Goal: Transaction & Acquisition: Purchase product/service

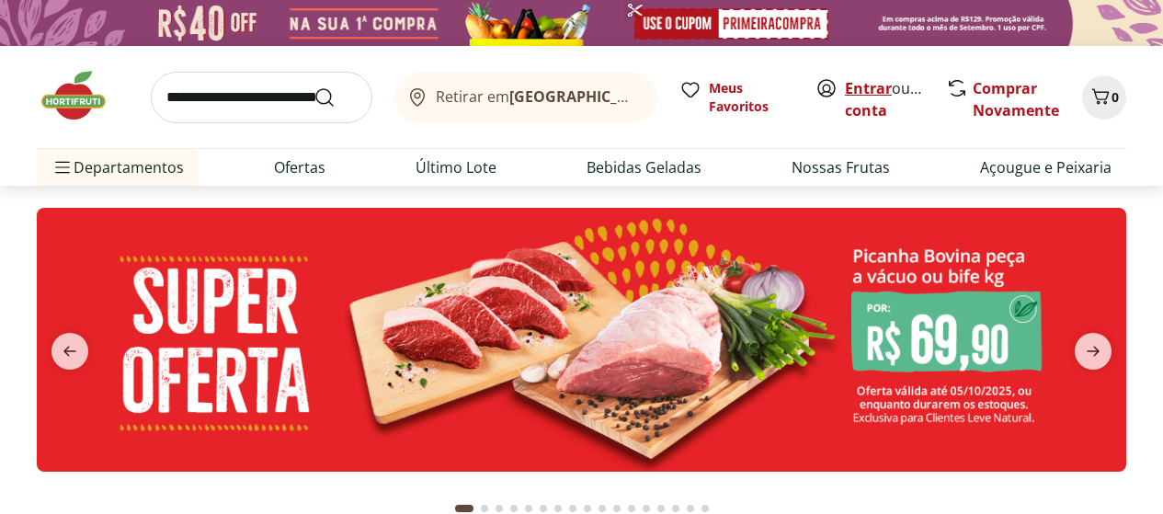
click at [875, 87] on link "Entrar" at bounding box center [868, 88] width 47 height 20
click at [1085, 337] on span "next" at bounding box center [1093, 351] width 37 height 37
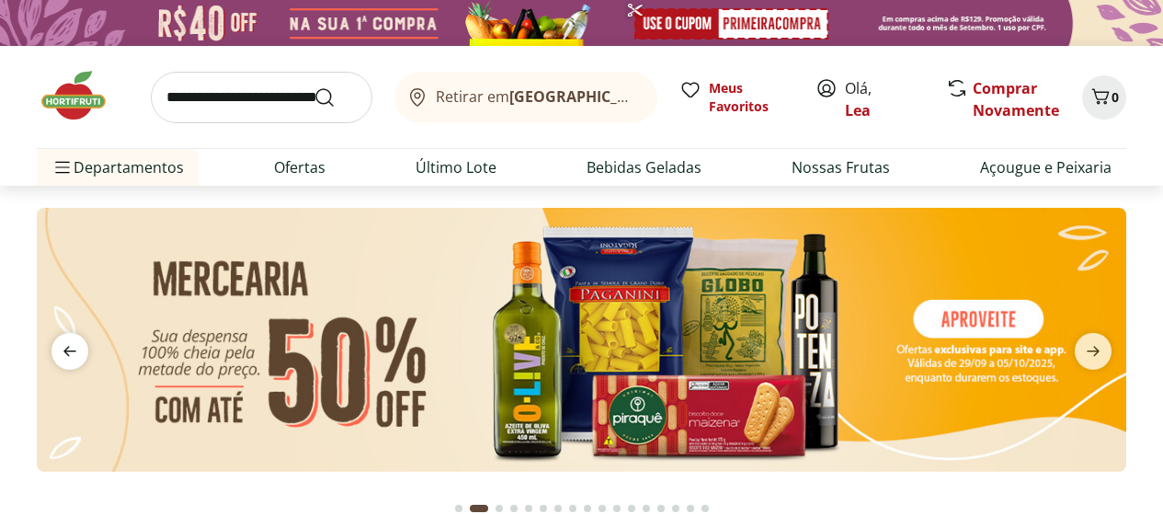
click at [74, 340] on icon "previous" at bounding box center [70, 351] width 22 height 22
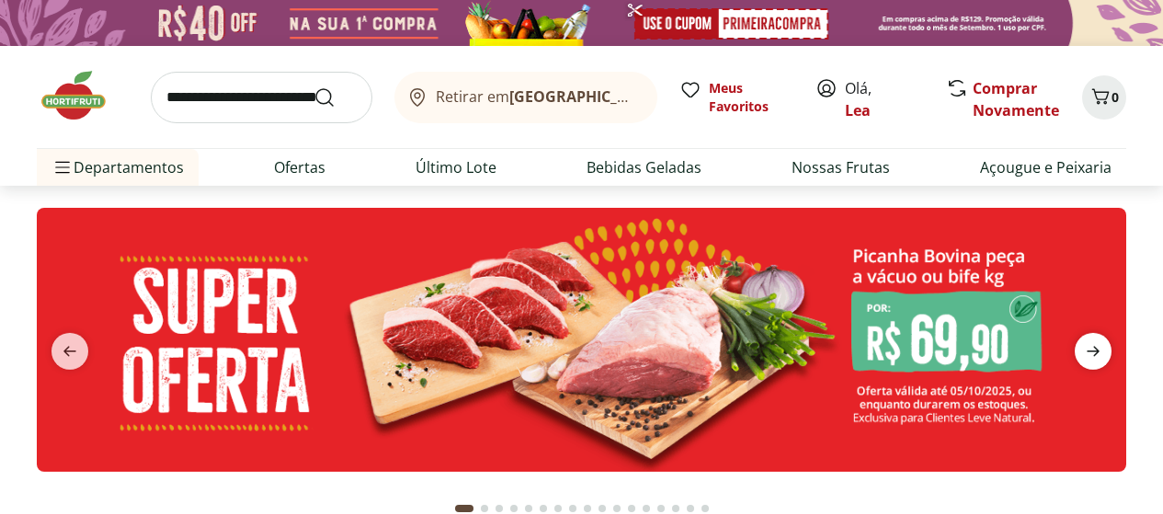
click at [1094, 345] on icon "next" at bounding box center [1093, 351] width 22 height 22
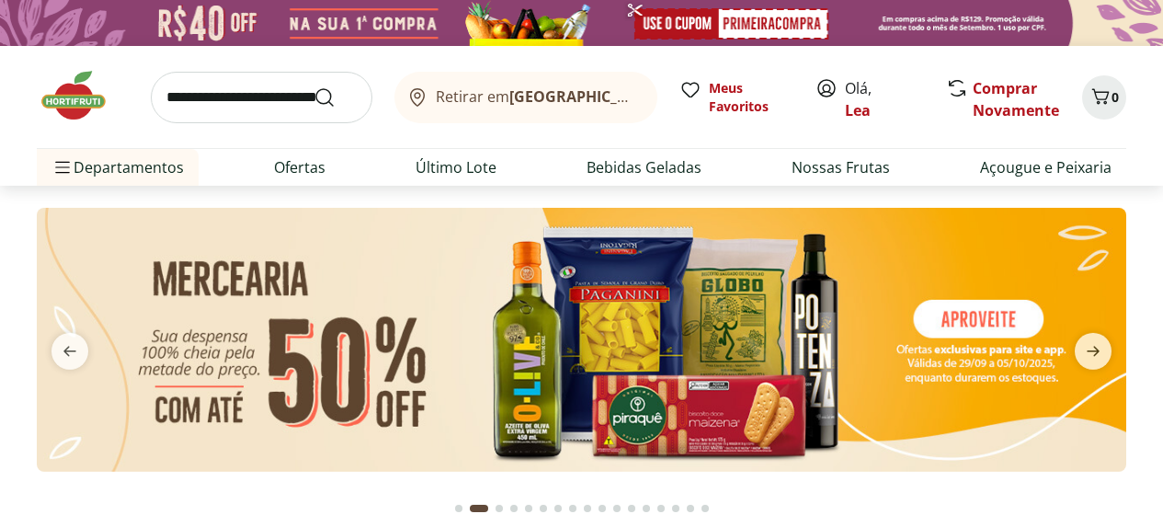
click at [987, 317] on img at bounding box center [581, 340] width 1089 height 264
select select "**********"
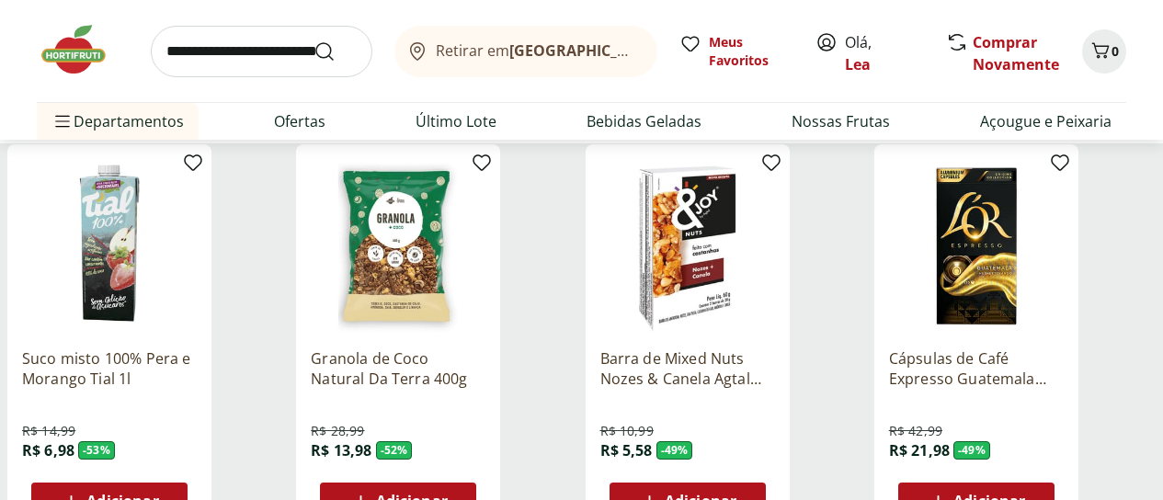
scroll to position [257, 0]
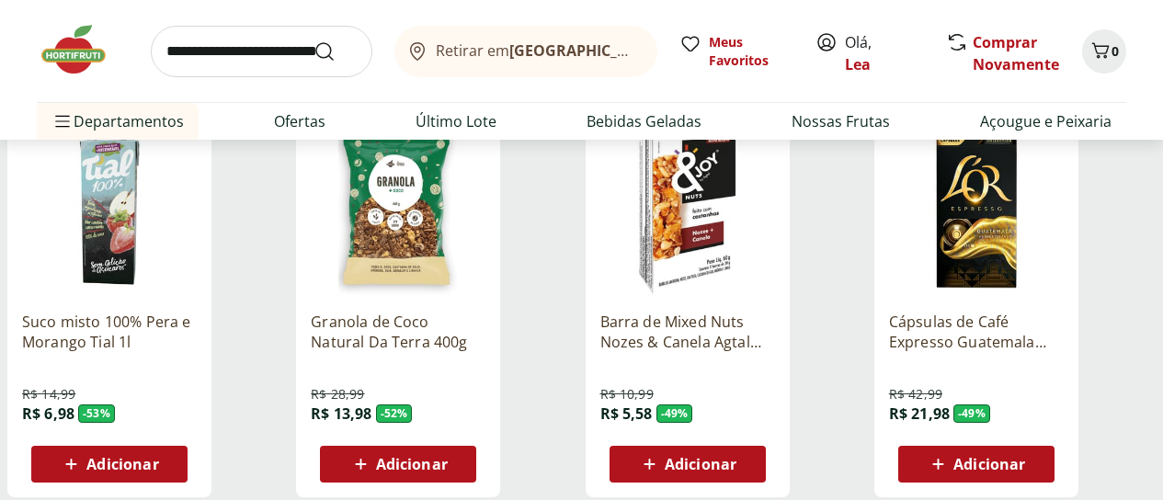
click at [0, 0] on div "Categoria" at bounding box center [0, 0] width 0 height 0
click at [0, 0] on label "Biscoitos e Snacks 17" at bounding box center [0, 0] width 0 height 0
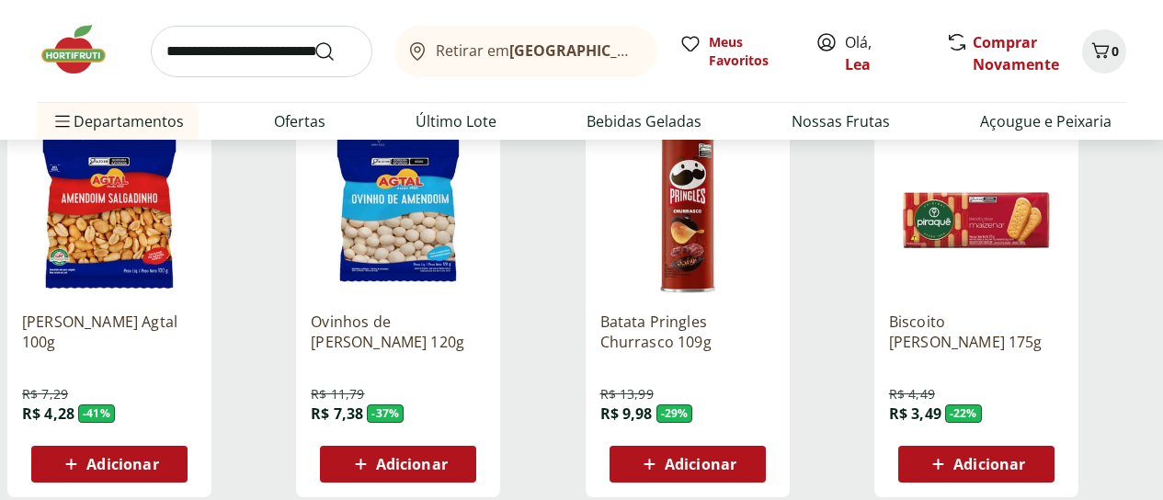
scroll to position [695, 0]
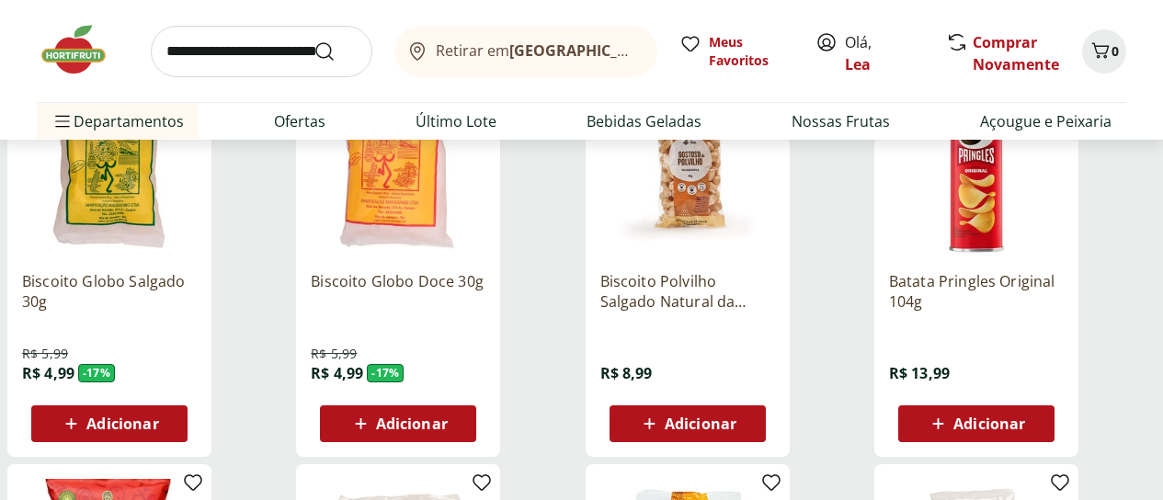
click at [65, 69] on img at bounding box center [83, 49] width 92 height 55
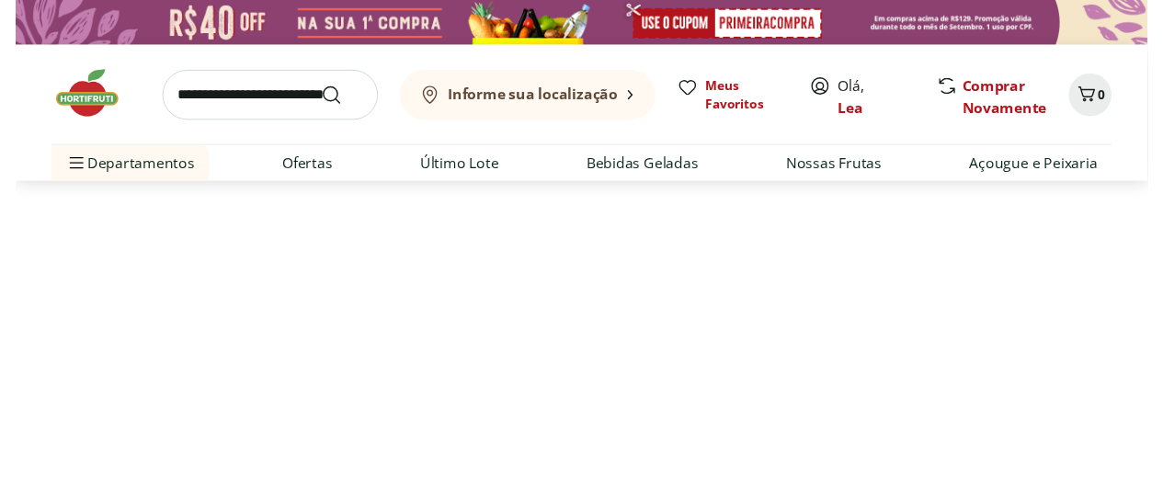
scroll to position [695, 0]
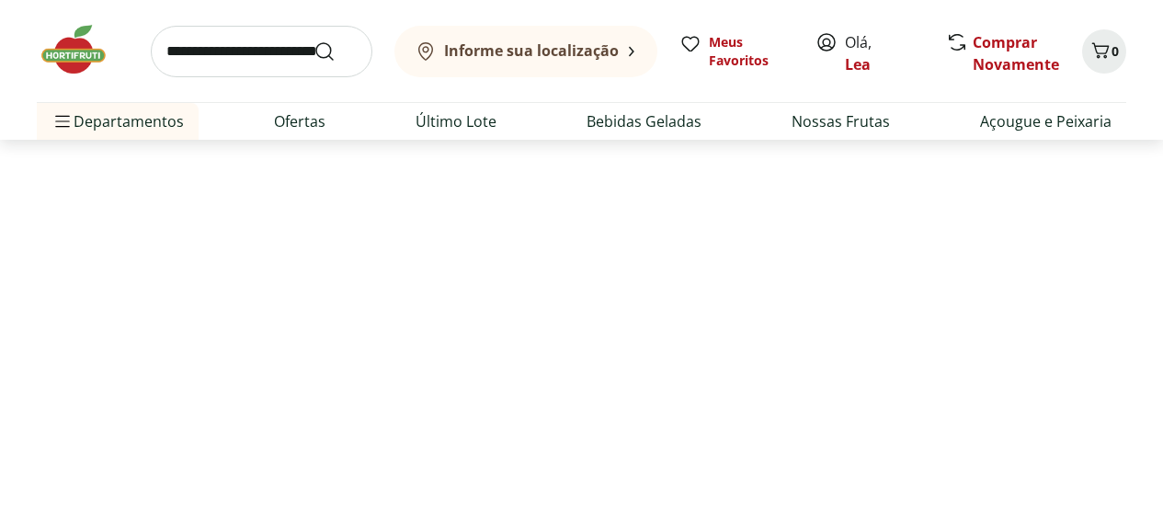
select select "**********"
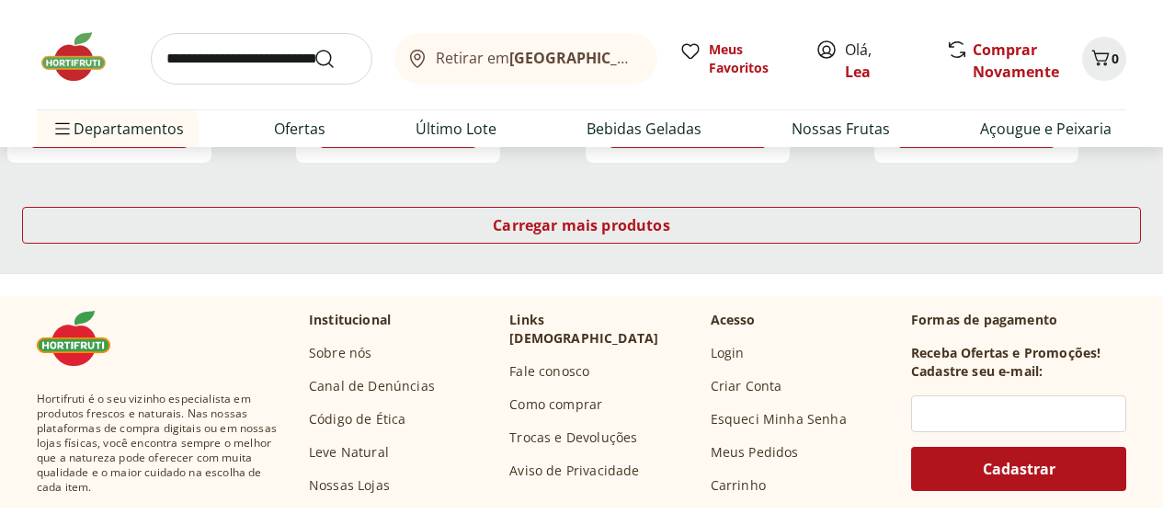
scroll to position [1357, 0]
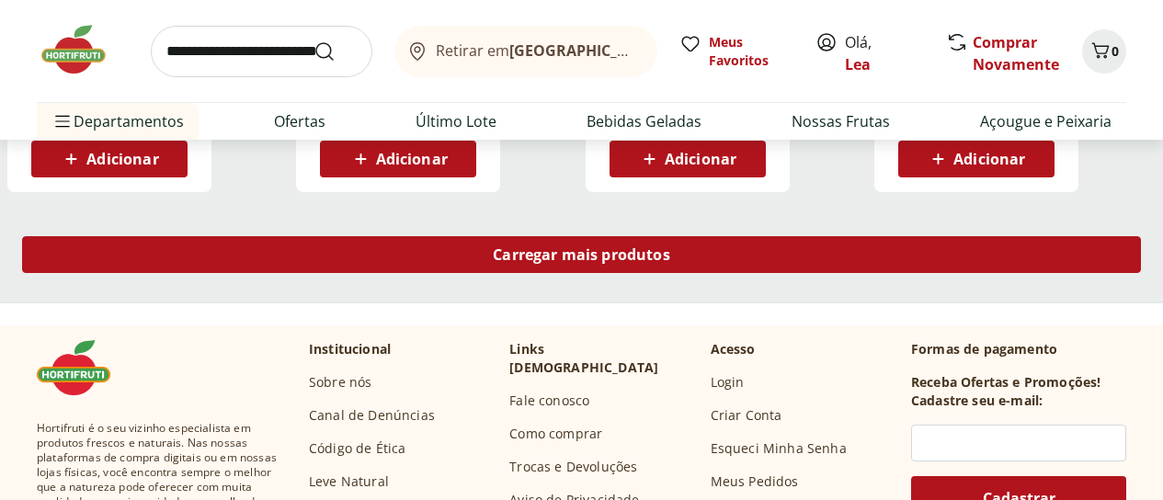
click at [670, 247] on span "Carregar mais produtos" at bounding box center [581, 254] width 177 height 15
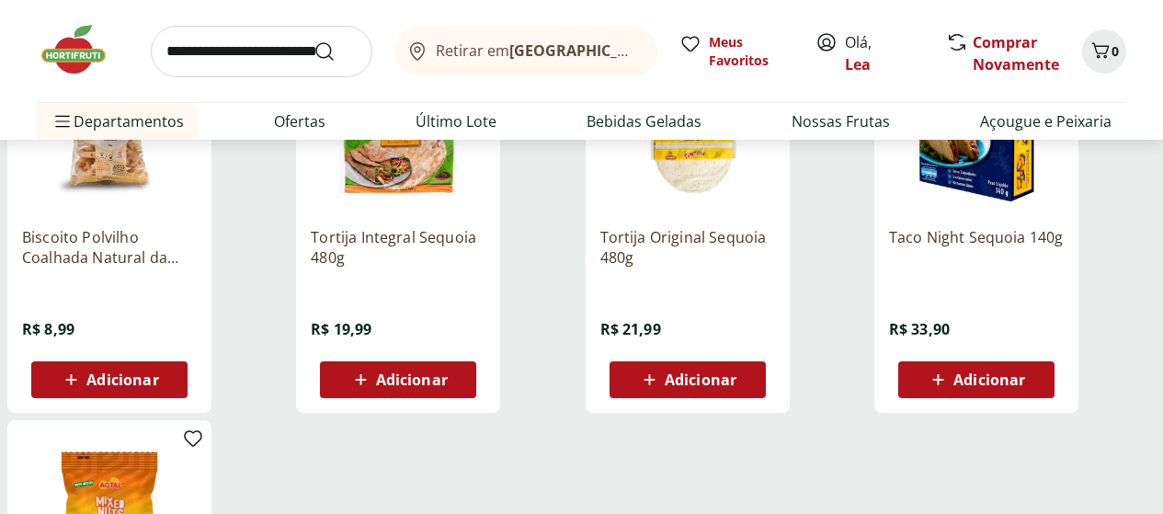
scroll to position [1577, 0]
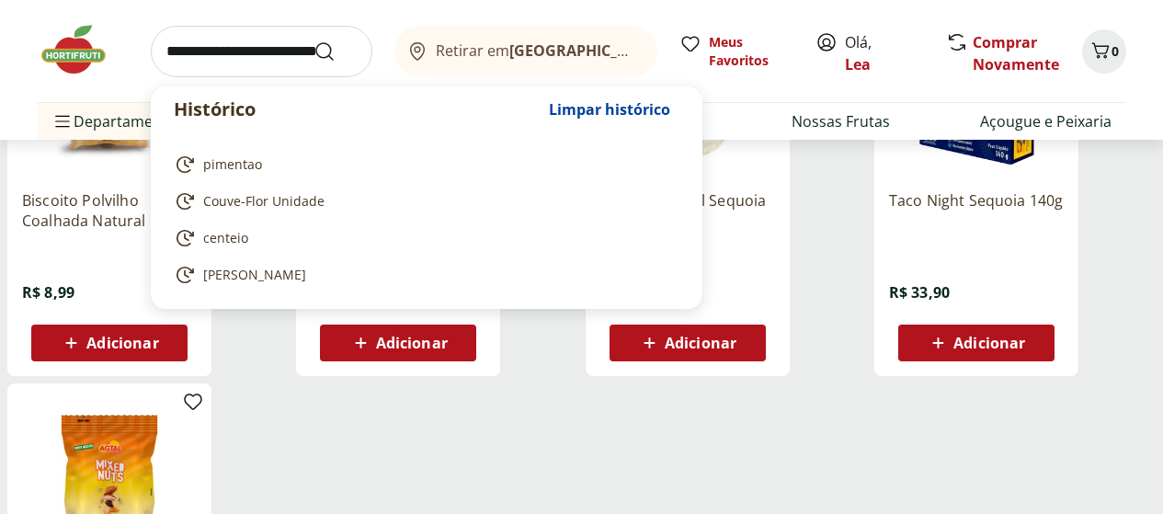
click at [262, 63] on input "search" at bounding box center [262, 51] width 222 height 51
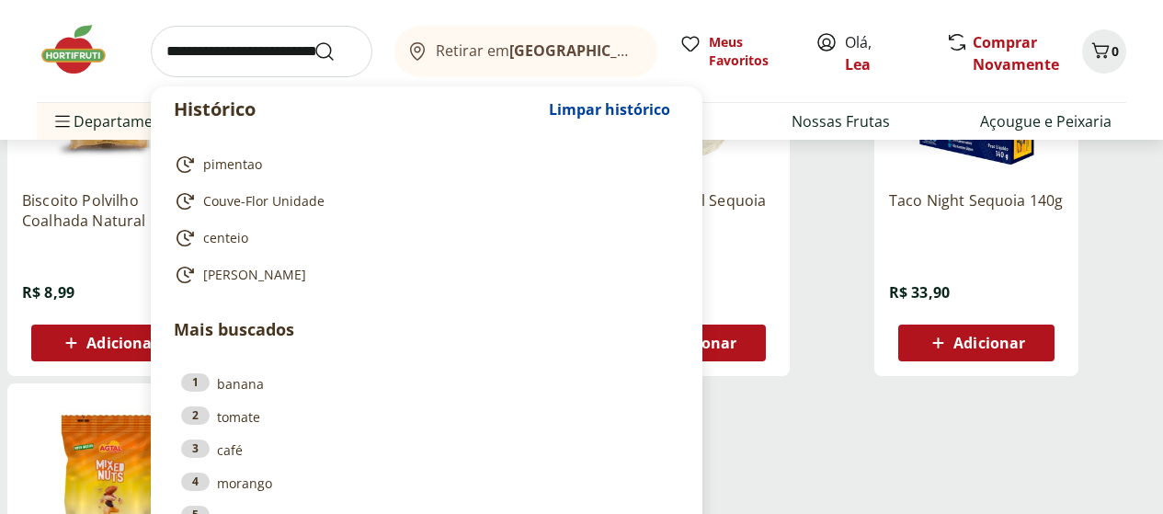
click at [769, 380] on ul "Biscoito Polvilho Coalhada Natural da Terra 90g R$ 8,99 Adicionar Tortija Integ…" at bounding box center [581, 387] width 1148 height 802
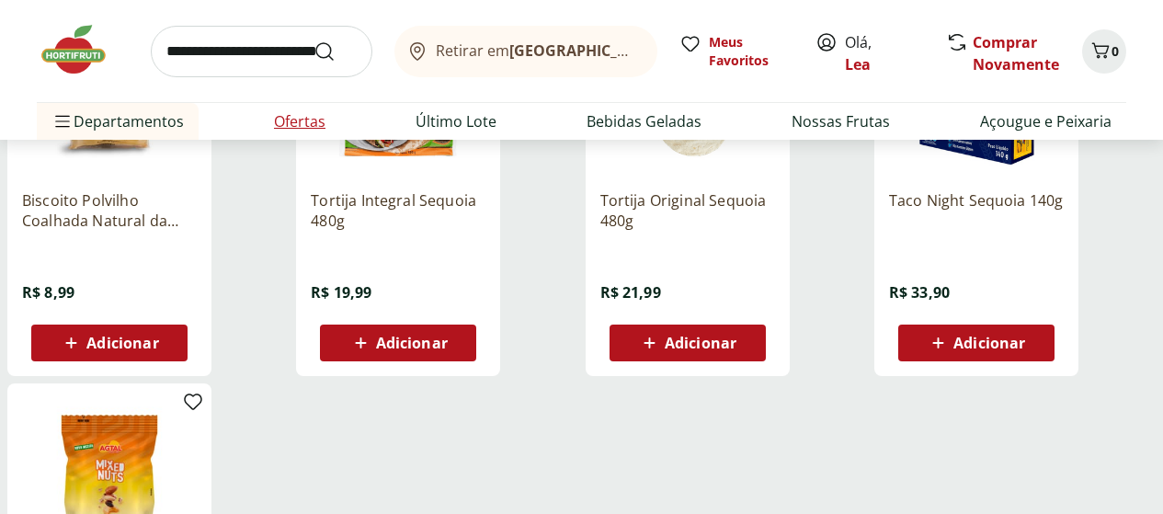
click at [279, 126] on link "Ofertas" at bounding box center [299, 121] width 51 height 22
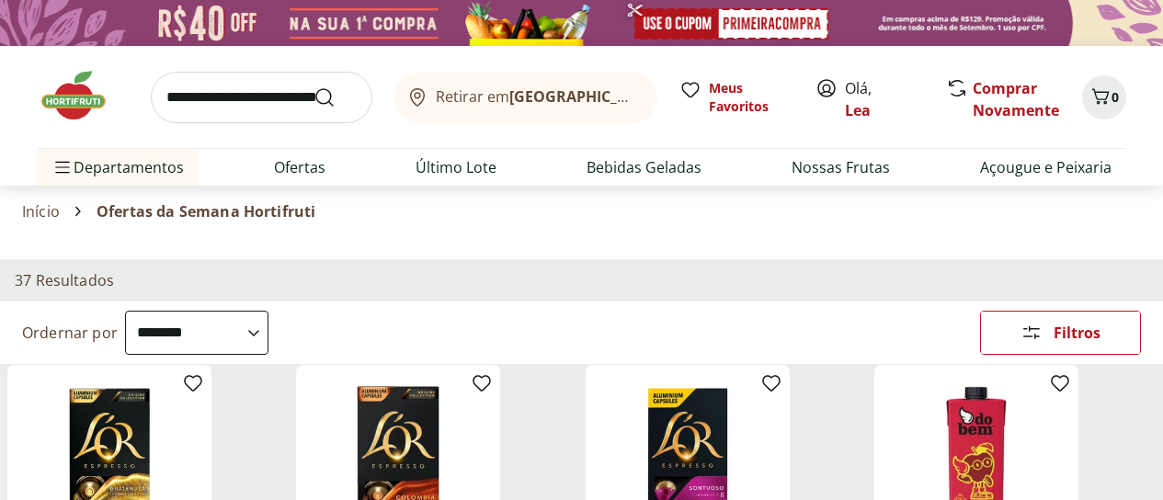
click at [268, 311] on select "**********" at bounding box center [196, 333] width 143 height 44
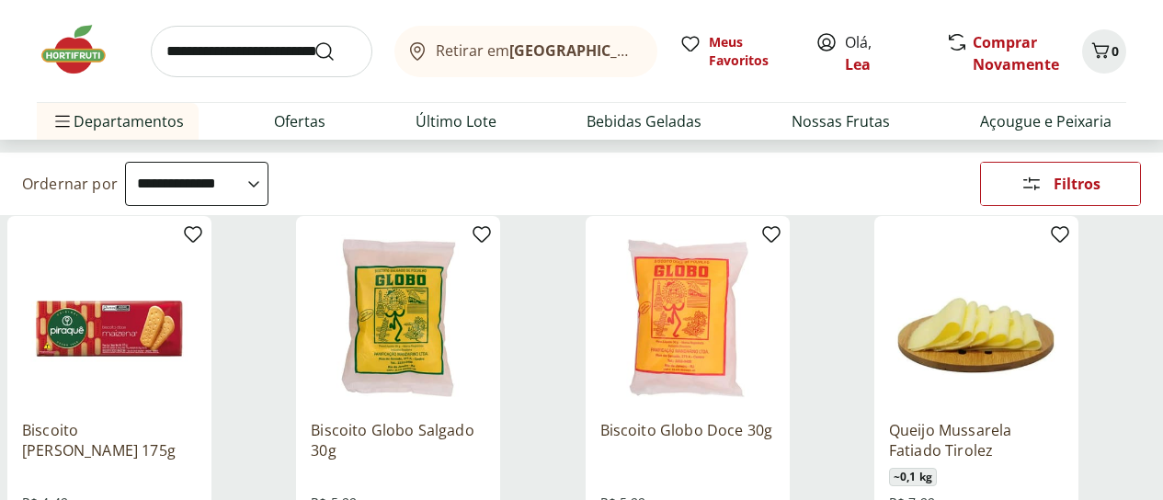
scroll to position [184, 0]
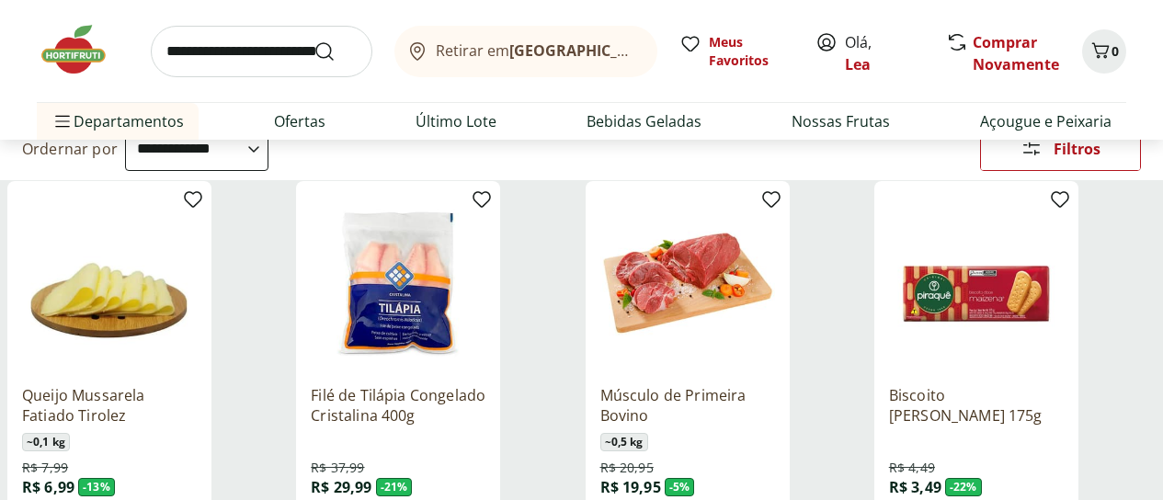
select select "*********"
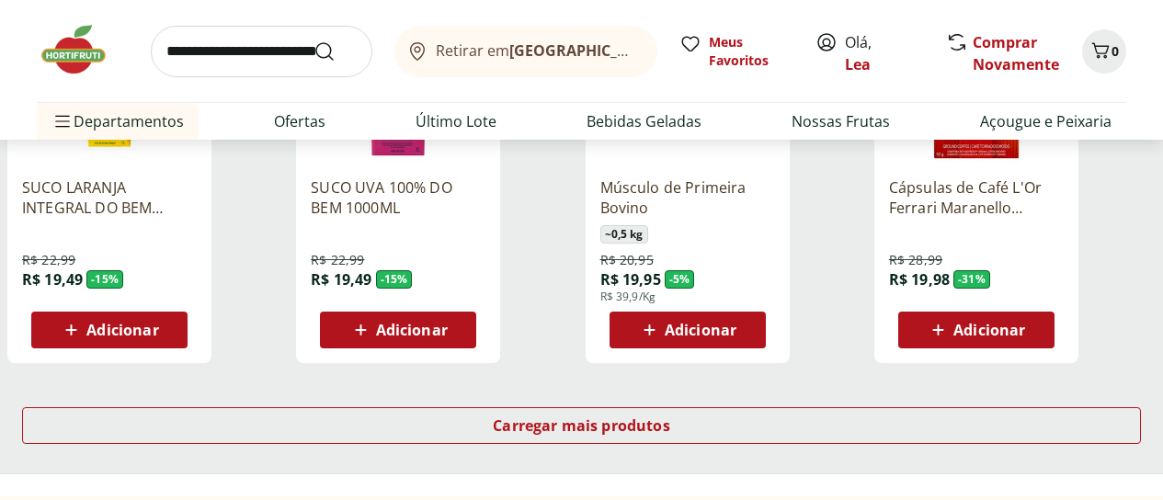
scroll to position [1213, 0]
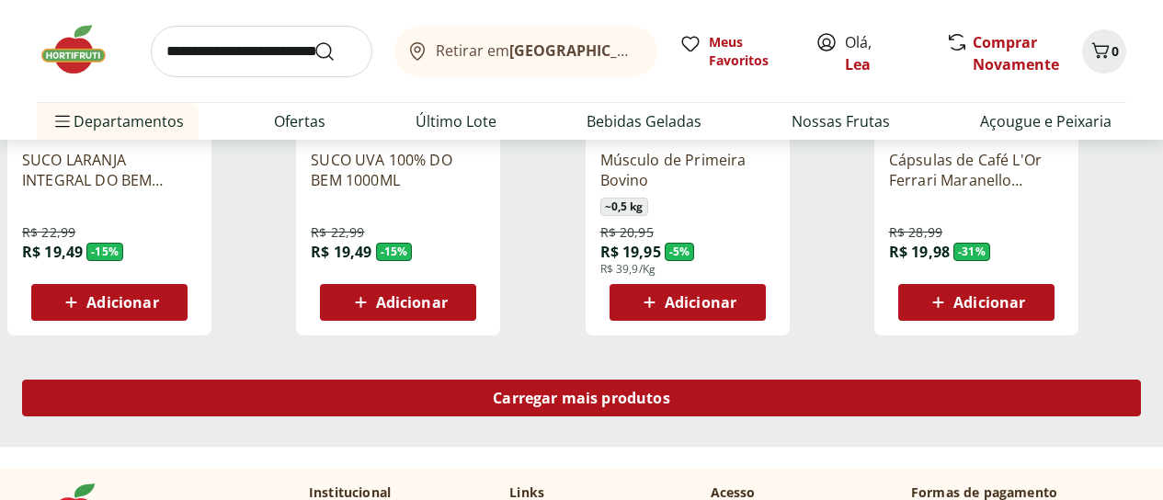
click at [670, 391] on span "Carregar mais produtos" at bounding box center [581, 398] width 177 height 15
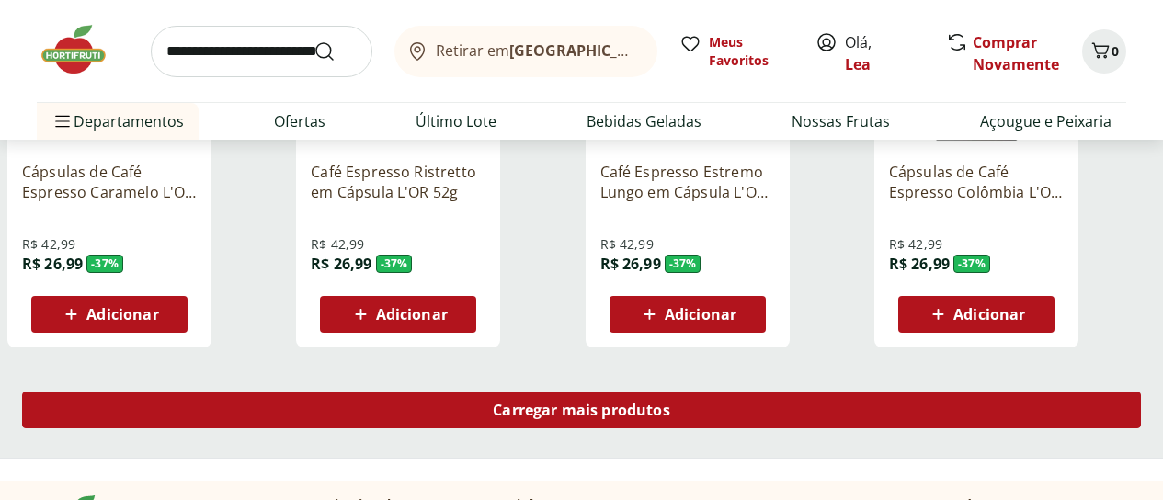
scroll to position [2427, 0]
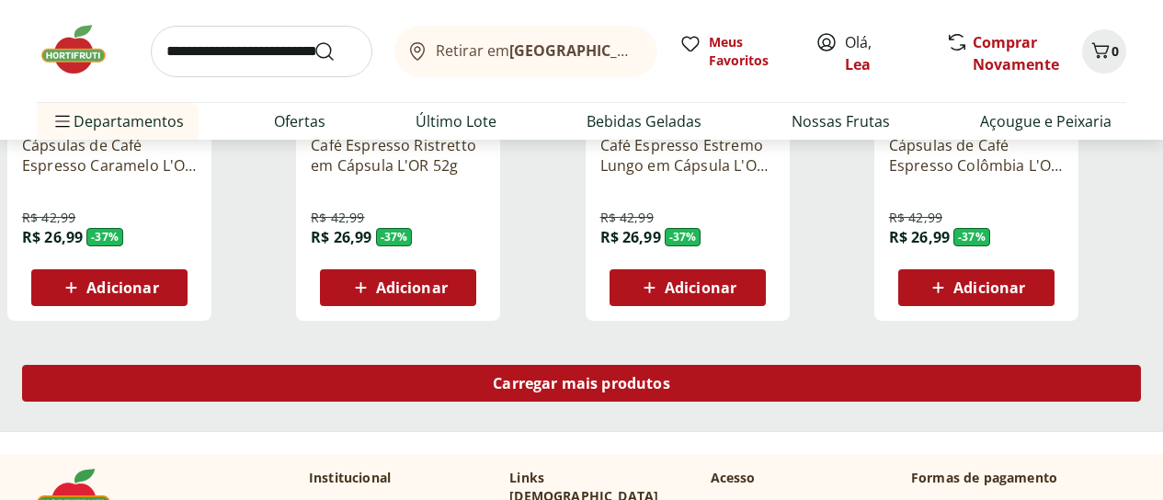
click at [762, 365] on div "Carregar mais produtos" at bounding box center [581, 383] width 1119 height 37
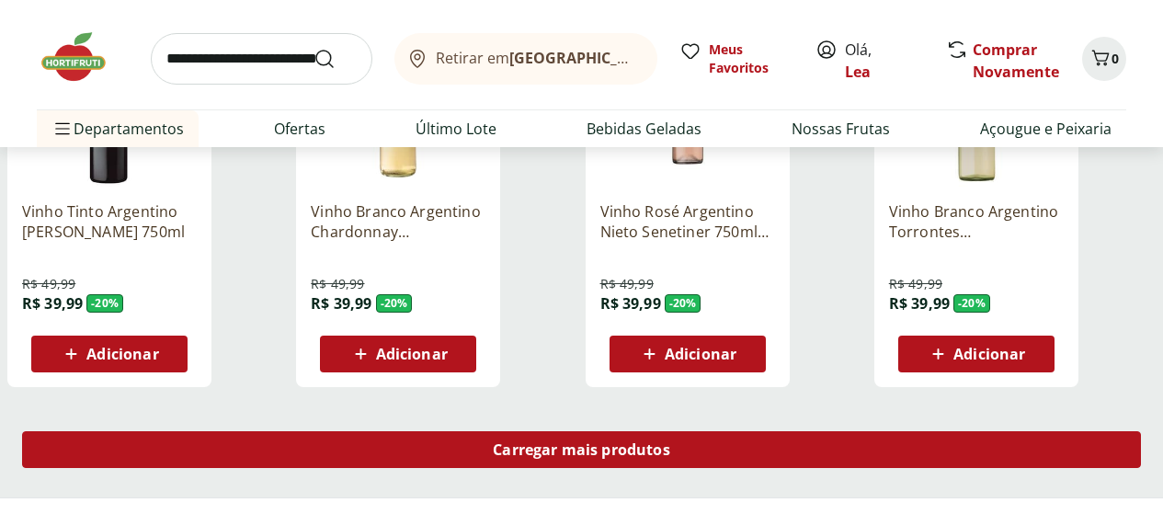
scroll to position [3603, 0]
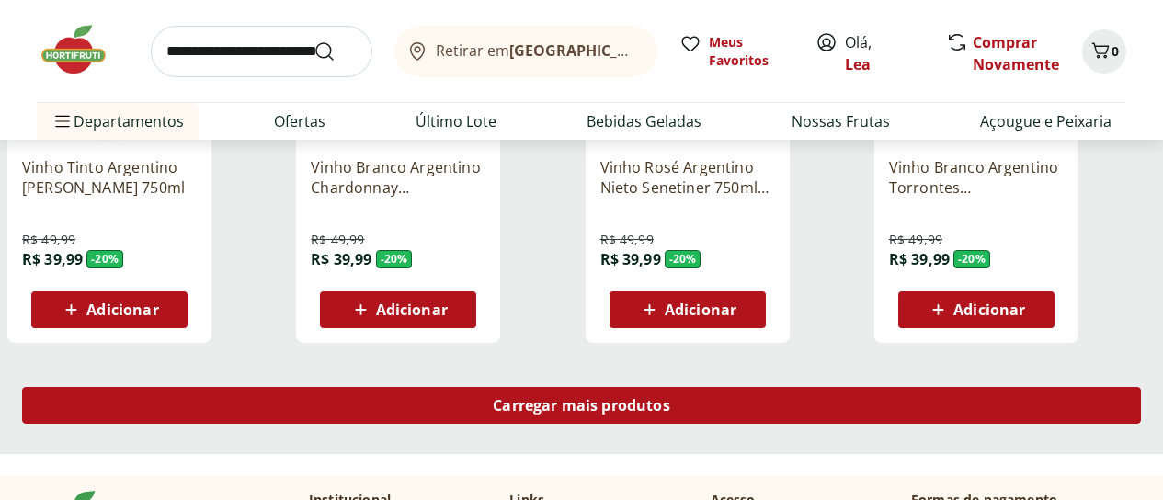
click at [762, 387] on div "Carregar mais produtos" at bounding box center [581, 405] width 1119 height 37
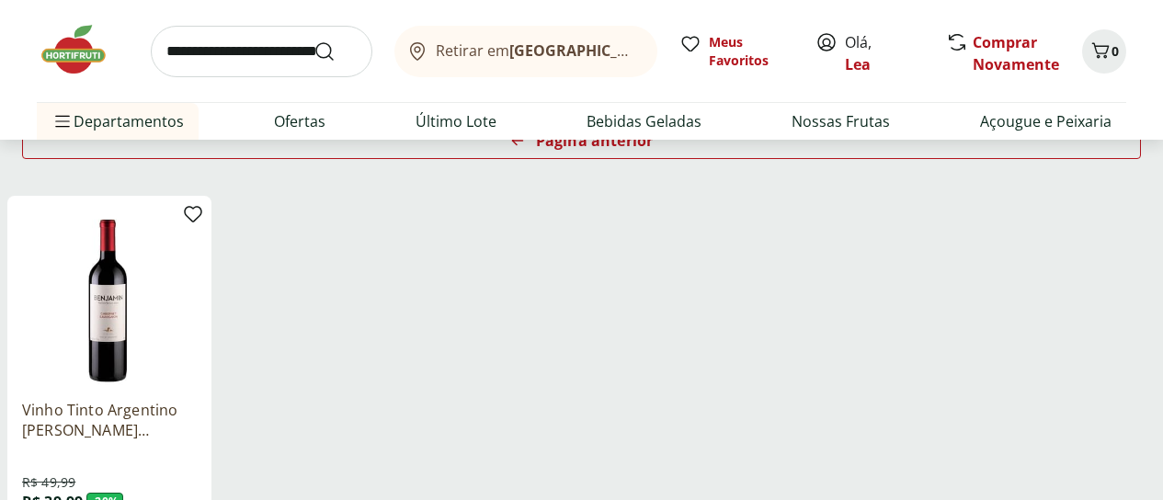
scroll to position [287, 0]
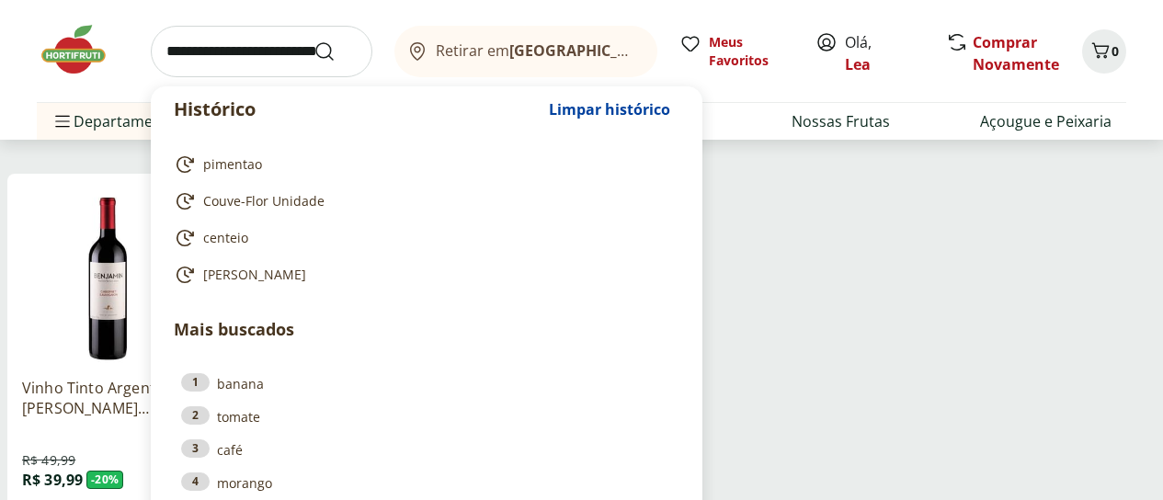
click at [264, 60] on input "search" at bounding box center [262, 51] width 222 height 51
type input "*"
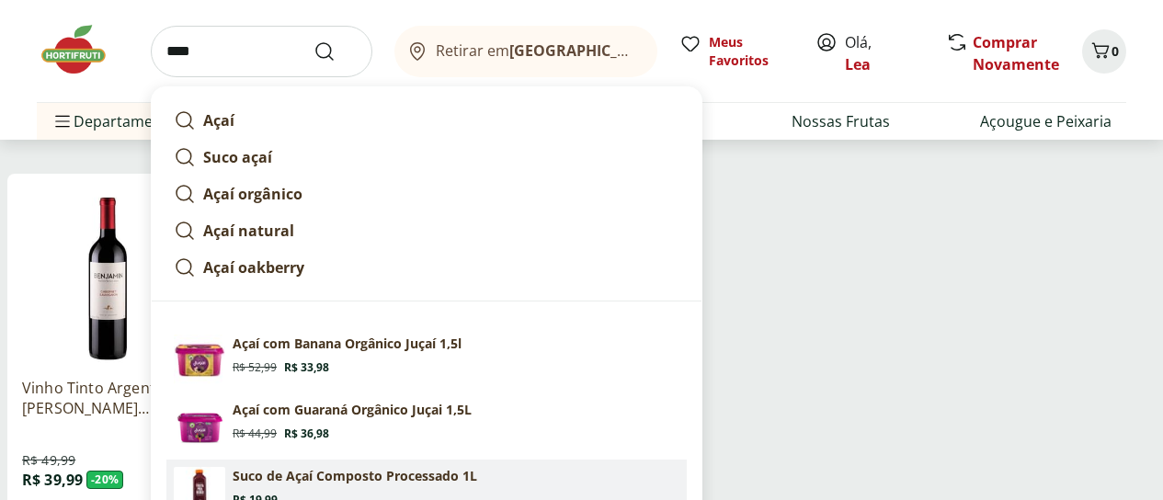
click at [378, 484] on p "Suco de Açaí Composto Processado 1L" at bounding box center [355, 476] width 245 height 18
type input "**********"
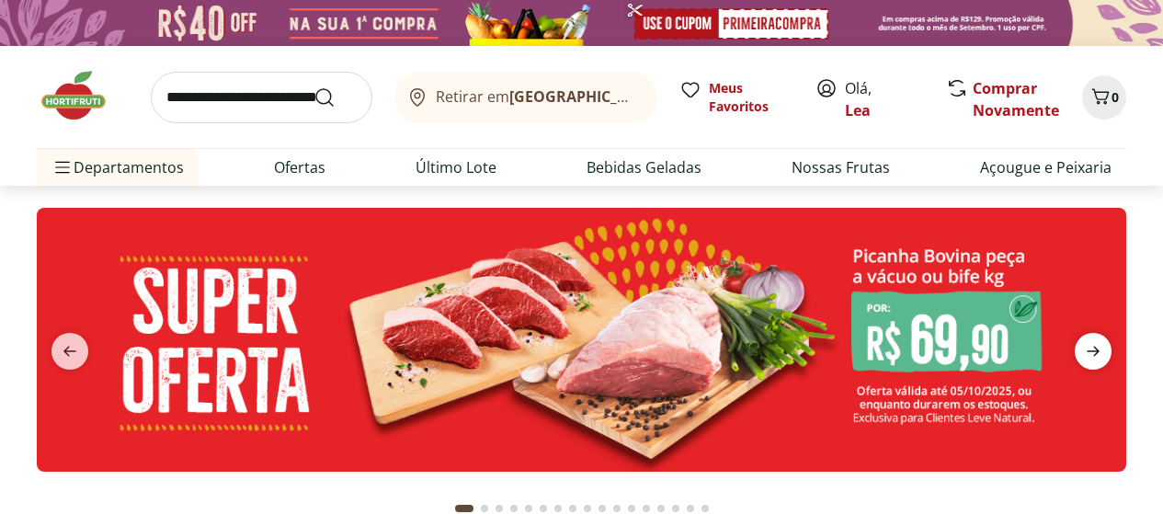
click at [1095, 348] on icon "next" at bounding box center [1092, 351] width 13 height 10
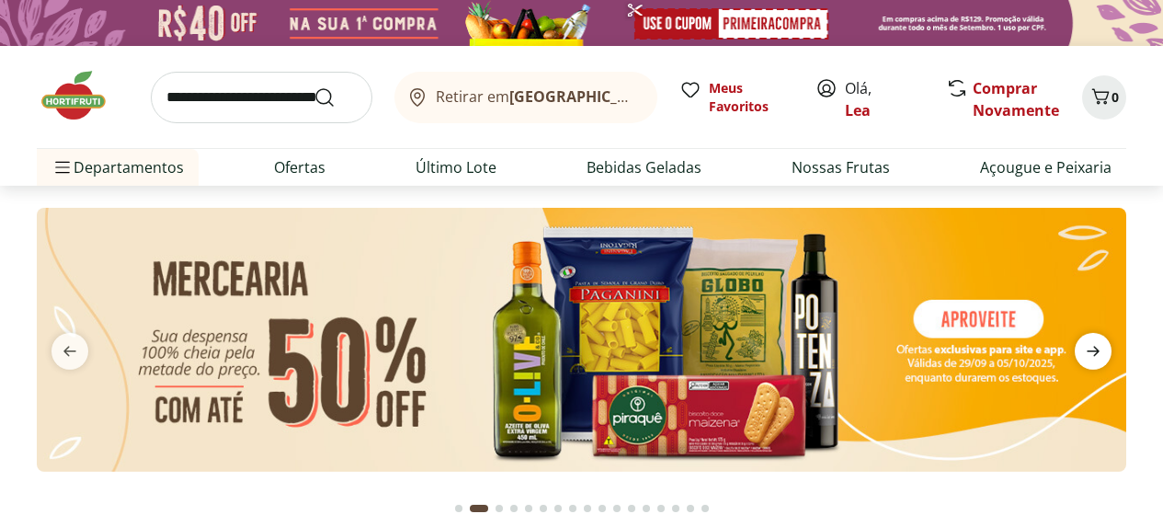
click at [1095, 348] on icon "next" at bounding box center [1092, 351] width 13 height 10
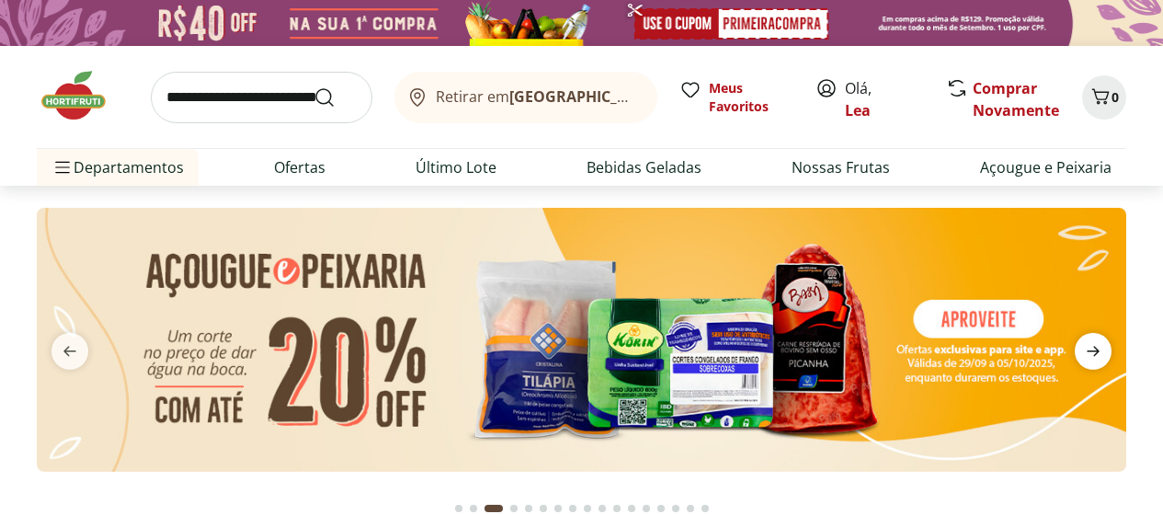
click at [1095, 348] on icon "next" at bounding box center [1092, 351] width 13 height 10
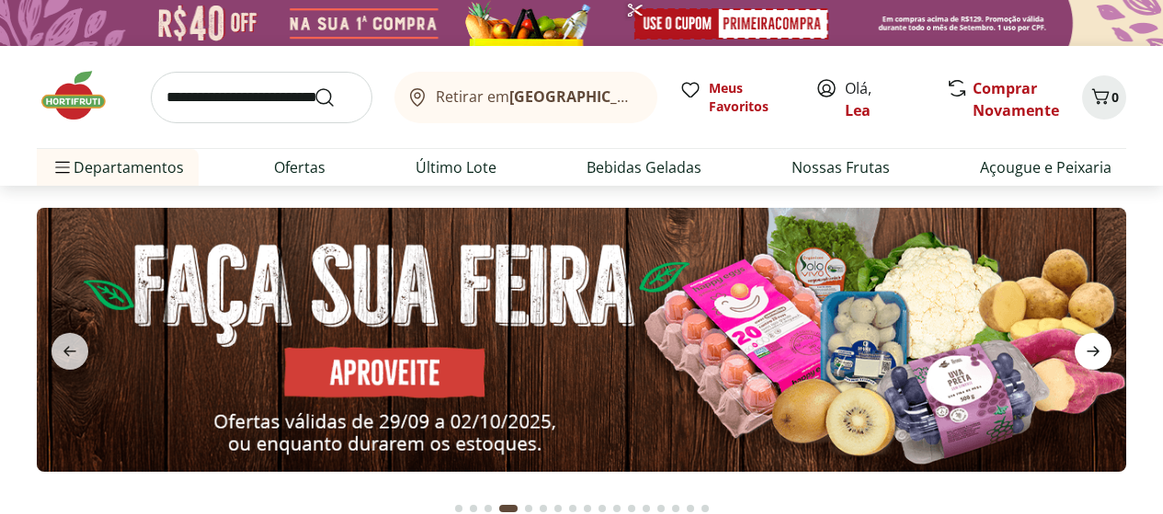
click at [1095, 348] on icon "next" at bounding box center [1092, 351] width 13 height 10
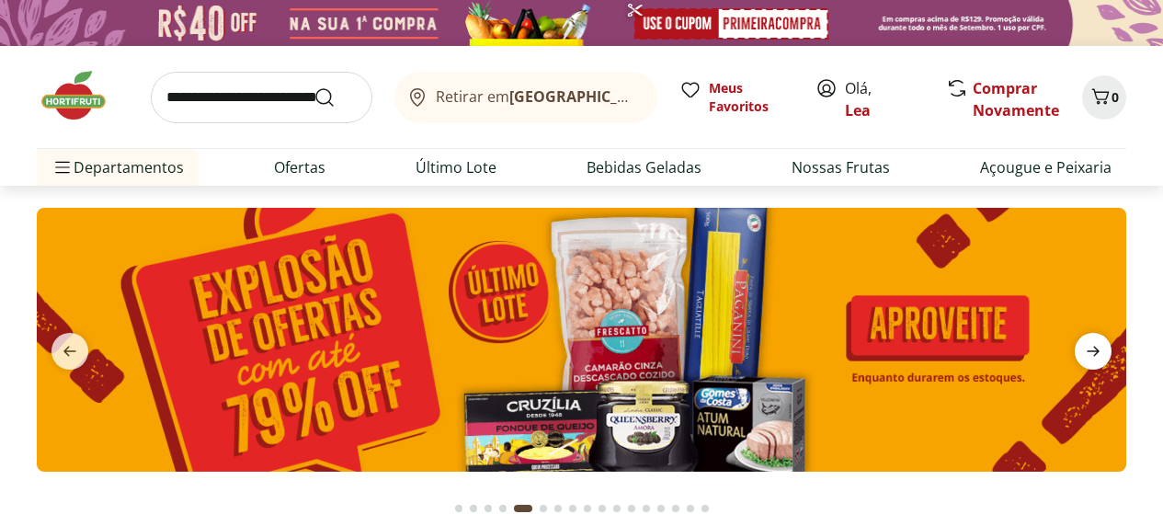
click at [1095, 348] on icon "next" at bounding box center [1092, 351] width 13 height 10
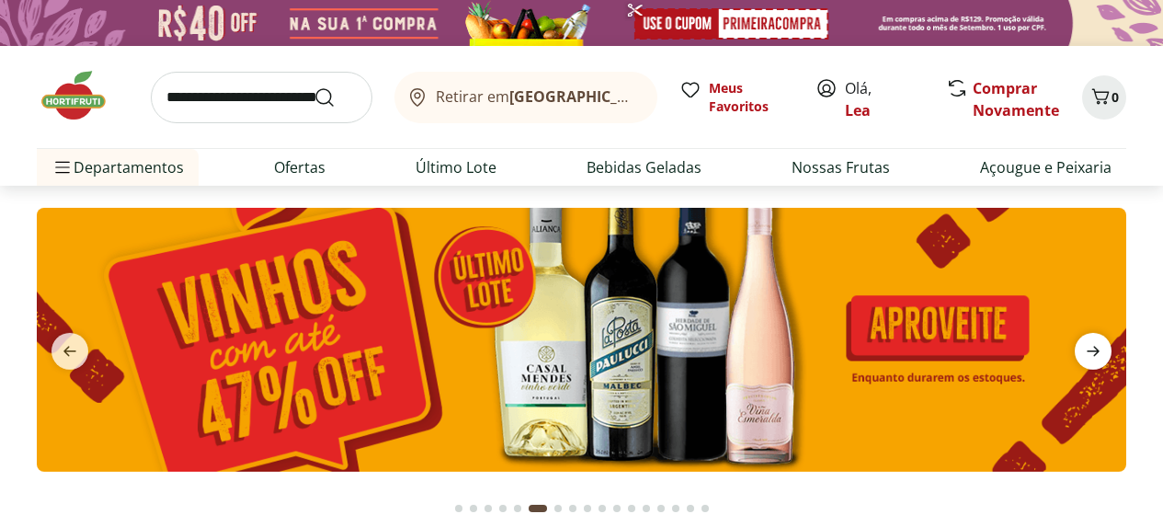
click at [1095, 348] on icon "next" at bounding box center [1092, 351] width 13 height 10
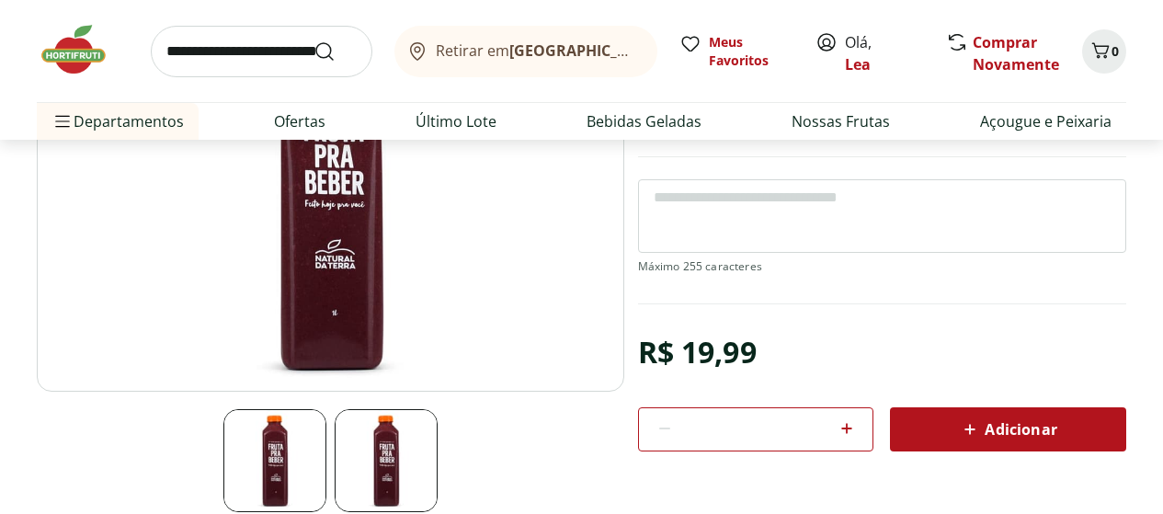
scroll to position [294, 0]
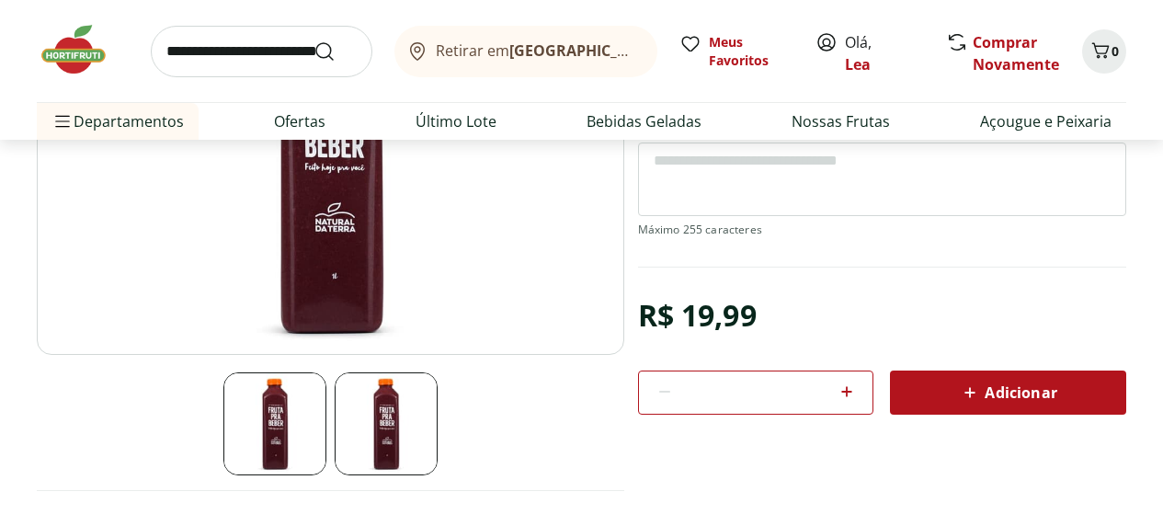
click at [1010, 387] on span "Adicionar" at bounding box center [1007, 392] width 97 height 22
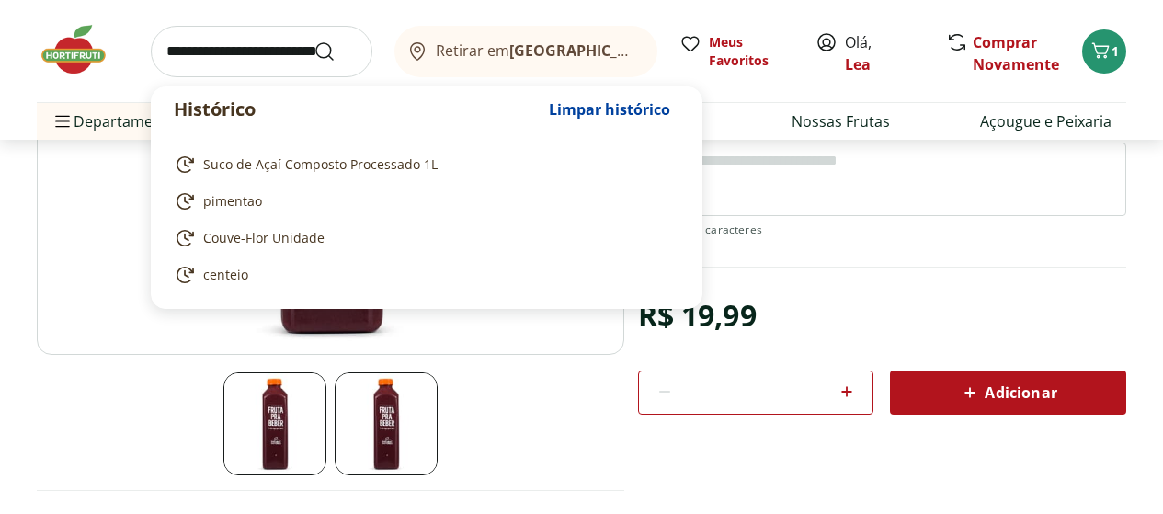
click at [251, 56] on input "search" at bounding box center [262, 51] width 222 height 51
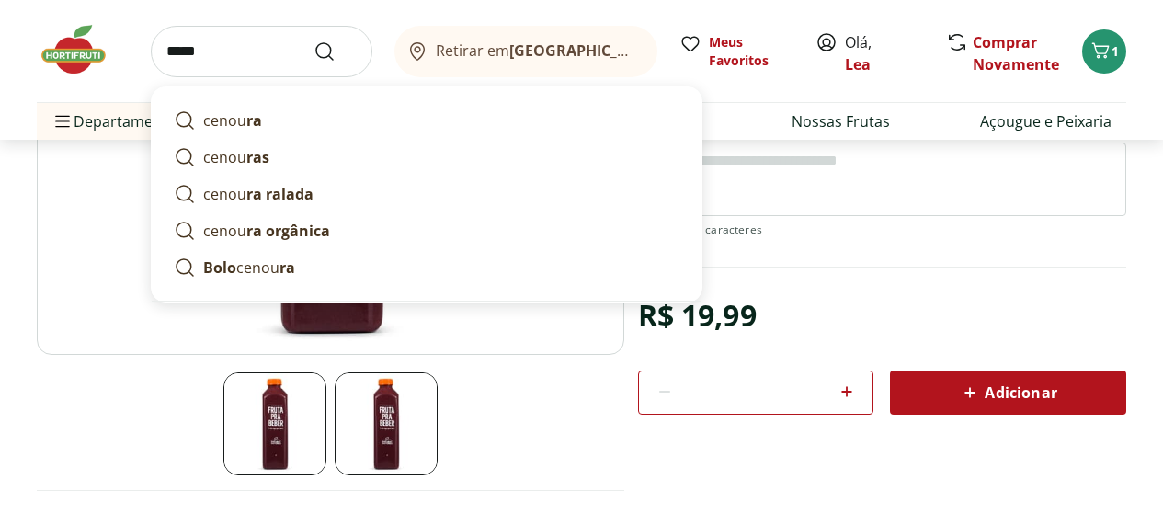
type input "*****"
click at [764, 97] on div "***** cenou ra cenou ras cenou ra ralada cenou ra orgânica Bolo cenou ra Retira…" at bounding box center [581, 51] width 1089 height 102
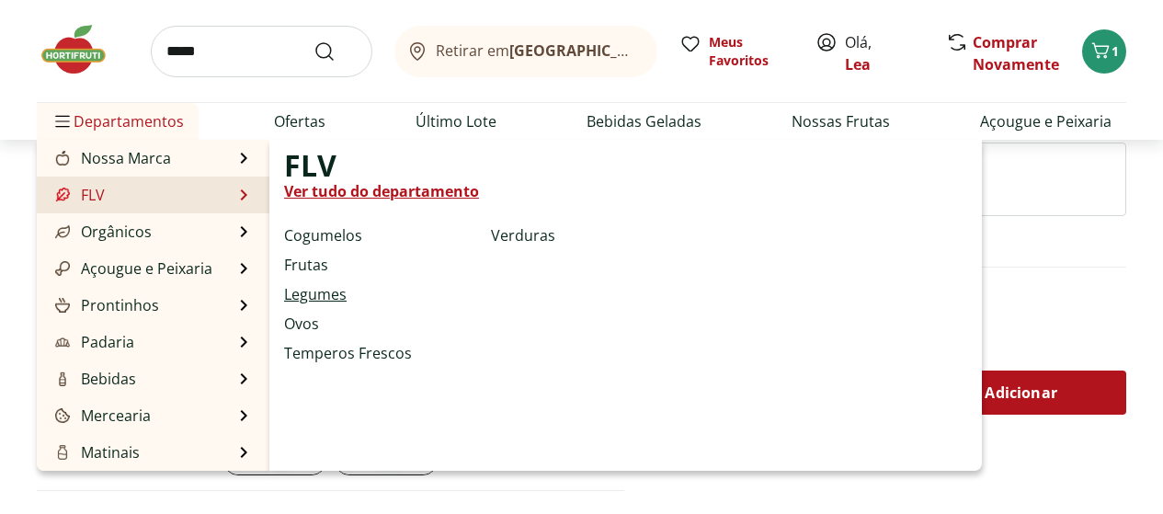
click at [323, 297] on link "Legumes" at bounding box center [315, 294] width 63 height 22
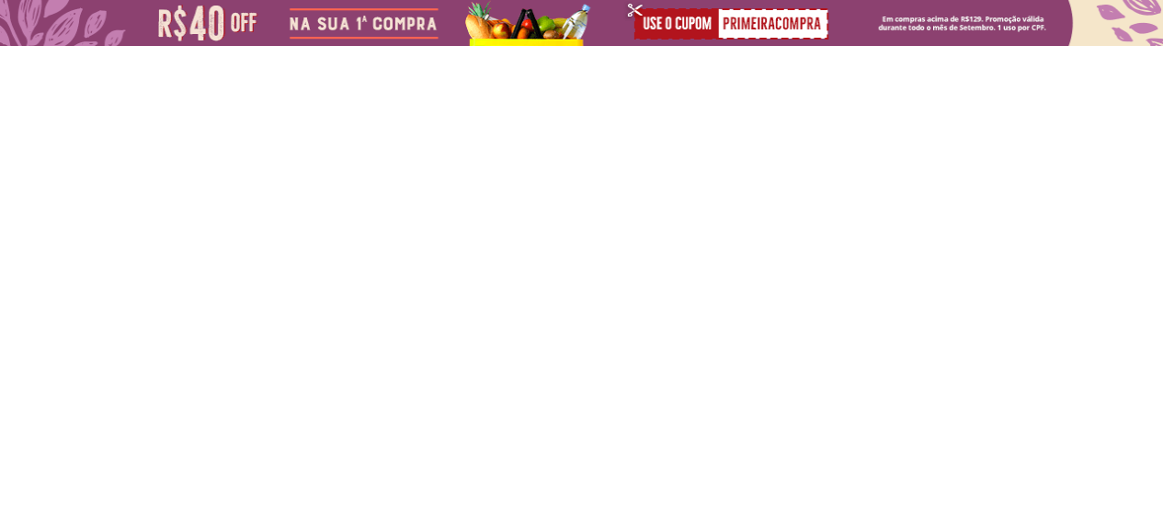
select select "**********"
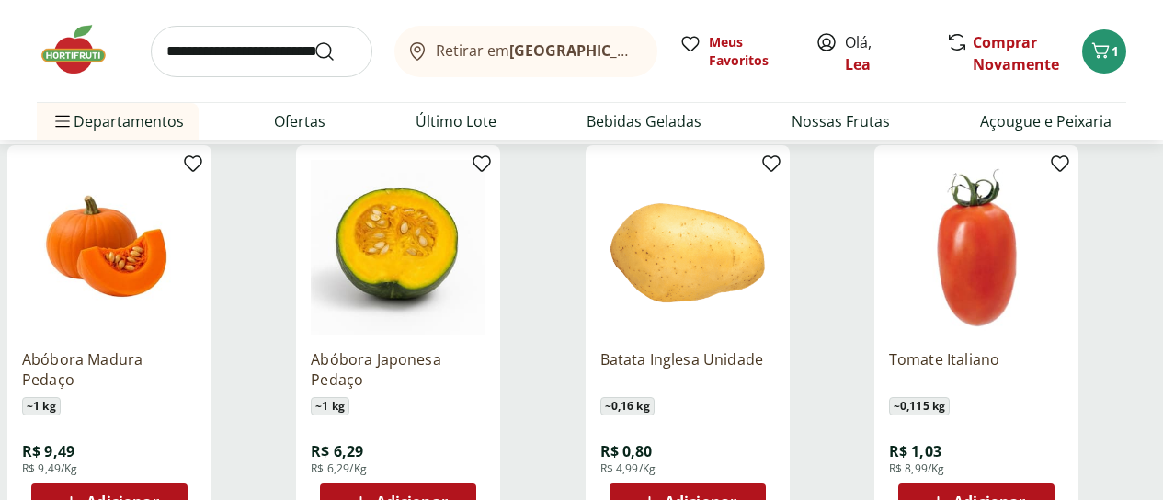
scroll to position [221, 0]
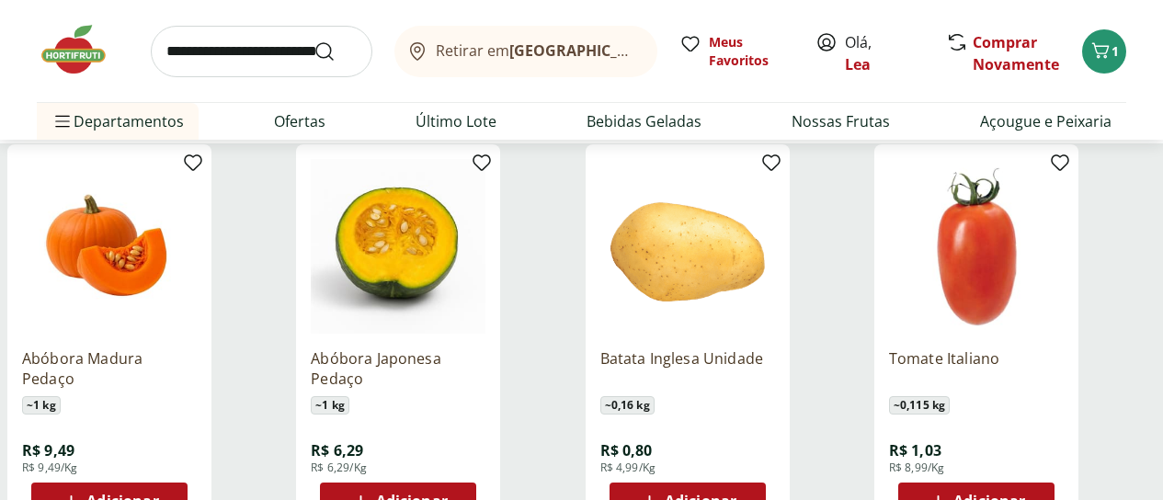
click at [736, 494] on span "Adicionar" at bounding box center [701, 501] width 72 height 15
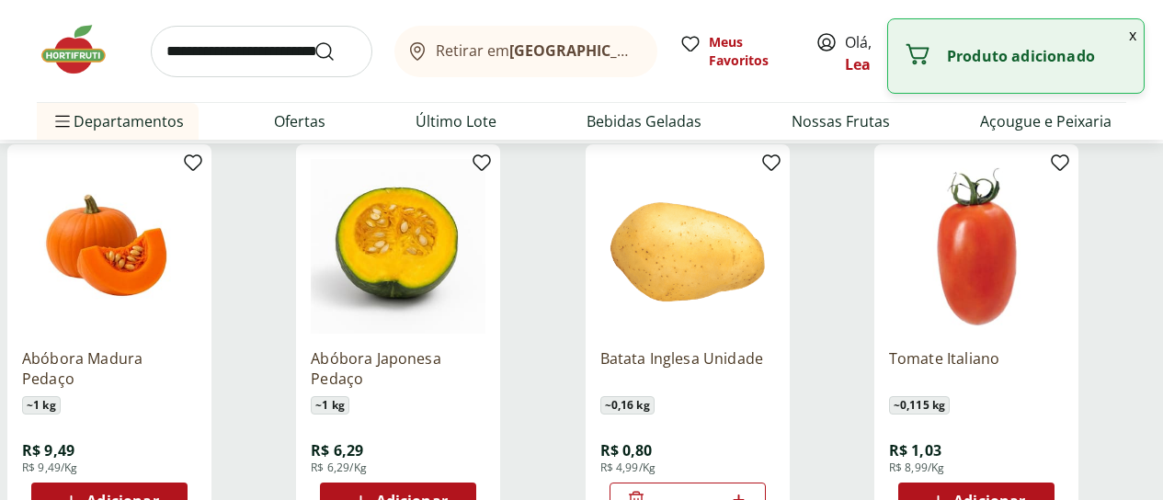
click at [728, 491] on input "*" at bounding box center [687, 501] width 81 height 20
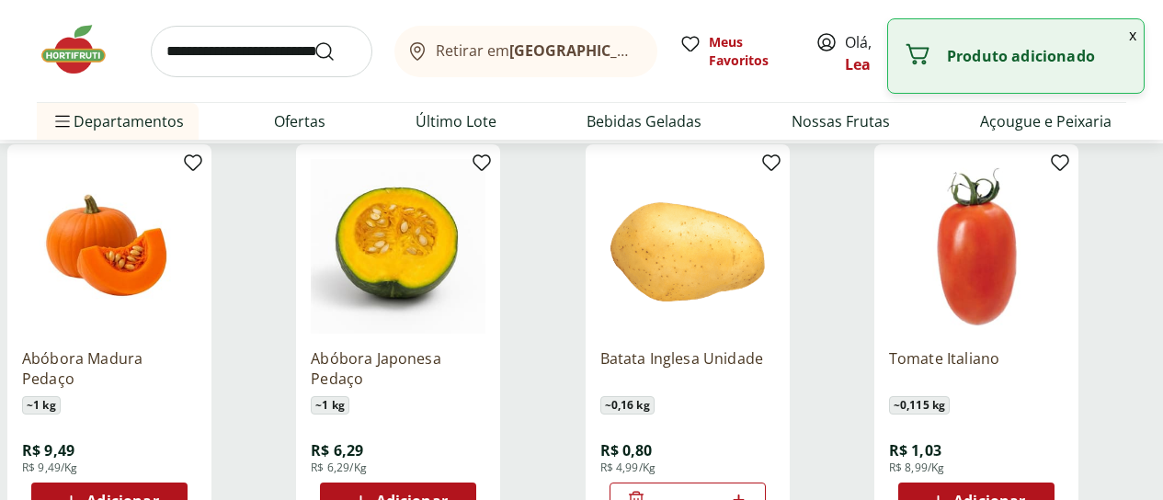
click at [728, 491] on input "*" at bounding box center [687, 501] width 81 height 20
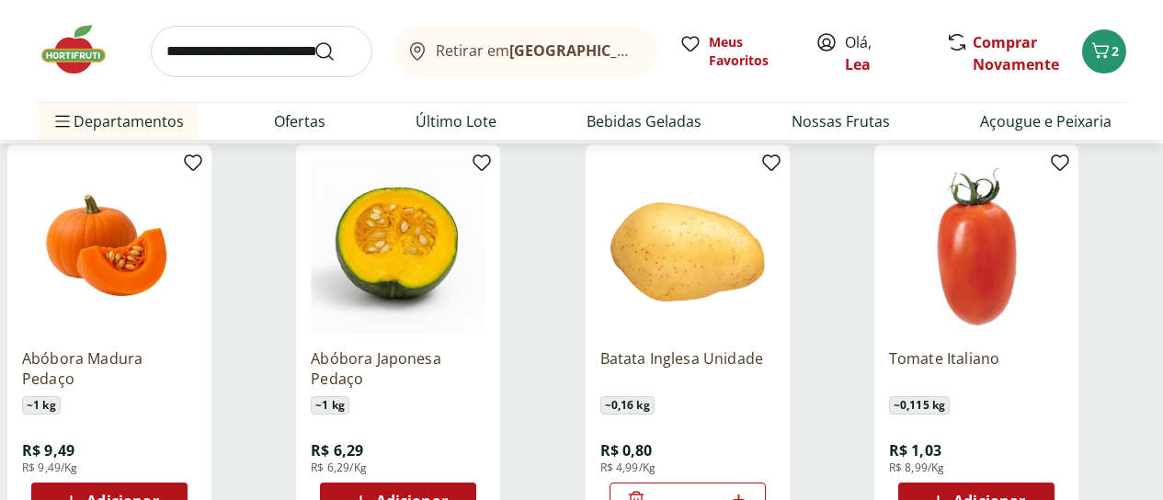
type input "*"
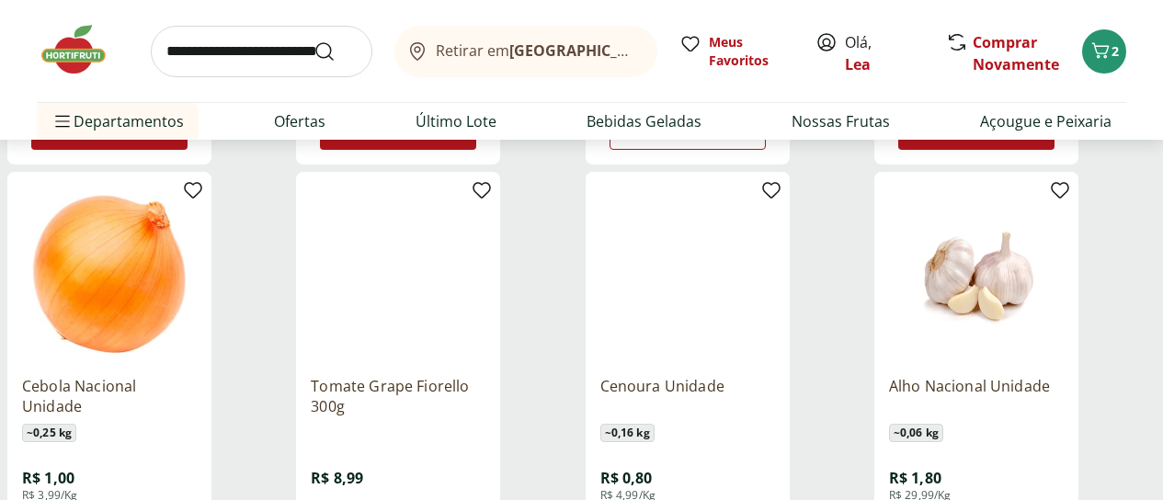
scroll to position [625, 0]
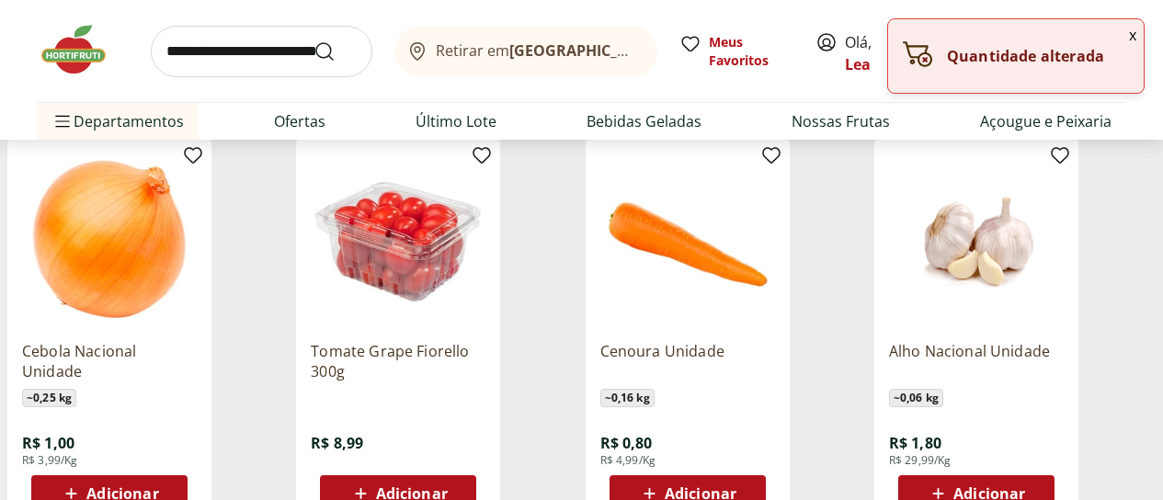
click at [751, 477] on div "Adicionar" at bounding box center [687, 493] width 127 height 33
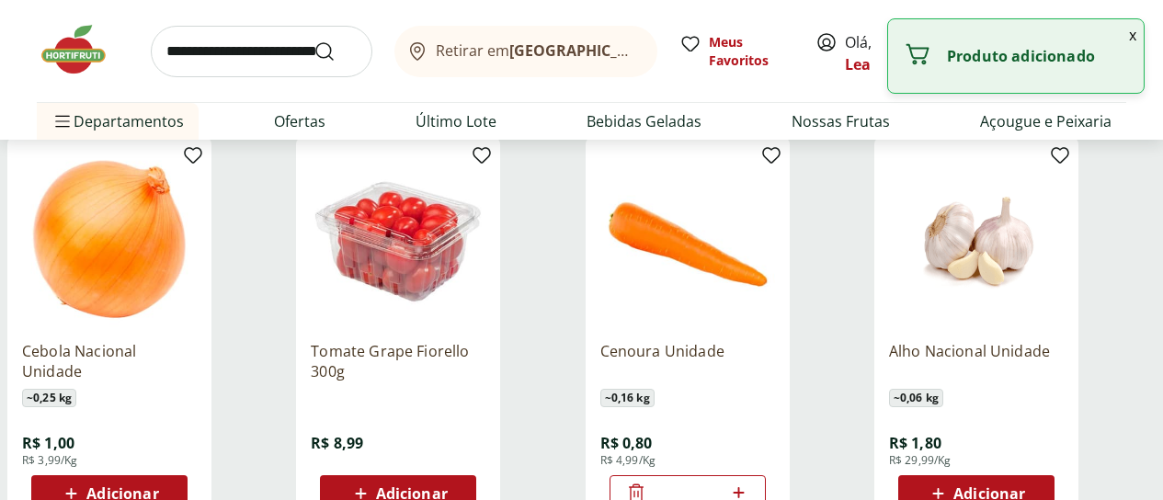
click at [750, 482] on icon at bounding box center [738, 493] width 23 height 22
type input "*"
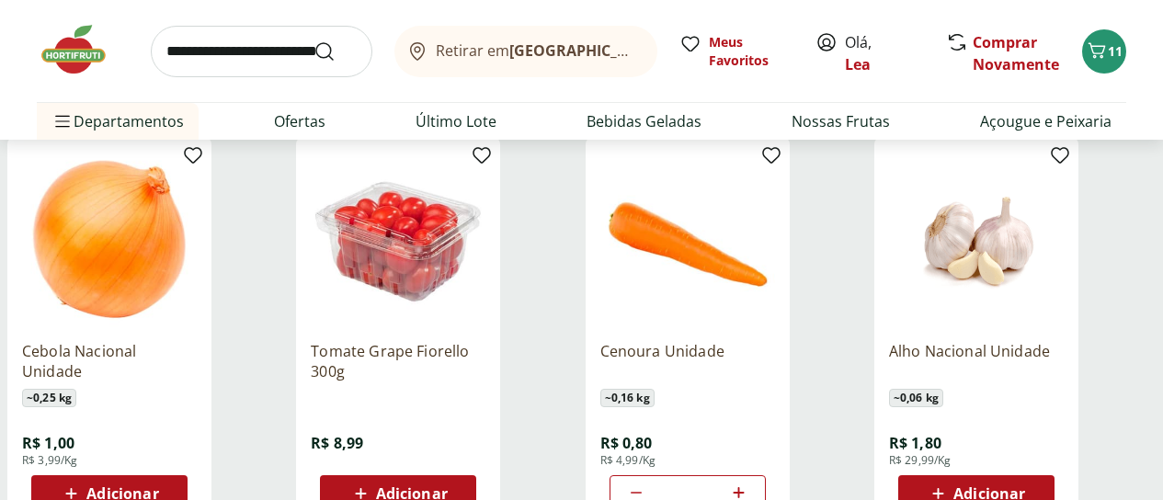
click at [448, 483] on span "Adicionar" at bounding box center [398, 494] width 98 height 22
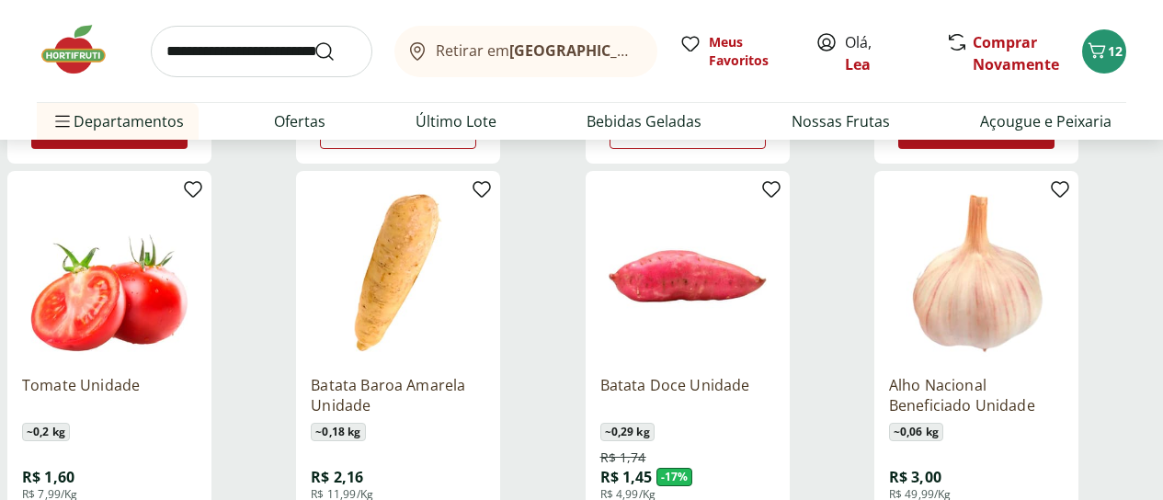
scroll to position [993, 0]
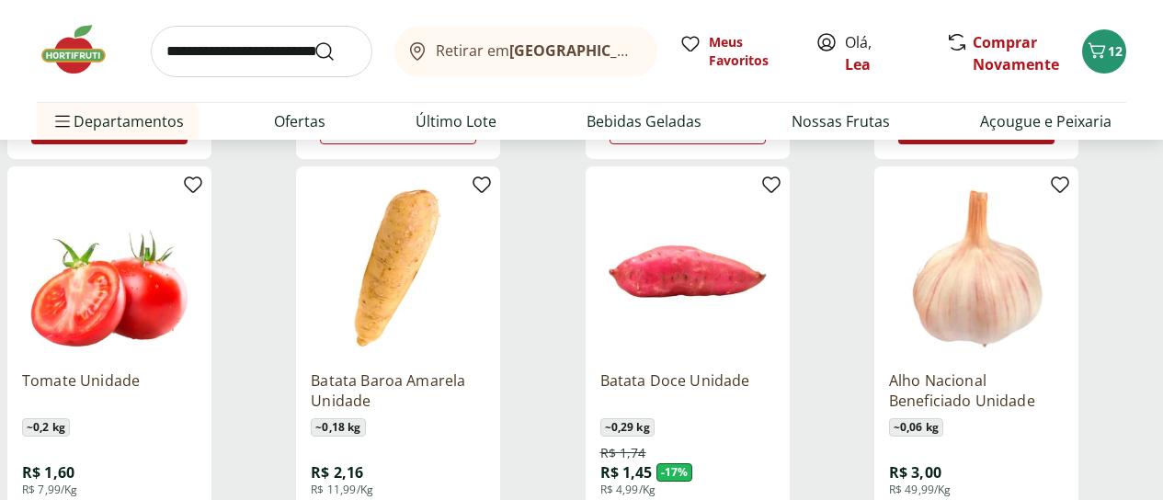
click at [194, 45] on input "search" at bounding box center [262, 51] width 222 height 51
type input "******"
click at [313, 40] on button "Submit Search" at bounding box center [335, 51] width 44 height 22
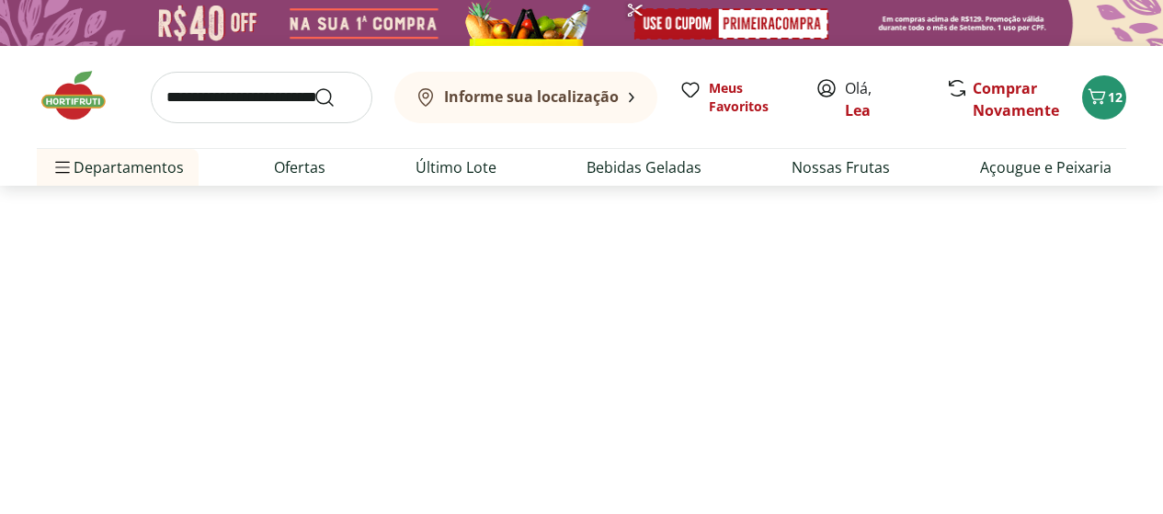
select select "**********"
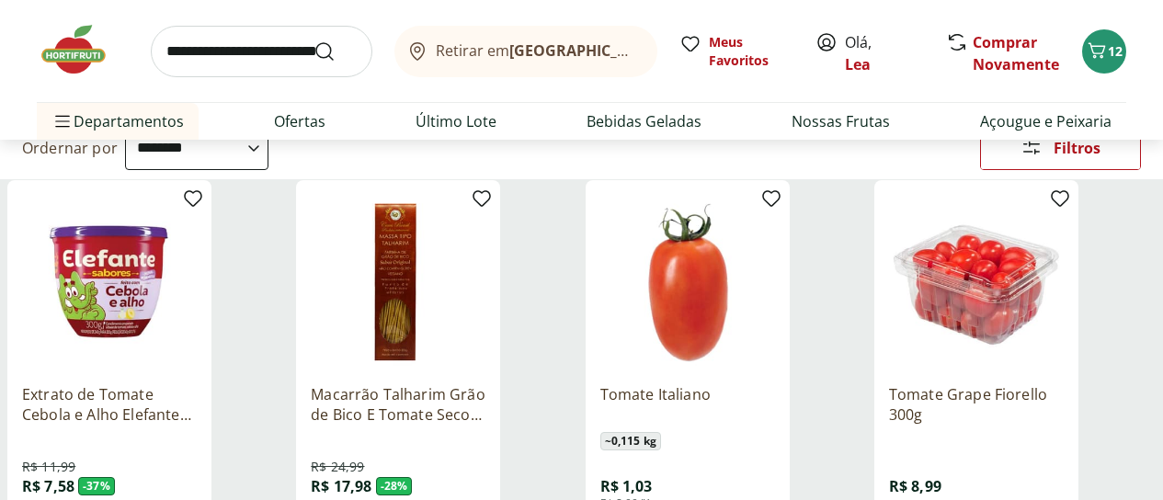
scroll to position [221, 0]
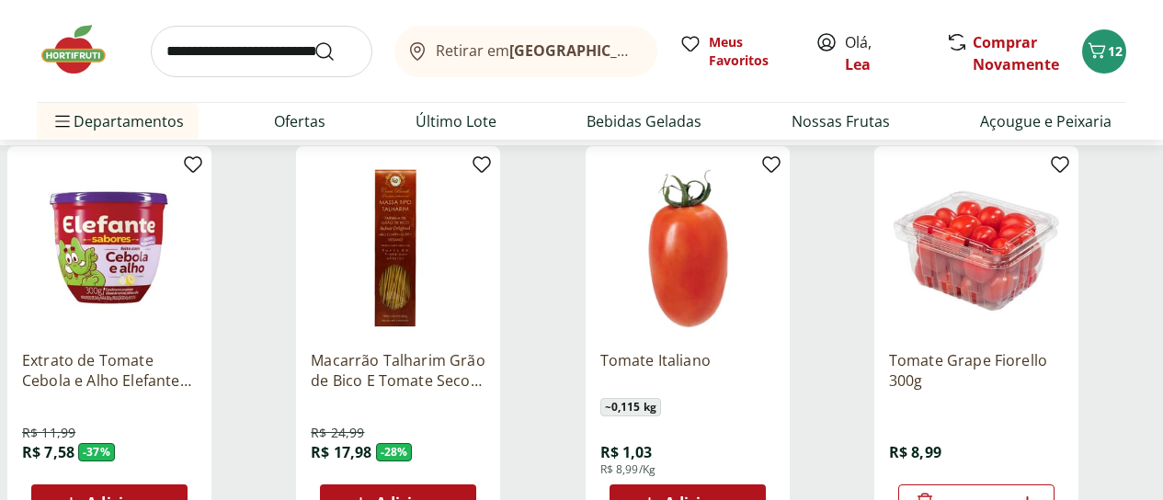
click at [0, 0] on div "Categoria" at bounding box center [0, 0] width 0 height 0
click at [0, 0] on label "Legumes 15" at bounding box center [0, 0] width 0 height 0
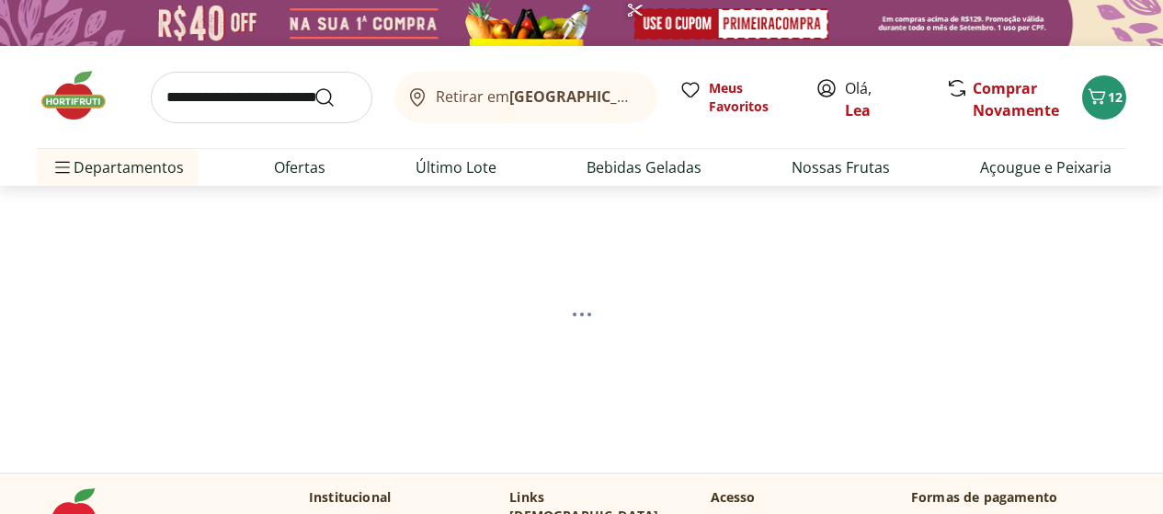
select select "**********"
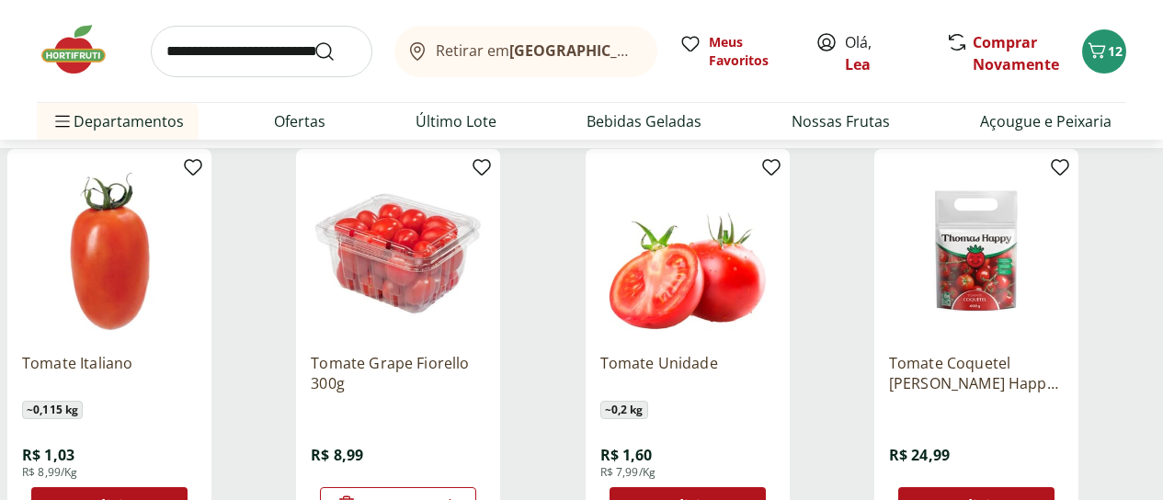
scroll to position [221, 0]
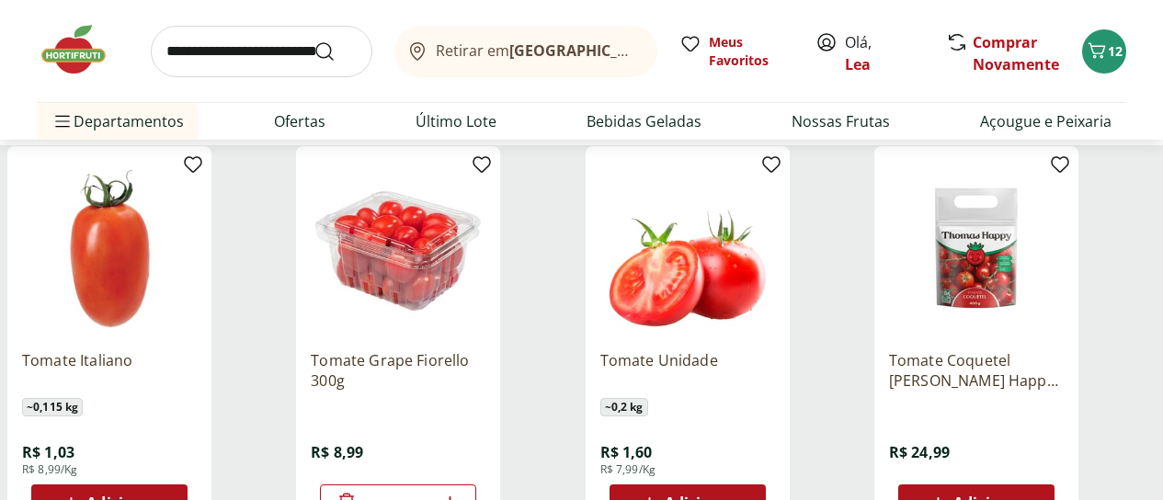
scroll to position [993, 0]
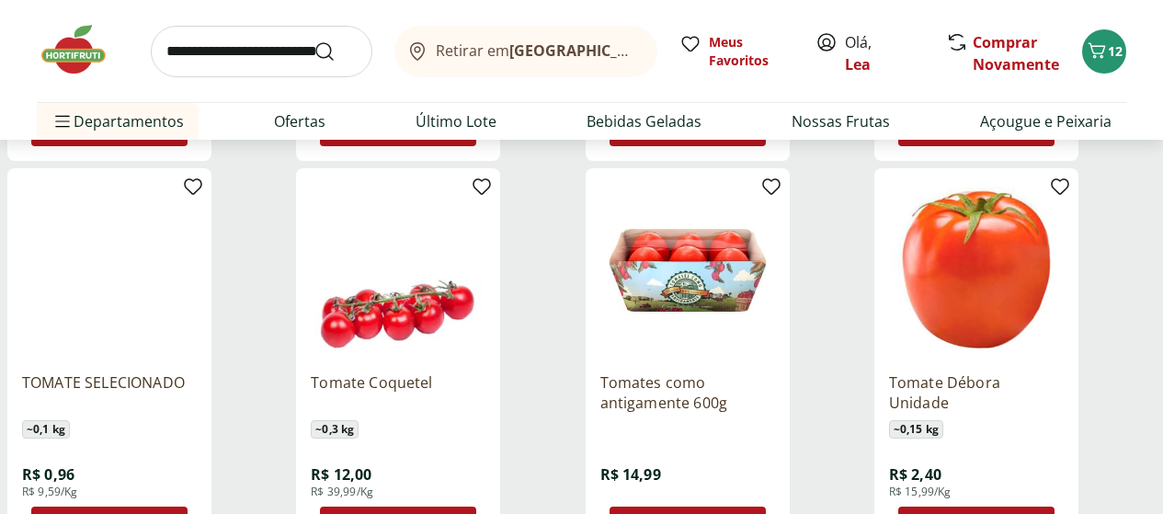
select select "**********"
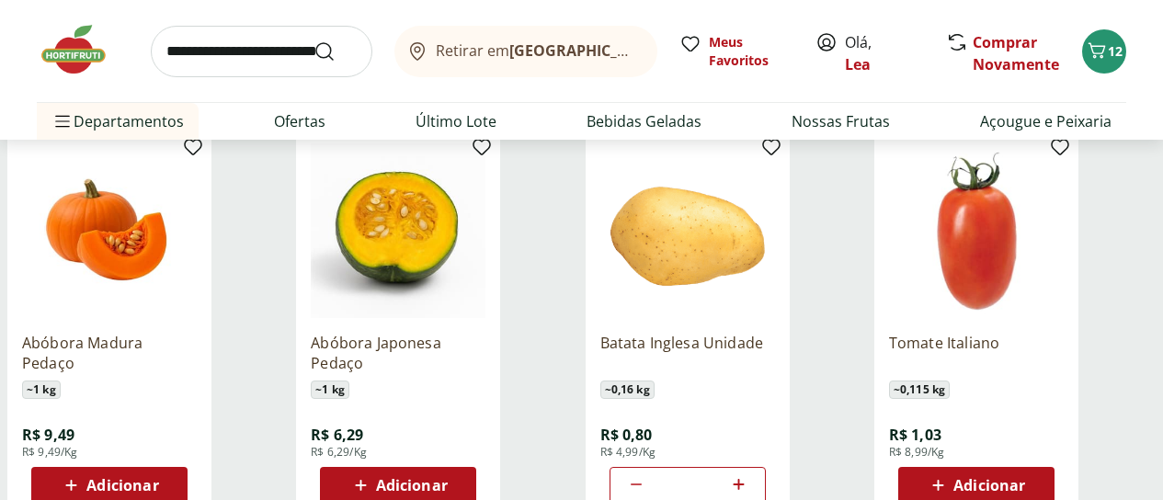
click at [1025, 478] on span "Adicionar" at bounding box center [989, 485] width 72 height 15
click at [1039, 473] on icon at bounding box center [1027, 484] width 23 height 22
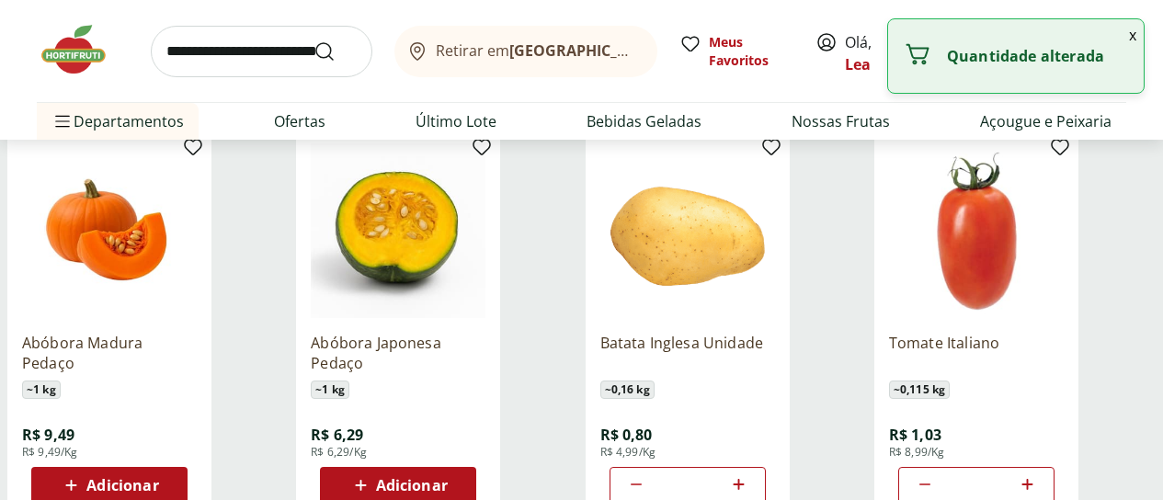
click at [1039, 473] on icon at bounding box center [1027, 484] width 23 height 22
type input "*"
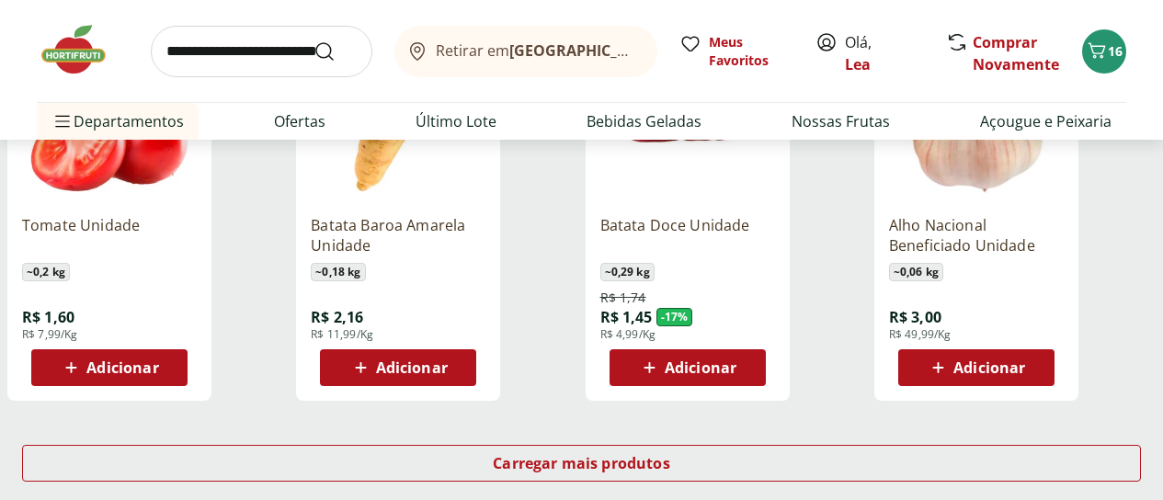
scroll to position [1949, 0]
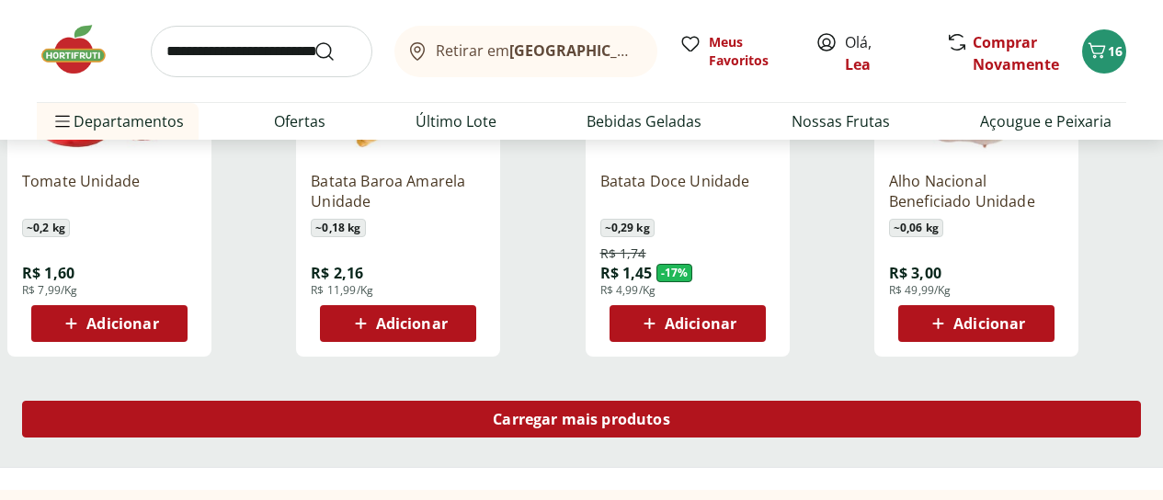
click at [670, 412] on span "Carregar mais produtos" at bounding box center [581, 419] width 177 height 15
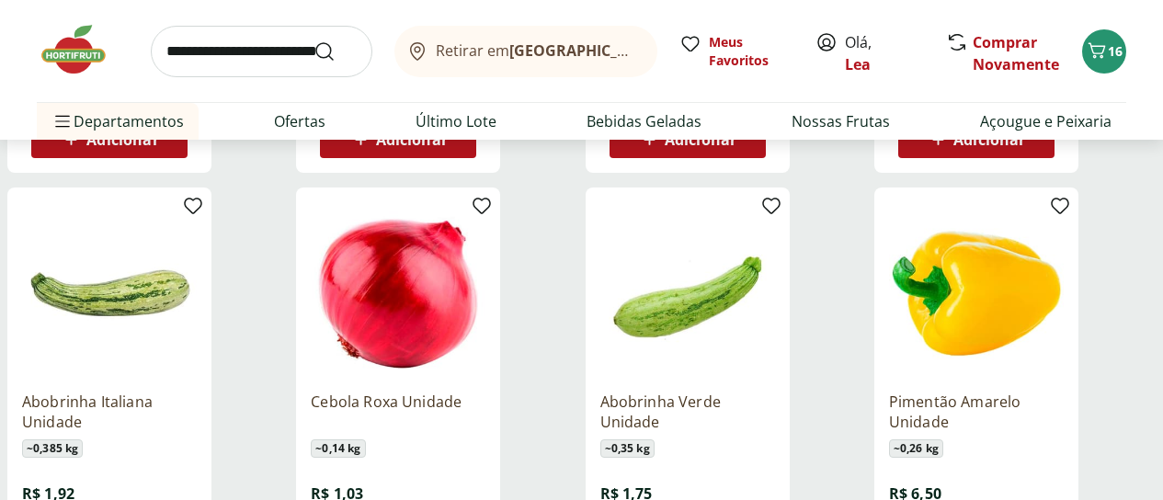
scroll to position [2169, 0]
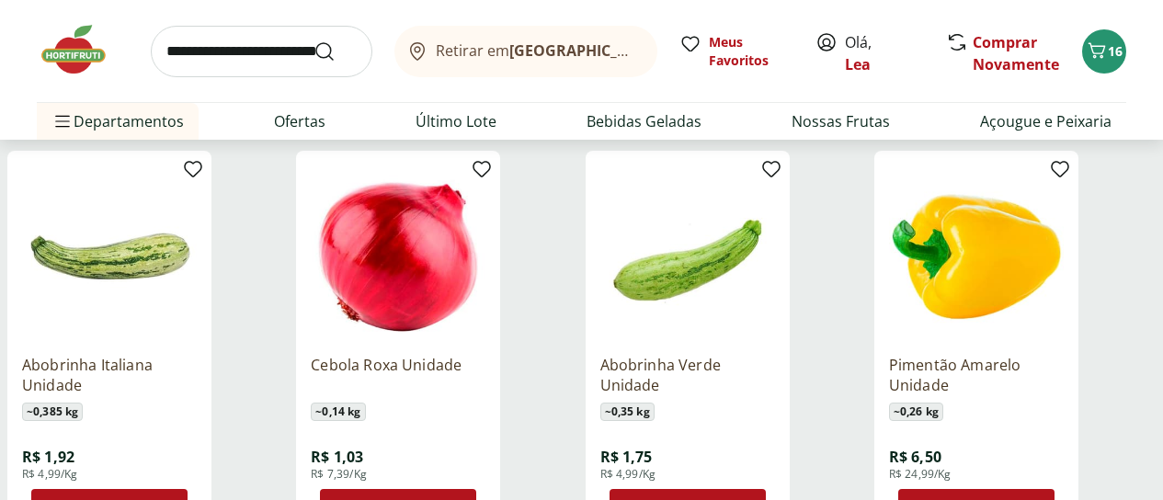
click at [736, 500] on span "Adicionar" at bounding box center [701, 507] width 72 height 15
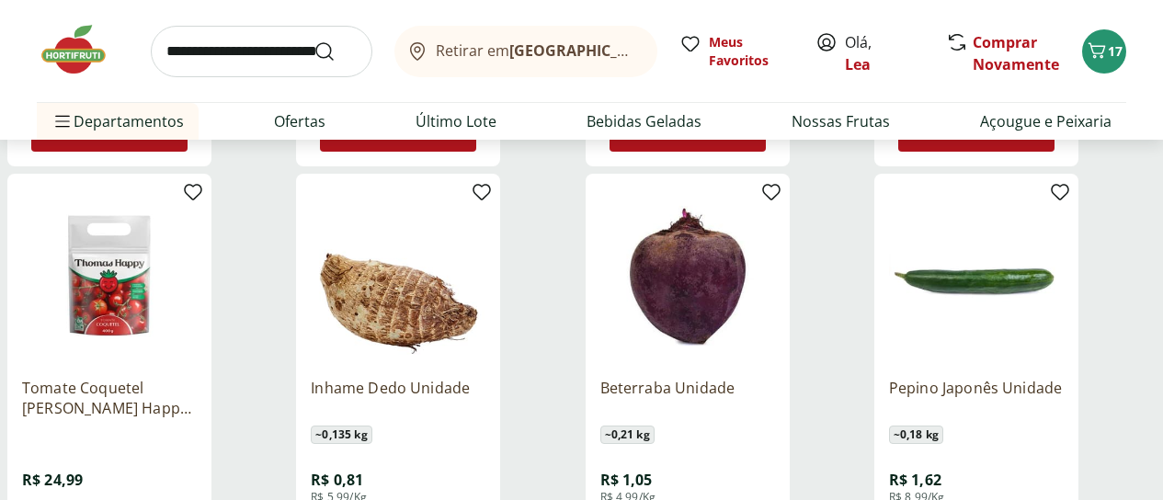
scroll to position [2941, 0]
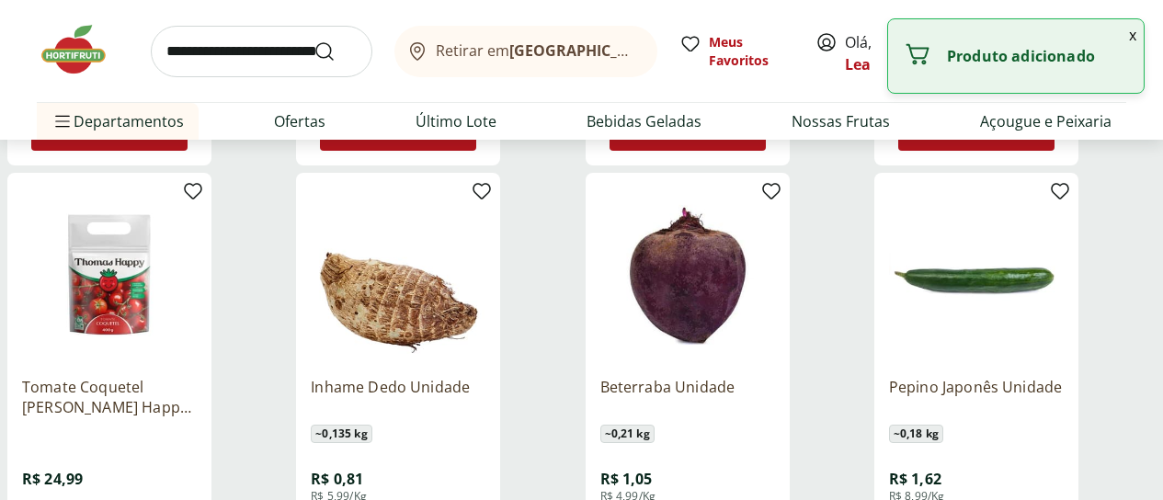
type input "*"
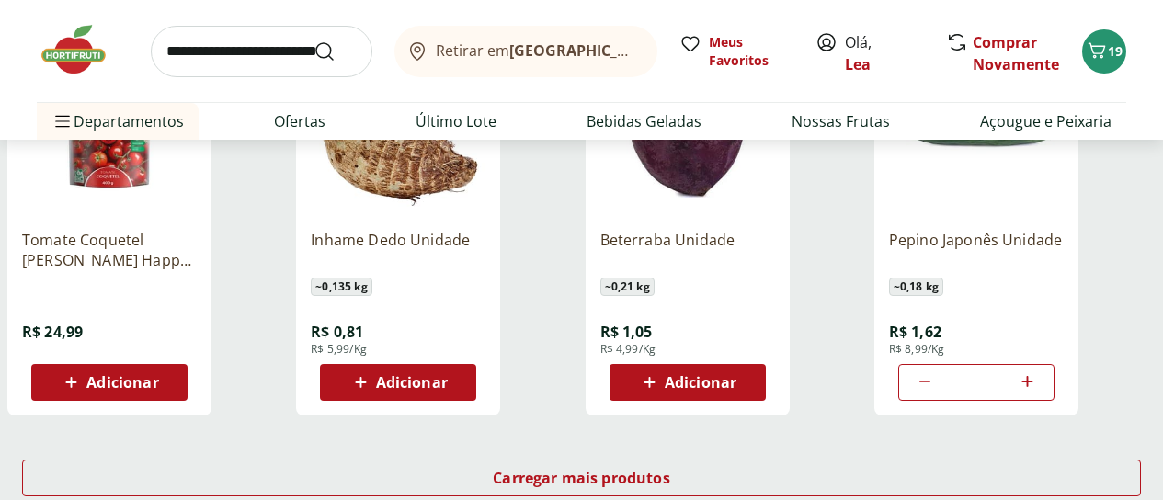
scroll to position [3125, 0]
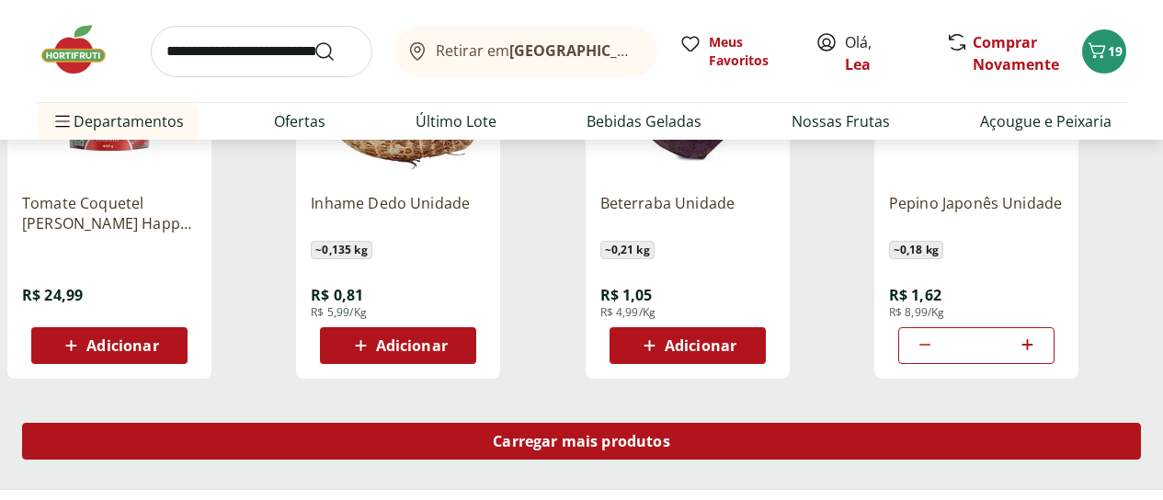
click at [733, 423] on div "Carregar mais produtos" at bounding box center [581, 441] width 1119 height 37
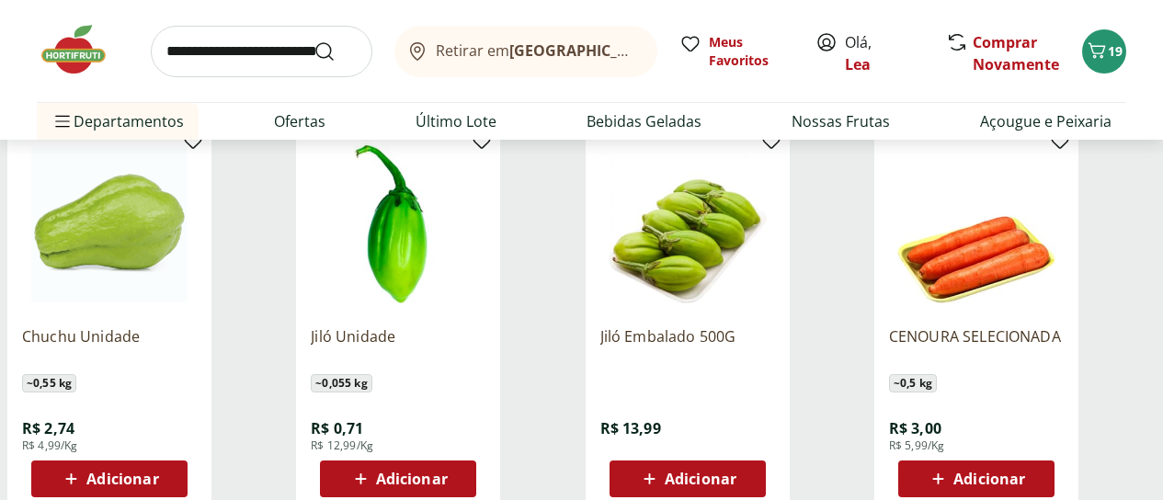
scroll to position [4191, 0]
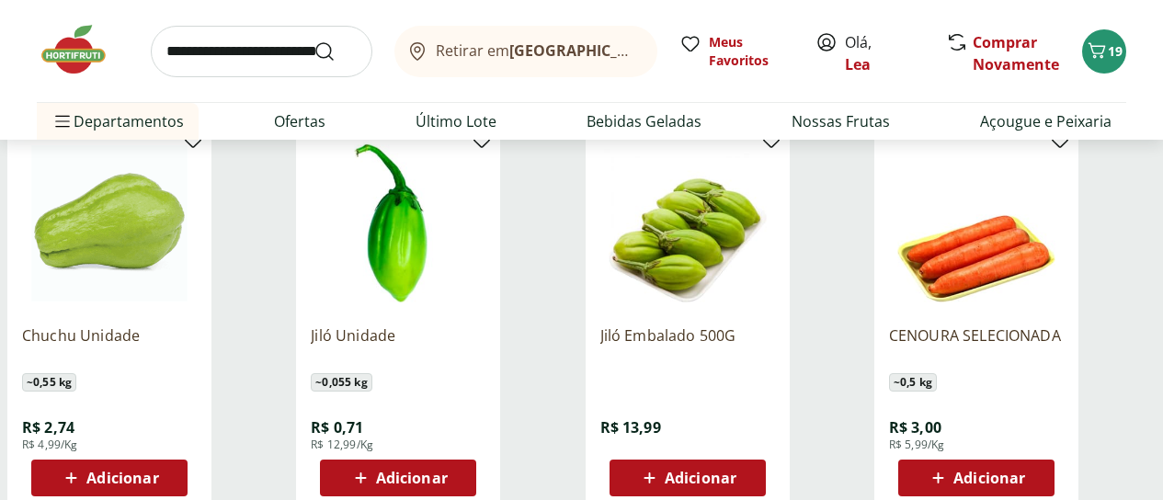
click at [173, 461] on div "Adicionar" at bounding box center [109, 477] width 127 height 33
click at [173, 466] on icon at bounding box center [161, 477] width 23 height 22
type input "*"
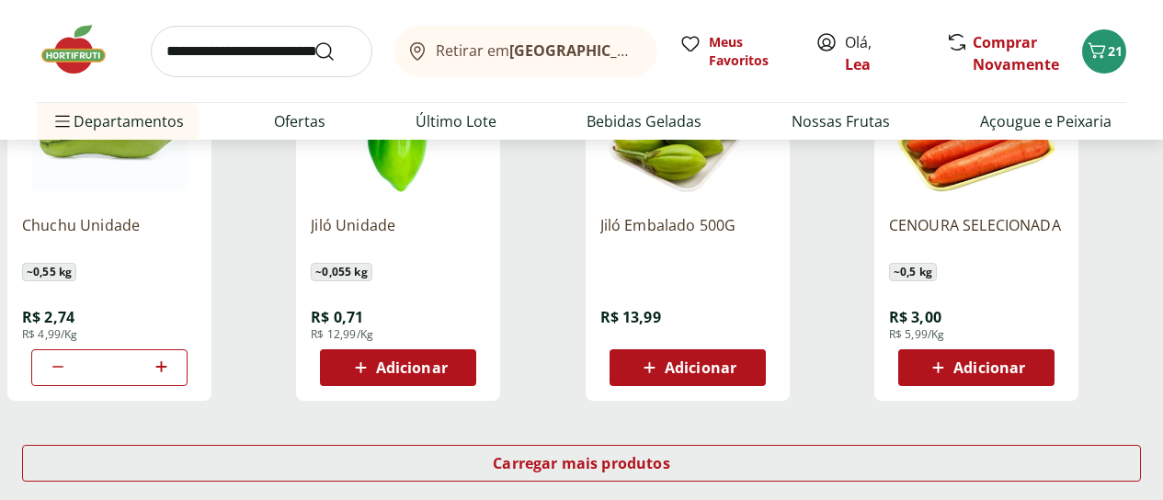
scroll to position [4339, 0]
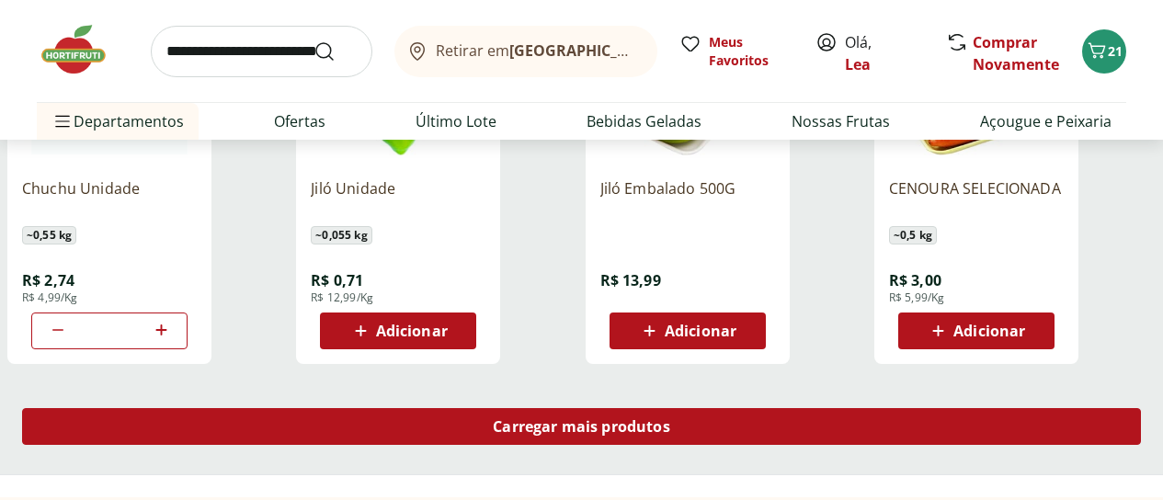
click at [670, 419] on span "Carregar mais produtos" at bounding box center [581, 426] width 177 height 15
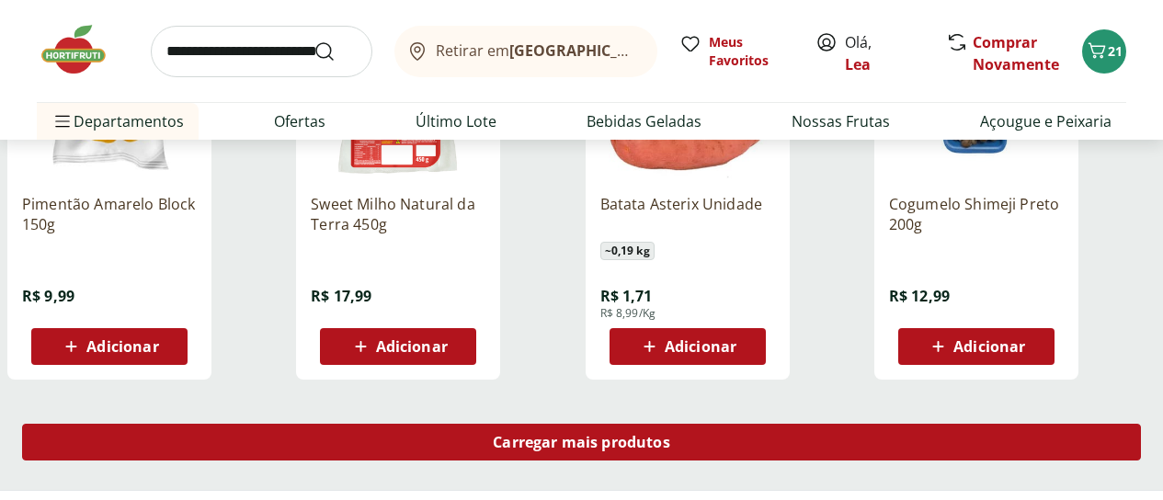
scroll to position [5552, 0]
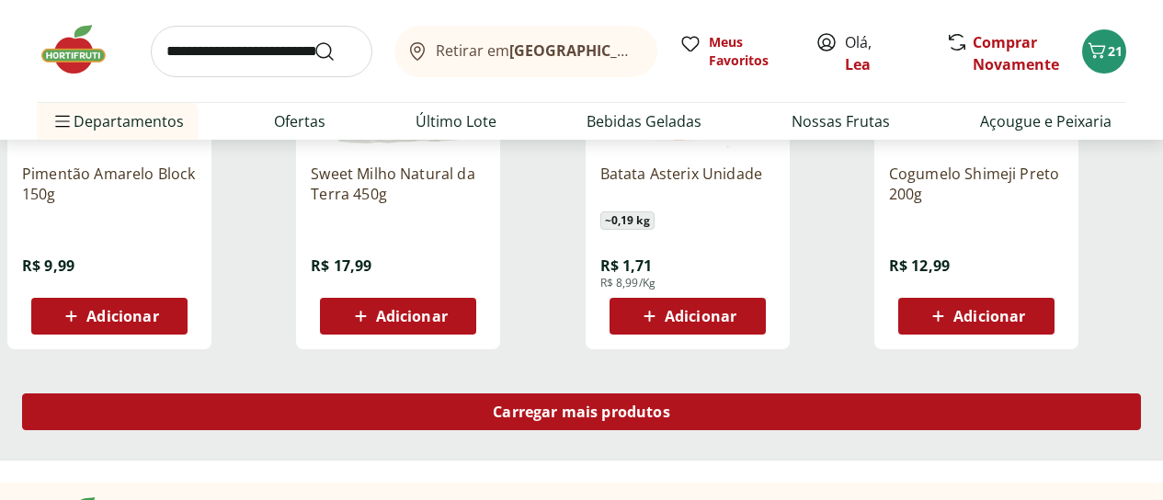
click at [670, 393] on link "Carregar mais produtos" at bounding box center [581, 415] width 1119 height 44
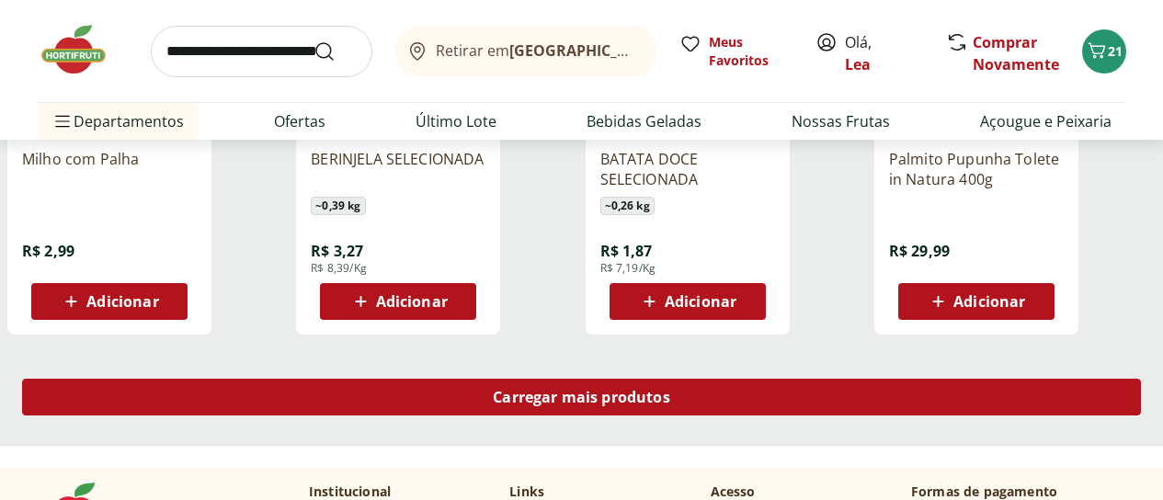
scroll to position [6728, 0]
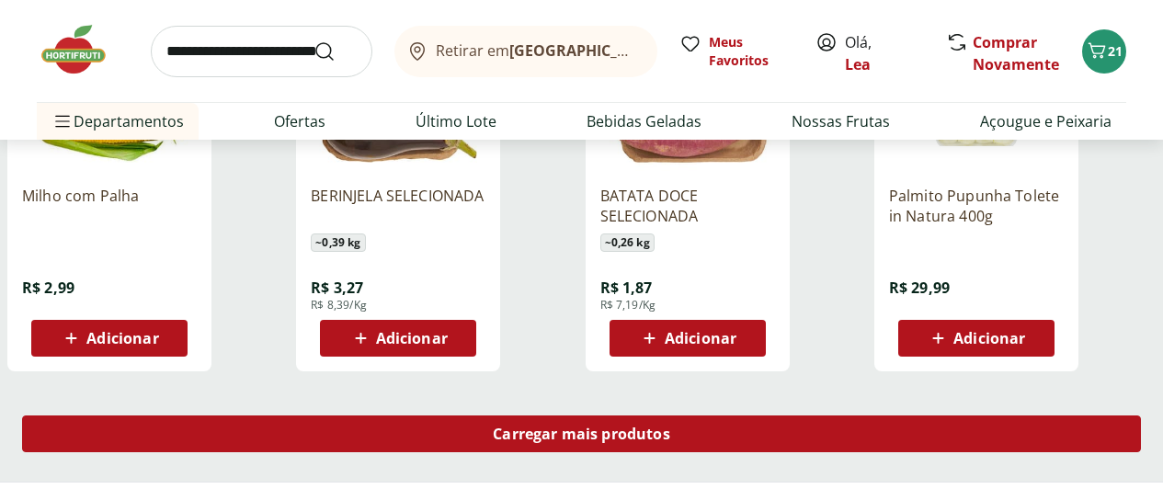
click at [670, 427] on span "Carregar mais produtos" at bounding box center [581, 434] width 177 height 15
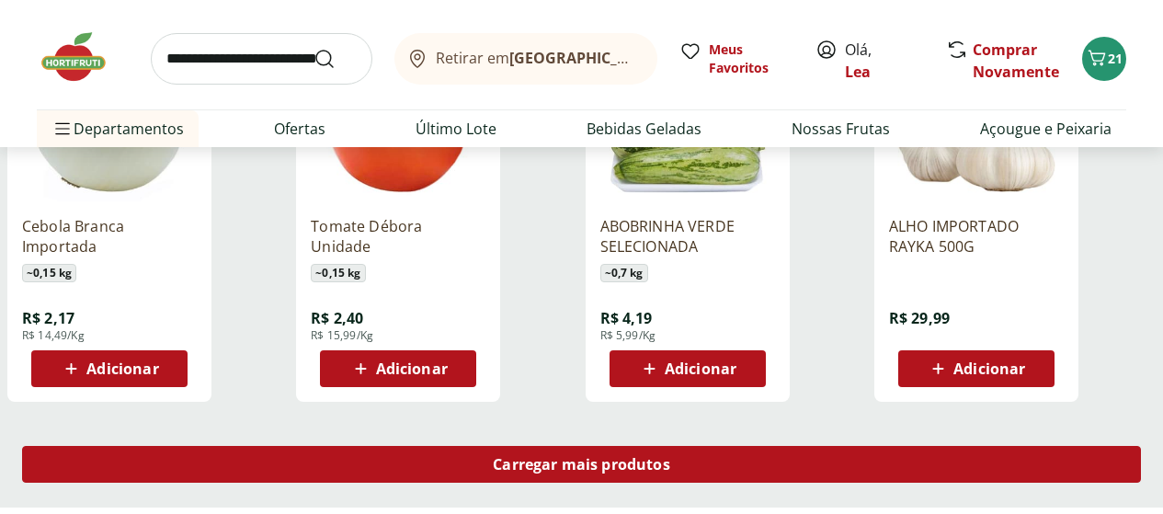
scroll to position [7942, 0]
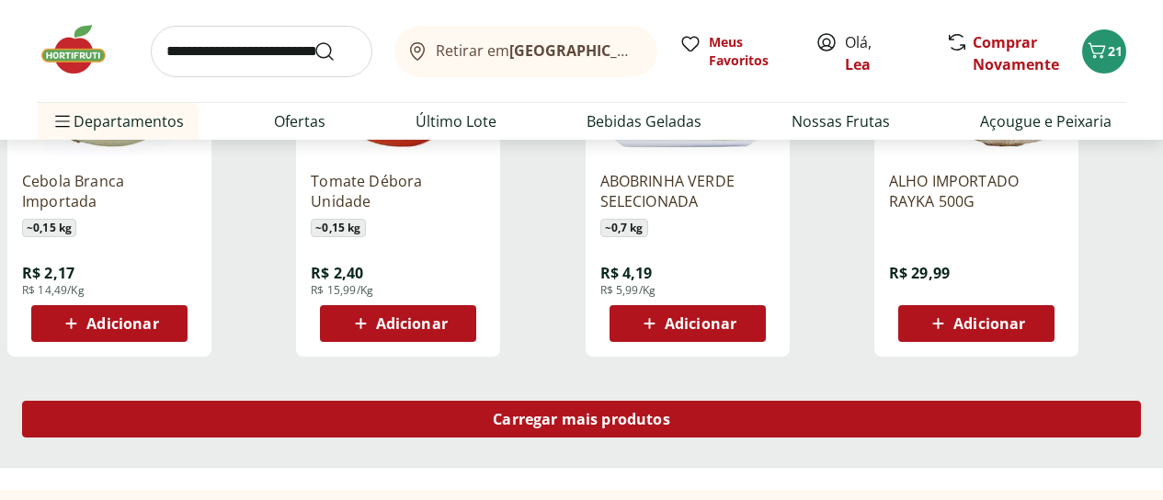
click at [670, 401] on div "Carregar mais produtos" at bounding box center [581, 419] width 1119 height 37
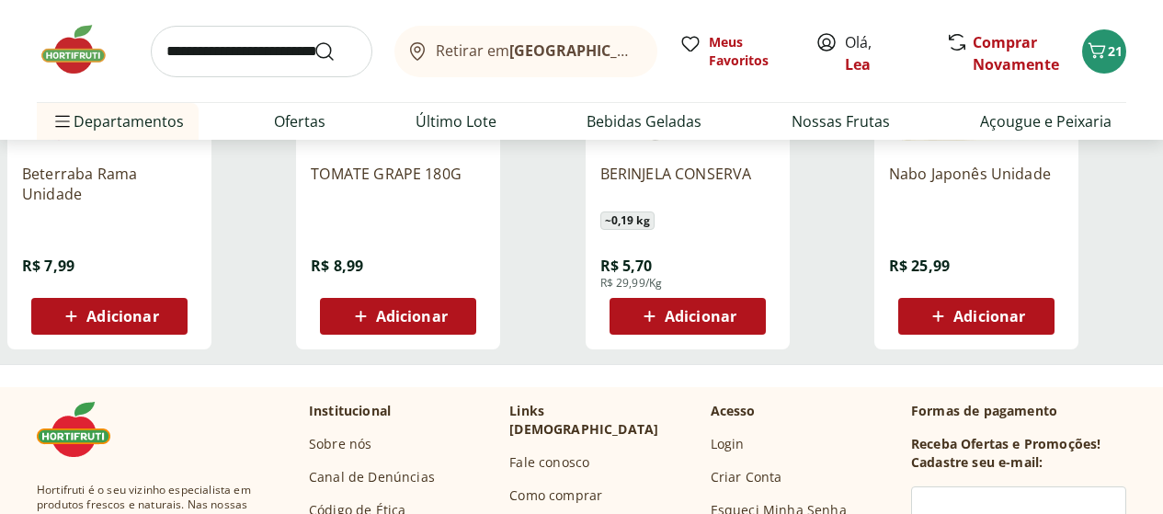
scroll to position [8714, 0]
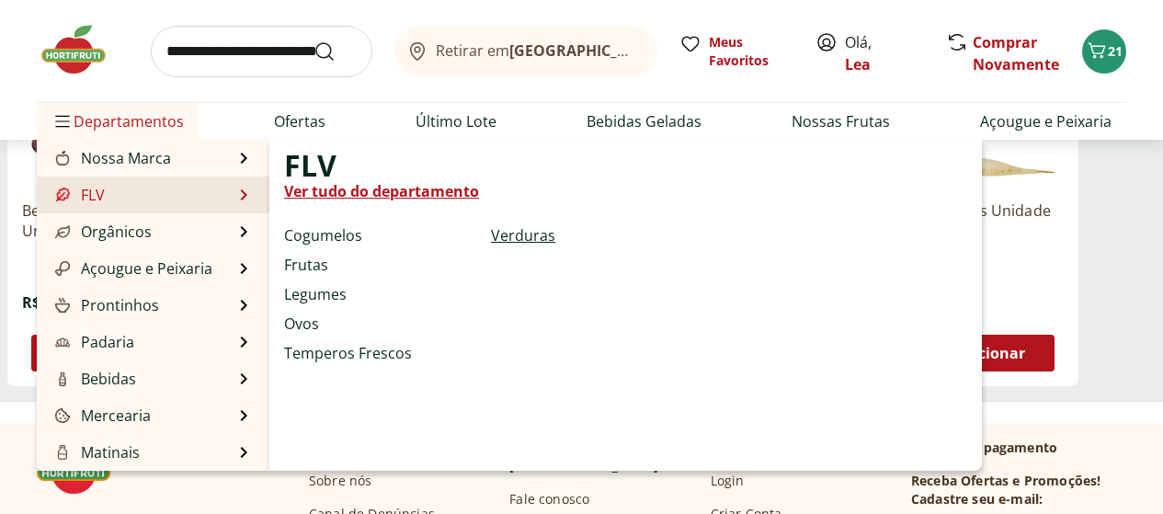
click at [511, 234] on link "Verduras" at bounding box center [523, 235] width 64 height 22
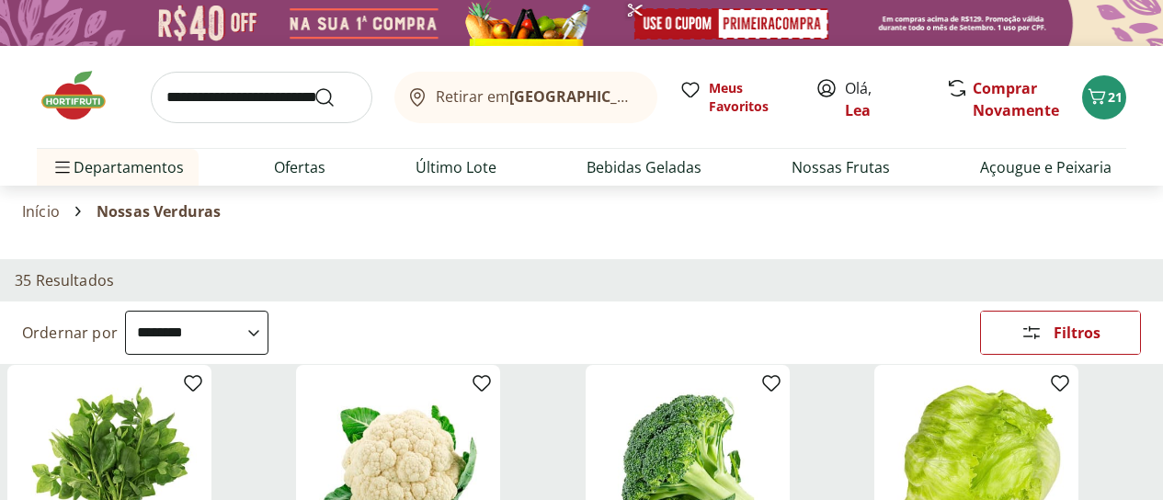
click at [268, 311] on select "**********" at bounding box center [196, 333] width 143 height 44
select select "*********"
click at [268, 311] on select "**********" at bounding box center [196, 333] width 143 height 44
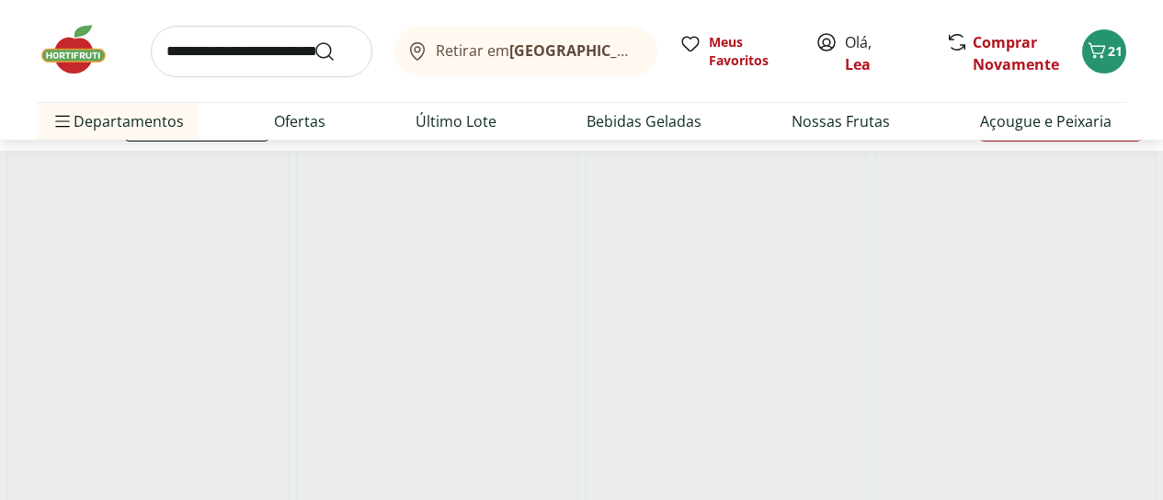
scroll to position [221, 0]
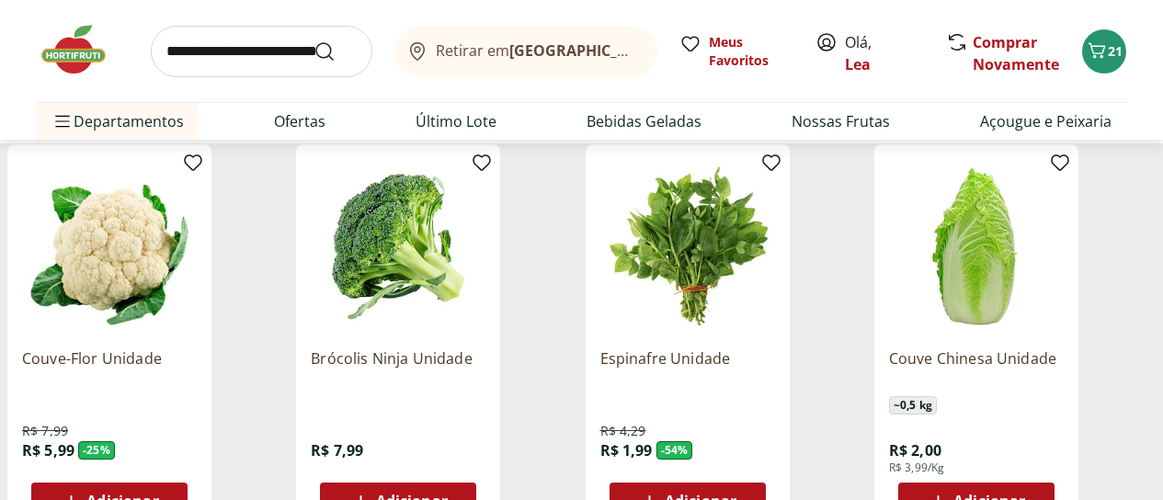
drag, startPoint x: 731, startPoint y: 466, endPoint x: 782, endPoint y: 449, distance: 54.1
click at [751, 484] on div "Adicionar" at bounding box center [687, 500] width 127 height 33
click at [448, 490] on span "Adicionar" at bounding box center [398, 501] width 98 height 22
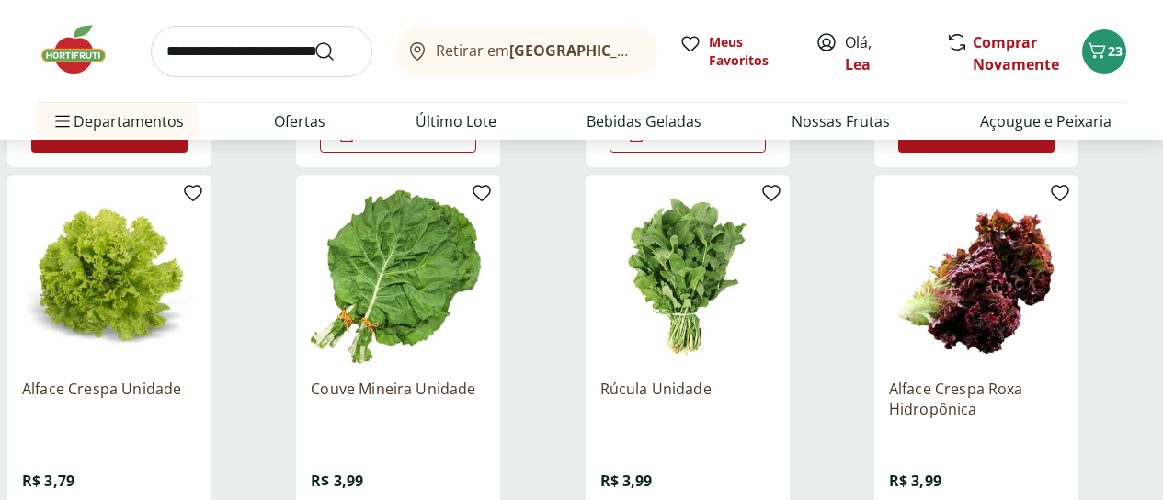
scroll to position [588, 0]
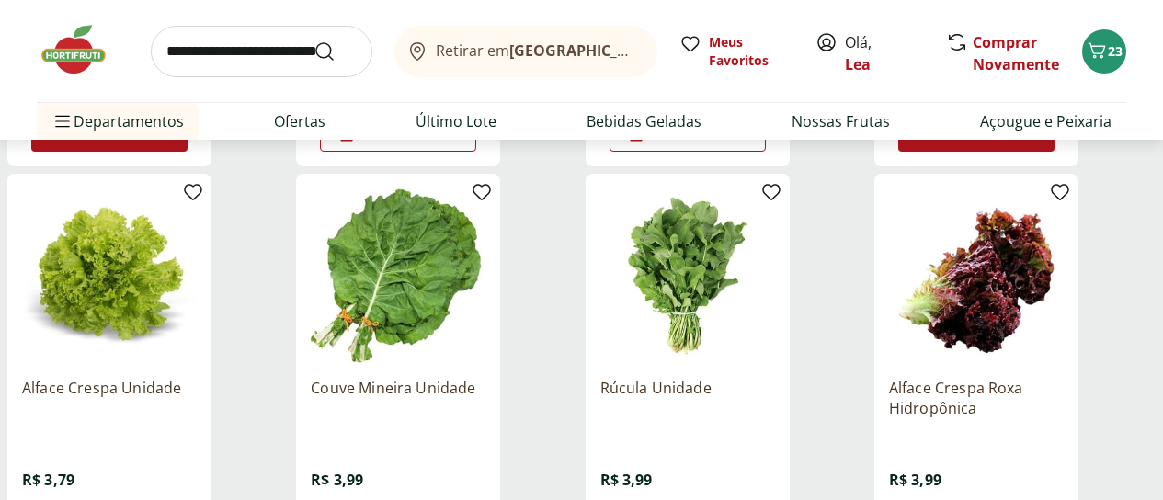
click at [775, 461] on div "Rúcula Unidade R$ 3,99 Adicionar" at bounding box center [687, 456] width 175 height 186
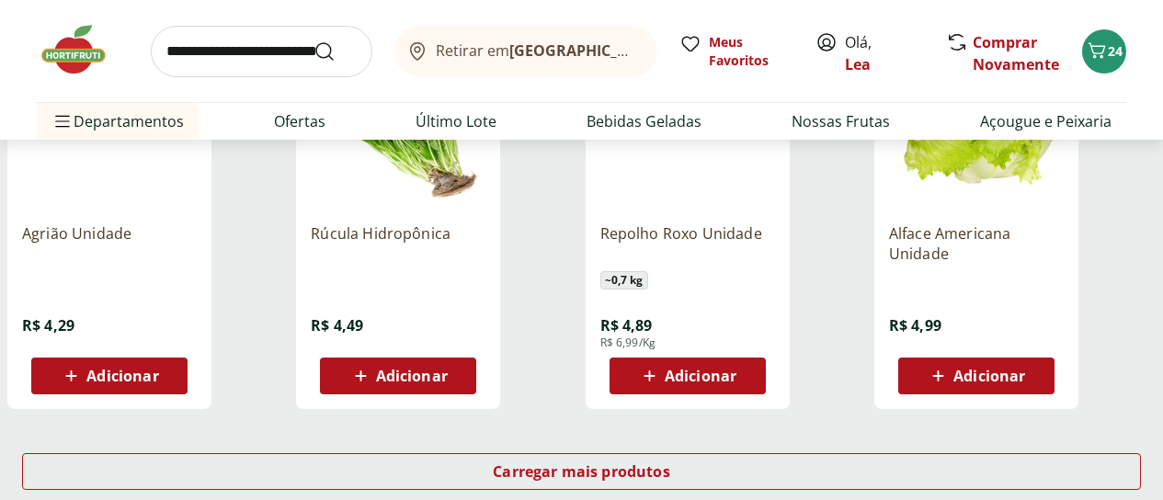
scroll to position [1177, 0]
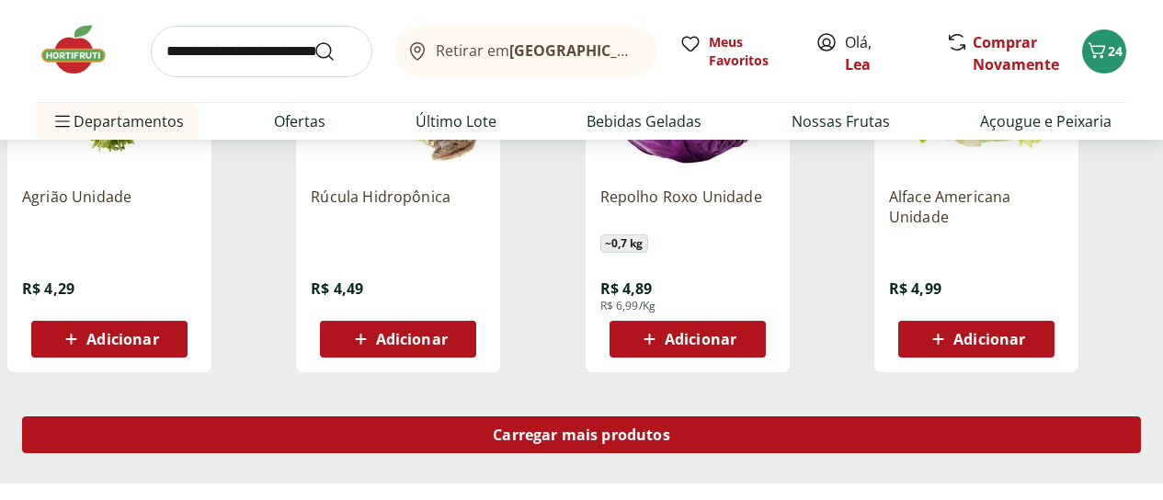
click at [769, 416] on div "Carregar mais produtos" at bounding box center [581, 434] width 1119 height 37
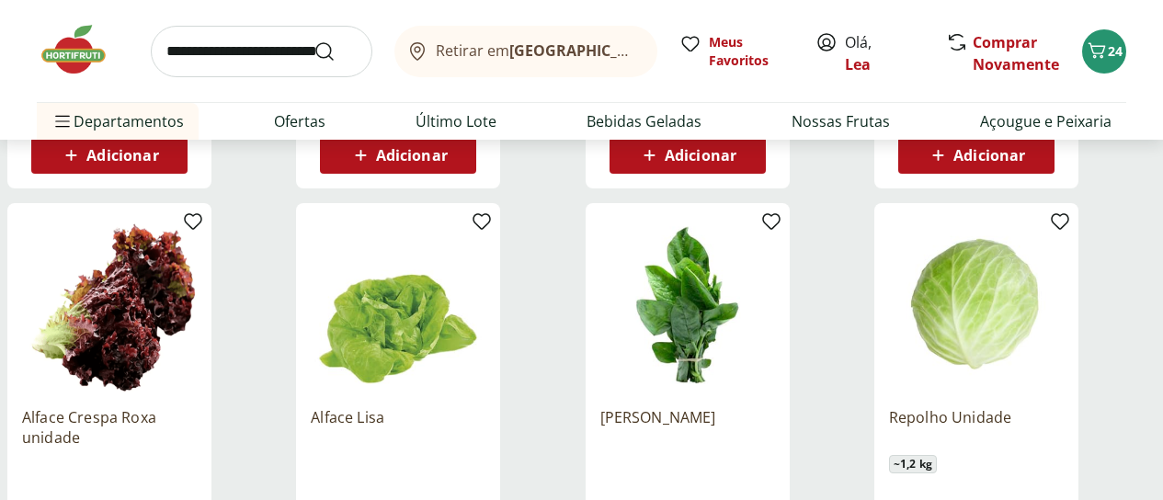
scroll to position [1397, 0]
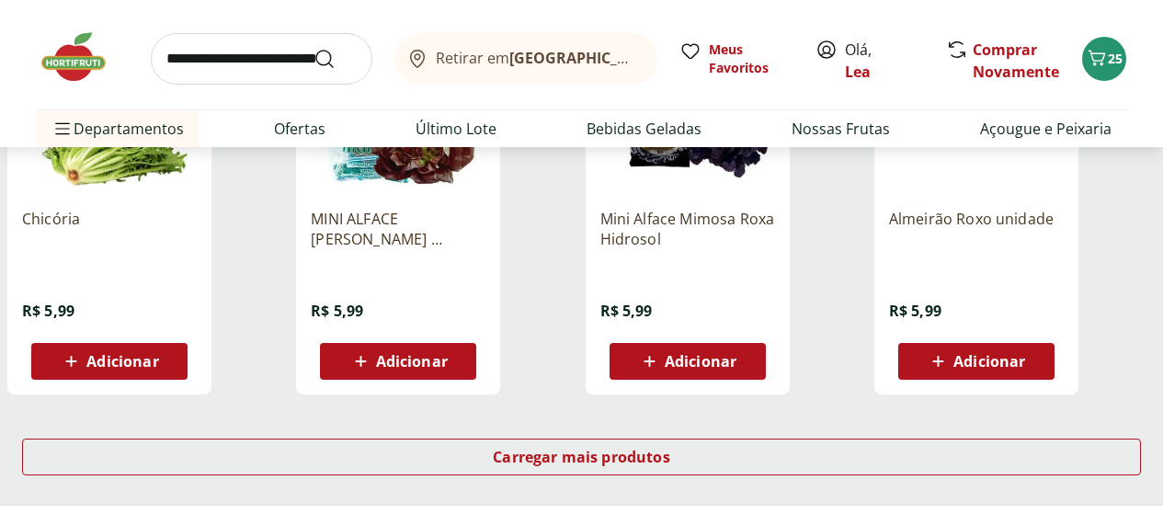
scroll to position [2390, 0]
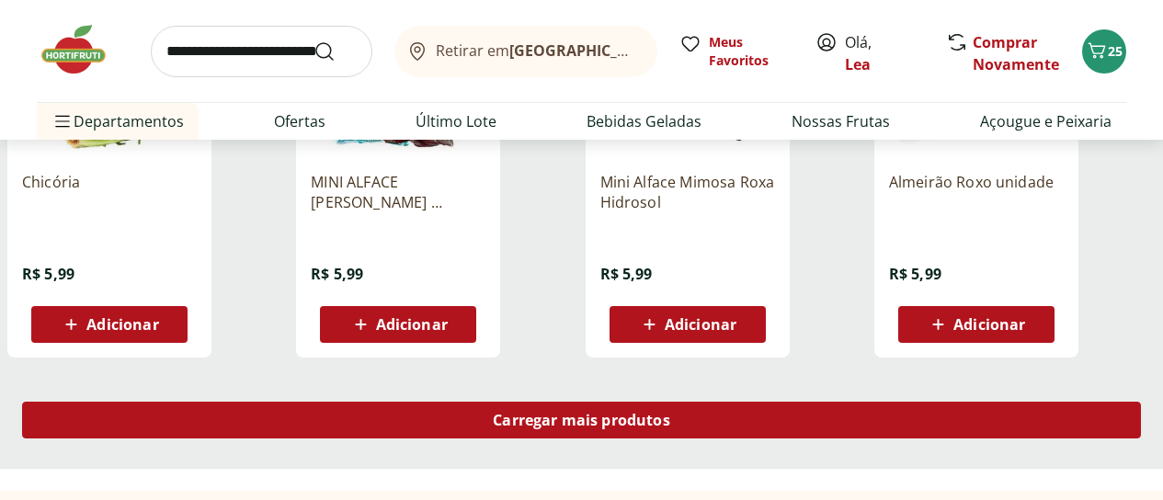
click at [690, 402] on div "Carregar mais produtos" at bounding box center [581, 420] width 1119 height 37
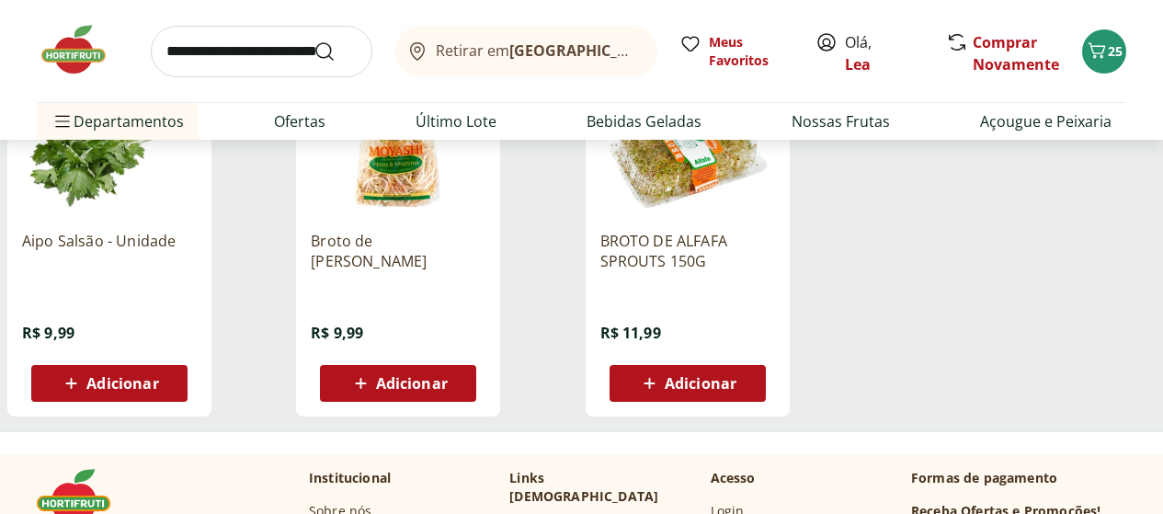
scroll to position [3566, 0]
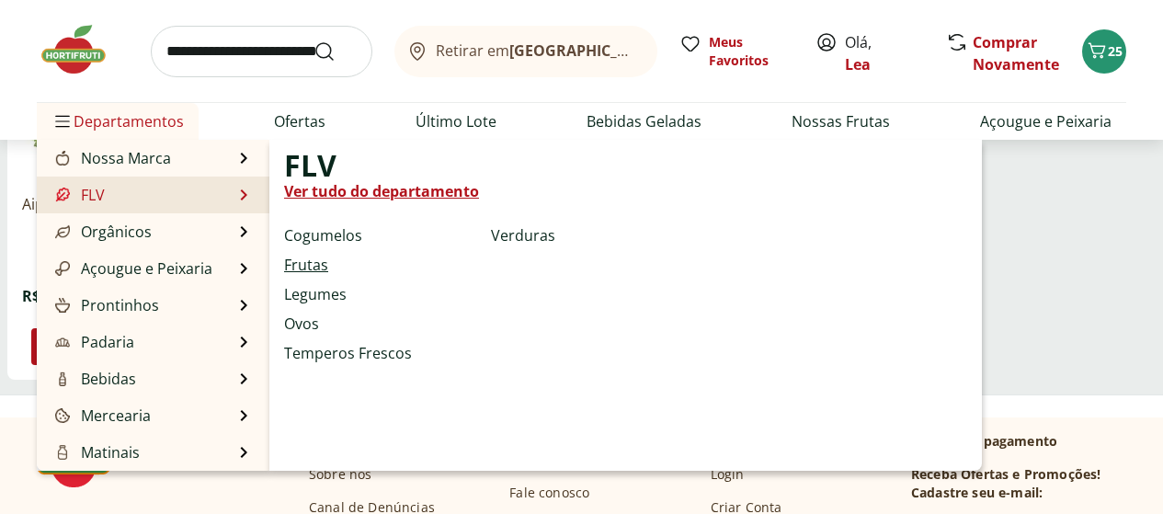
click at [306, 264] on link "Frutas" at bounding box center [306, 265] width 44 height 22
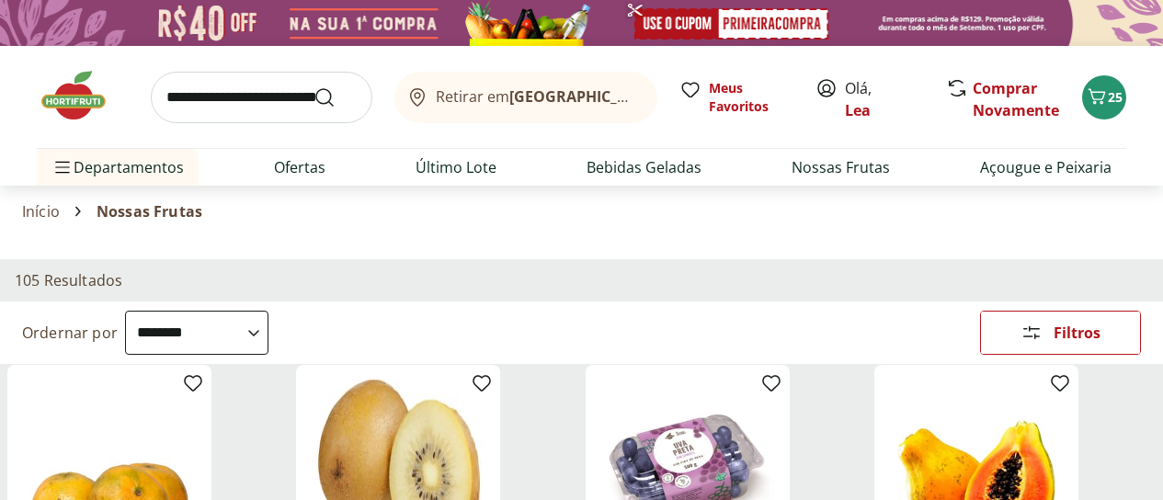
click at [268, 311] on select "**********" at bounding box center [196, 333] width 143 height 44
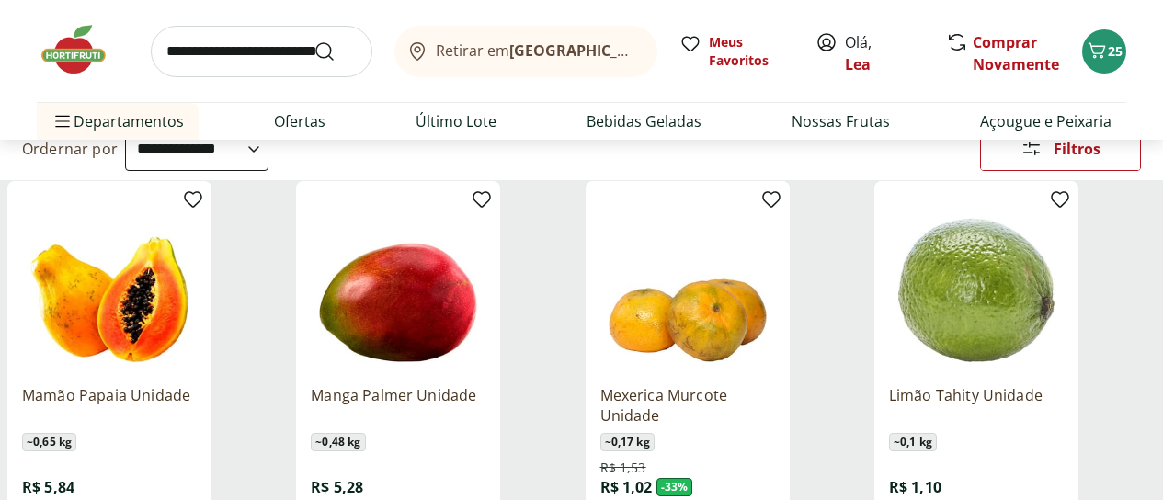
scroll to position [221, 0]
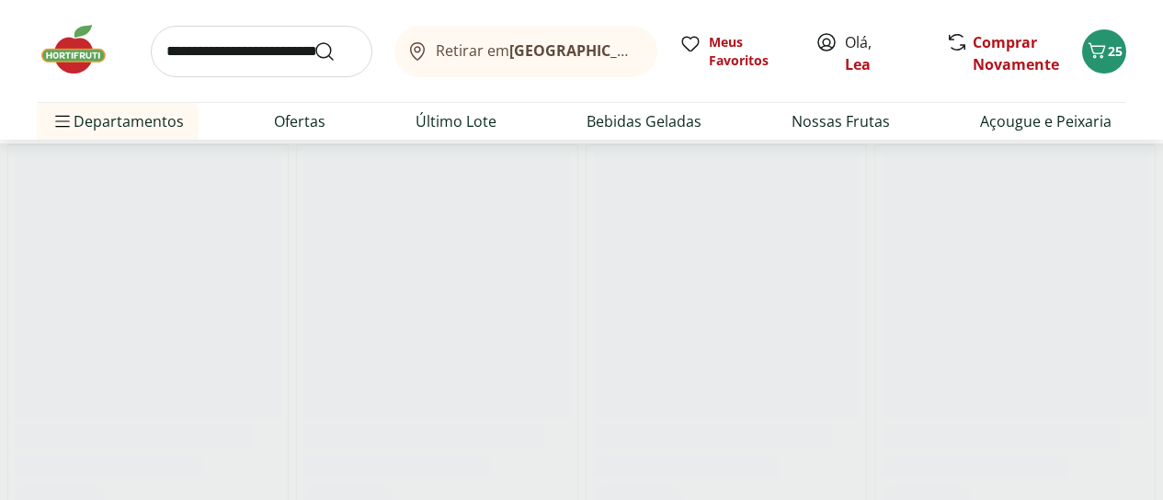
select select "*********"
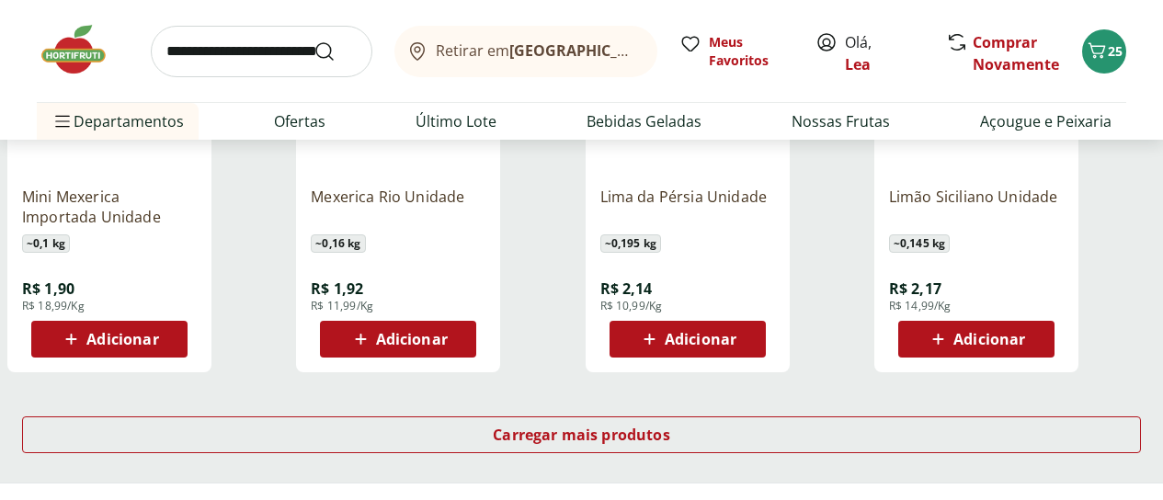
scroll to position [1213, 0]
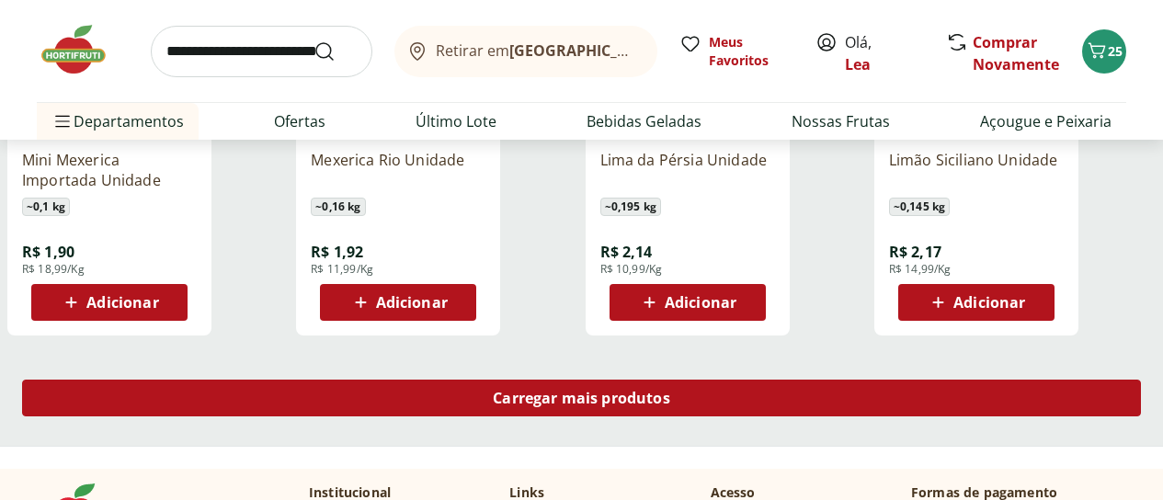
click at [670, 391] on span "Carregar mais produtos" at bounding box center [581, 398] width 177 height 15
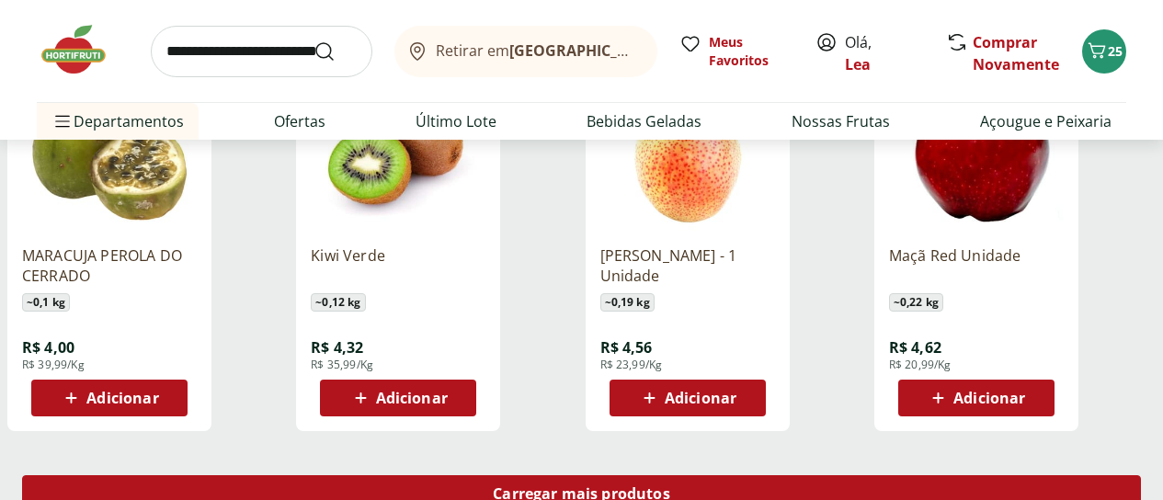
scroll to position [2353, 0]
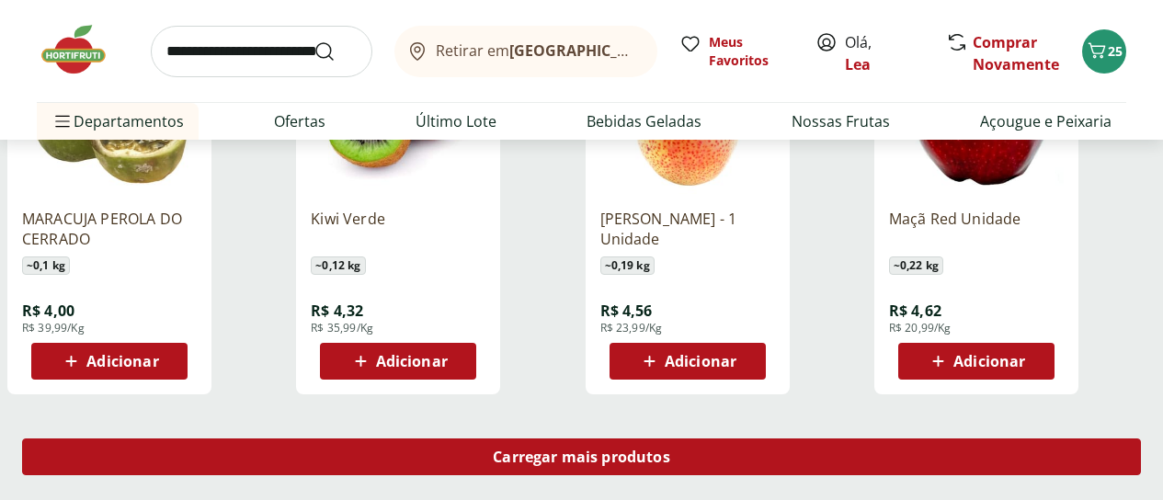
click at [670, 449] on span "Carregar mais produtos" at bounding box center [581, 456] width 177 height 15
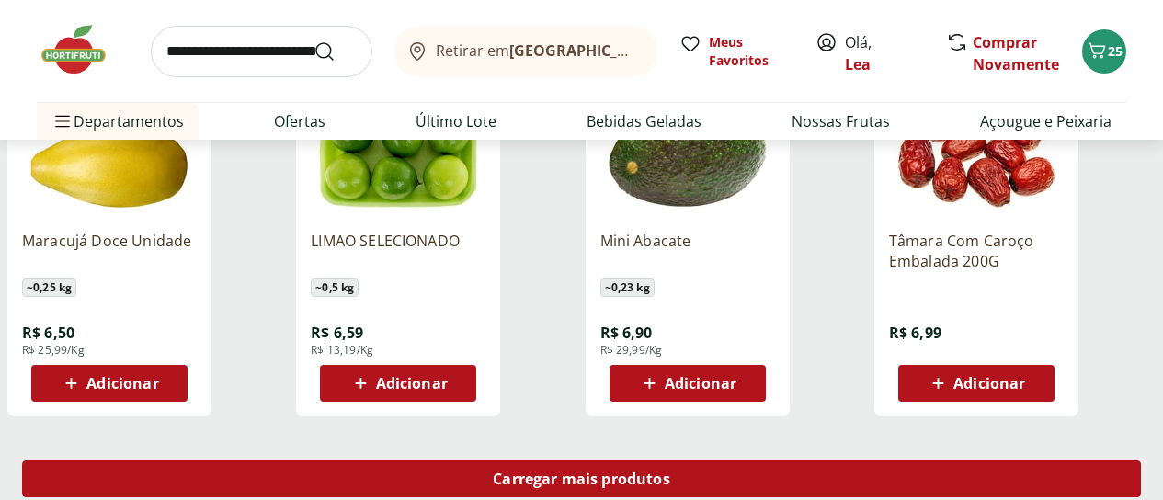
scroll to position [3566, 0]
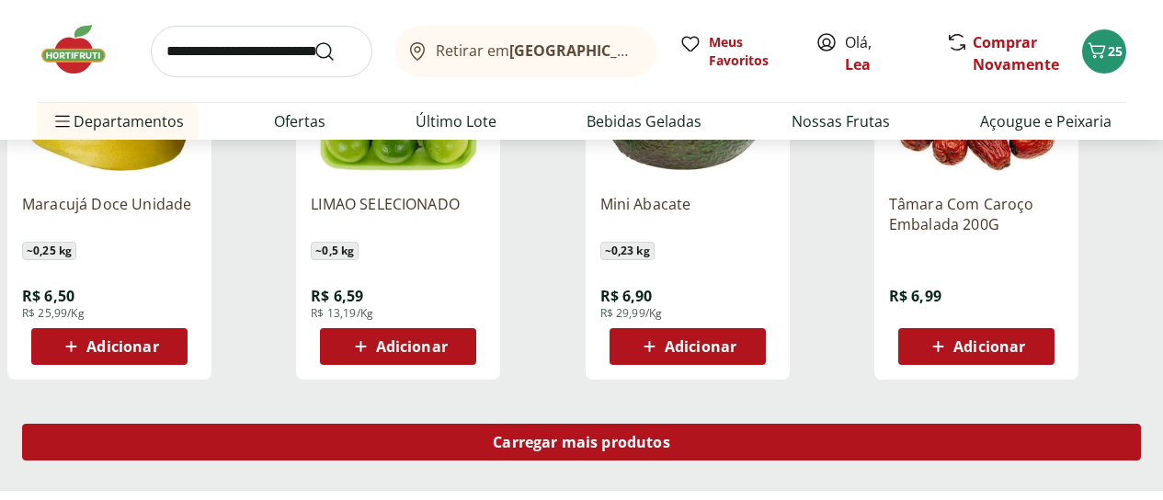
click at [747, 424] on div "Carregar mais produtos" at bounding box center [581, 442] width 1119 height 37
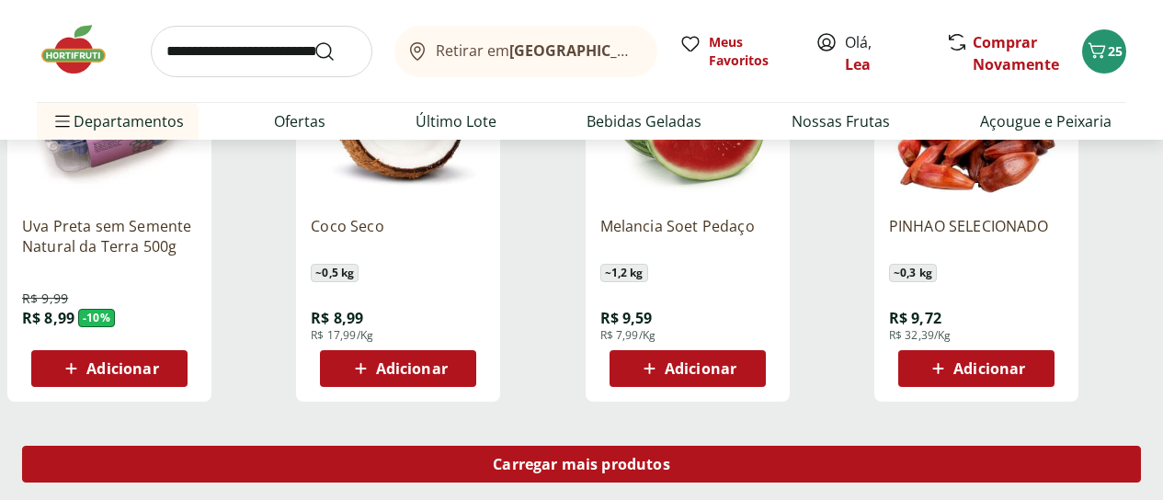
scroll to position [4780, 0]
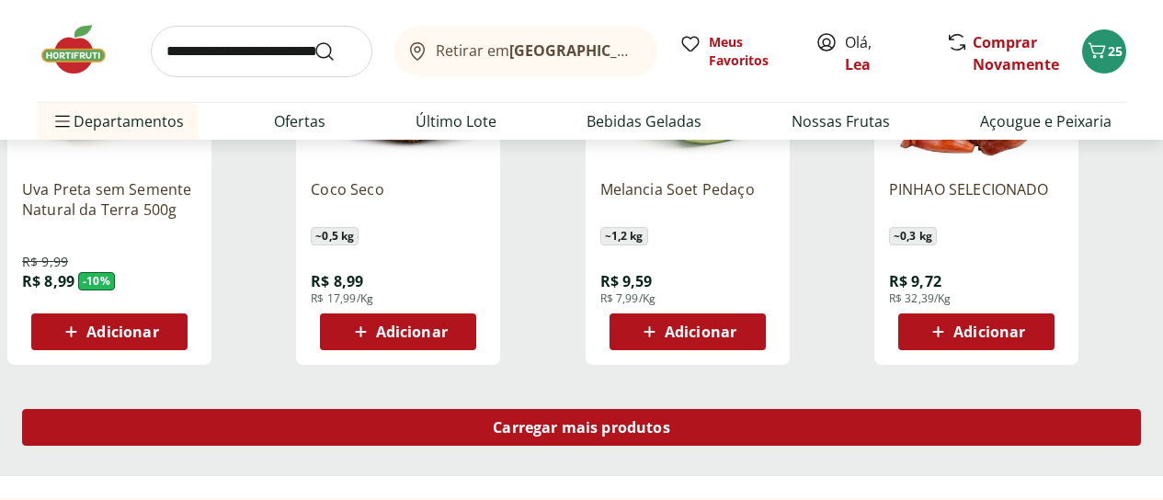
click at [670, 420] on span "Carregar mais produtos" at bounding box center [581, 427] width 177 height 15
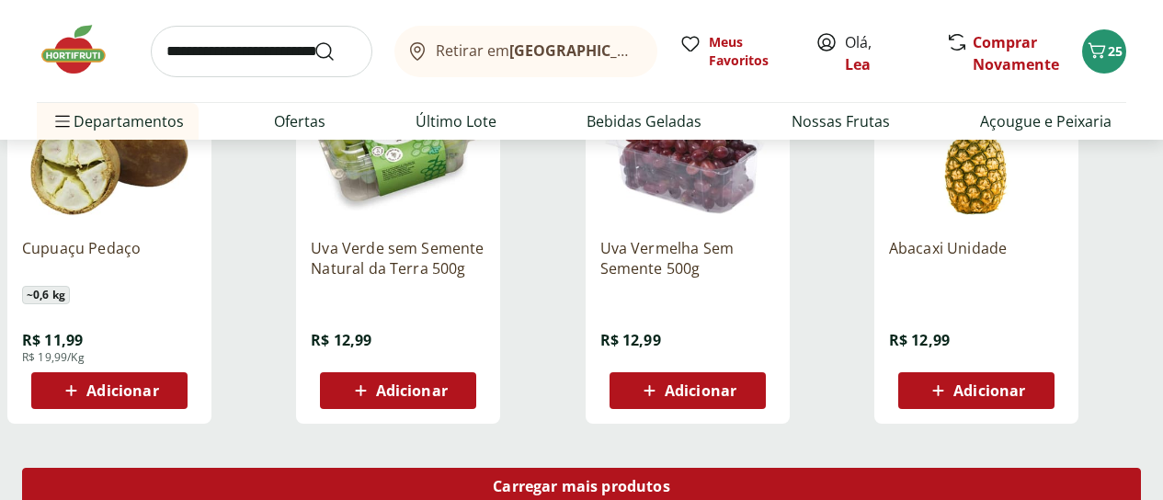
scroll to position [5956, 0]
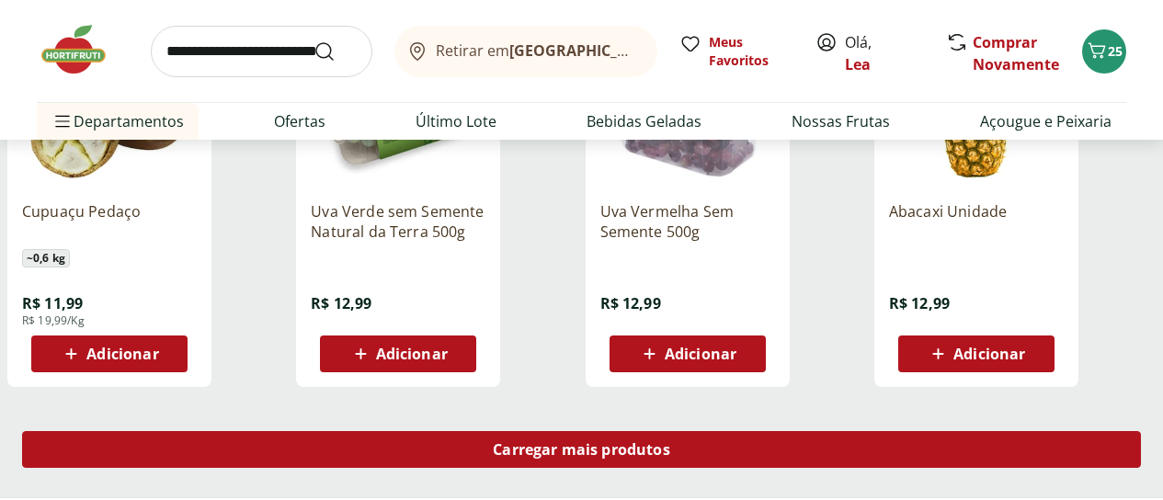
click at [749, 431] on div "Carregar mais produtos" at bounding box center [581, 449] width 1119 height 37
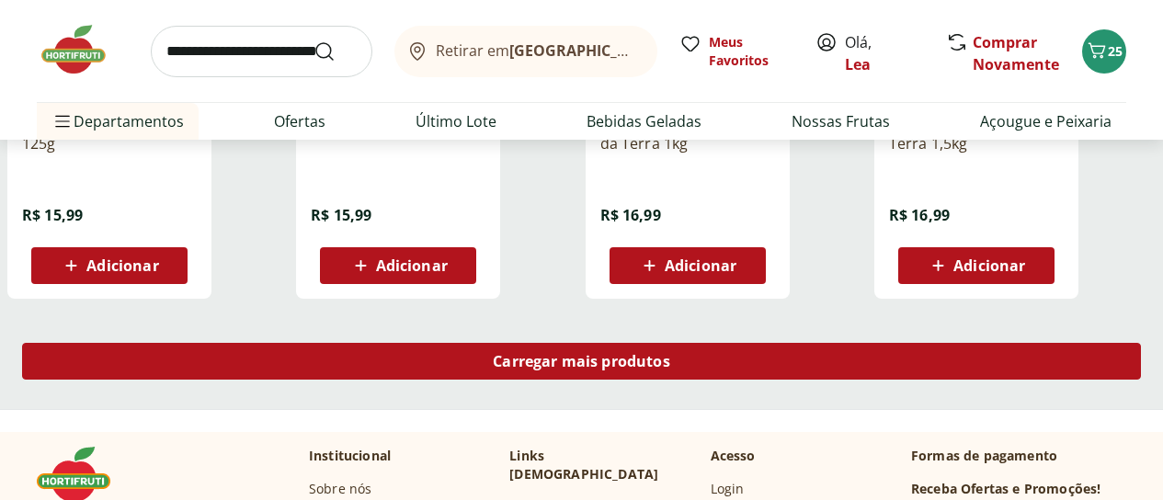
scroll to position [7206, 0]
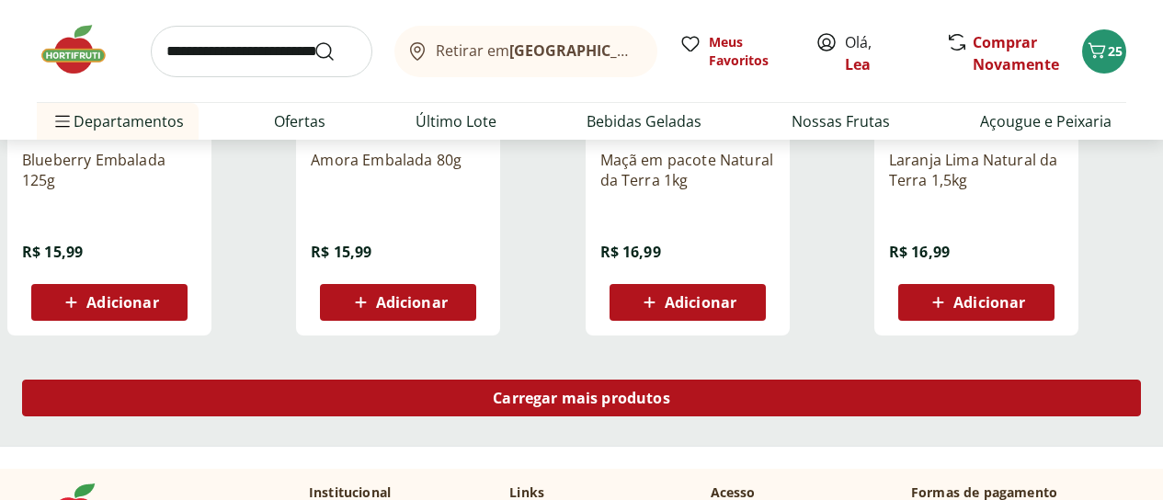
click at [747, 380] on div "Carregar mais produtos" at bounding box center [581, 398] width 1119 height 37
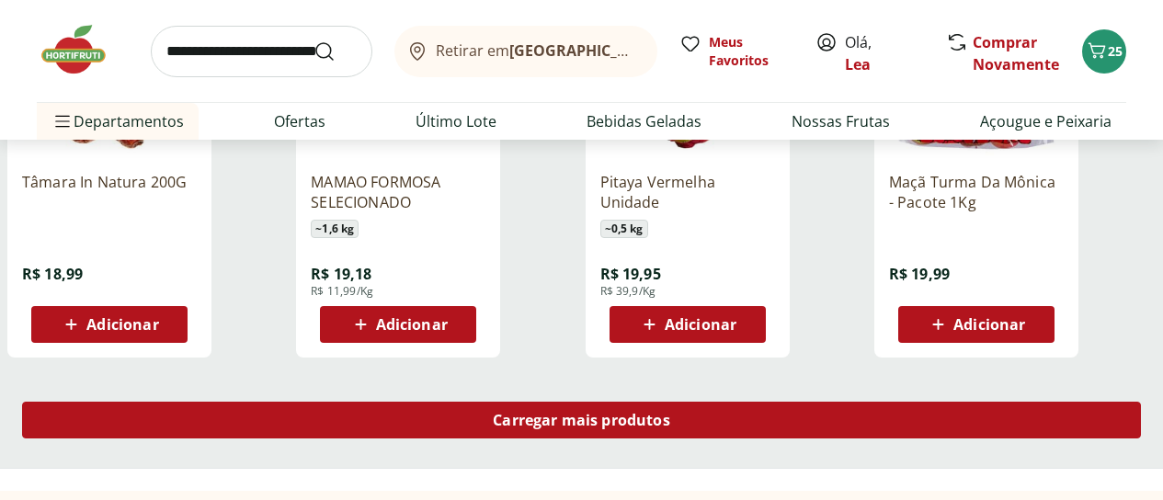
scroll to position [8420, 0]
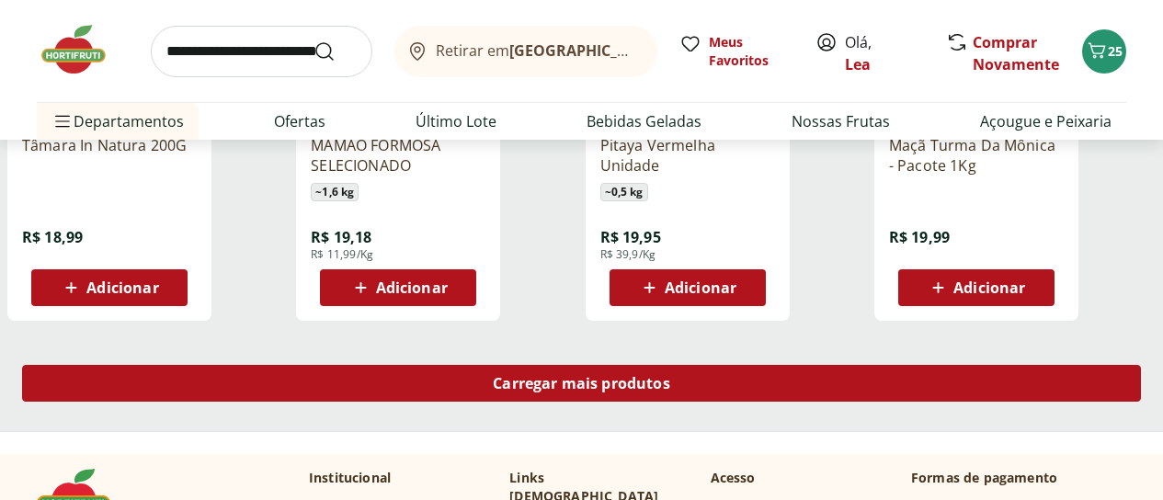
click at [670, 376] on span "Carregar mais produtos" at bounding box center [581, 383] width 177 height 15
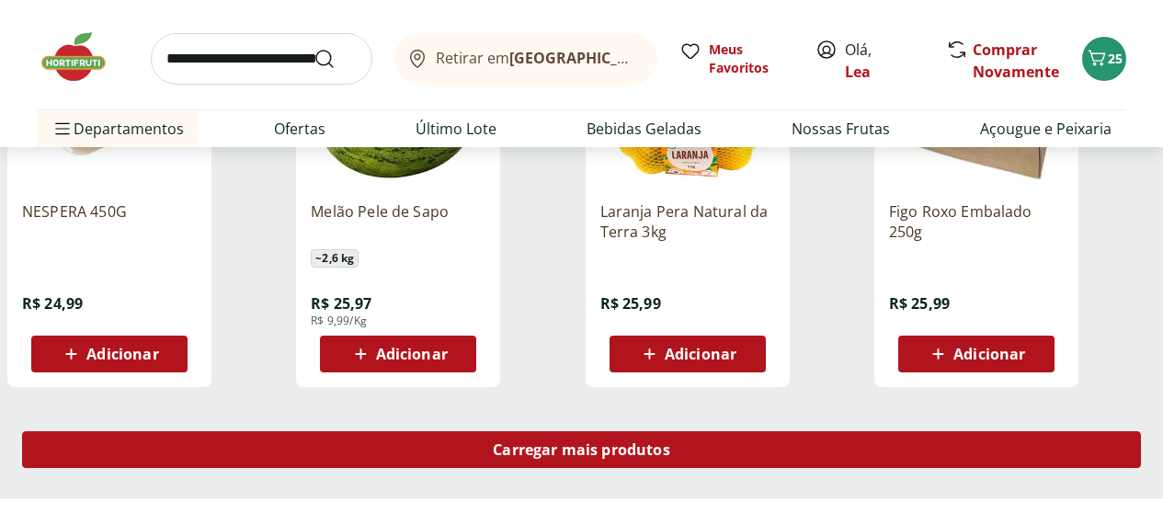
scroll to position [9596, 0]
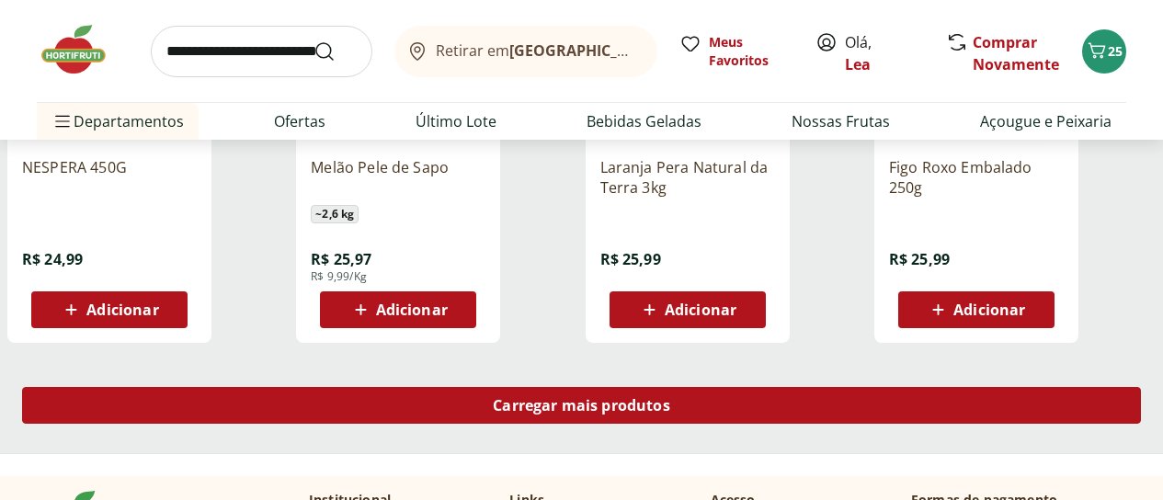
click at [747, 387] on div "Carregar mais produtos" at bounding box center [581, 405] width 1119 height 37
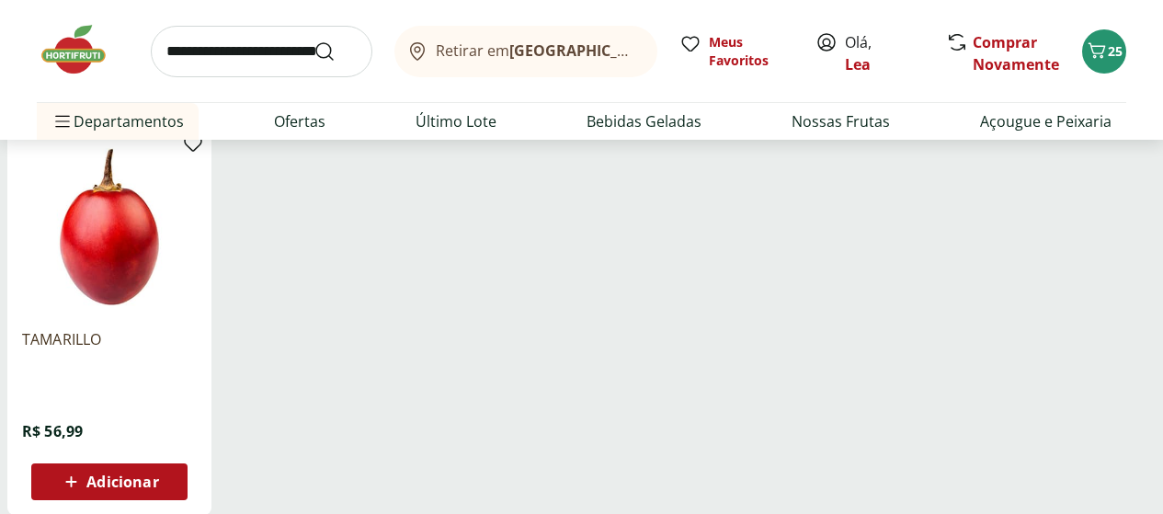
scroll to position [10626, 0]
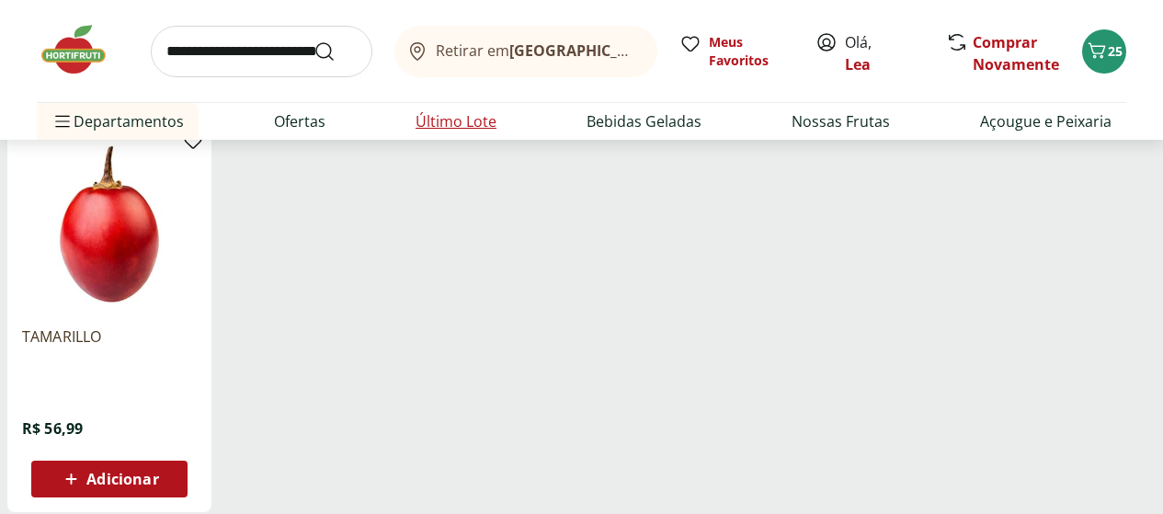
click at [461, 122] on link "Último Lote" at bounding box center [455, 121] width 81 height 22
select select "**********"
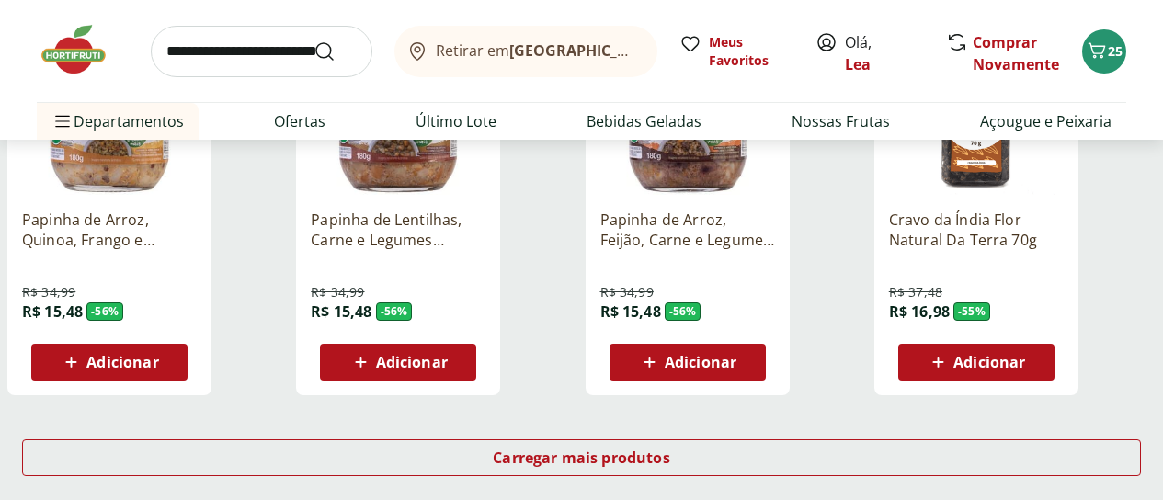
scroll to position [1177, 0]
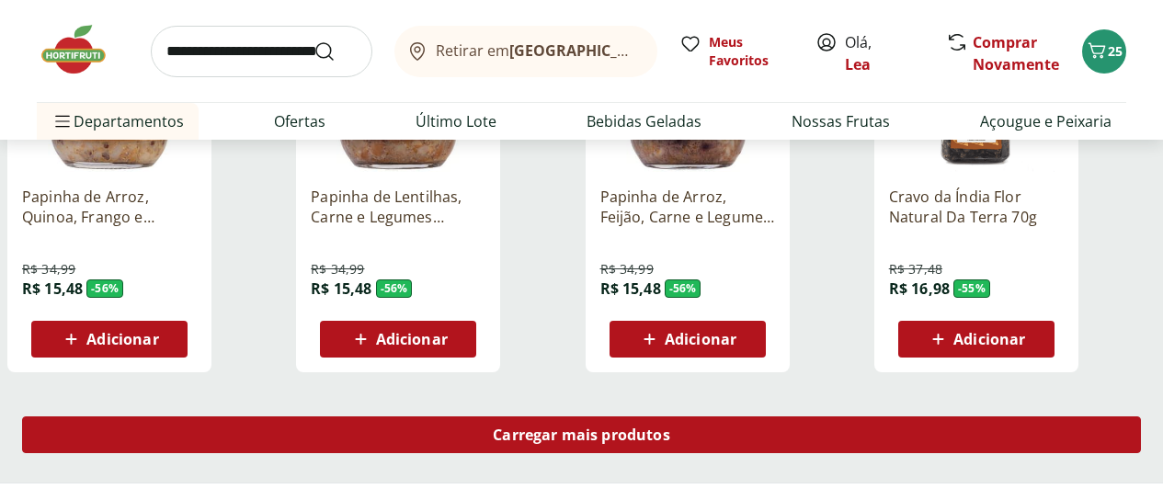
click at [670, 427] on span "Carregar mais produtos" at bounding box center [581, 434] width 177 height 15
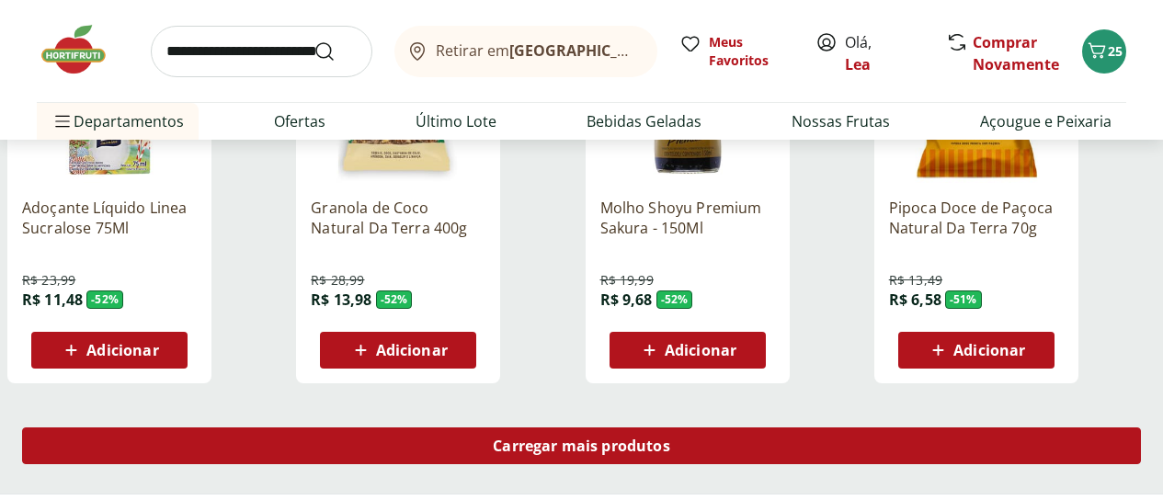
scroll to position [2390, 0]
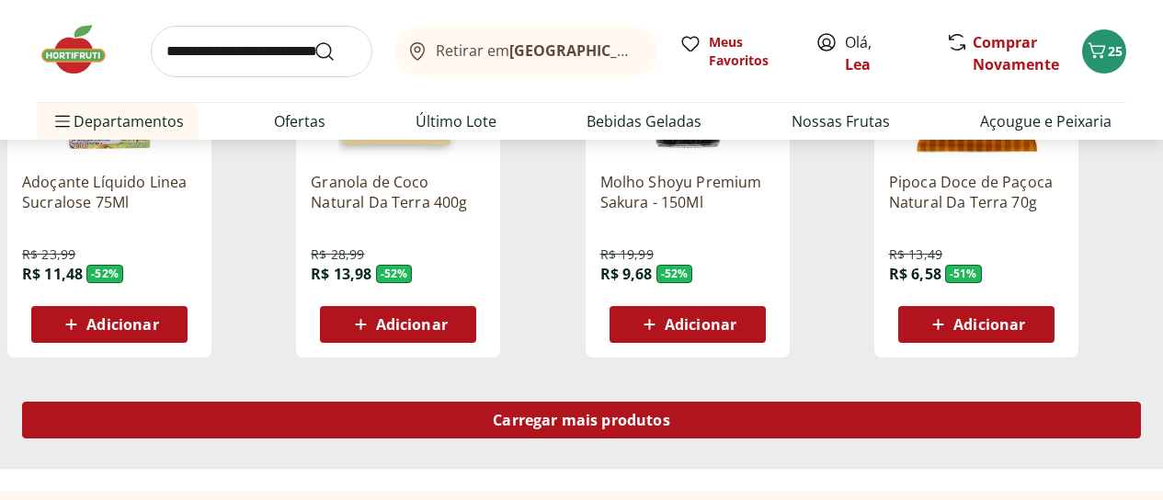
click at [685, 402] on div "Carregar mais produtos" at bounding box center [581, 420] width 1119 height 37
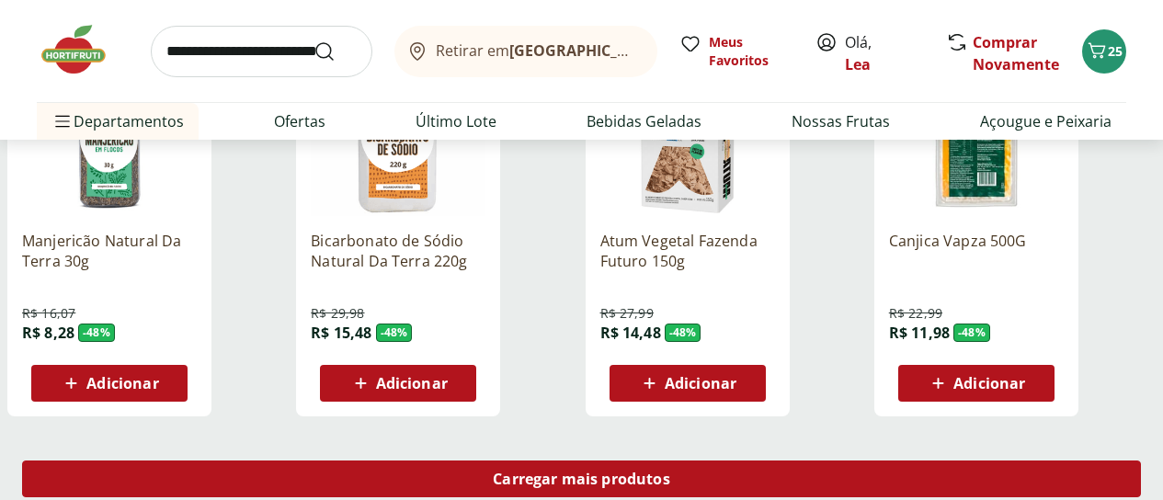
scroll to position [3566, 0]
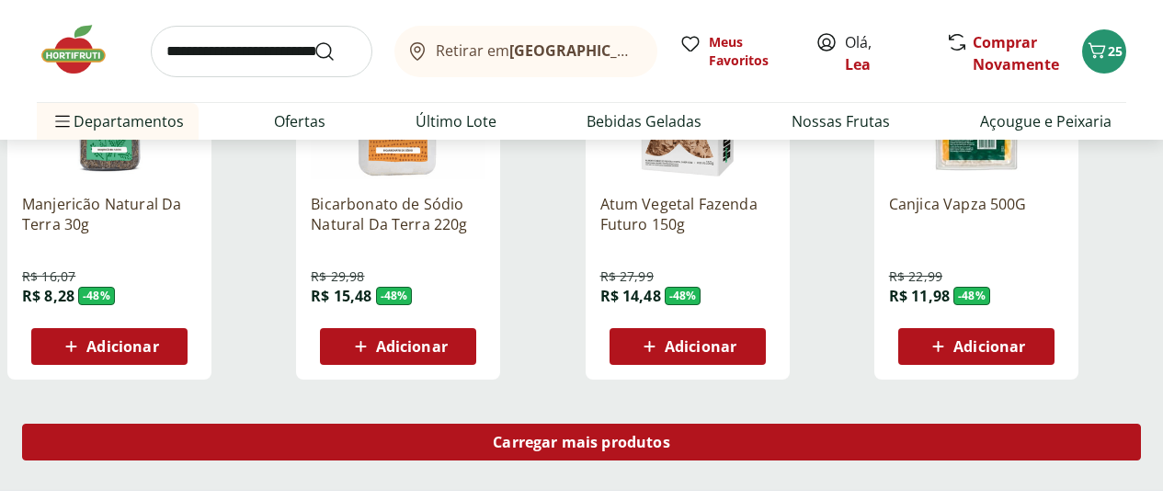
click at [670, 435] on span "Carregar mais produtos" at bounding box center [581, 442] width 177 height 15
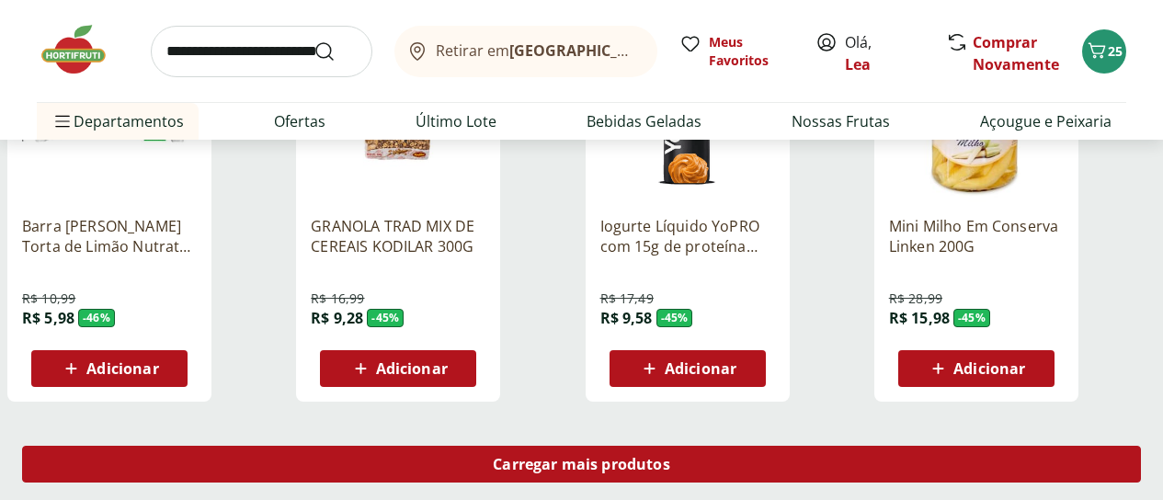
scroll to position [4780, 0]
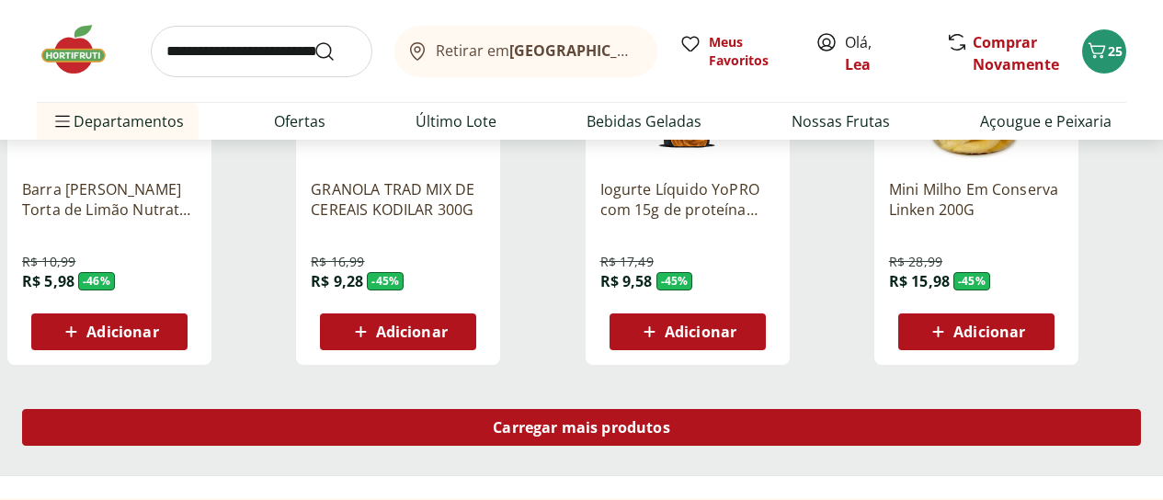
click at [670, 420] on span "Carregar mais produtos" at bounding box center [581, 427] width 177 height 15
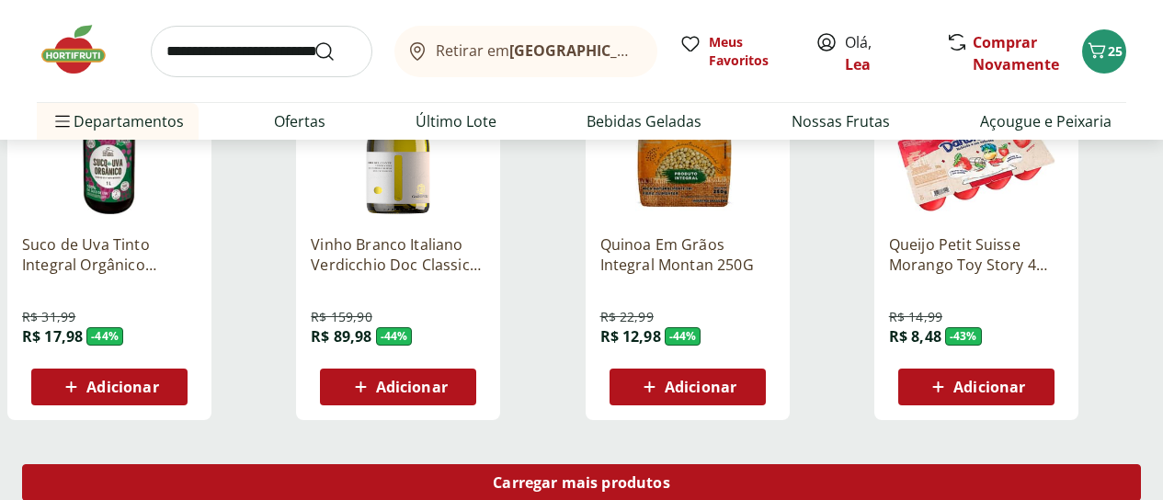
scroll to position [5956, 0]
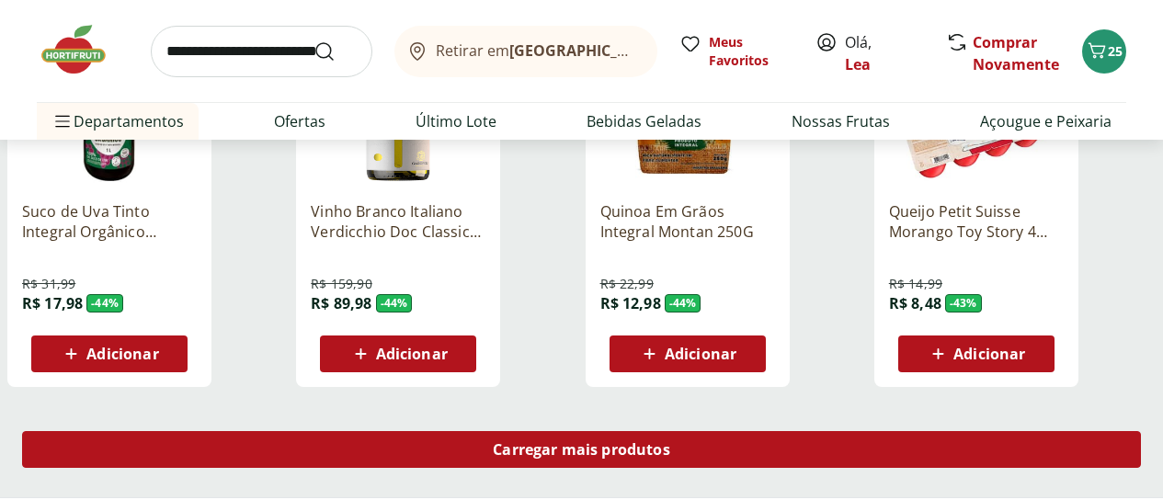
click at [685, 431] on div "Carregar mais produtos" at bounding box center [581, 449] width 1119 height 37
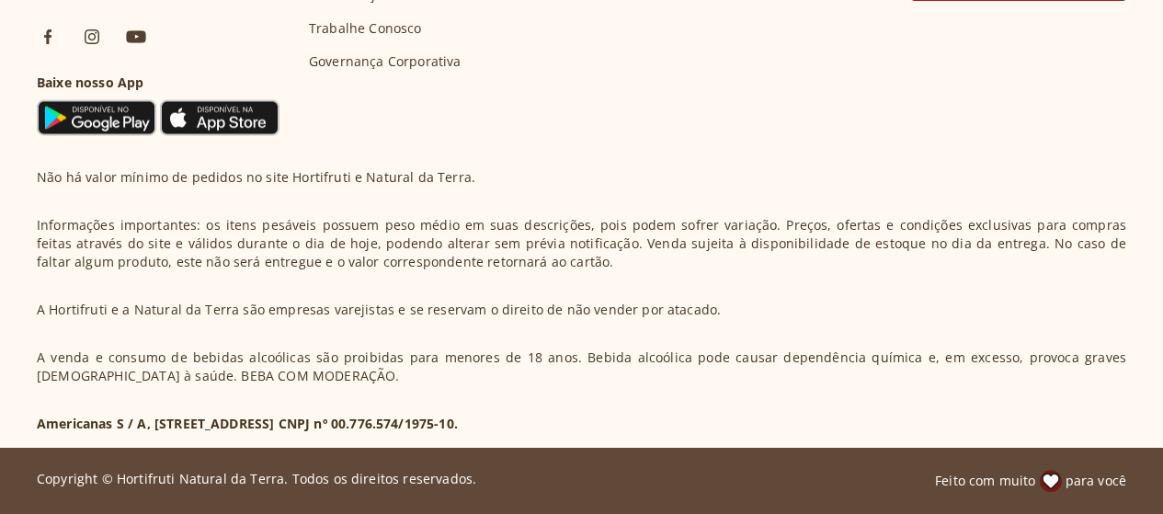
select select "**********"
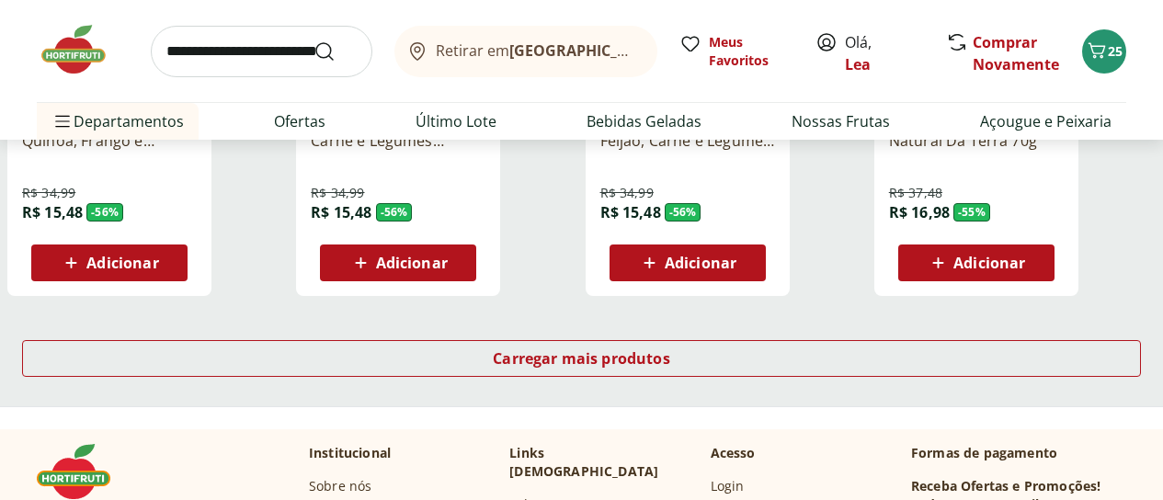
scroll to position [1287, 0]
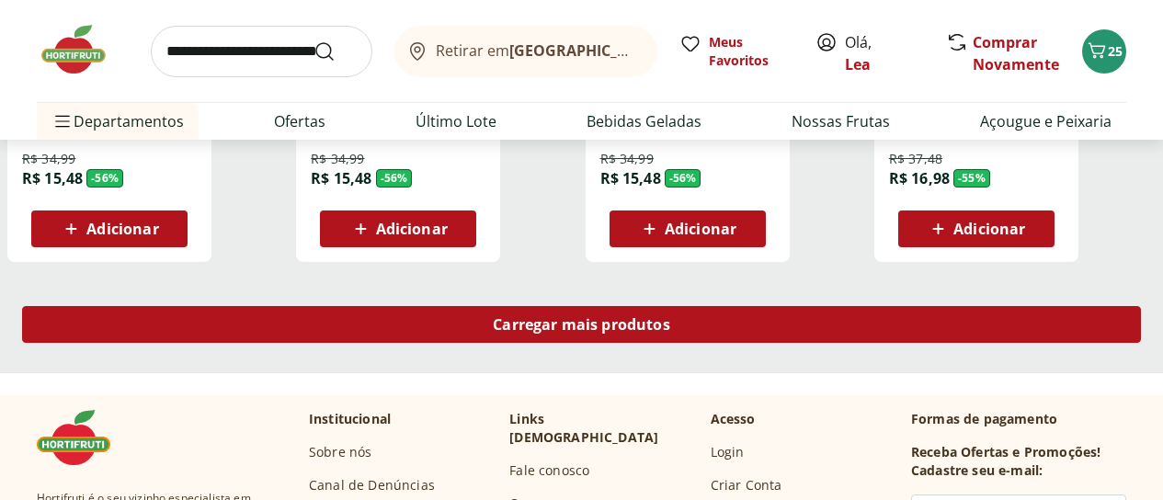
click at [670, 317] on span "Carregar mais produtos" at bounding box center [581, 324] width 177 height 15
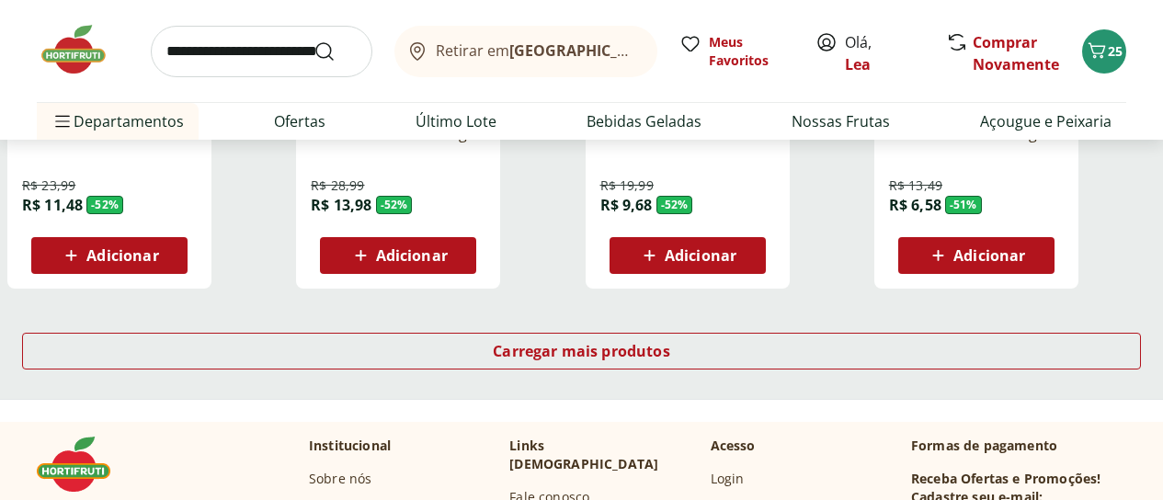
scroll to position [2463, 0]
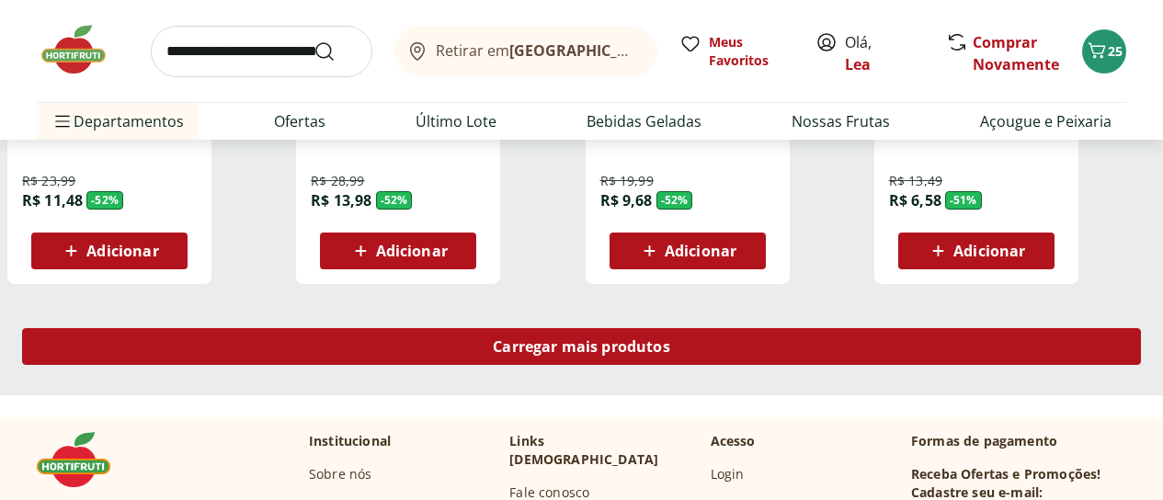
click at [679, 328] on div "Carregar mais produtos" at bounding box center [581, 346] width 1119 height 37
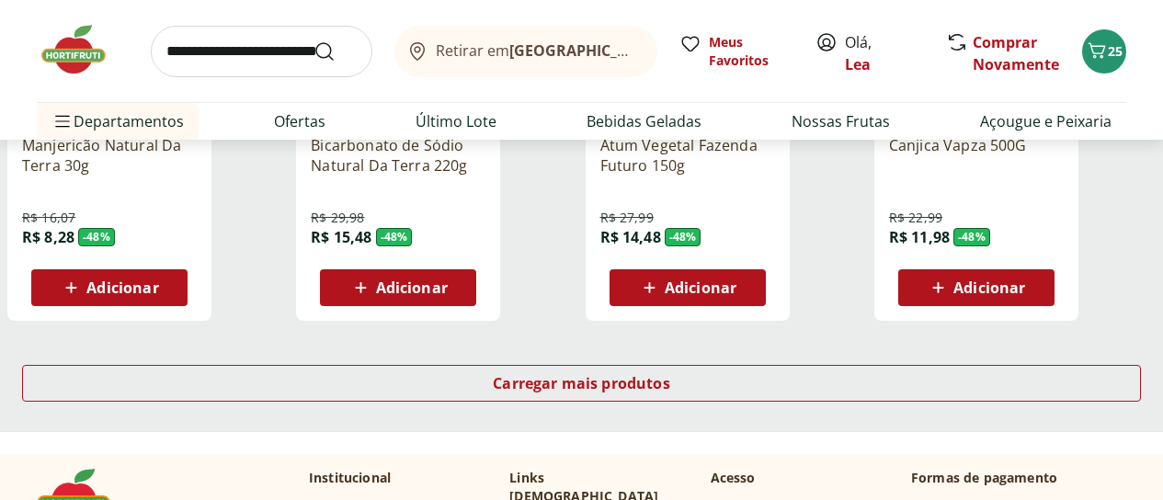
scroll to position [3640, 0]
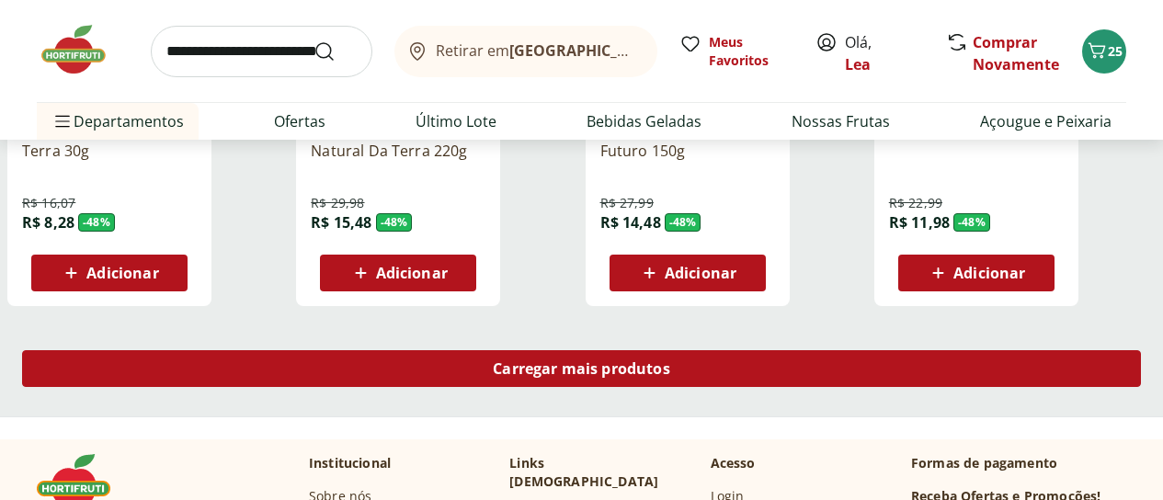
click at [670, 361] on span "Carregar mais produtos" at bounding box center [581, 368] width 177 height 15
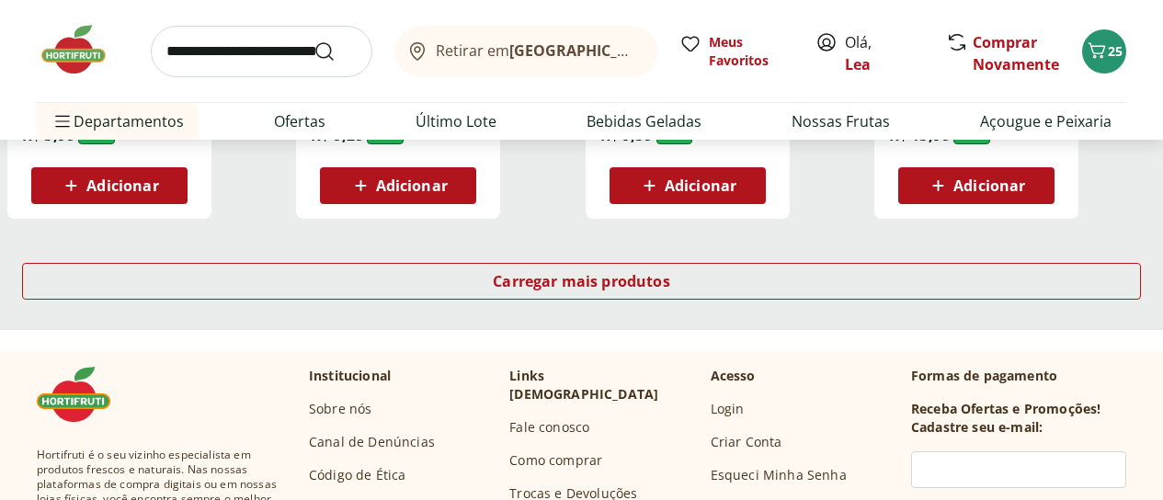
scroll to position [4927, 0]
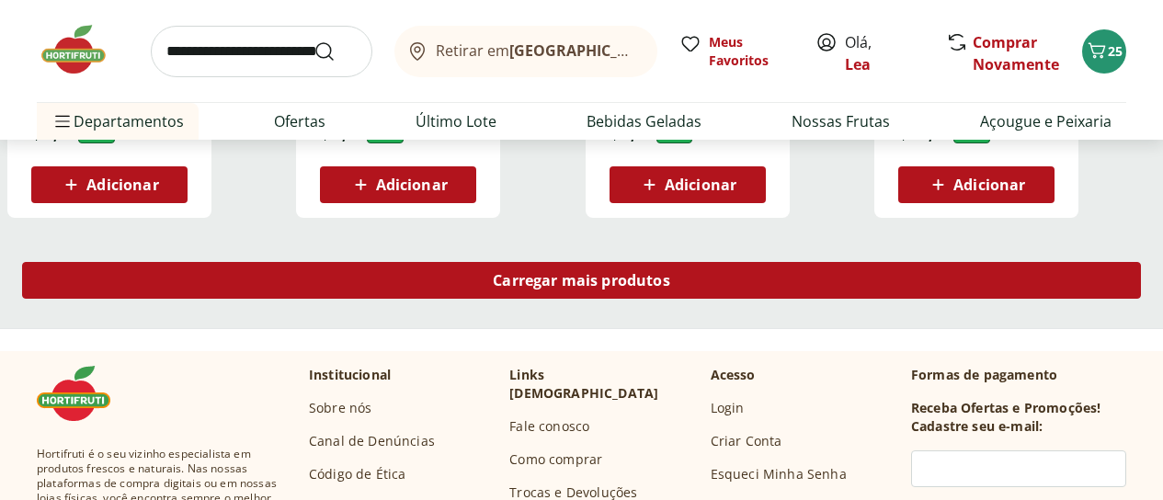
click at [670, 273] on span "Carregar mais produtos" at bounding box center [581, 280] width 177 height 15
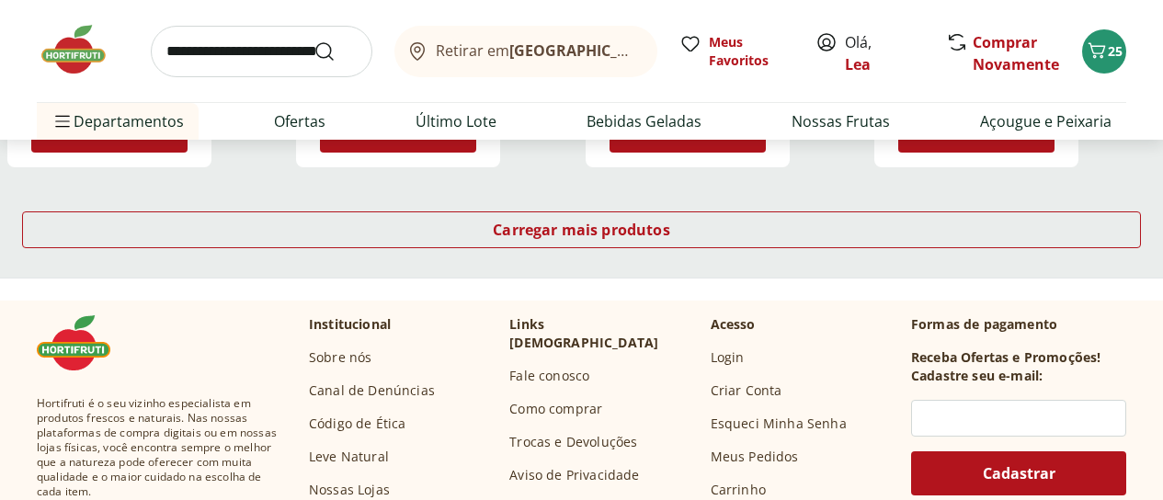
scroll to position [6177, 0]
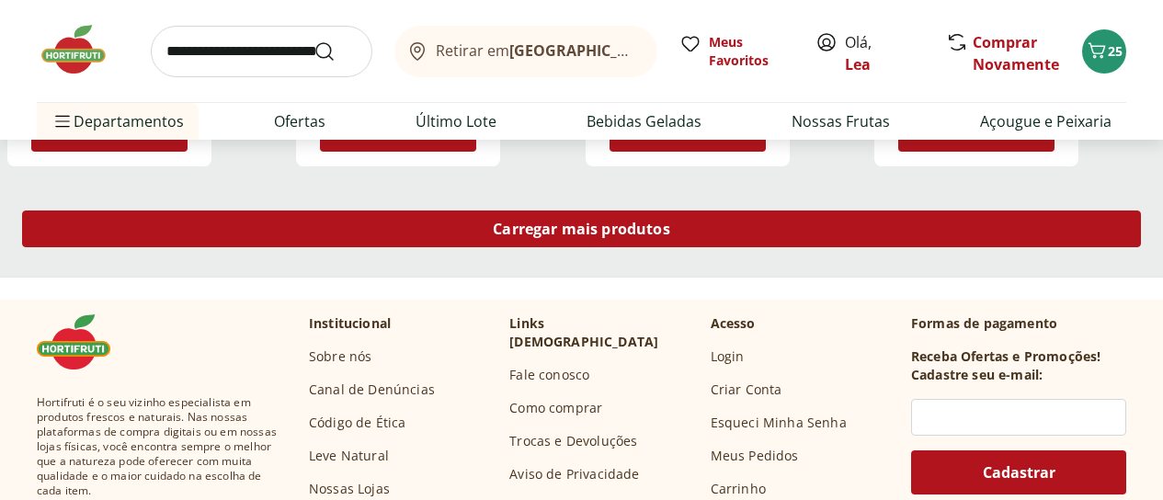
click at [681, 210] on div "Carregar mais produtos" at bounding box center [581, 228] width 1119 height 37
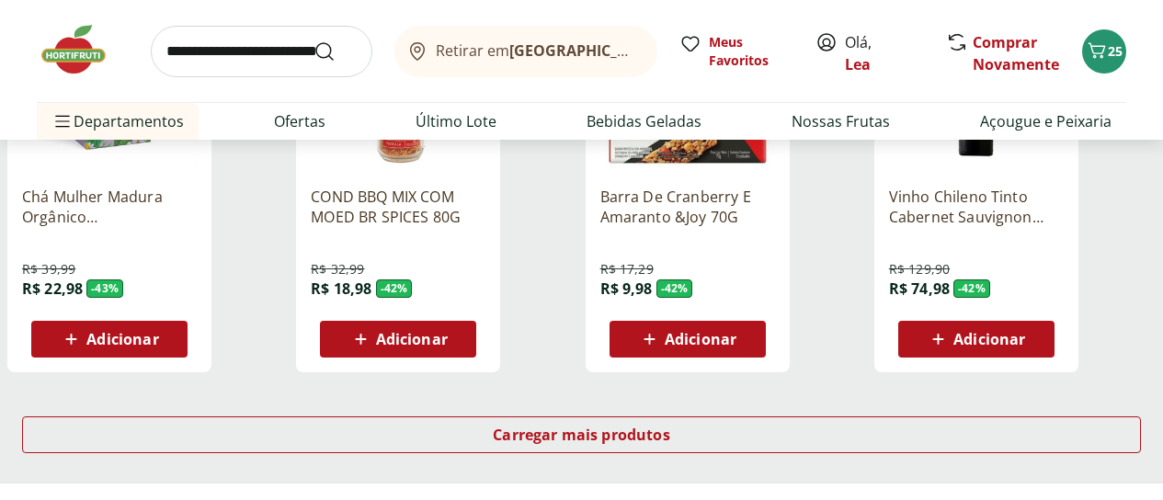
scroll to position [7206, 0]
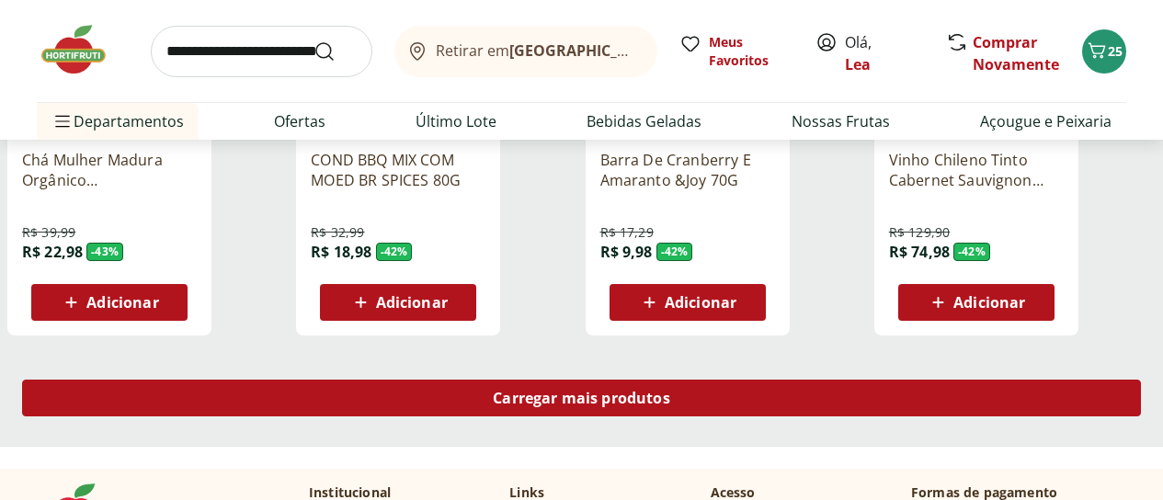
click at [670, 391] on span "Carregar mais produtos" at bounding box center [581, 398] width 177 height 15
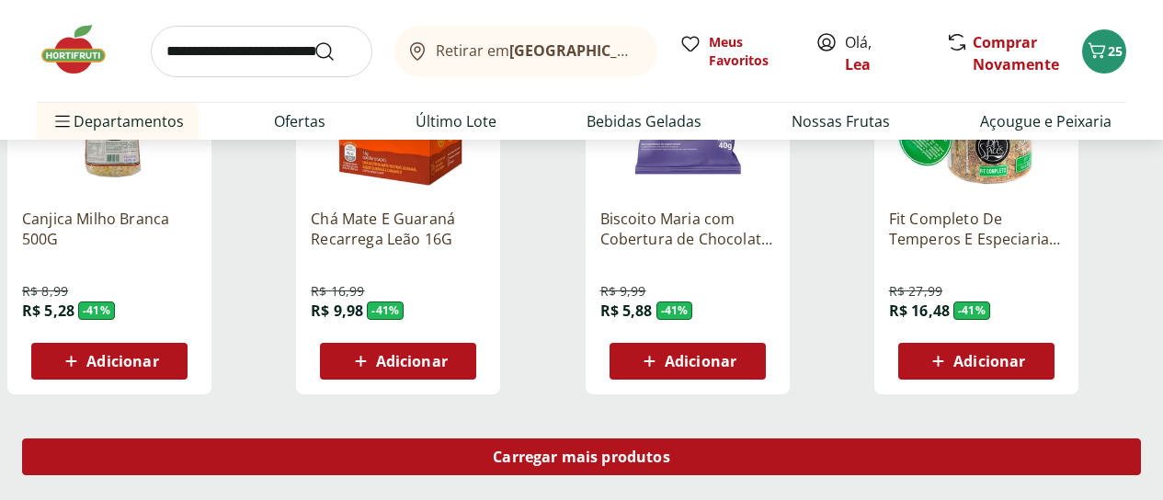
scroll to position [8383, 0]
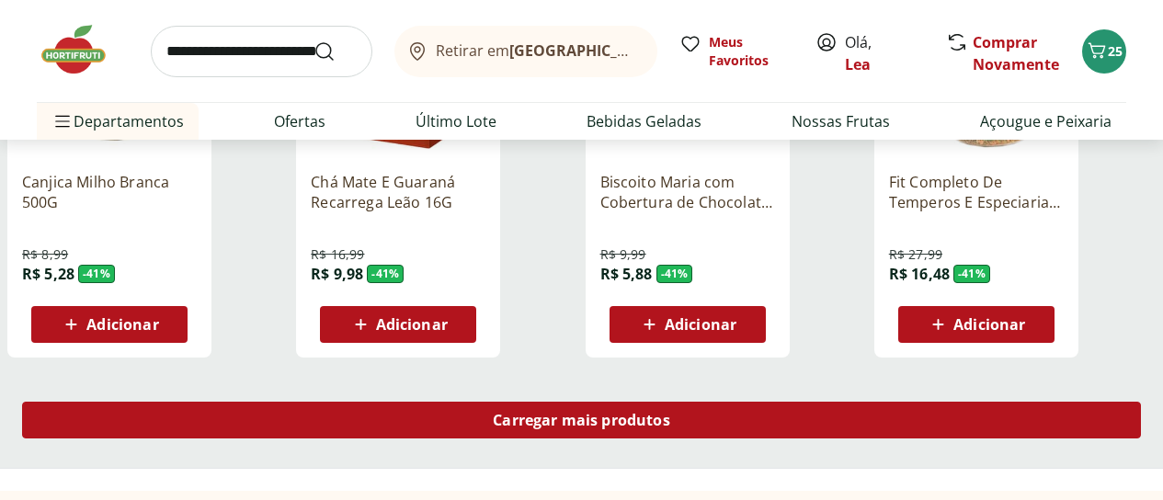
click at [670, 413] on span "Carregar mais produtos" at bounding box center [581, 420] width 177 height 15
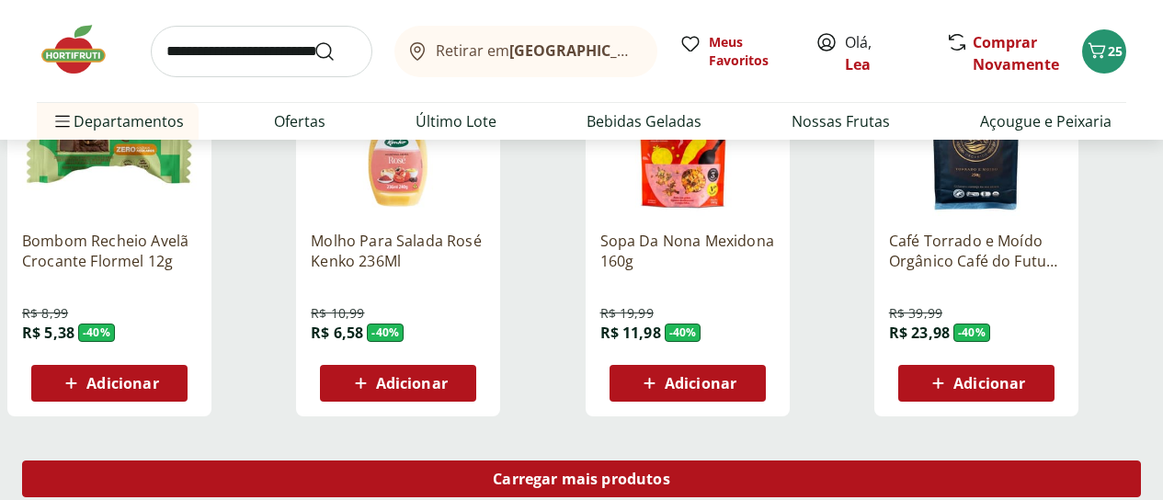
scroll to position [9560, 0]
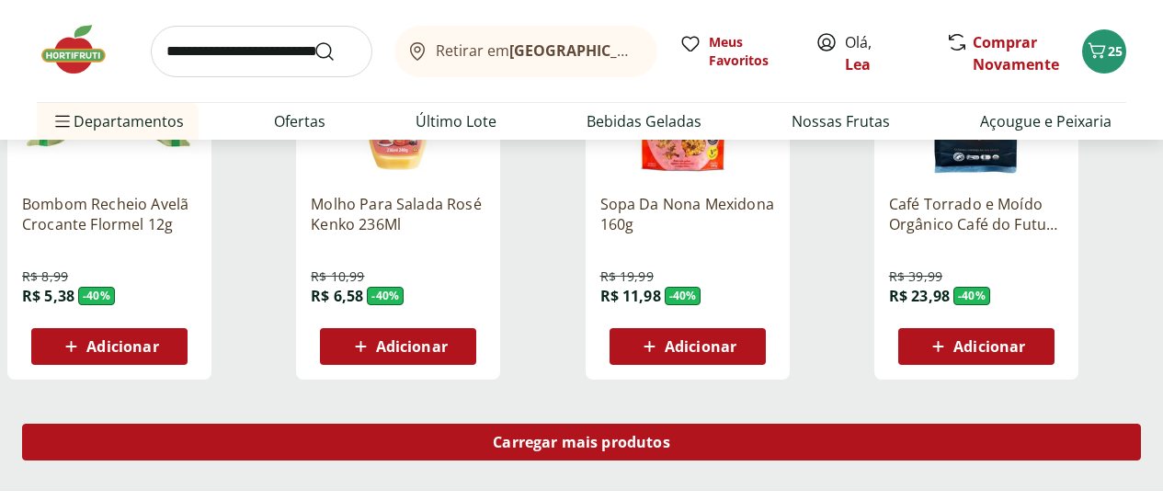
click at [670, 435] on span "Carregar mais produtos" at bounding box center [581, 442] width 177 height 15
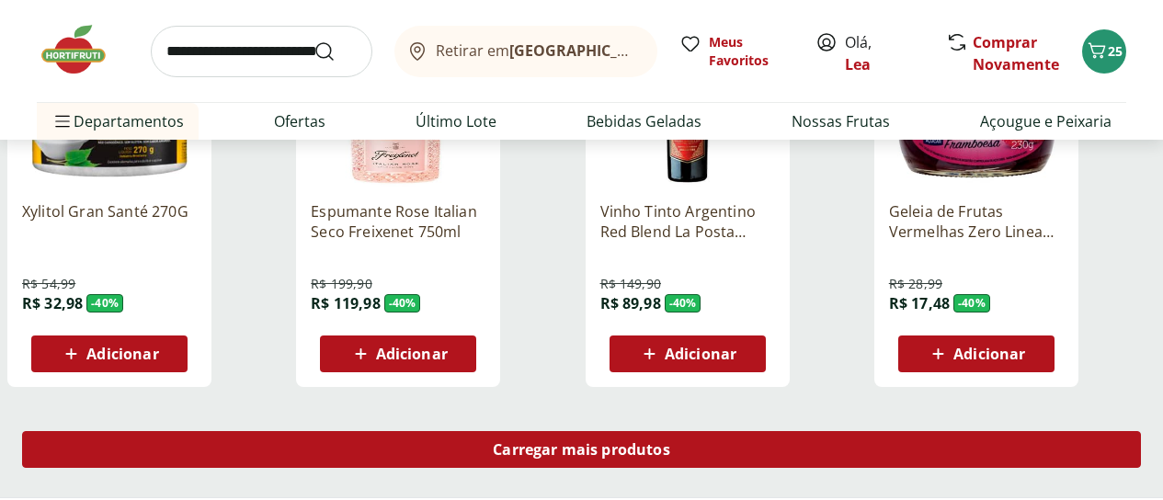
scroll to position [10773, 0]
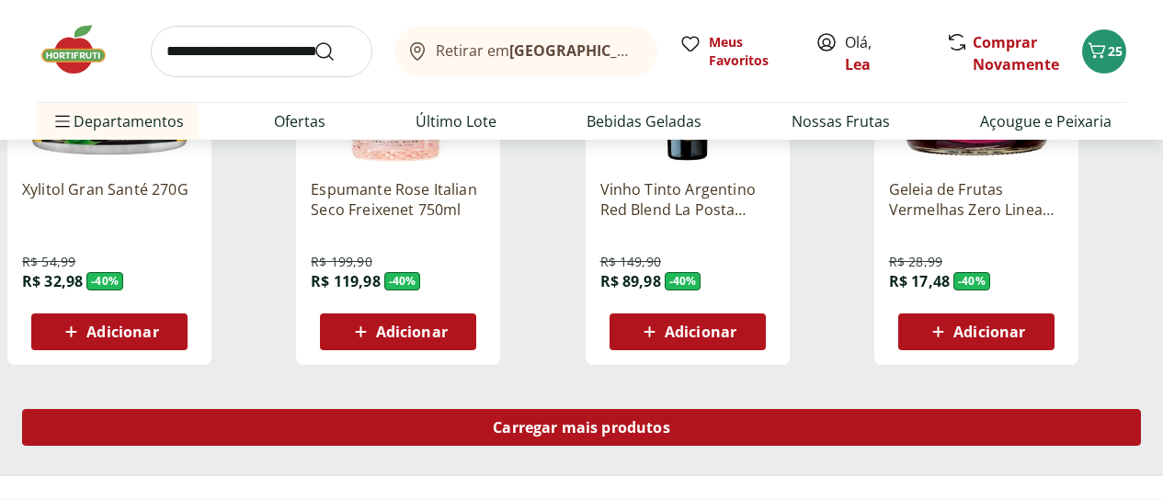
click at [744, 409] on div "Carregar mais produtos" at bounding box center [581, 427] width 1119 height 37
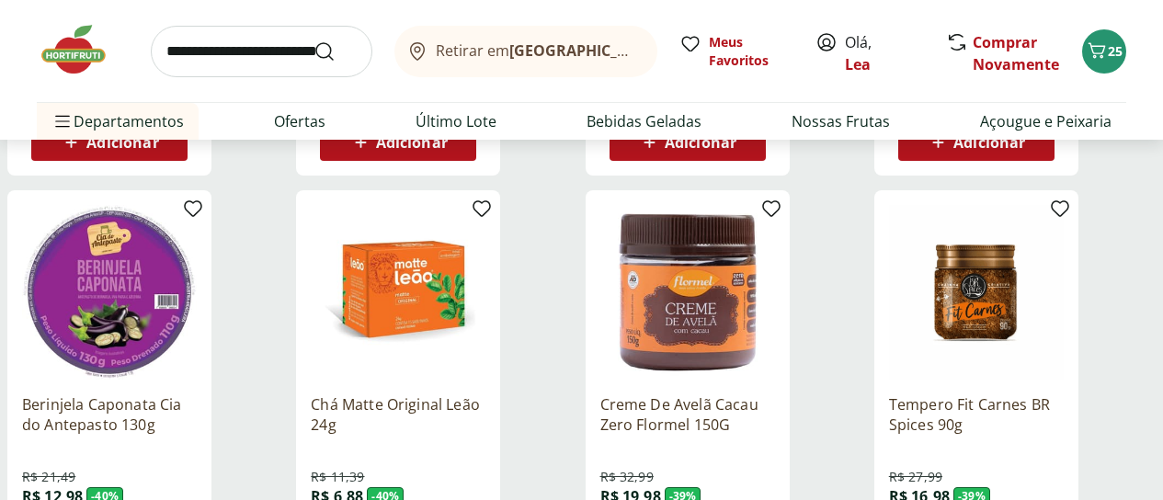
scroll to position [10993, 0]
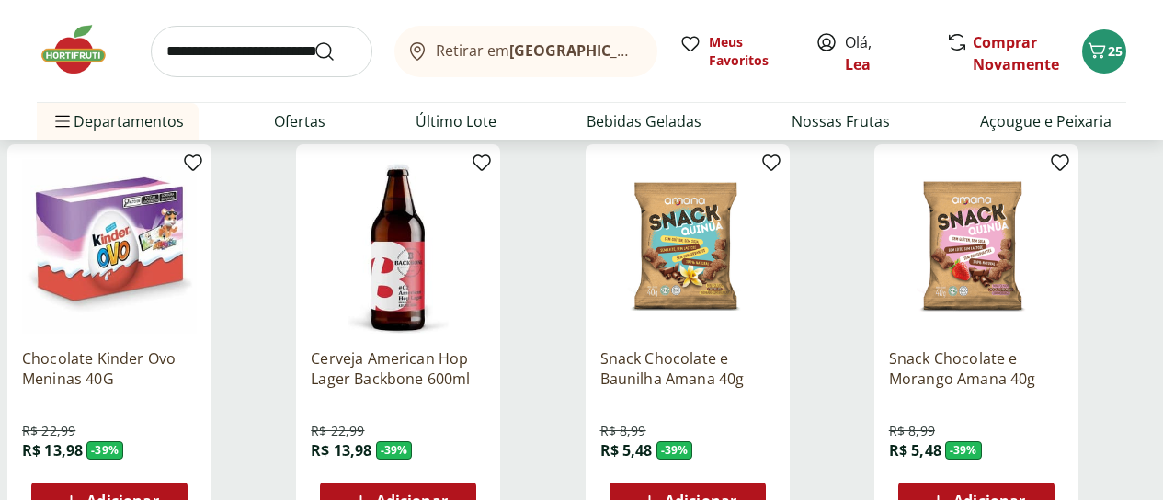
scroll to position [11839, 0]
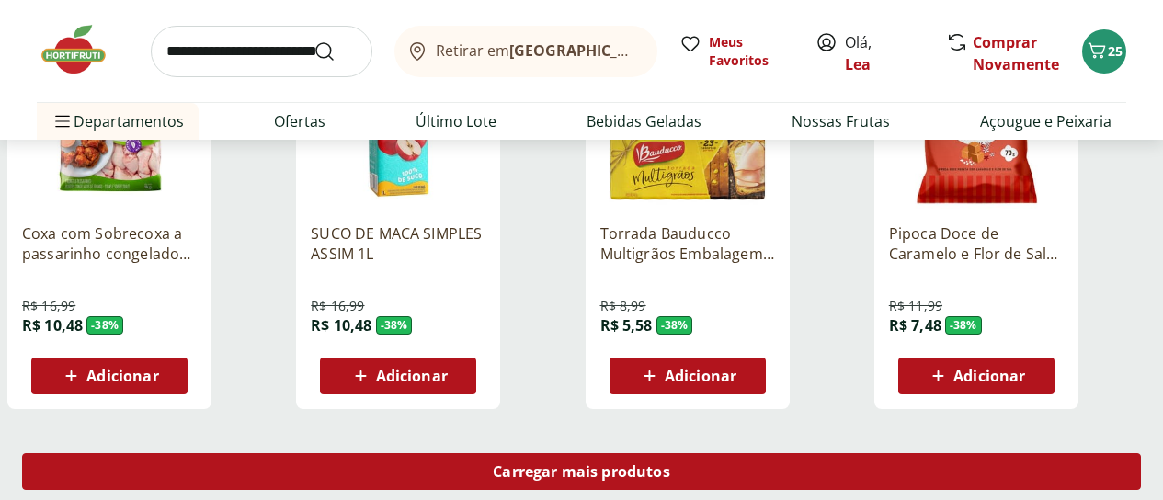
scroll to position [13089, 0]
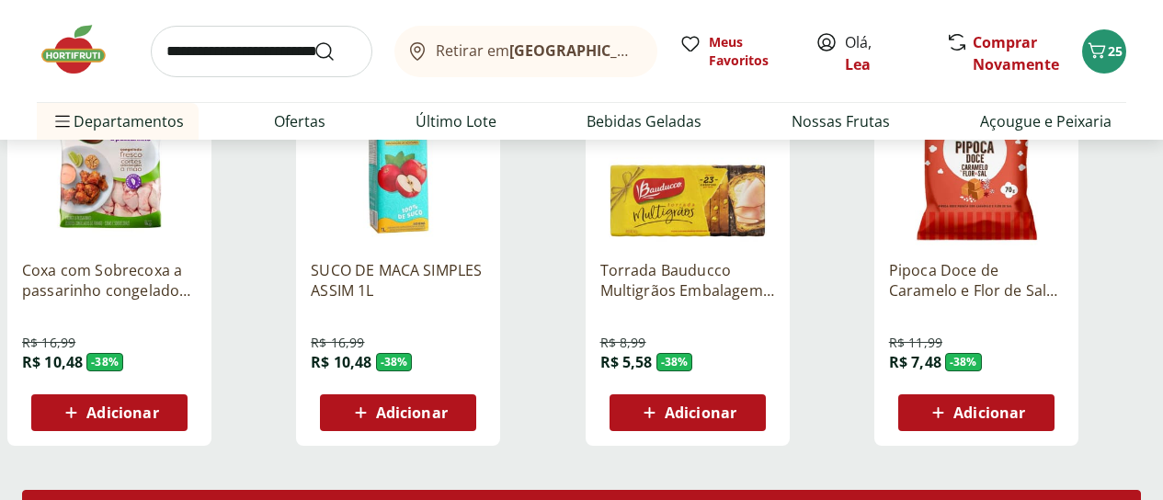
click at [670, 501] on span "Carregar mais produtos" at bounding box center [581, 508] width 177 height 15
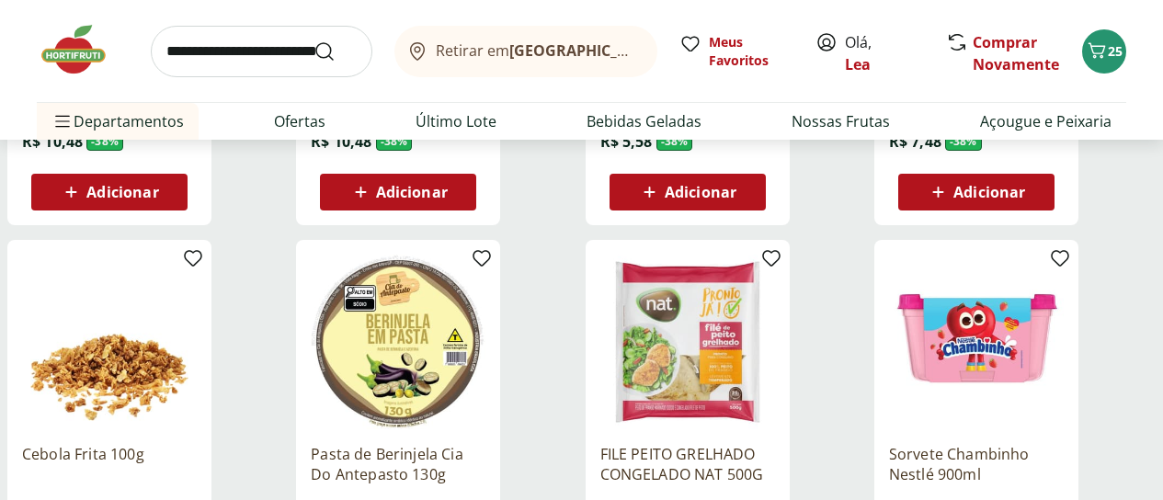
scroll to position [13347, 0]
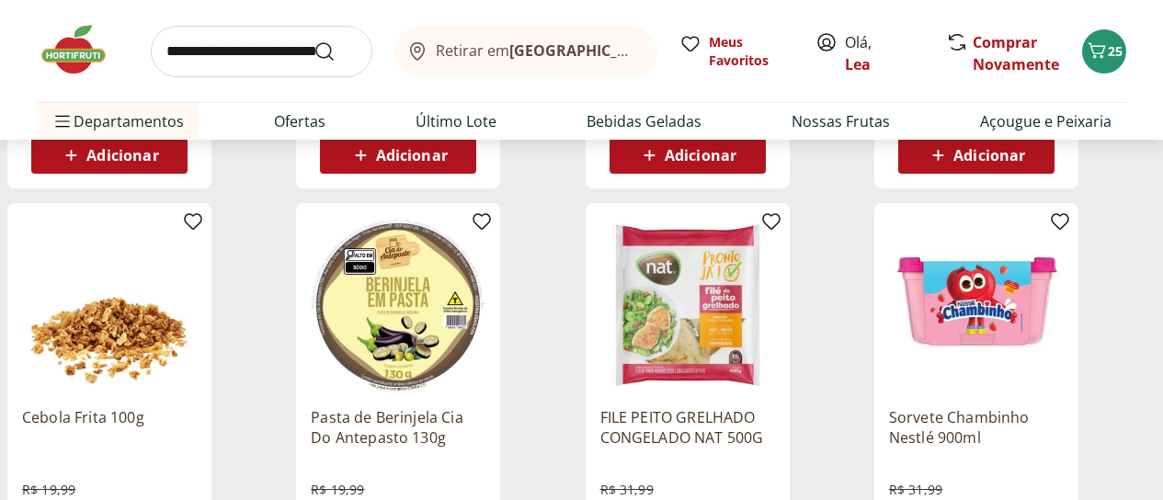
click at [485, 483] on div "Pasta de Berinjela Cia Do Antepasto 130g R$ 19,99 R$ 12,48 - 38 % Adicionar" at bounding box center [398, 485] width 175 height 186
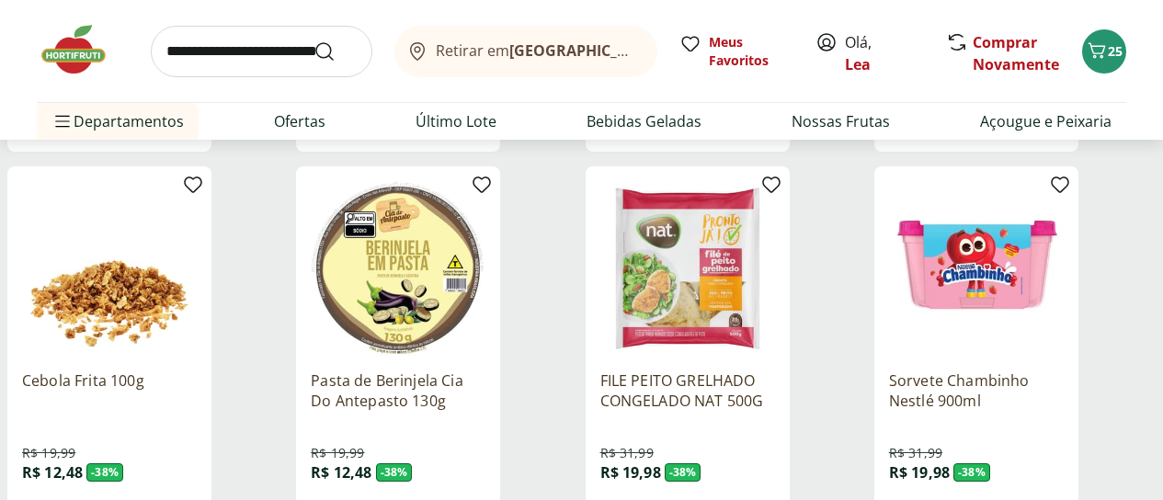
scroll to position [13420, 0]
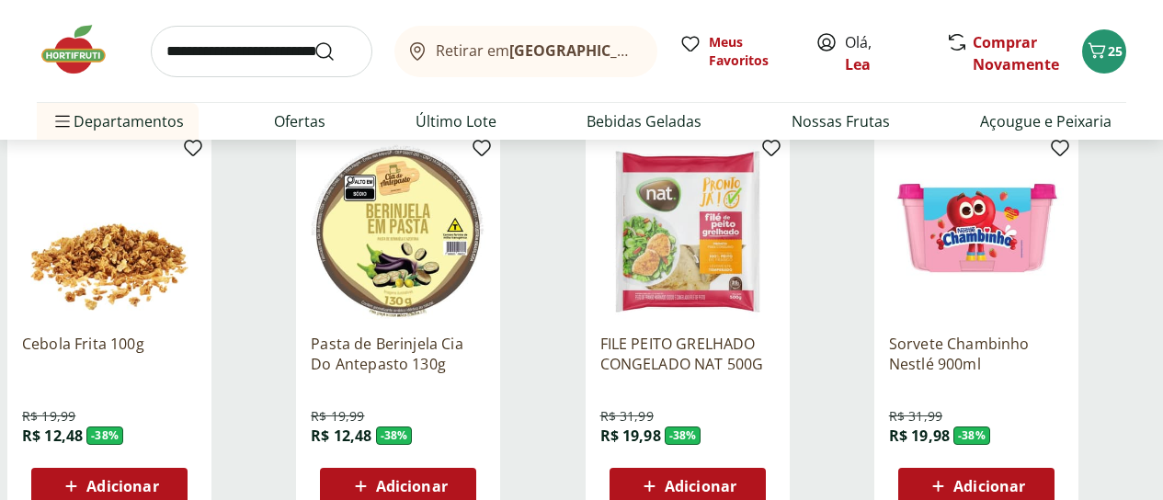
click at [448, 479] on span "Adicionar" at bounding box center [412, 486] width 72 height 15
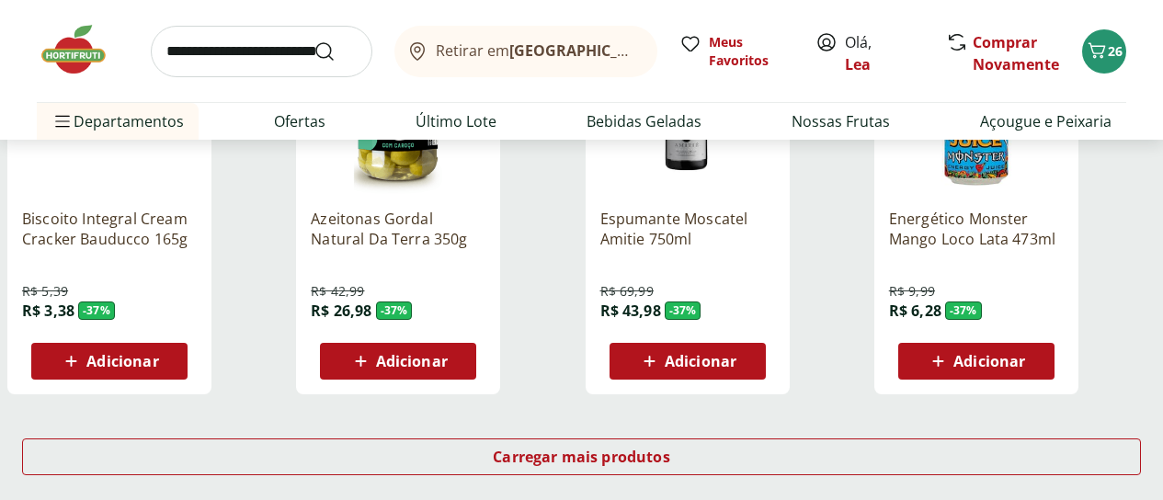
scroll to position [14376, 0]
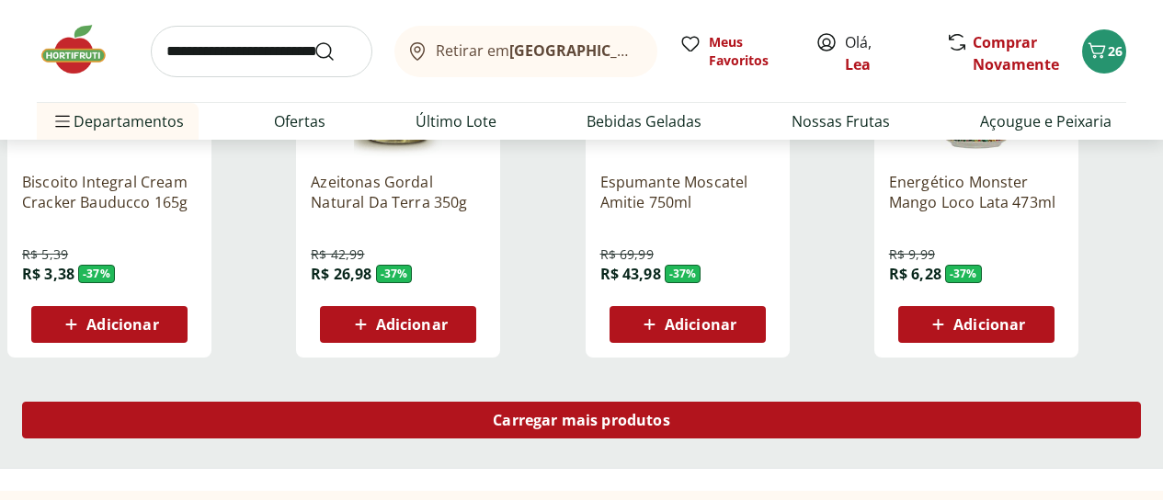
click at [670, 413] on span "Carregar mais produtos" at bounding box center [581, 420] width 177 height 15
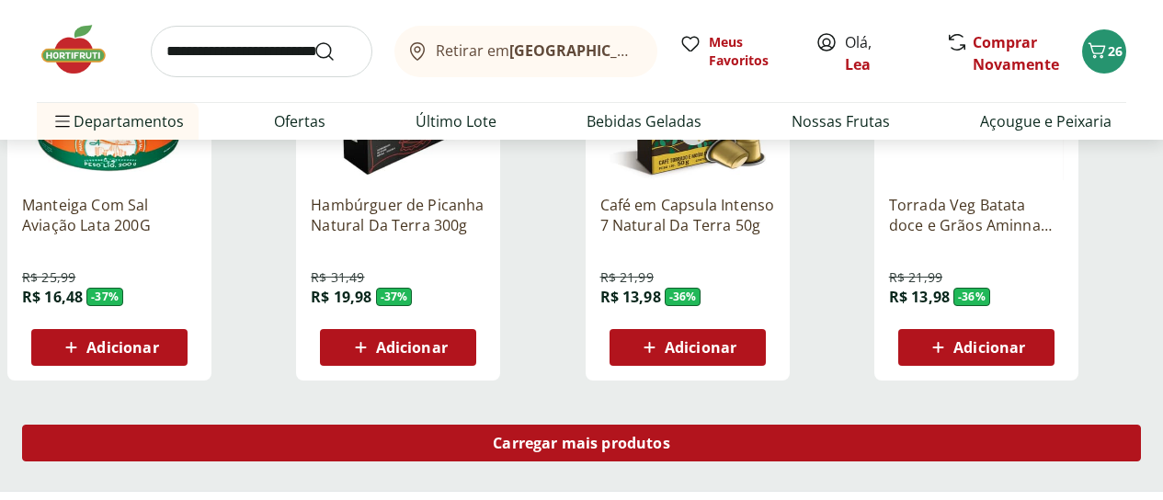
scroll to position [15553, 0]
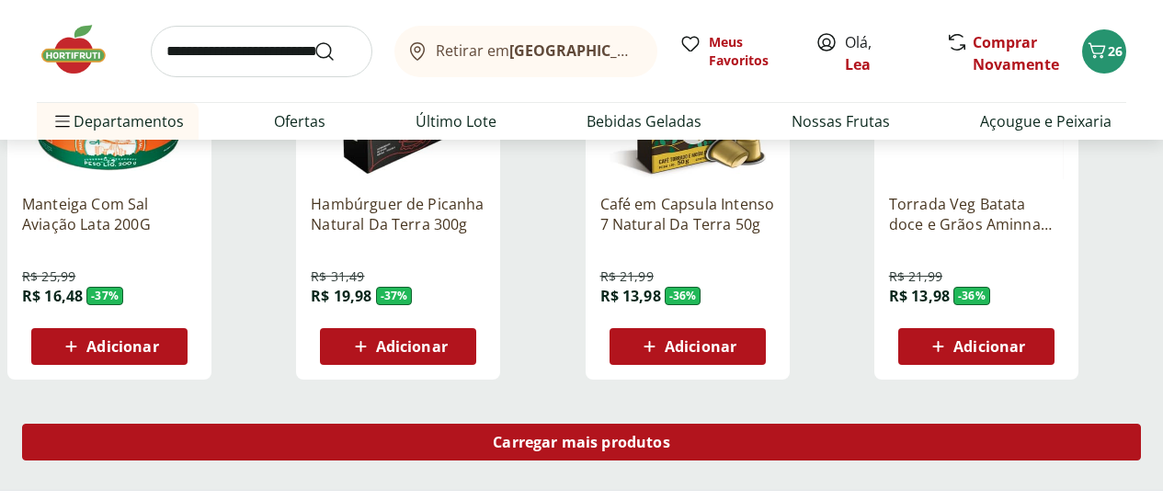
click at [670, 435] on span "Carregar mais produtos" at bounding box center [581, 442] width 177 height 15
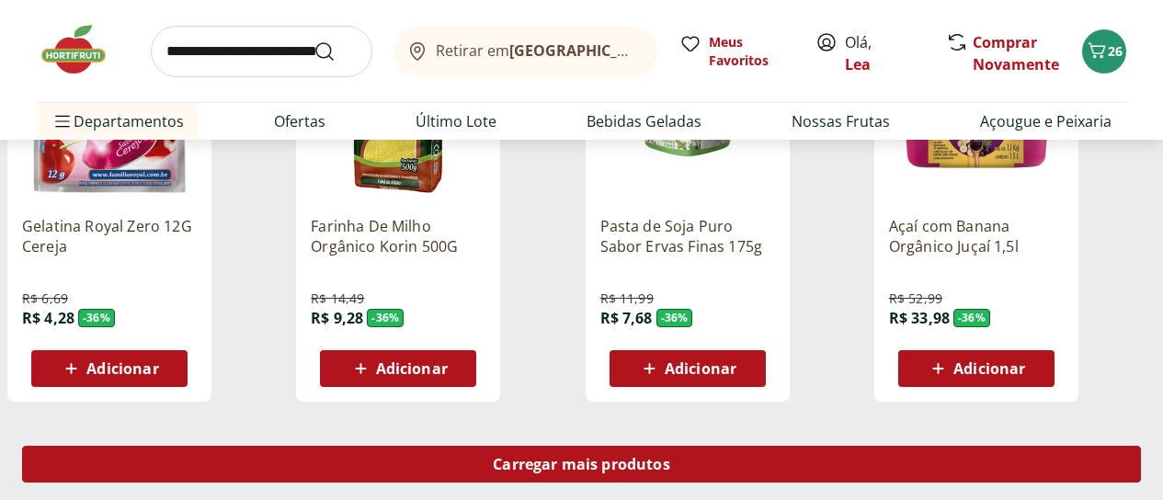
scroll to position [16766, 0]
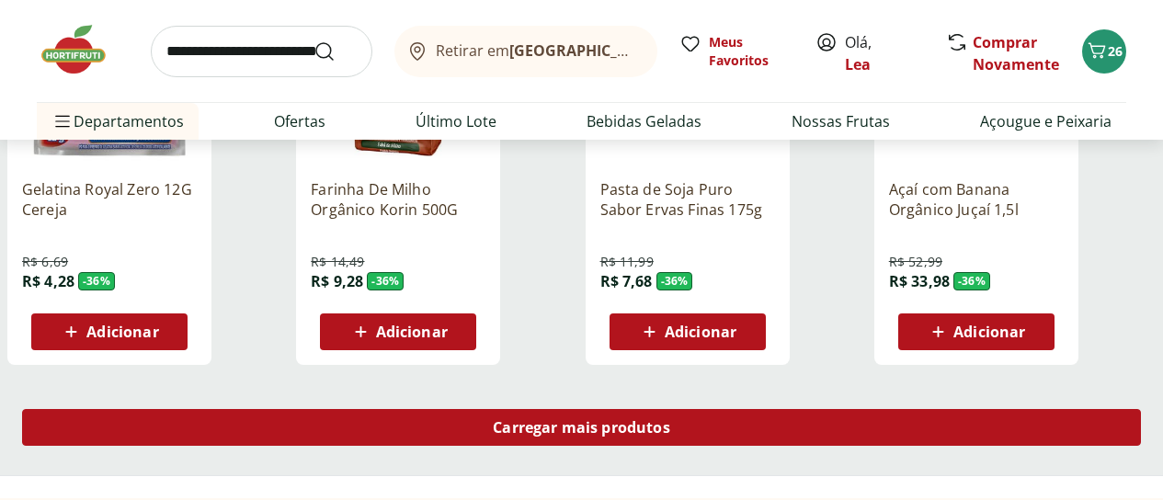
click at [670, 420] on span "Carregar mais produtos" at bounding box center [581, 427] width 177 height 15
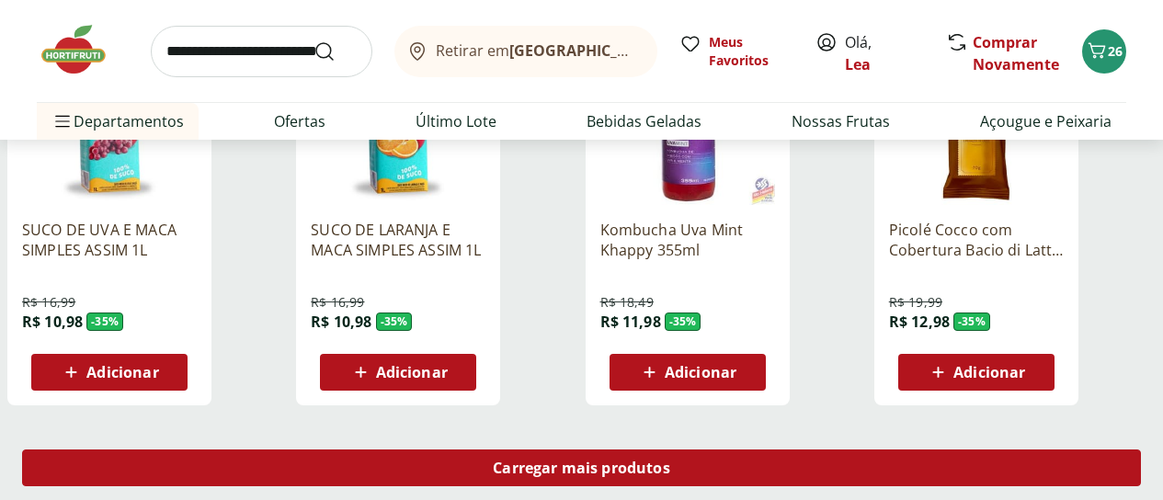
scroll to position [17942, 0]
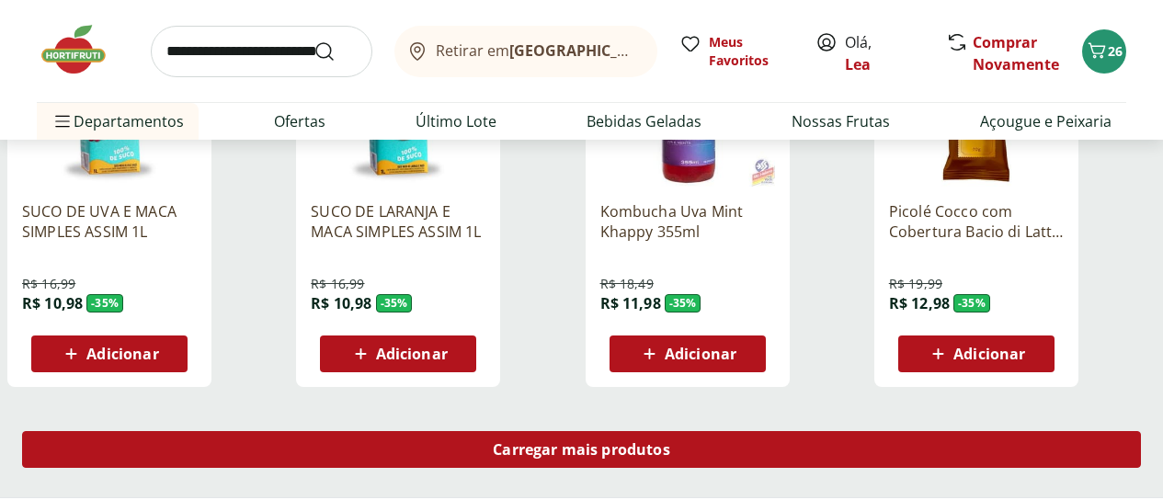
click at [670, 442] on span "Carregar mais produtos" at bounding box center [581, 449] width 177 height 15
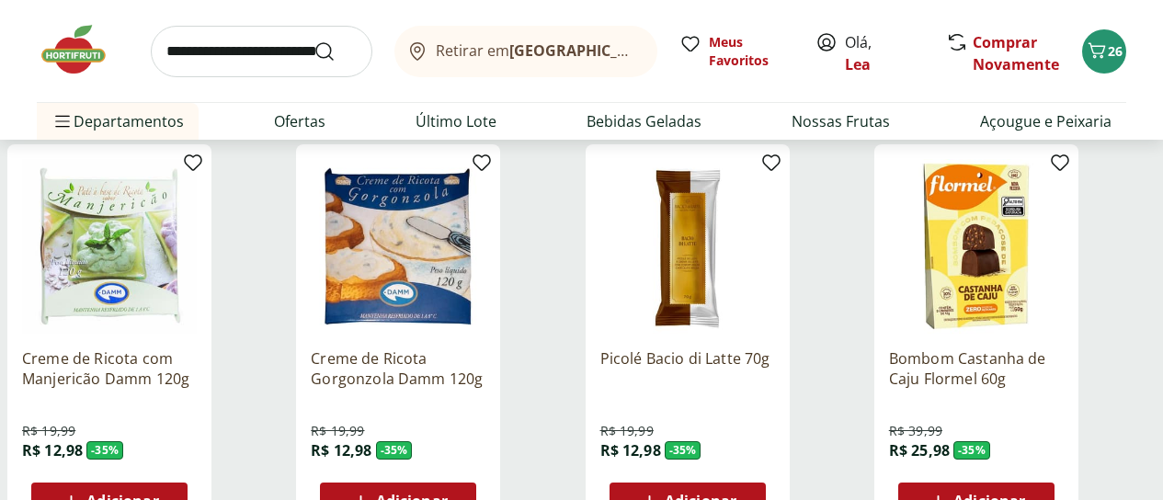
scroll to position [18163, 0]
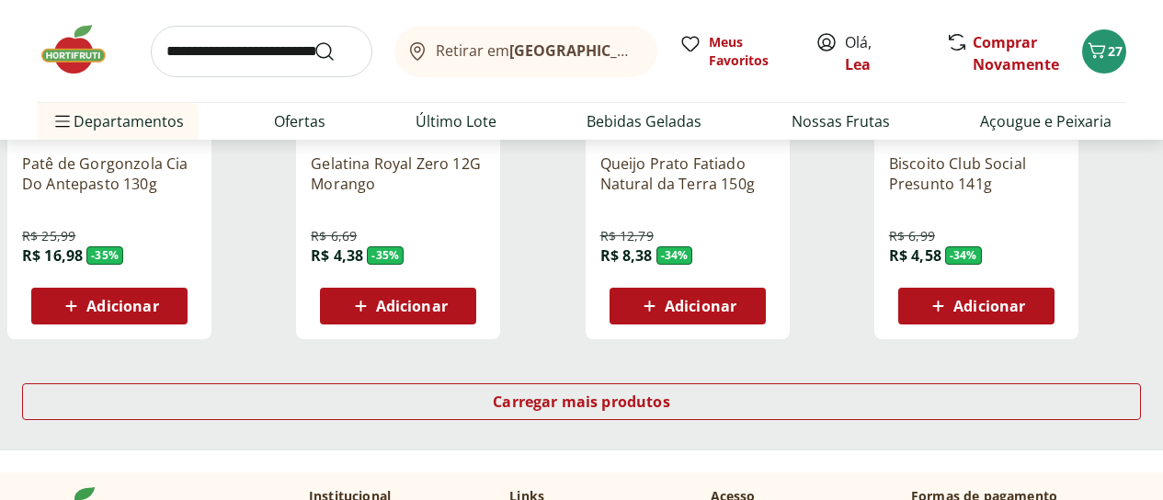
scroll to position [19193, 0]
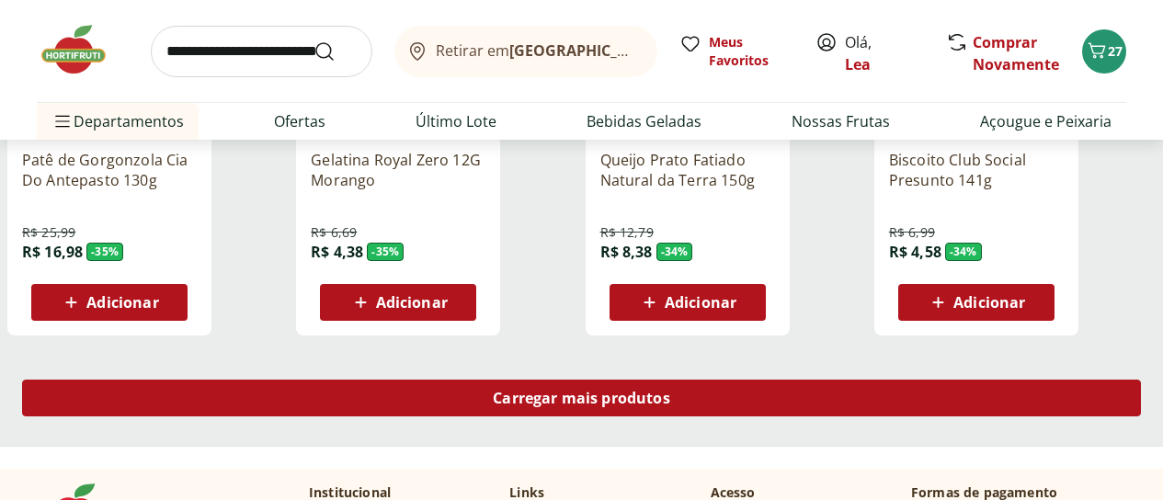
click at [670, 391] on span "Carregar mais produtos" at bounding box center [581, 398] width 177 height 15
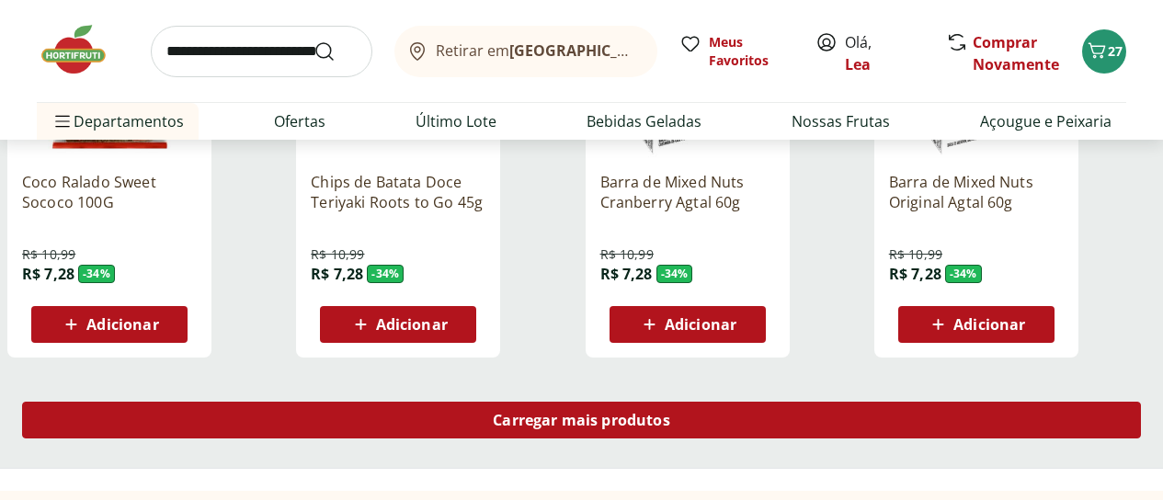
scroll to position [20406, 0]
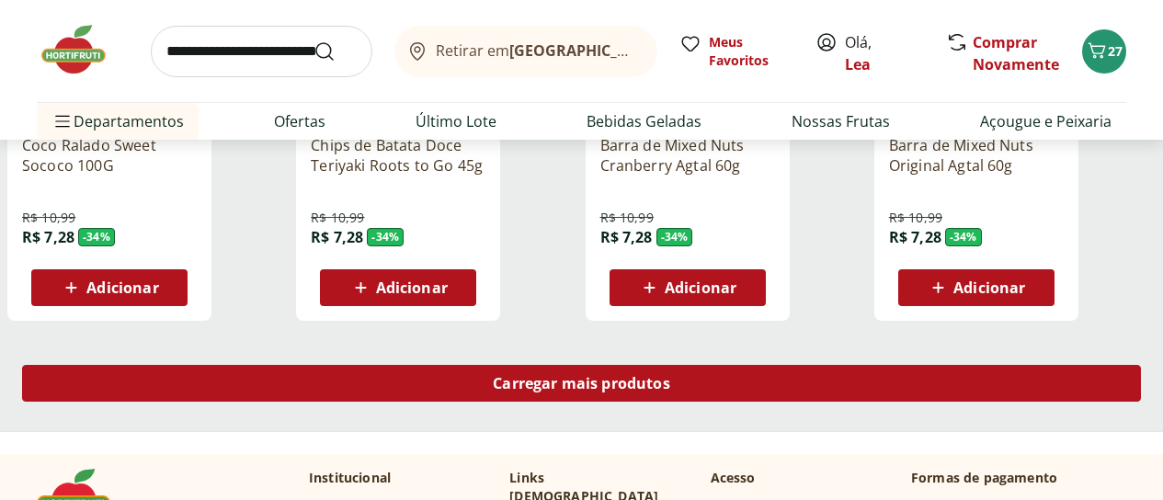
click at [670, 376] on span "Carregar mais produtos" at bounding box center [581, 383] width 177 height 15
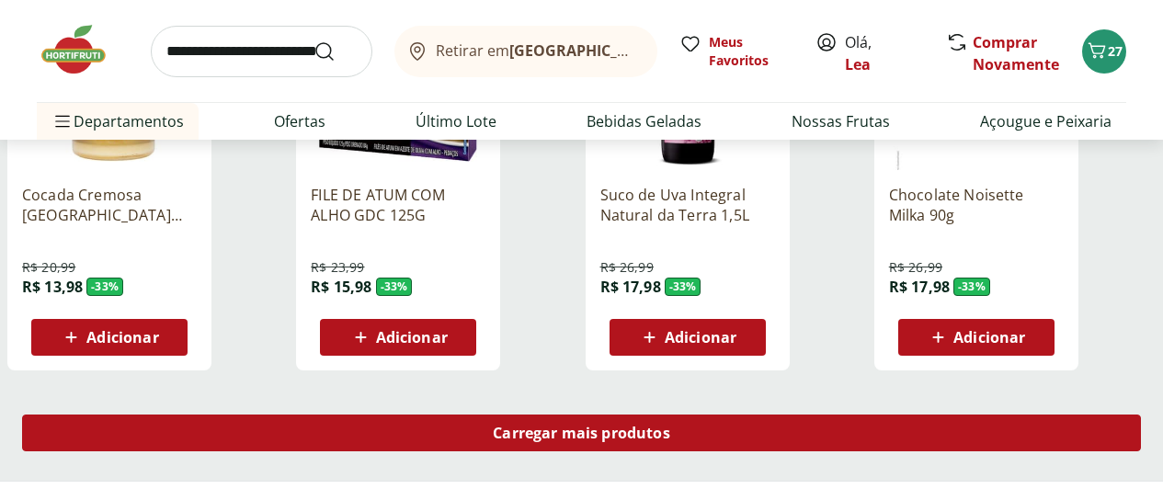
scroll to position [21582, 0]
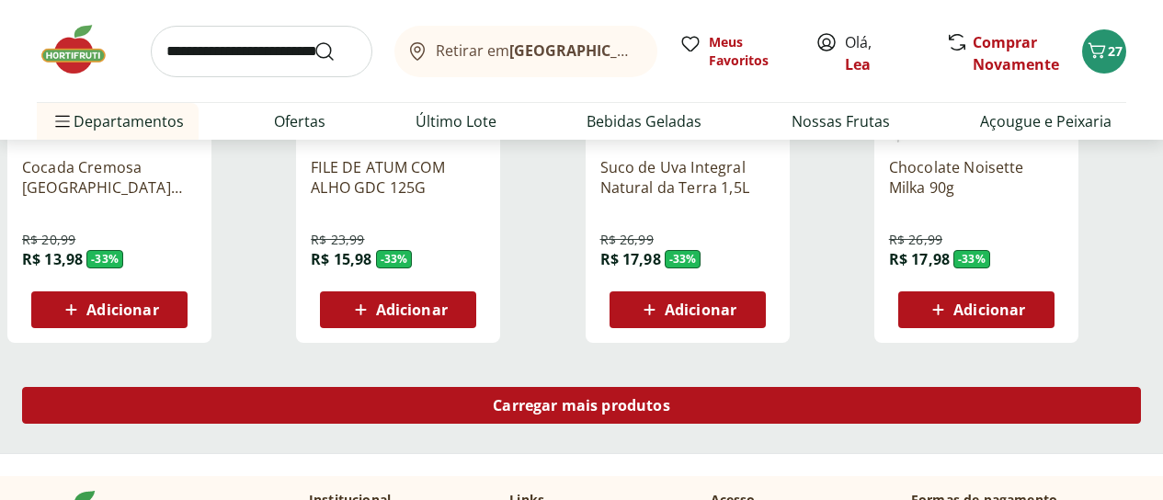
click at [711, 387] on div "Carregar mais produtos" at bounding box center [581, 405] width 1119 height 37
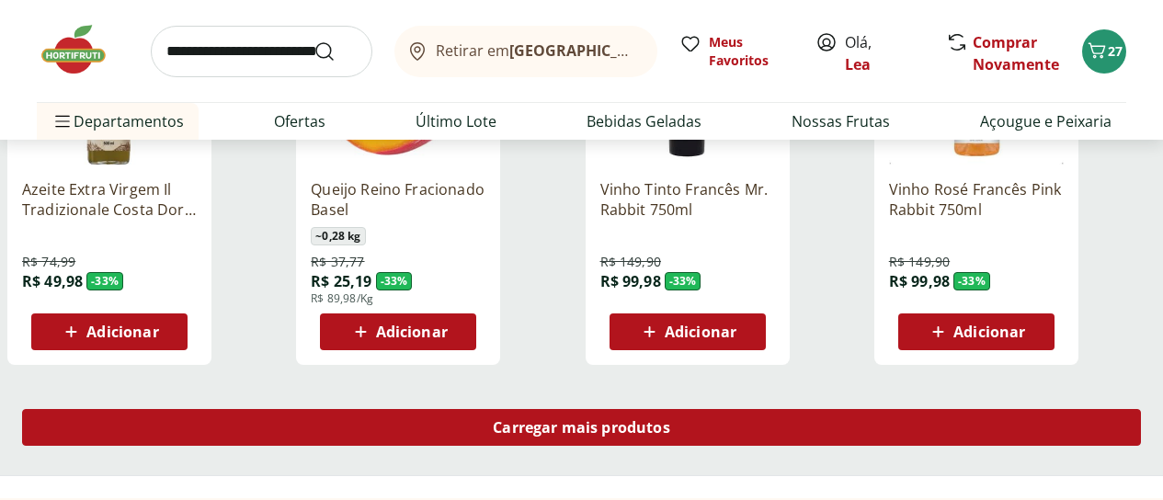
scroll to position [22796, 0]
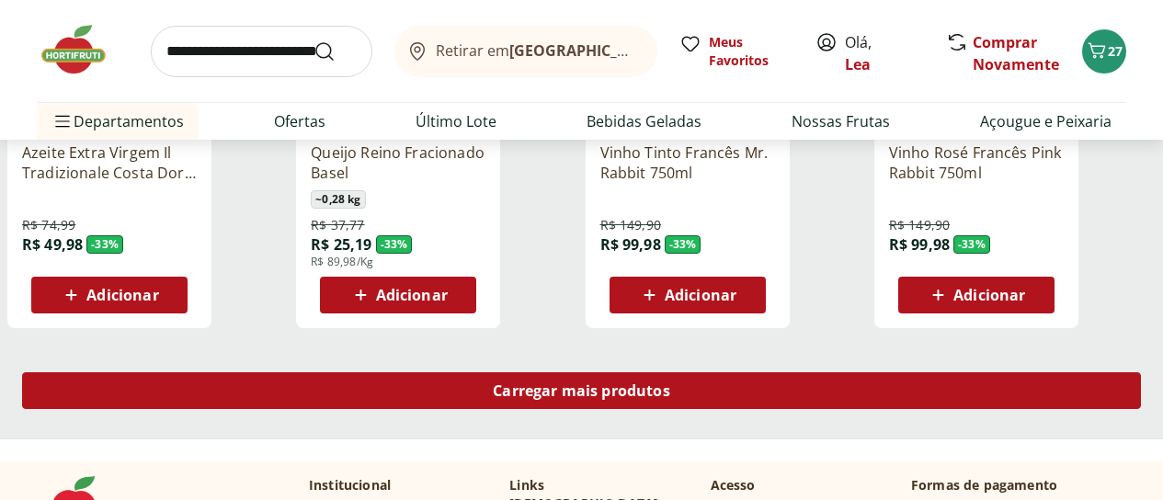
click at [670, 383] on span "Carregar mais produtos" at bounding box center [581, 390] width 177 height 15
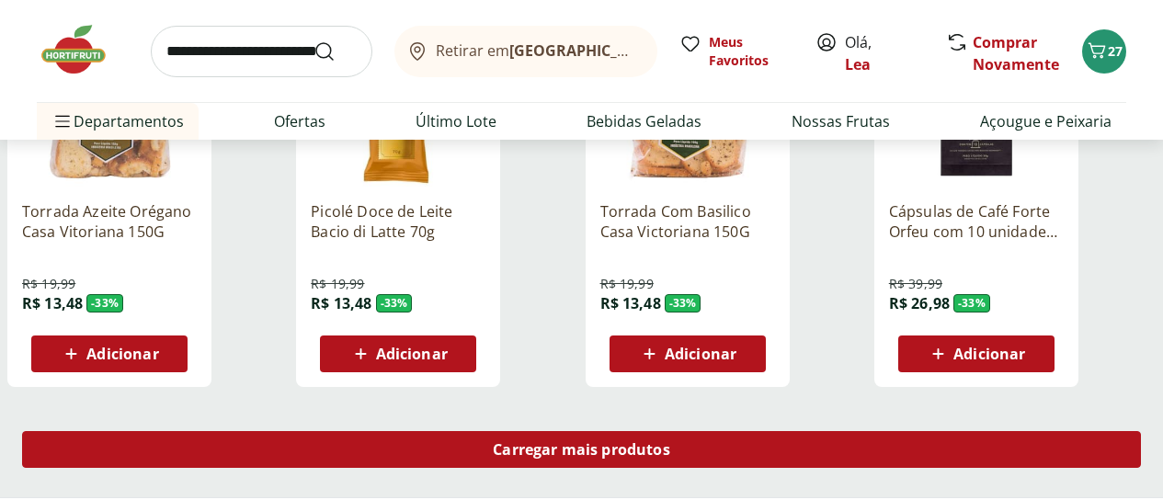
scroll to position [23972, 0]
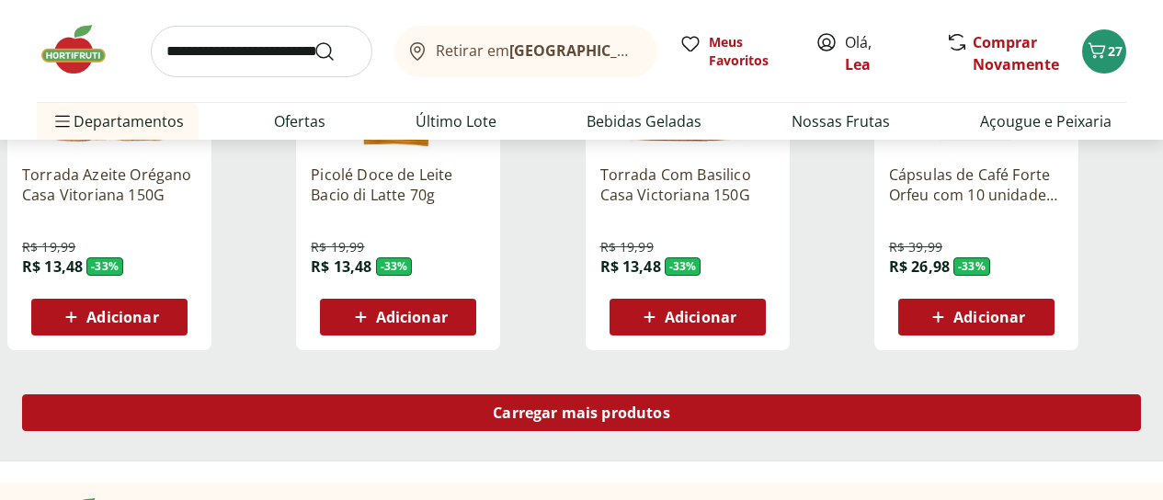
click at [670, 405] on span "Carregar mais produtos" at bounding box center [581, 412] width 177 height 15
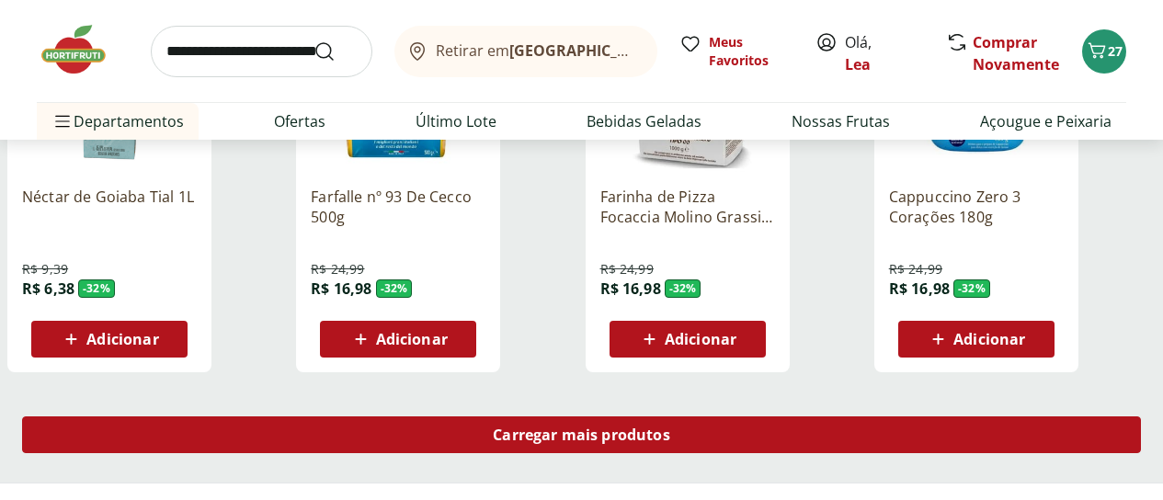
scroll to position [25186, 0]
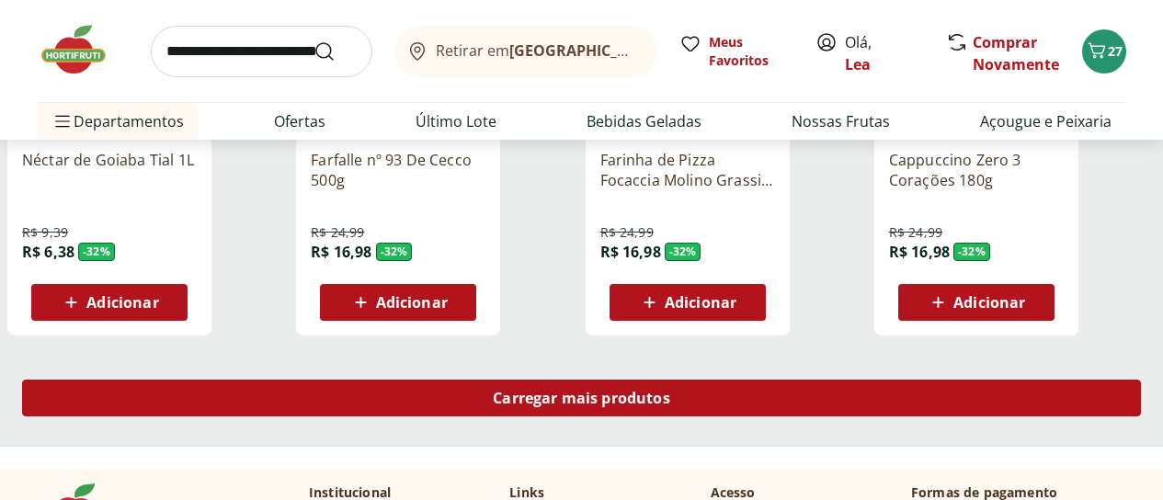
click at [670, 391] on span "Carregar mais produtos" at bounding box center [581, 398] width 177 height 15
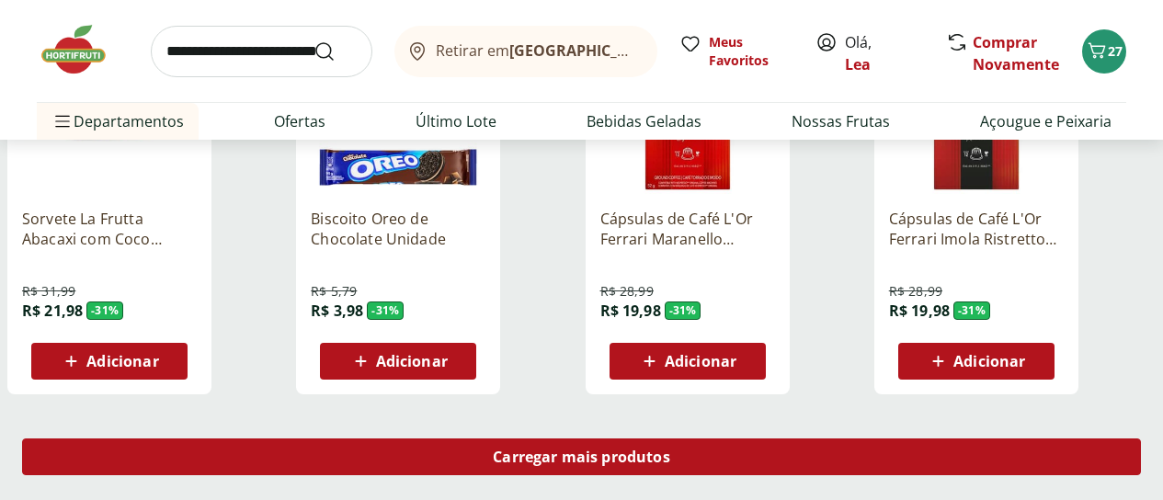
scroll to position [26362, 0]
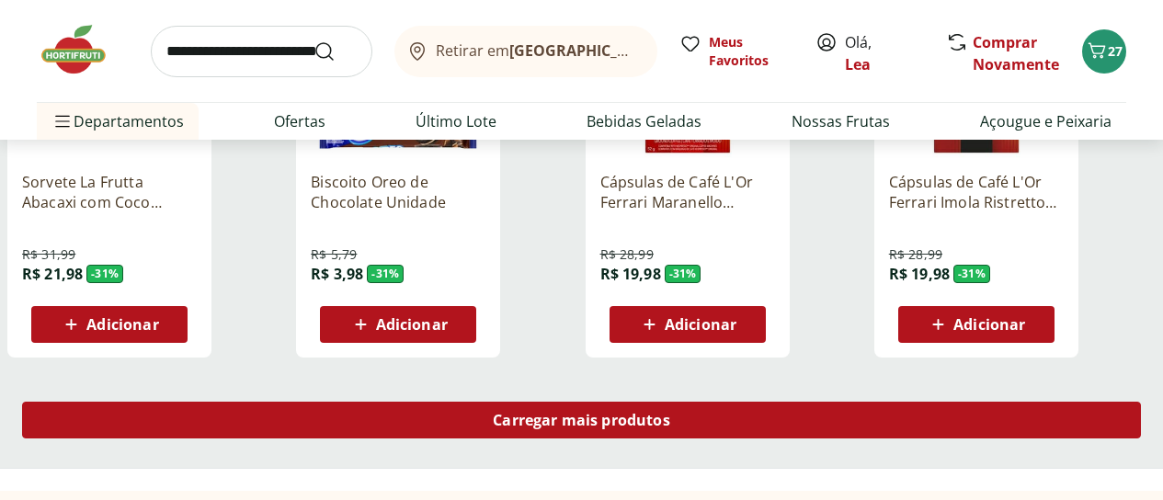
click at [670, 413] on span "Carregar mais produtos" at bounding box center [581, 420] width 177 height 15
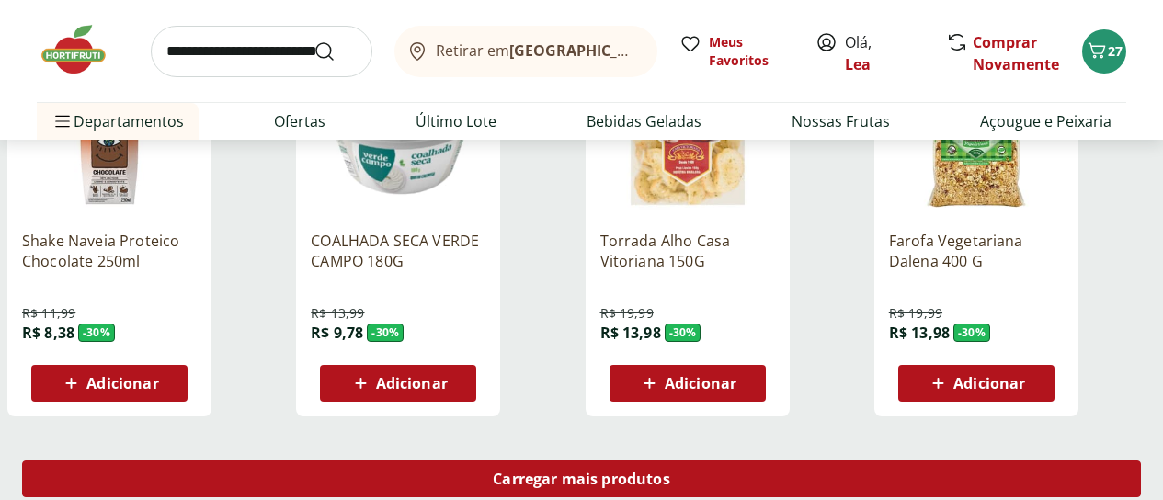
scroll to position [27539, 0]
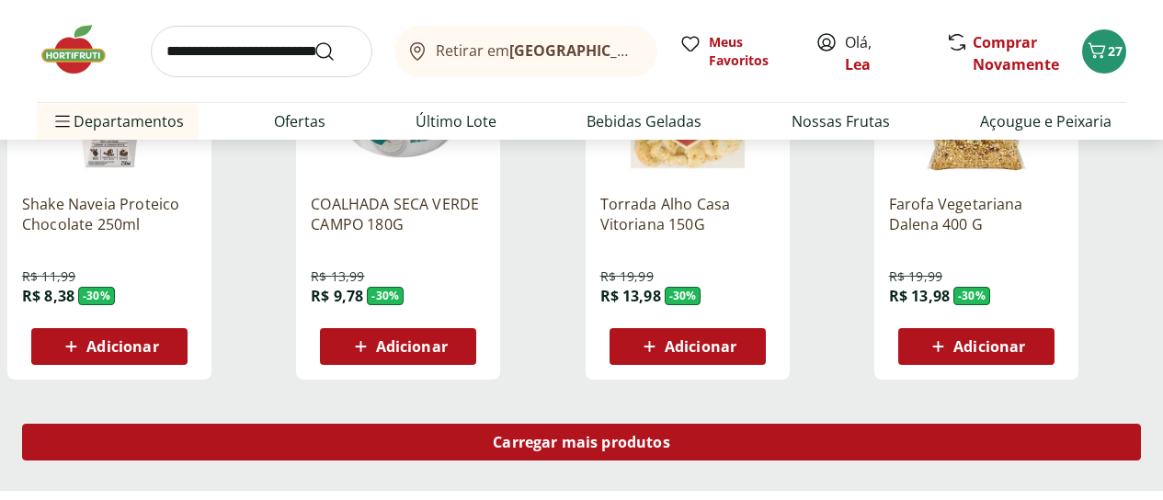
click at [756, 424] on div "Carregar mais produtos" at bounding box center [581, 442] width 1119 height 37
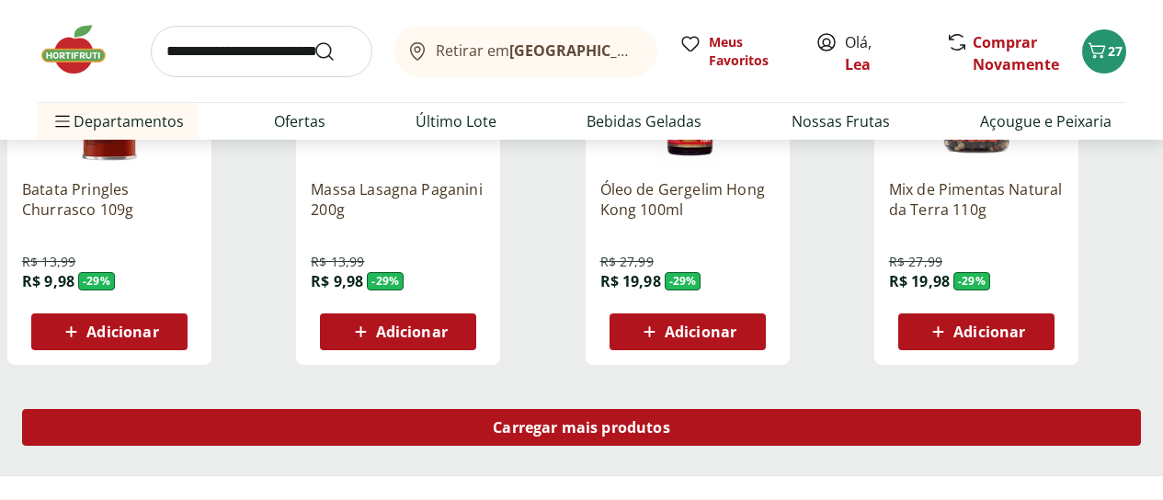
scroll to position [28789, 0]
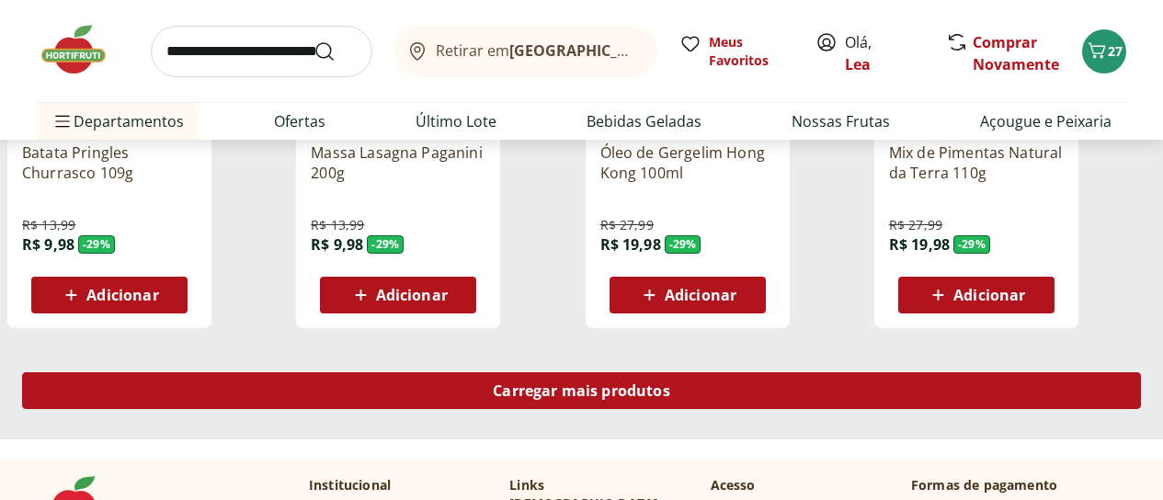
click at [670, 383] on span "Carregar mais produtos" at bounding box center [581, 390] width 177 height 15
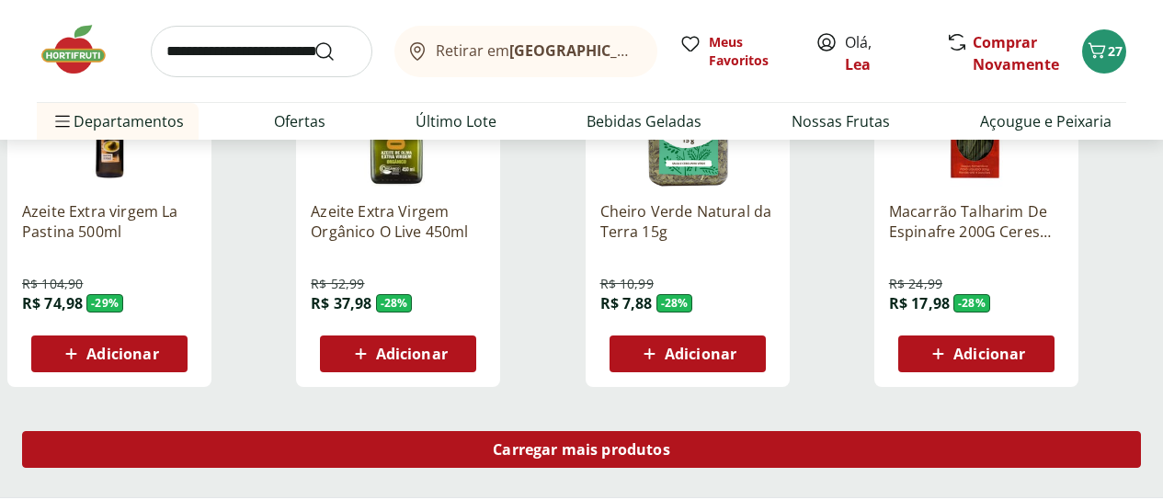
scroll to position [29965, 0]
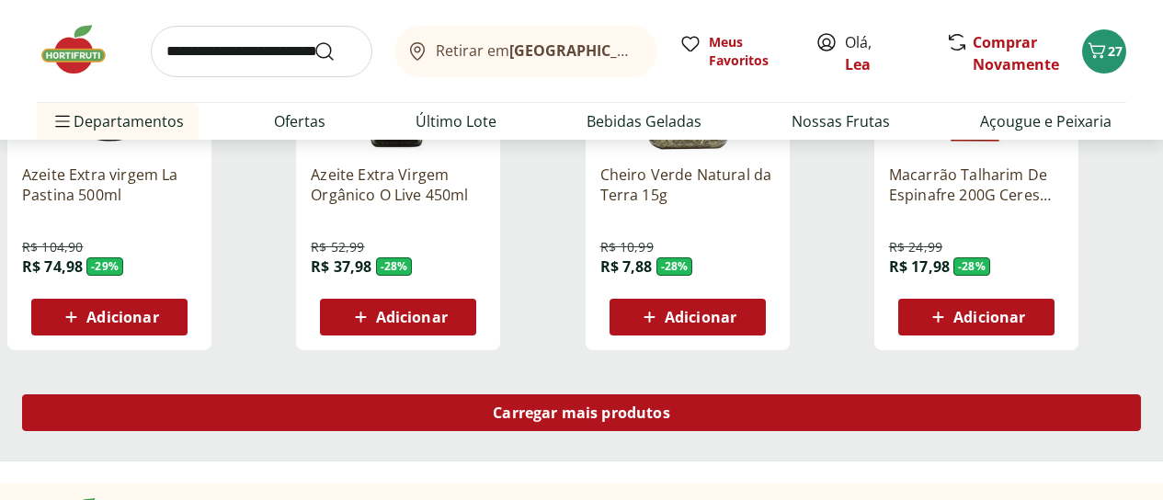
click at [740, 394] on div "Carregar mais produtos" at bounding box center [581, 412] width 1119 height 37
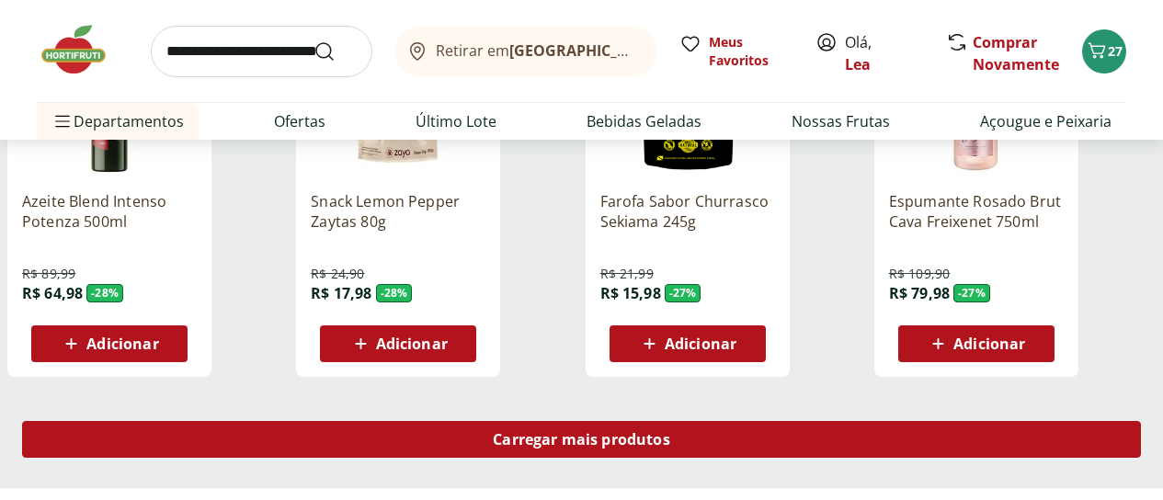
scroll to position [31142, 0]
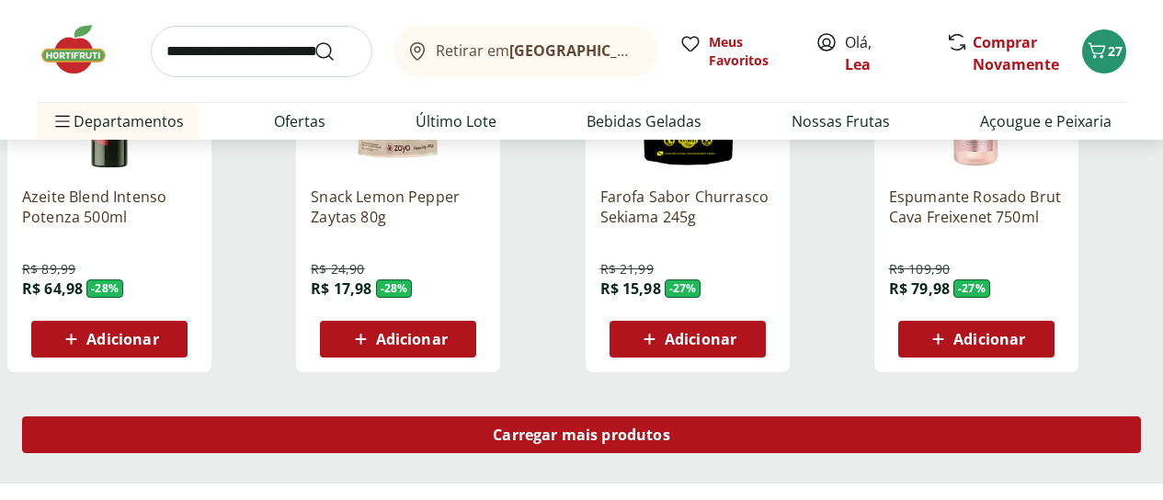
click at [779, 416] on div "Carregar mais produtos" at bounding box center [581, 434] width 1119 height 37
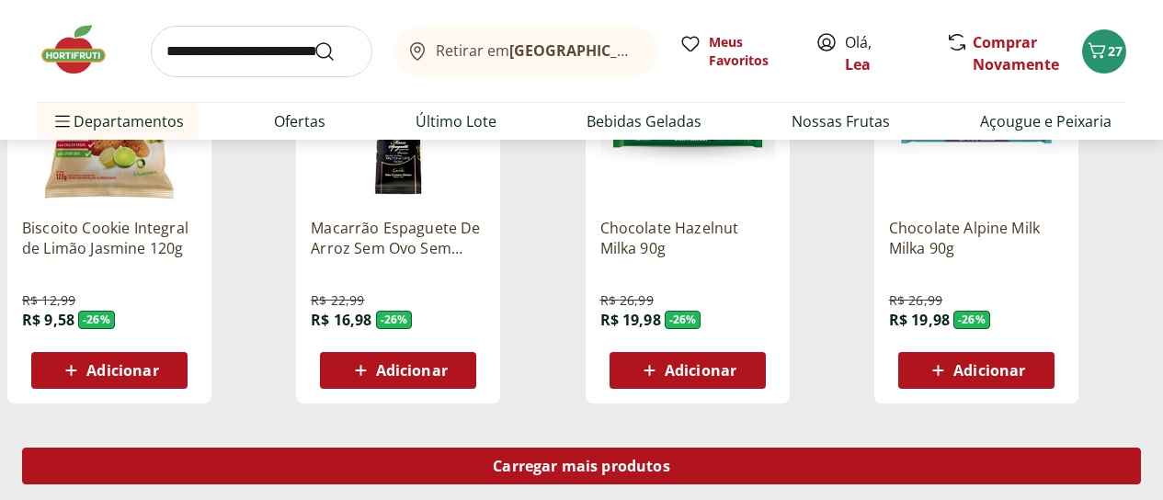
scroll to position [32318, 0]
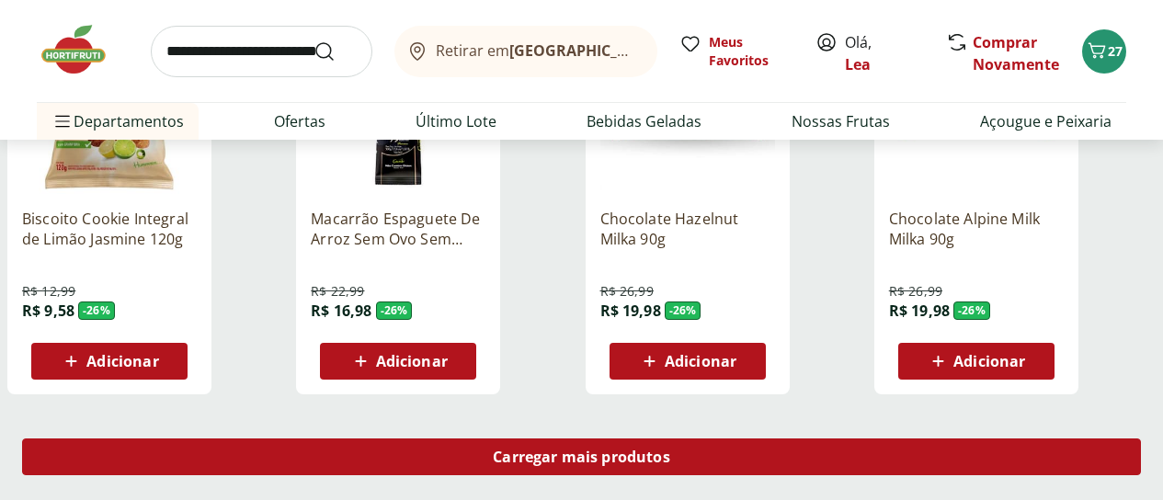
click at [779, 438] on div "Carregar mais produtos" at bounding box center [581, 456] width 1119 height 37
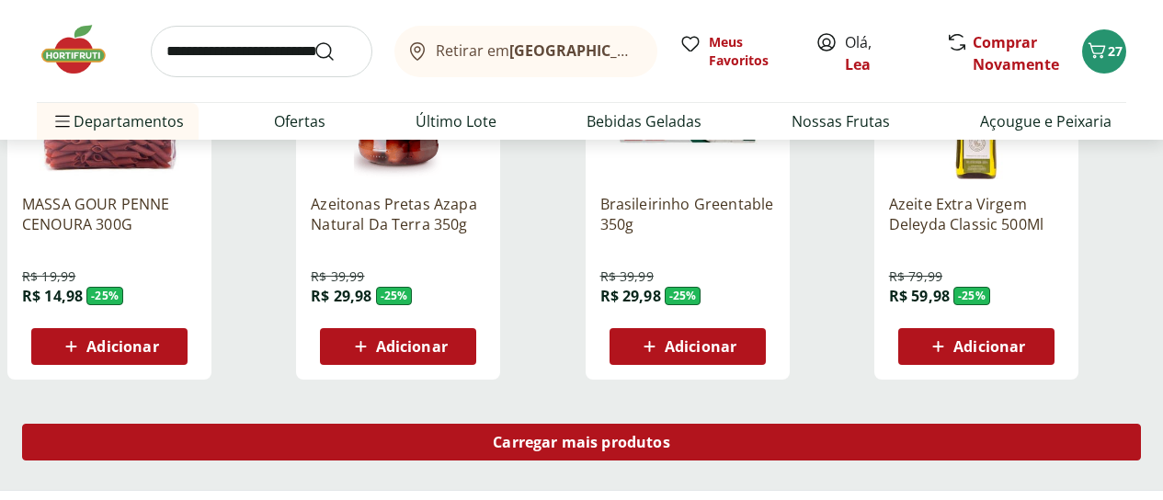
scroll to position [33569, 0]
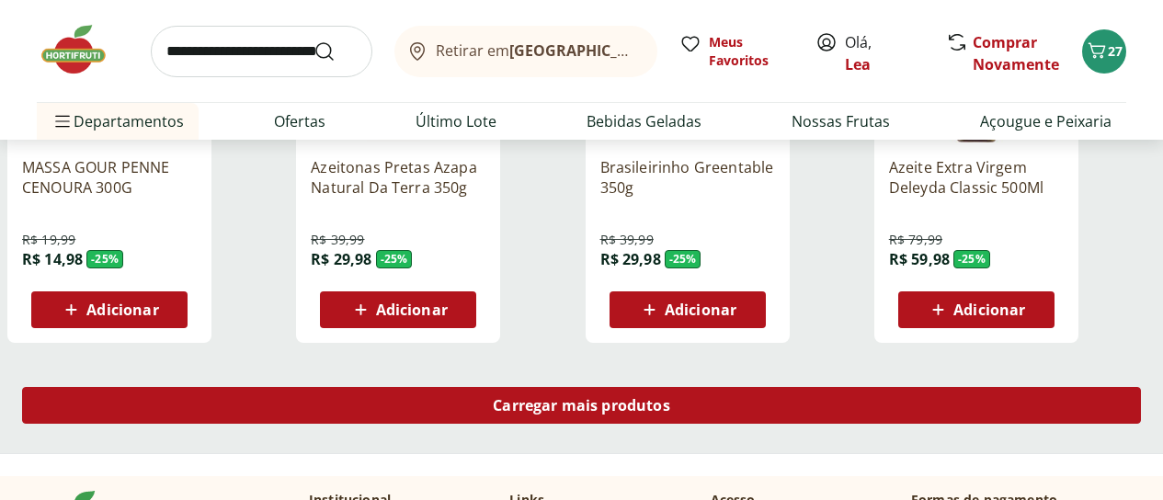
click at [670, 398] on span "Carregar mais produtos" at bounding box center [581, 405] width 177 height 15
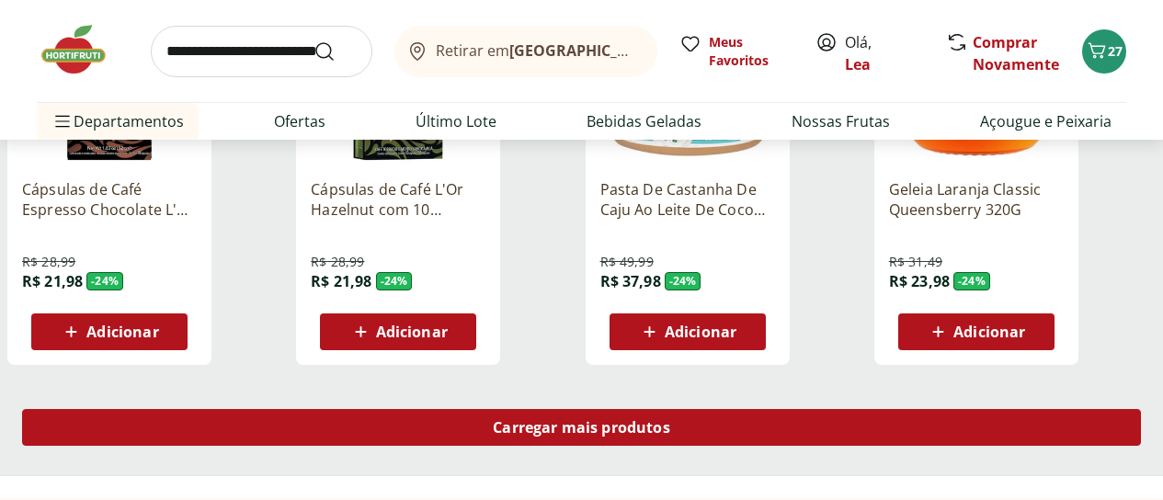
scroll to position [34782, 0]
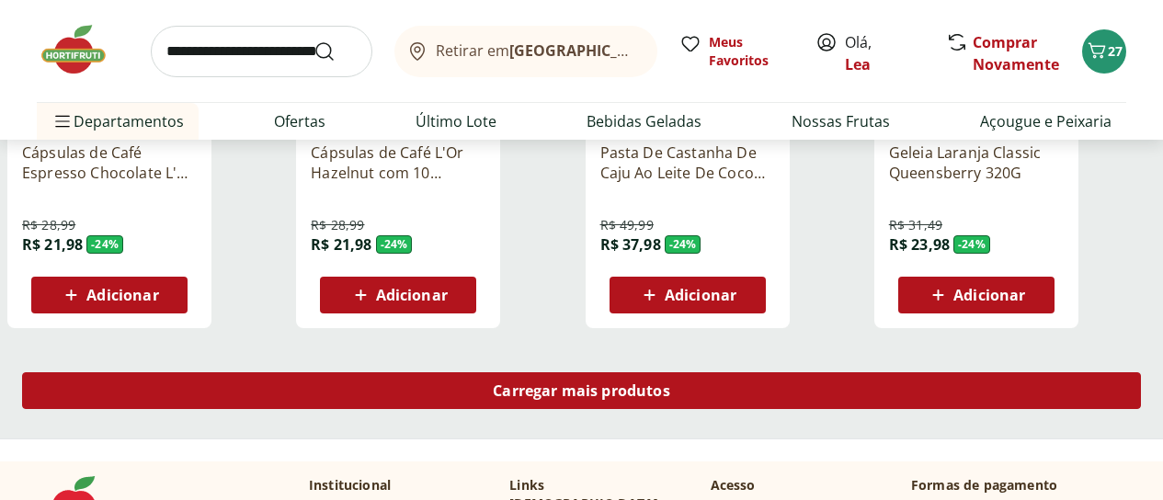
click at [771, 372] on div "Carregar mais produtos" at bounding box center [581, 390] width 1119 height 37
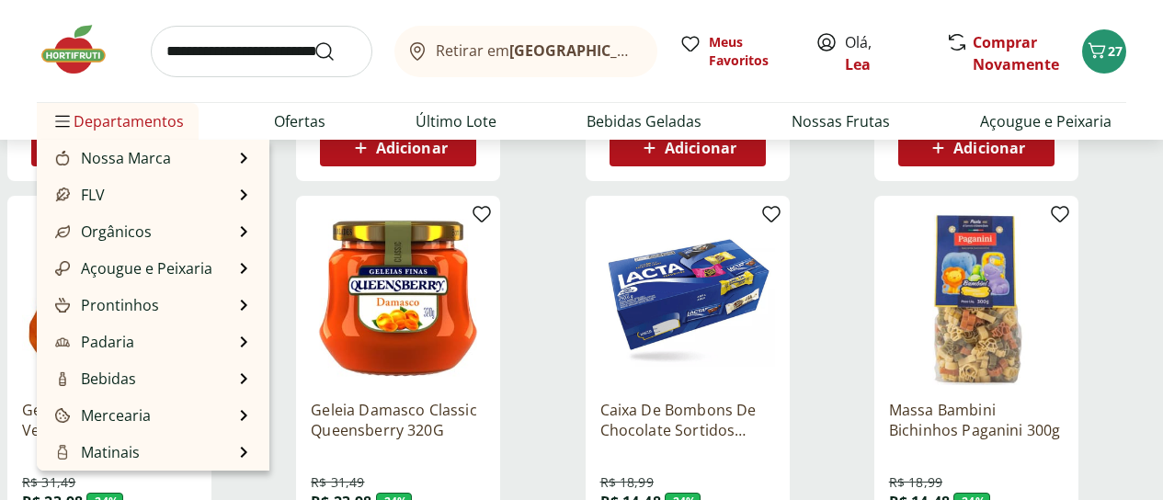
scroll to position [184, 0]
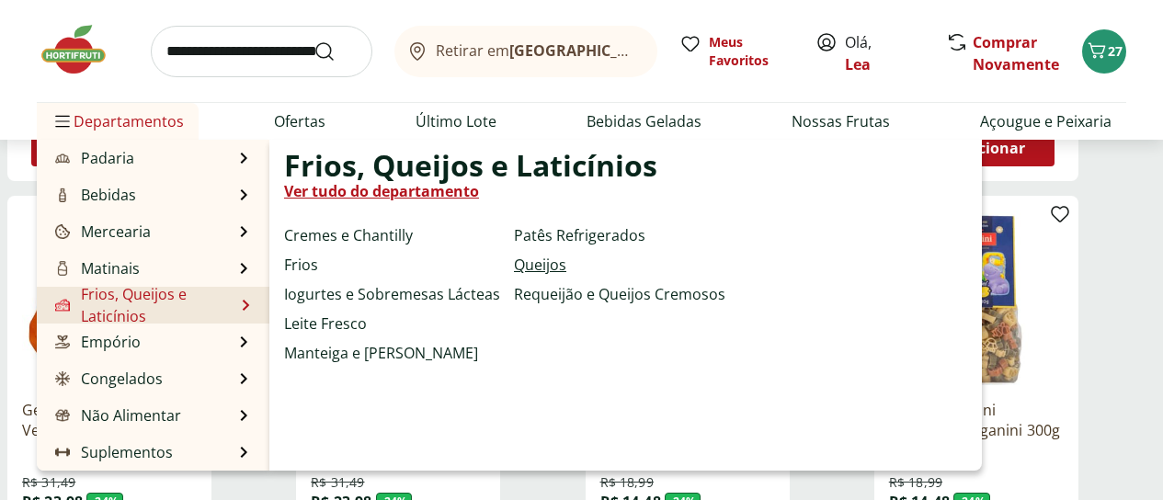
click at [551, 264] on link "Queijos" at bounding box center [540, 265] width 52 height 22
select select "**********"
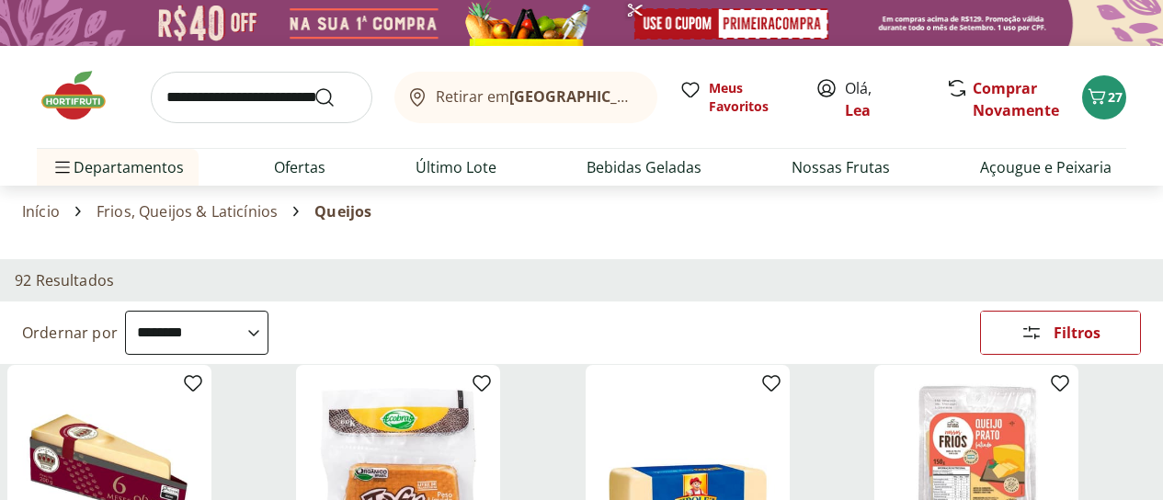
click at [192, 212] on link "Frios, Queijos & Laticínios" at bounding box center [187, 211] width 181 height 17
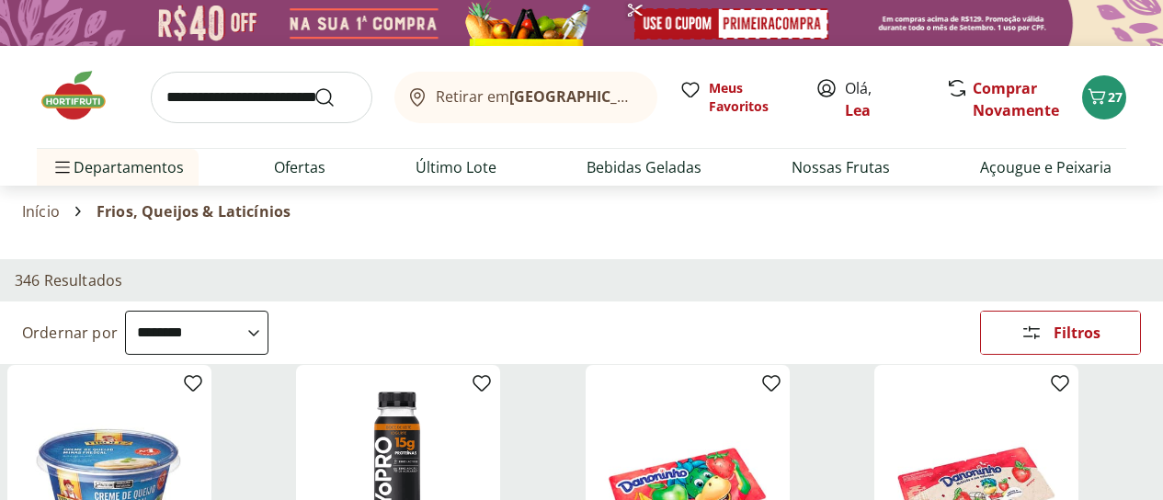
click at [268, 311] on select "**********" at bounding box center [196, 333] width 143 height 44
select select "*********"
click at [268, 311] on select "**********" at bounding box center [196, 333] width 143 height 44
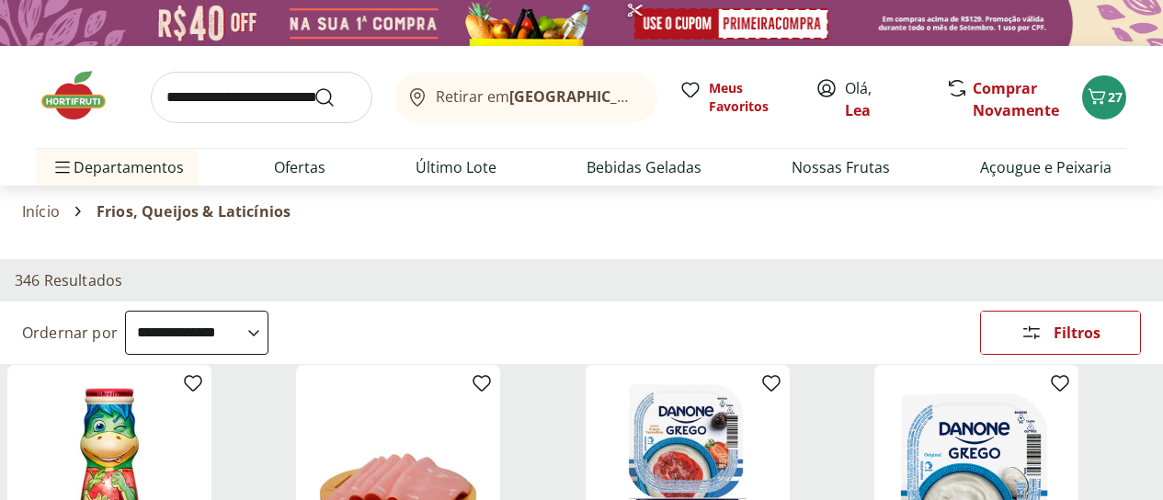
click at [0, 0] on div "Categoria" at bounding box center [0, 0] width 0 height 0
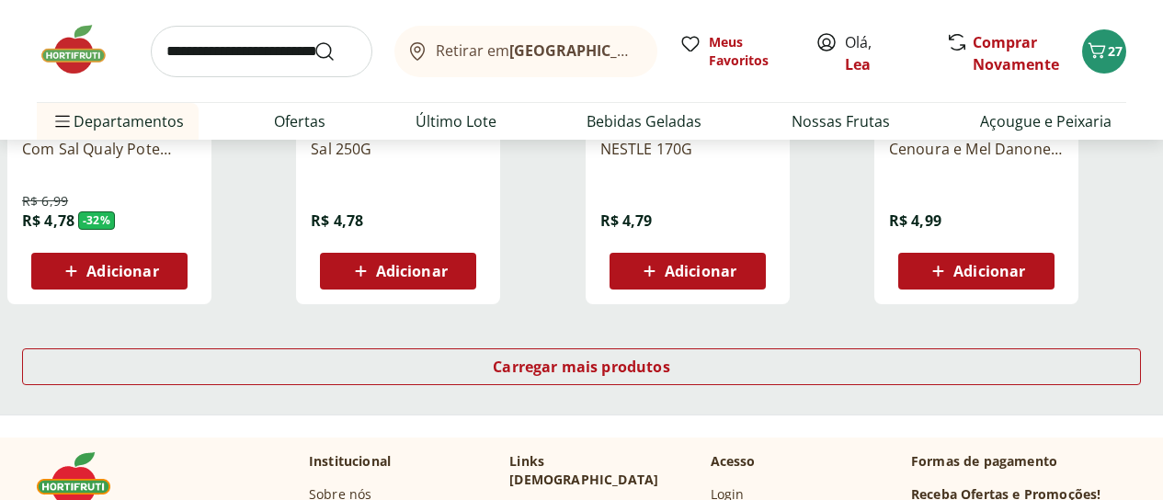
scroll to position [807, 0]
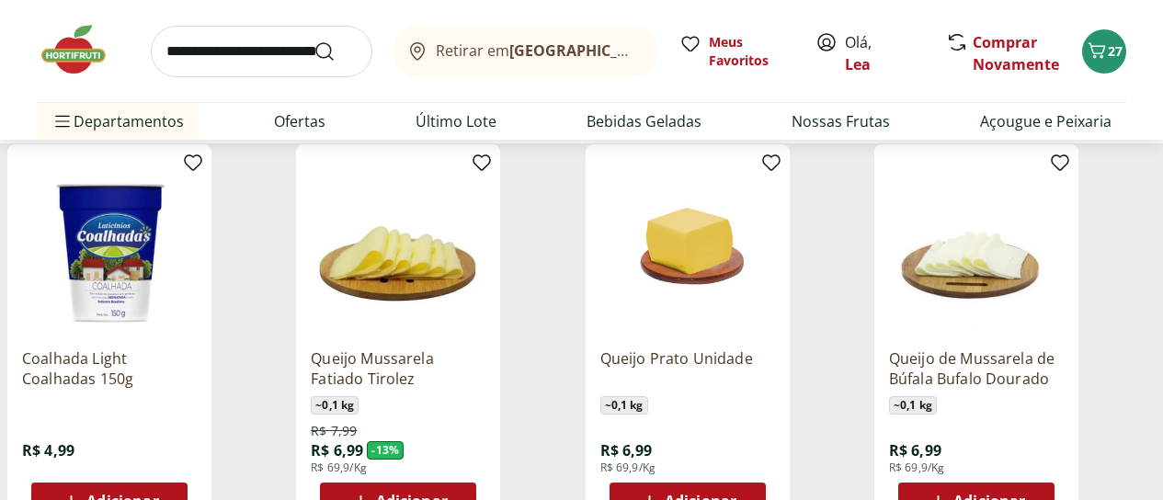
scroll to position [257, 0]
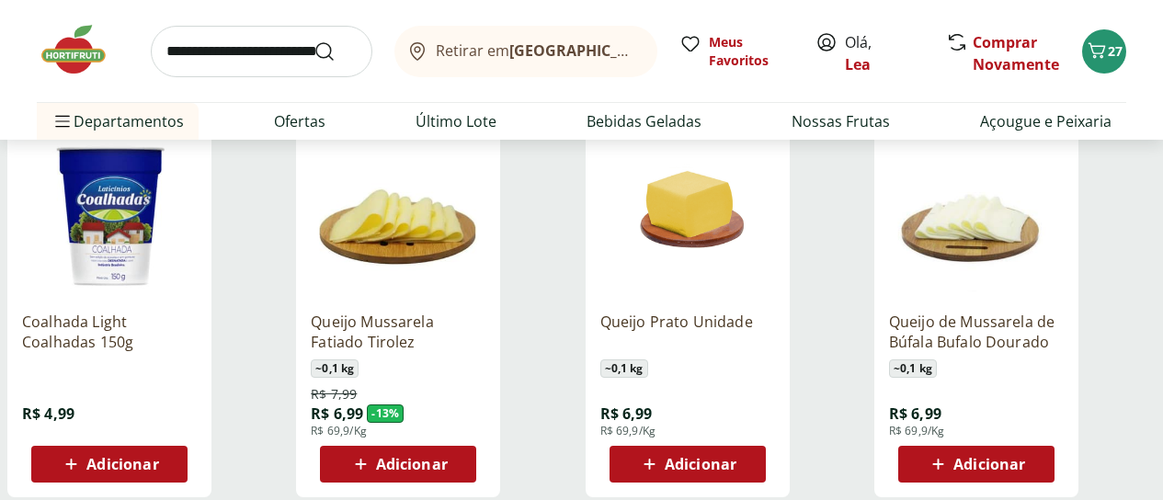
click at [950, 453] on icon at bounding box center [938, 464] width 23 height 22
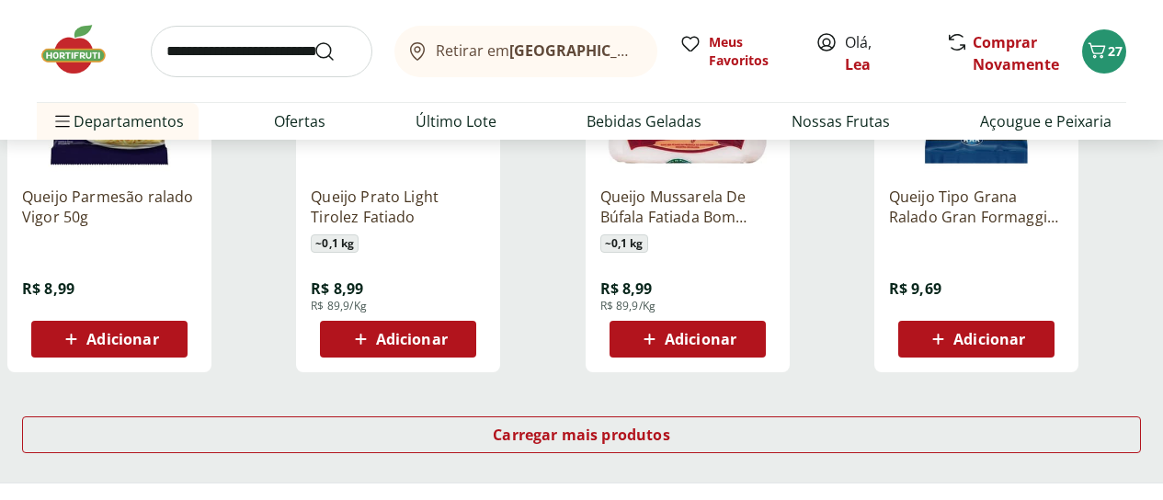
scroll to position [1213, 0]
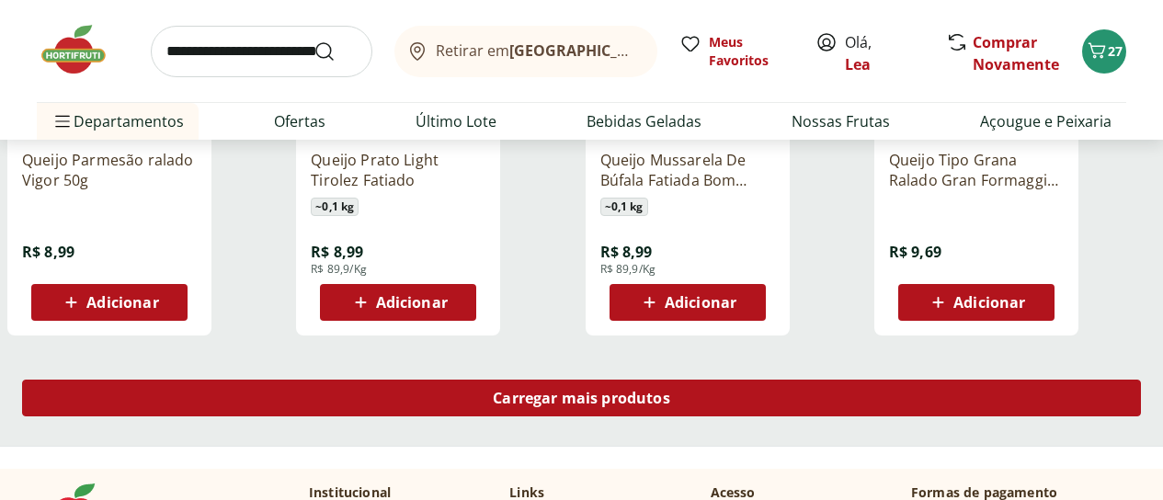
click at [670, 391] on span "Carregar mais produtos" at bounding box center [581, 398] width 177 height 15
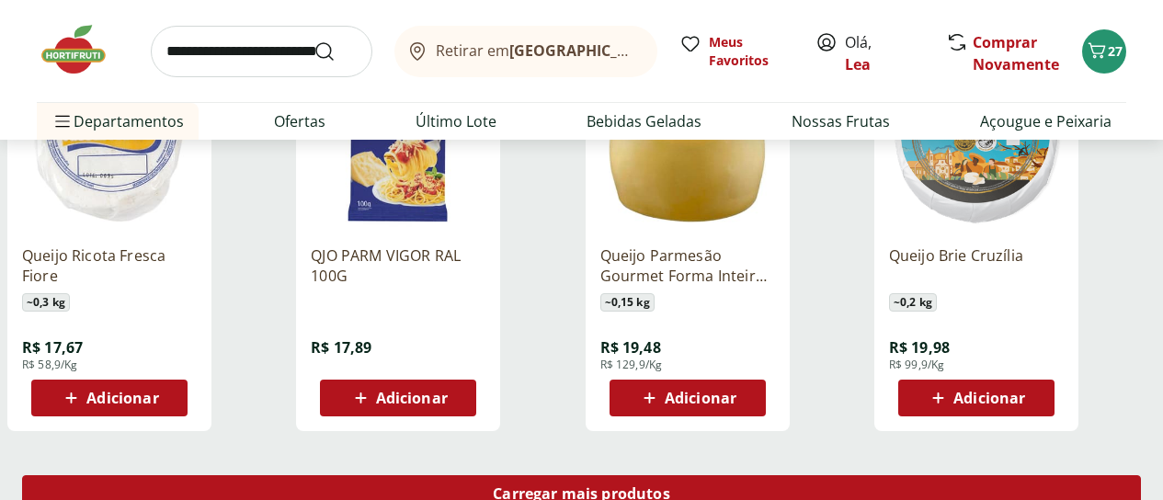
scroll to position [2353, 0]
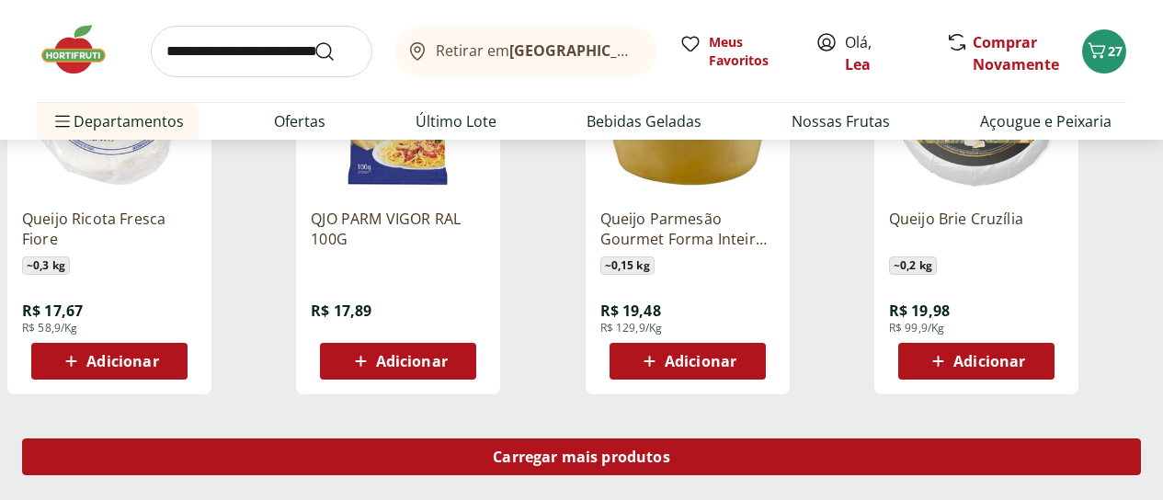
click at [670, 449] on span "Carregar mais produtos" at bounding box center [581, 456] width 177 height 15
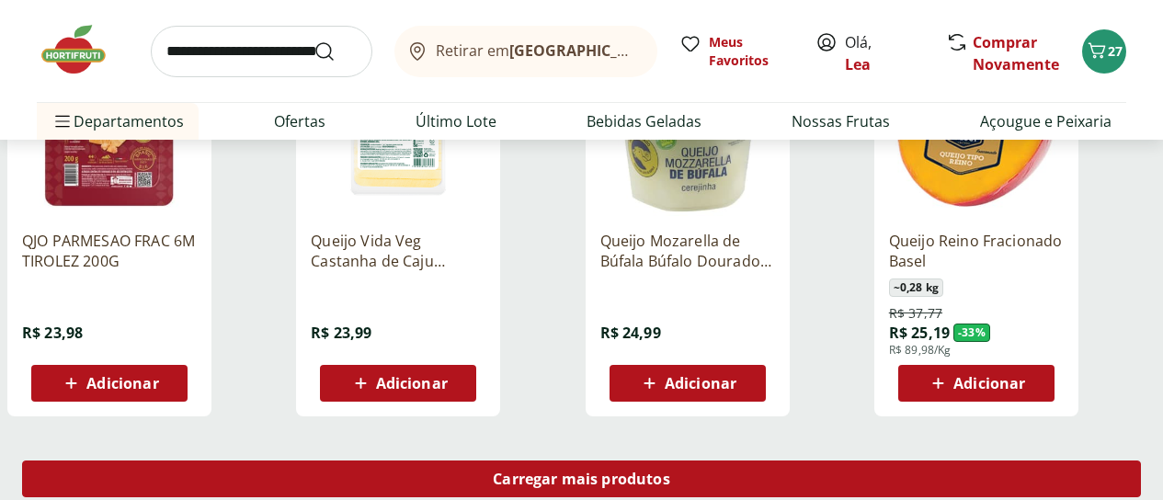
scroll to position [3566, 0]
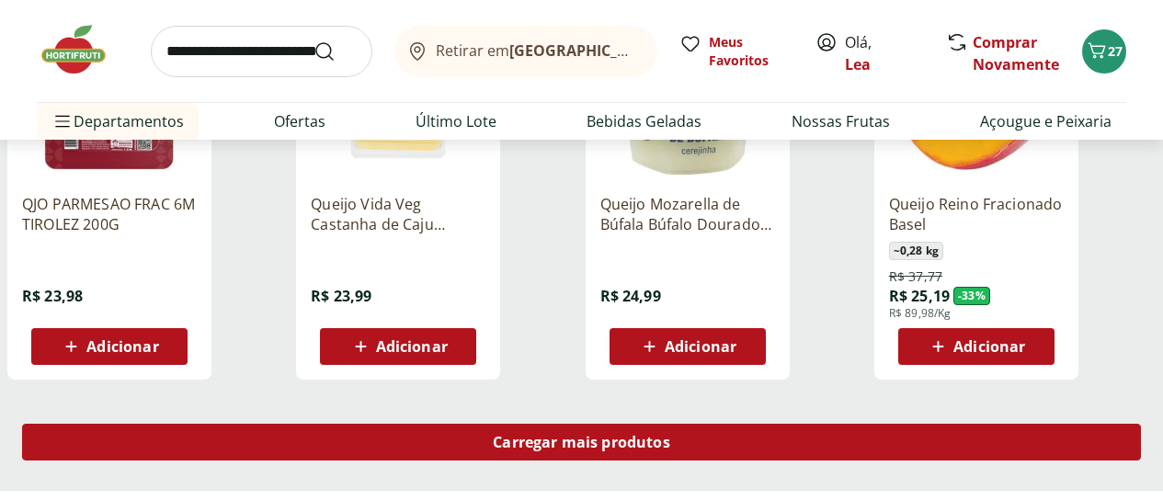
click at [709, 424] on div "Carregar mais produtos" at bounding box center [581, 442] width 1119 height 37
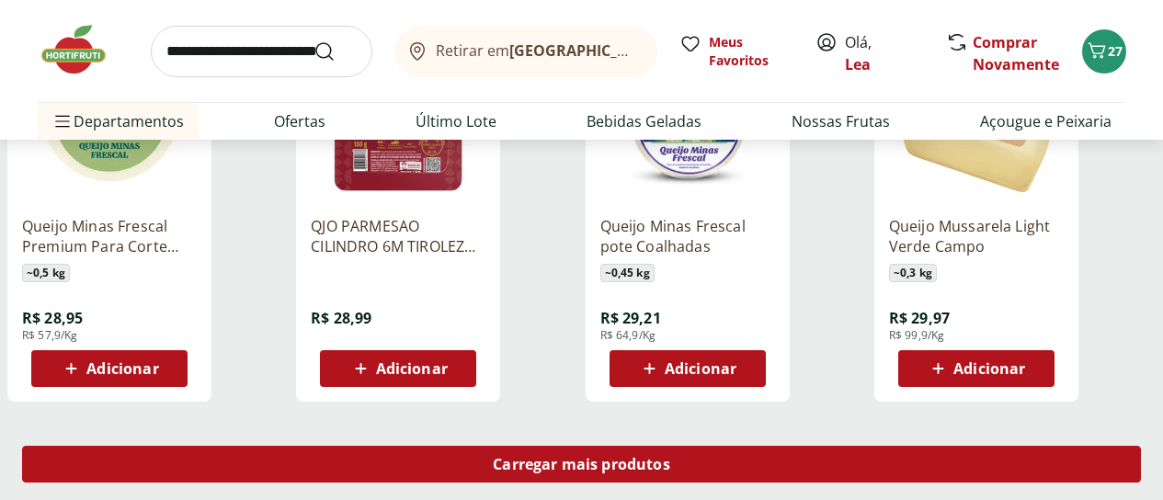
scroll to position [4780, 0]
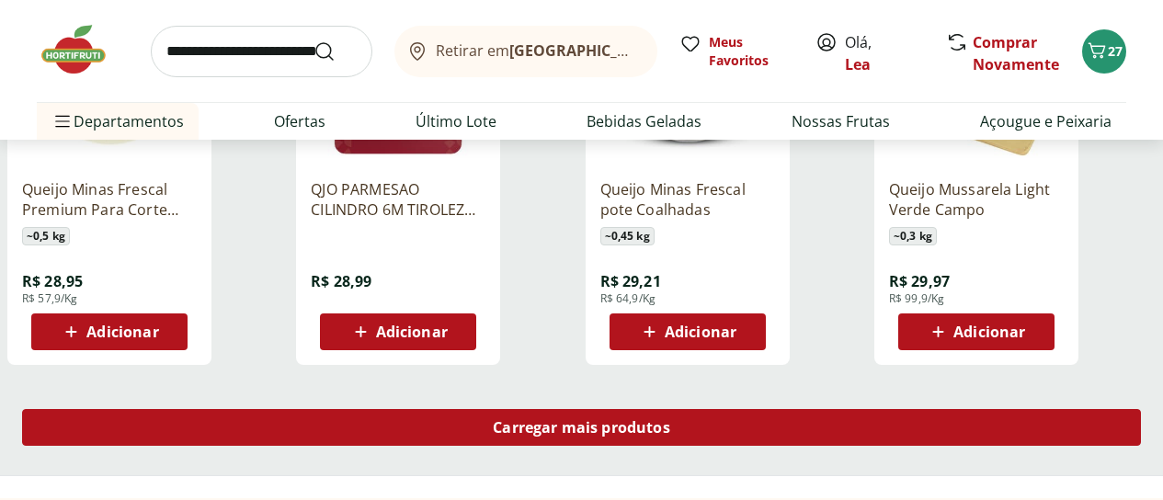
click at [714, 409] on div "Carregar mais produtos" at bounding box center [581, 427] width 1119 height 37
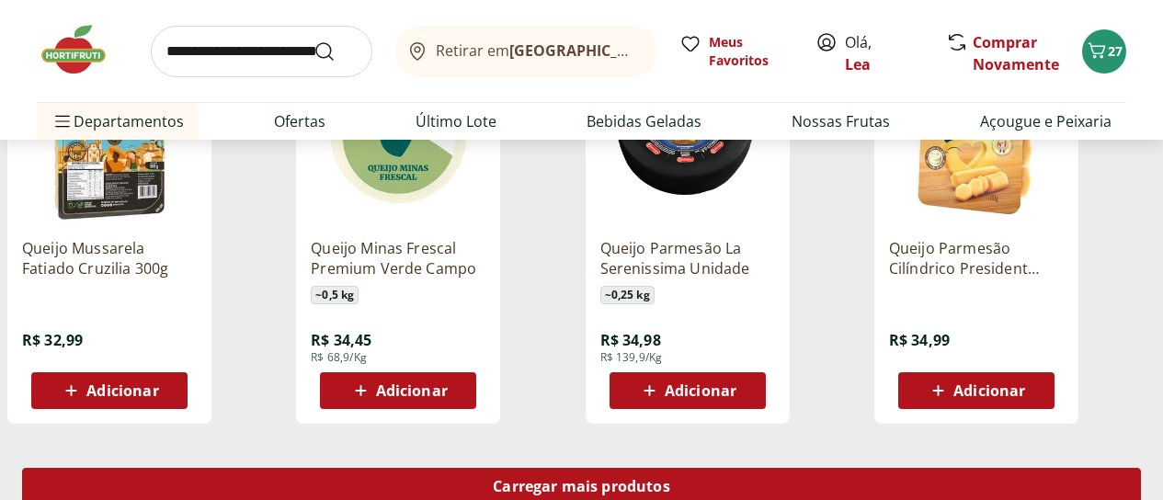
scroll to position [5956, 0]
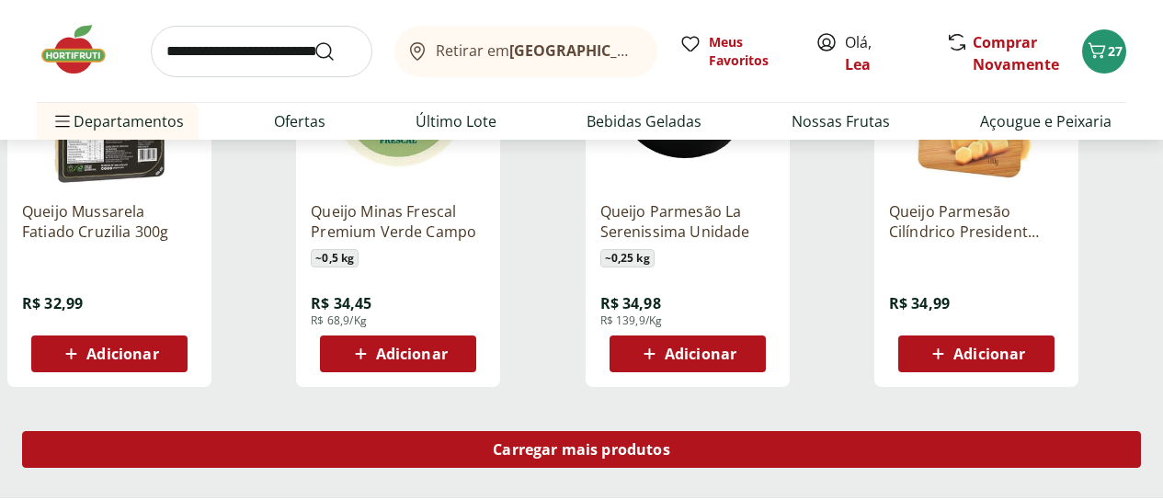
click at [670, 442] on span "Carregar mais produtos" at bounding box center [581, 449] width 177 height 15
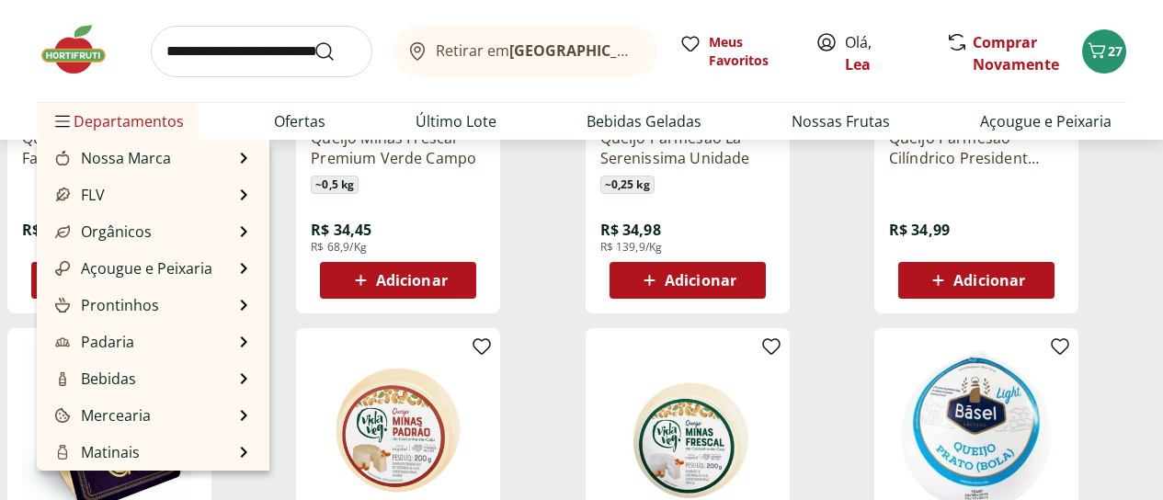
scroll to position [184, 0]
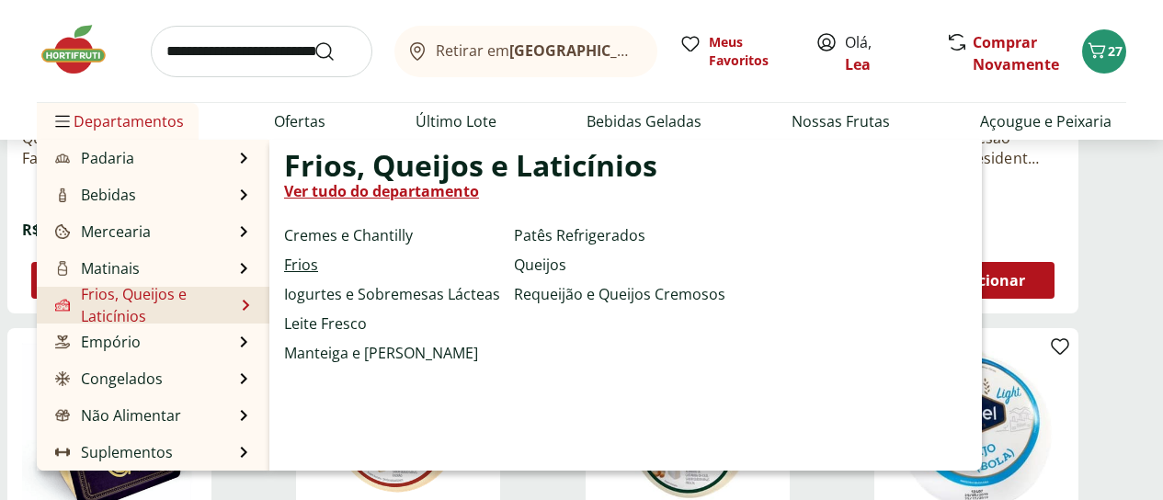
click at [302, 256] on link "Frios" at bounding box center [301, 265] width 34 height 22
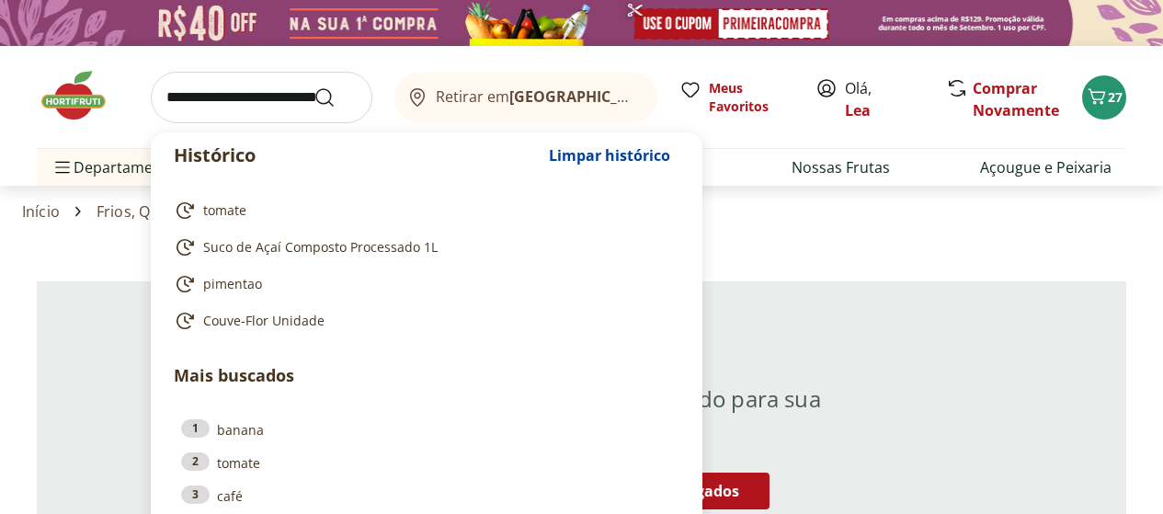
click at [203, 93] on input "search" at bounding box center [262, 97] width 222 height 51
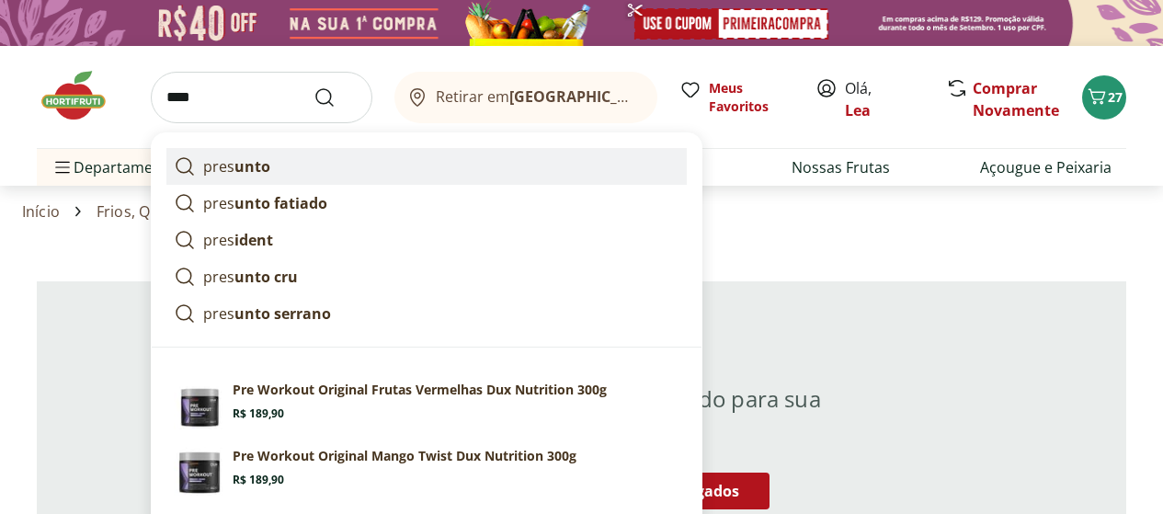
click at [234, 159] on strong "unto" at bounding box center [252, 166] width 36 height 20
type input "********"
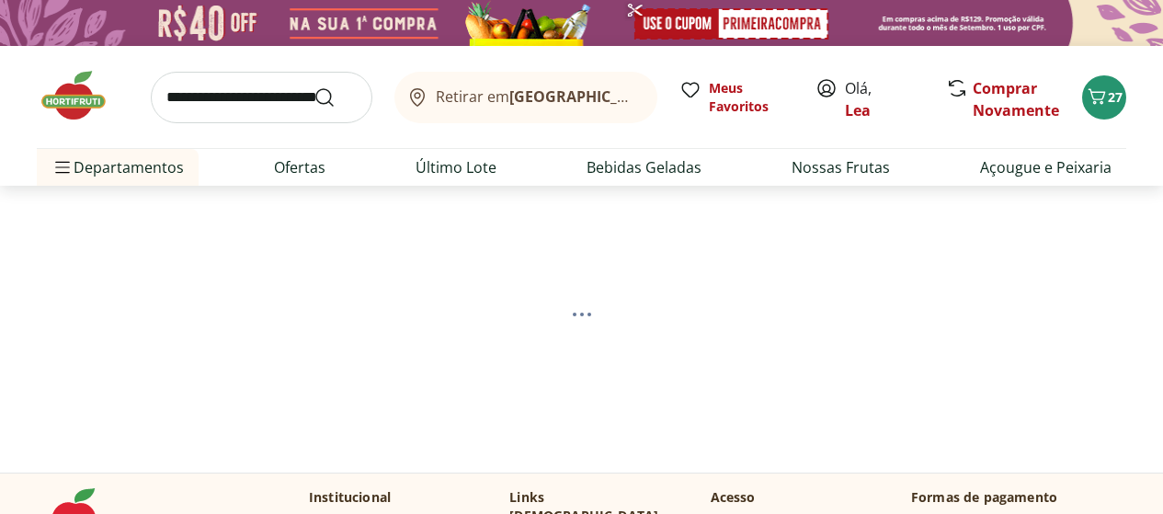
select select "**********"
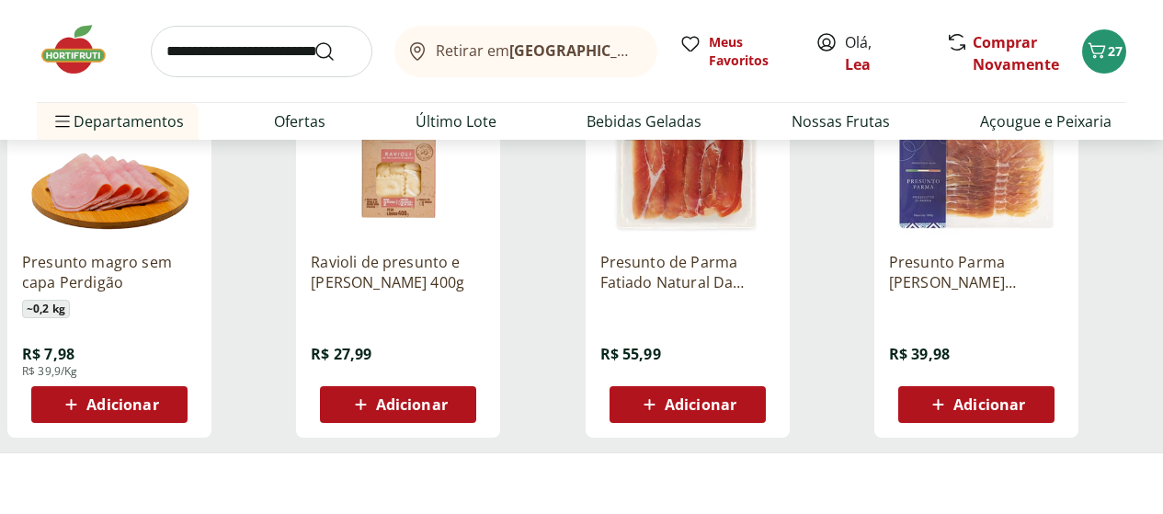
scroll to position [1140, 0]
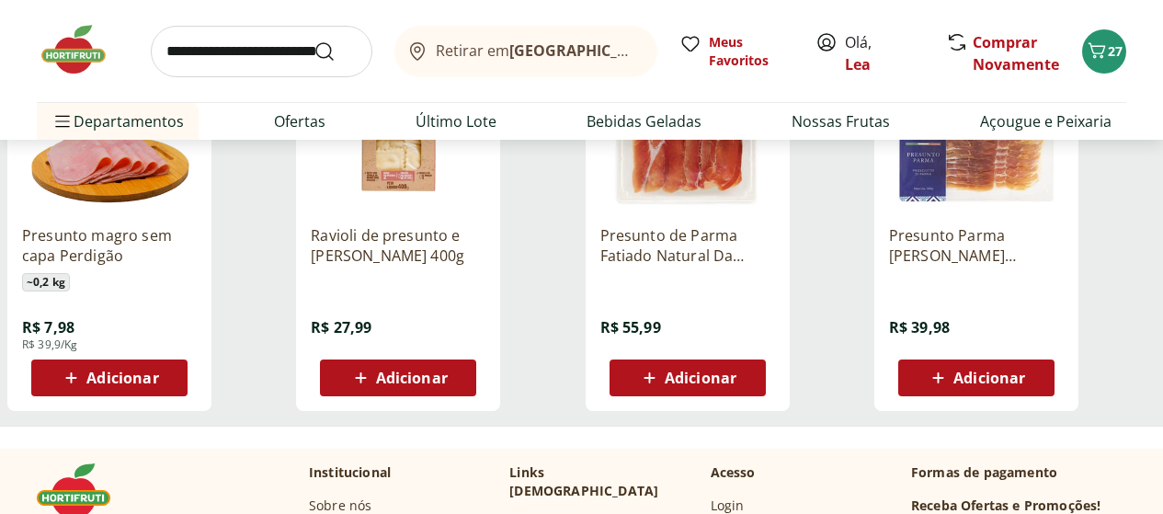
click at [0, 0] on span "Categoria" at bounding box center [0, 0] width 0 height 0
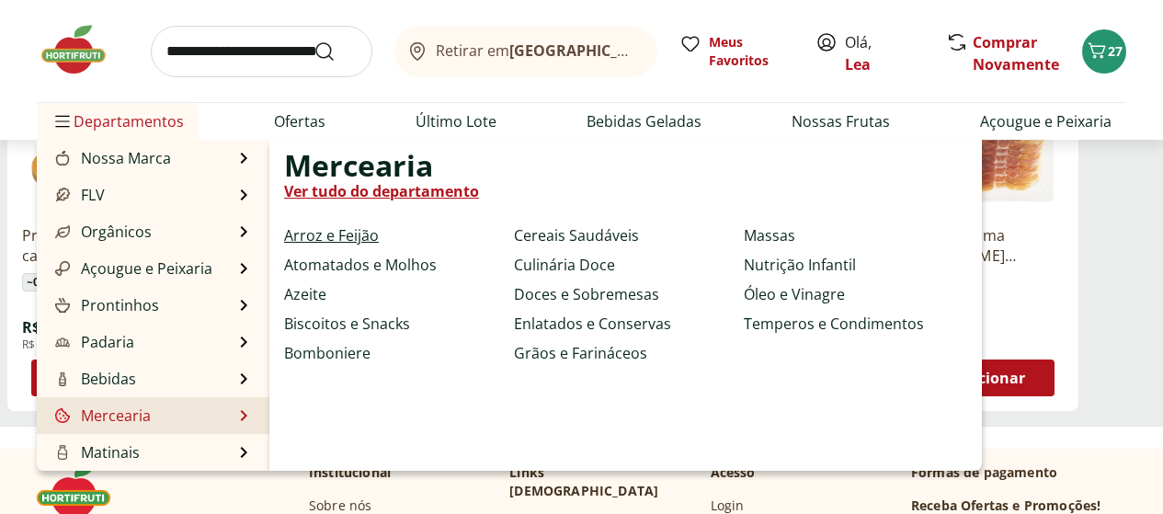
click at [358, 236] on link "Arroz e Feijão" at bounding box center [331, 235] width 95 height 22
select select "**********"
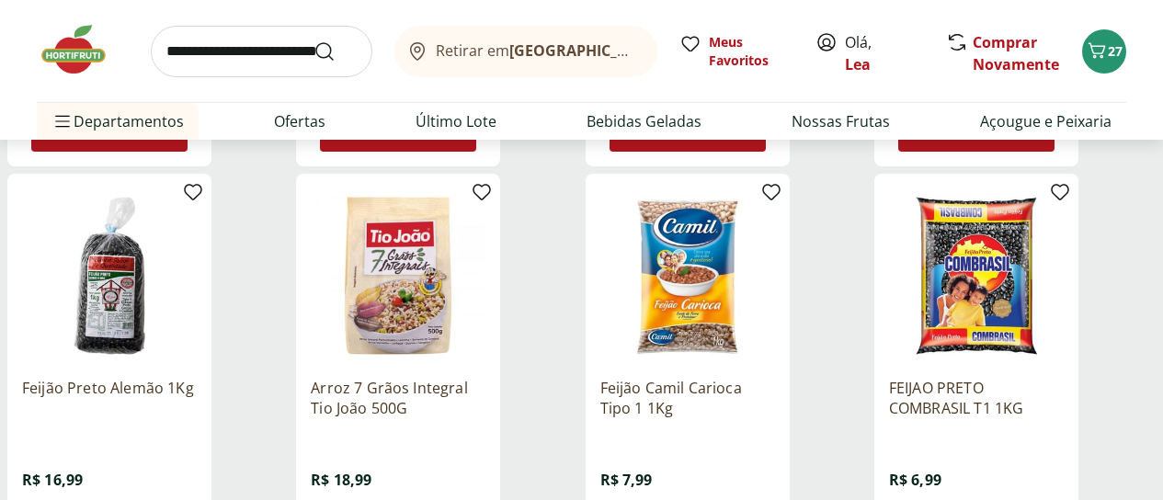
scroll to position [625, 0]
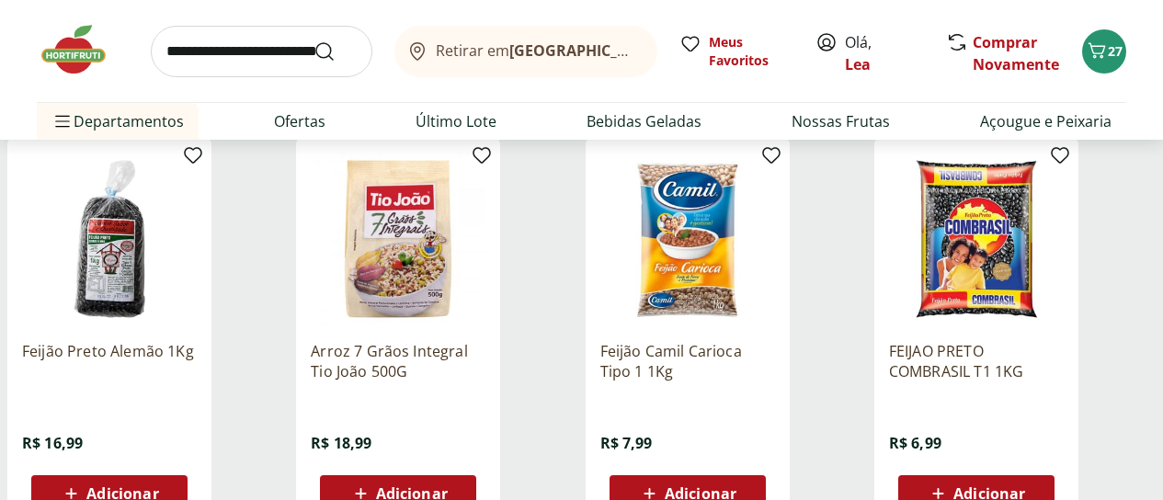
click at [214, 52] on input "search" at bounding box center [262, 51] width 222 height 51
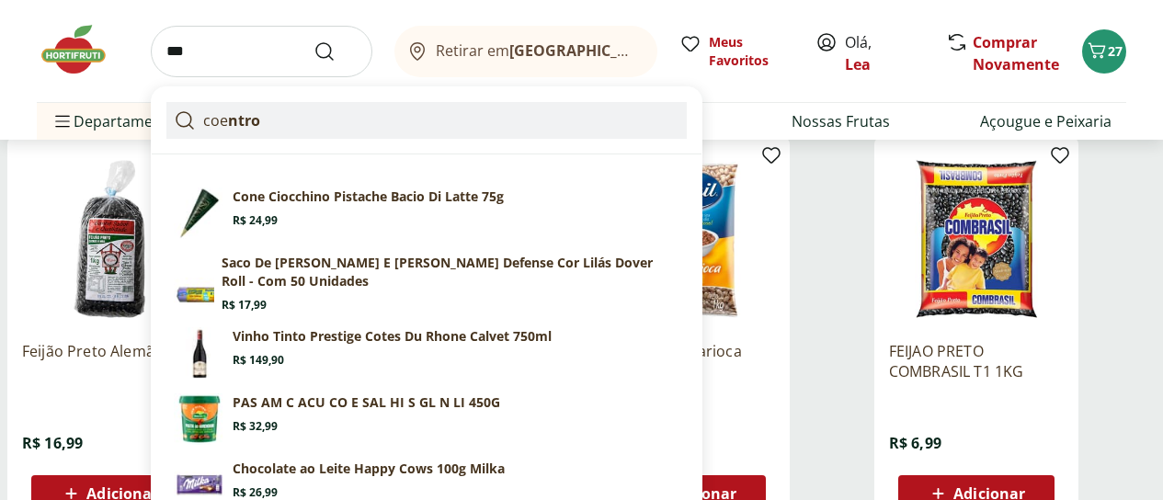
click at [218, 108] on link "coe ntro" at bounding box center [426, 120] width 520 height 37
type input "*******"
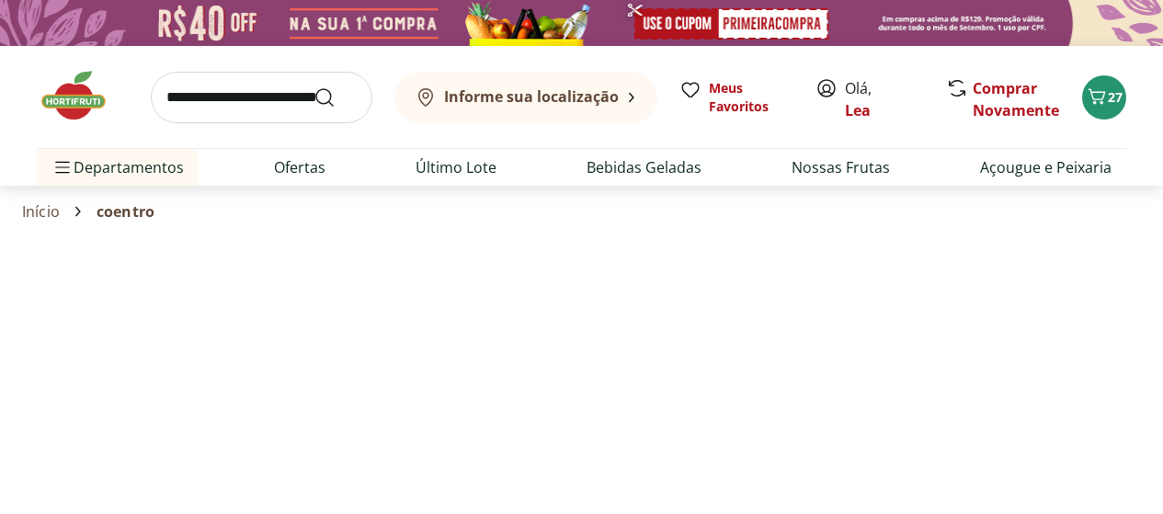
select select "**********"
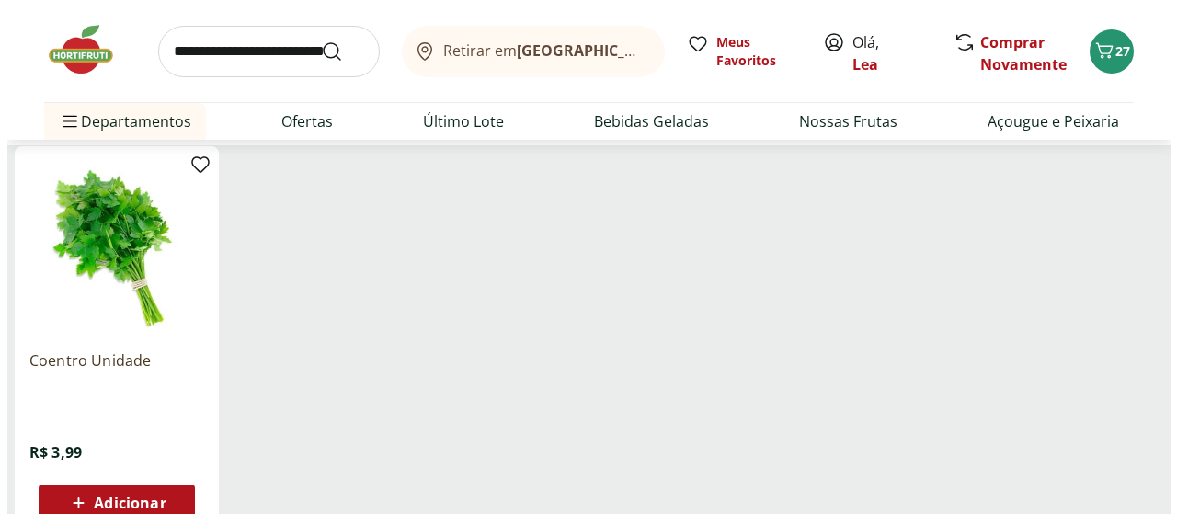
scroll to position [257, 0]
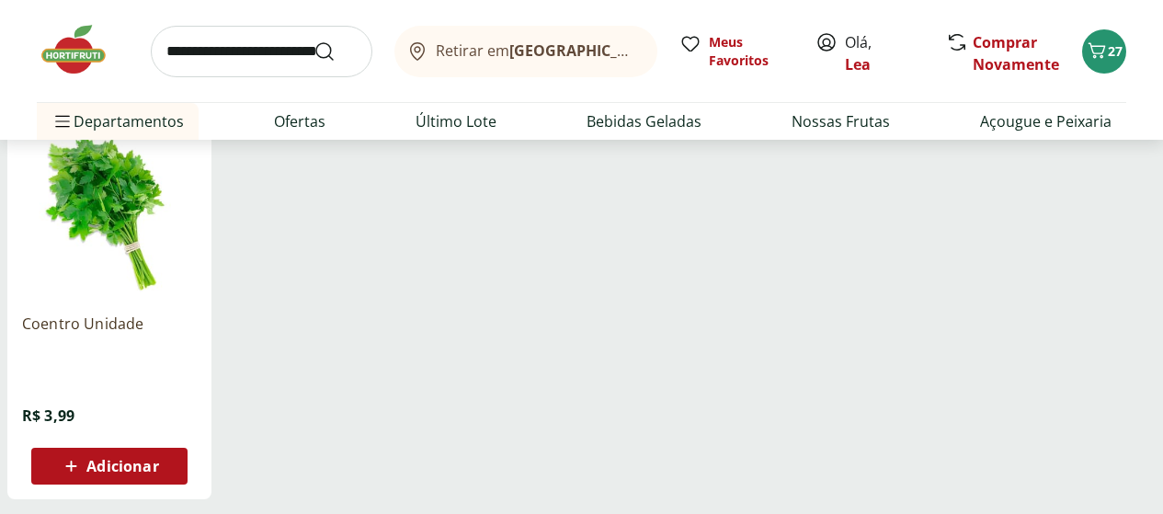
click at [158, 462] on span "Adicionar" at bounding box center [109, 466] width 98 height 22
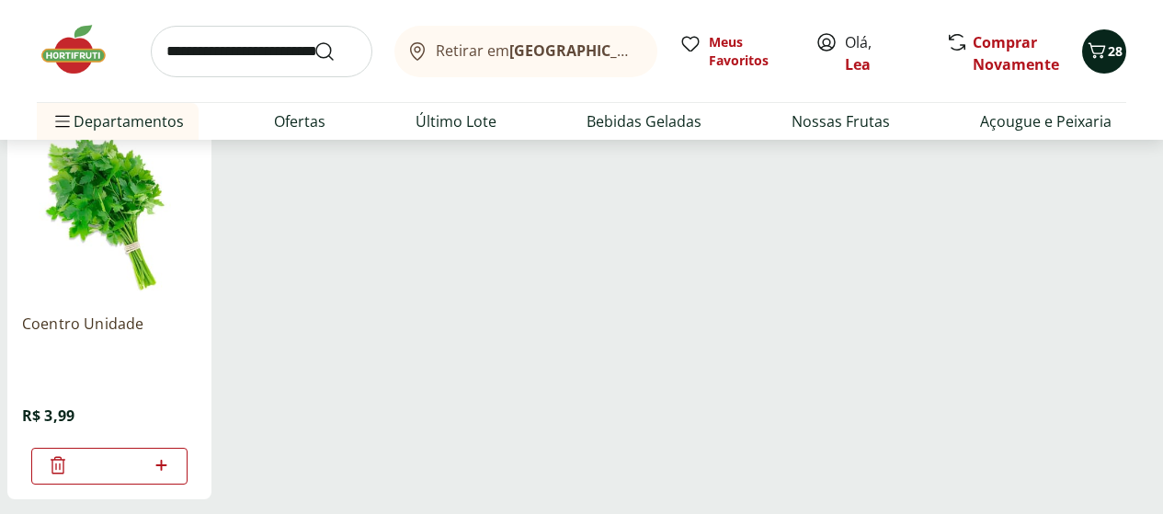
click at [1096, 51] on icon "Carrinho" at bounding box center [1097, 51] width 22 height 22
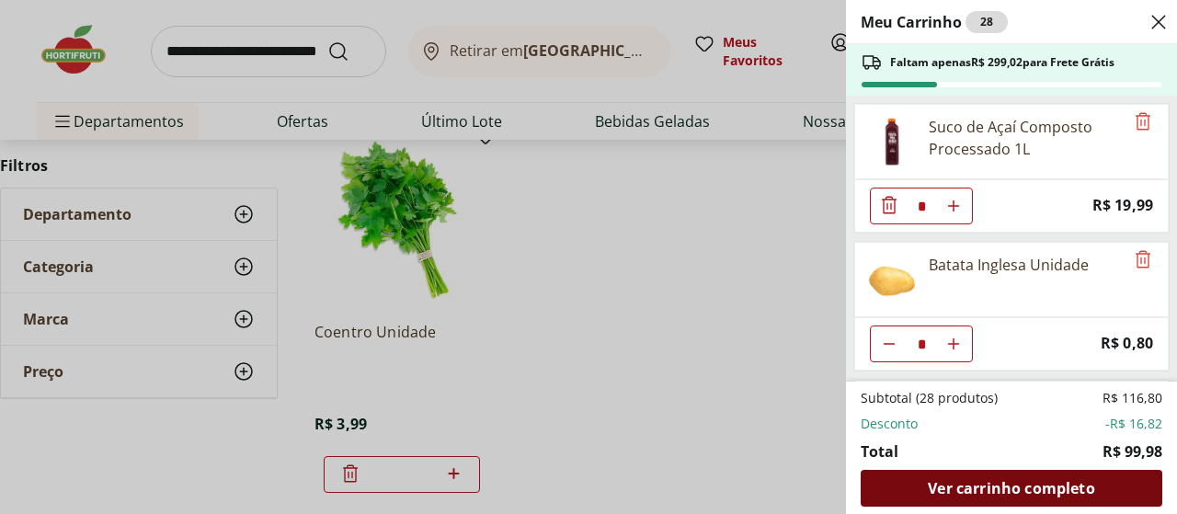
click at [989, 492] on span "Ver carrinho completo" at bounding box center [1010, 488] width 166 height 15
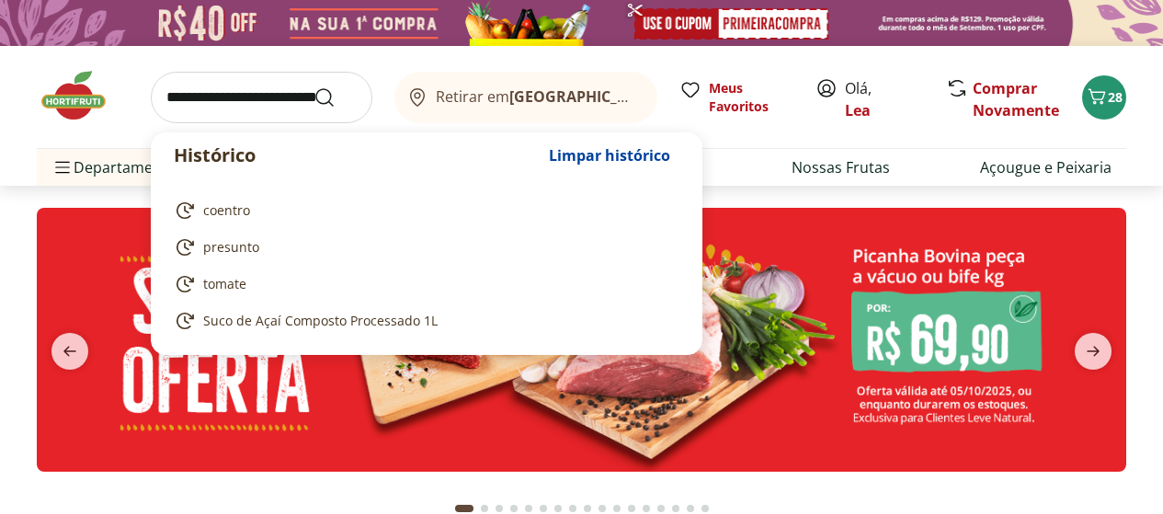
click at [210, 95] on input "search" at bounding box center [262, 97] width 222 height 51
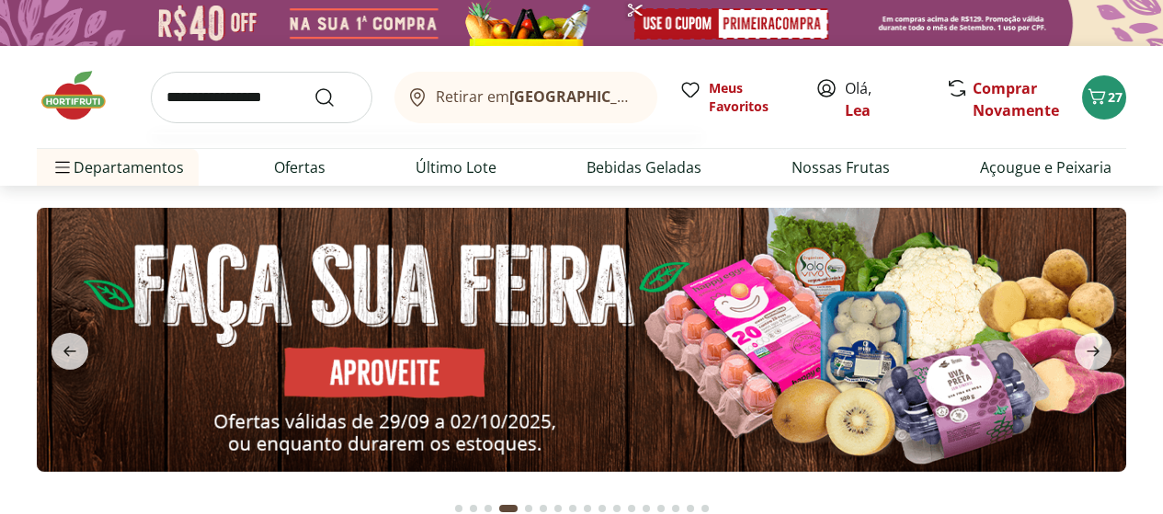
type input "**********"
click at [313, 86] on button "Submit Search" at bounding box center [335, 97] width 44 height 22
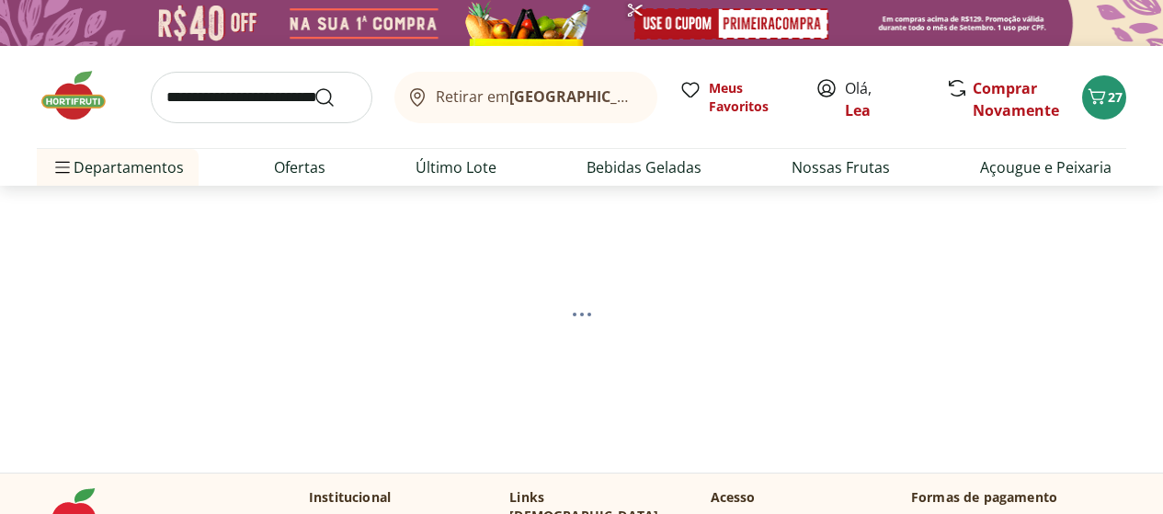
select select "**********"
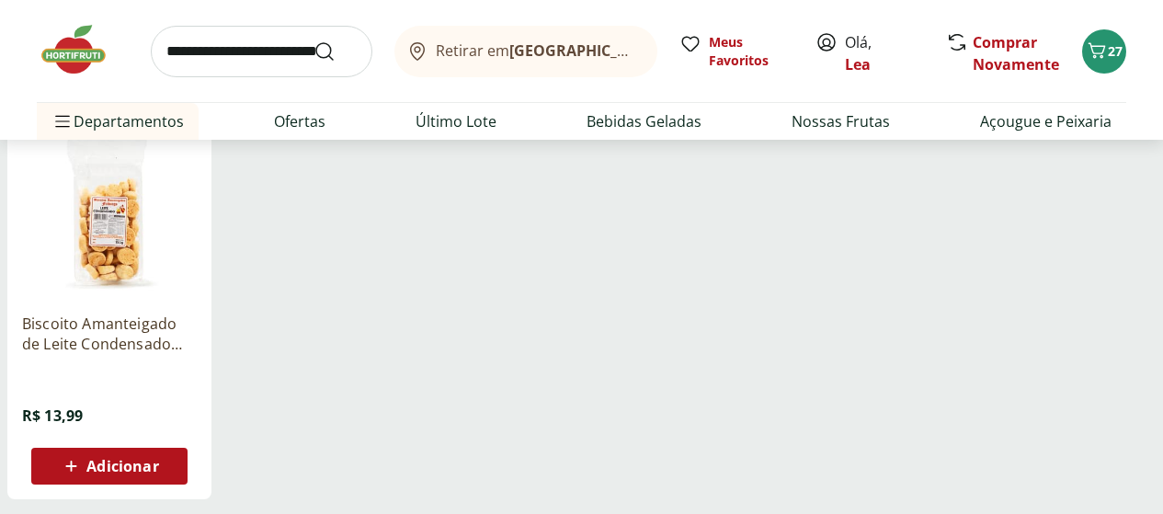
scroll to position [294, 0]
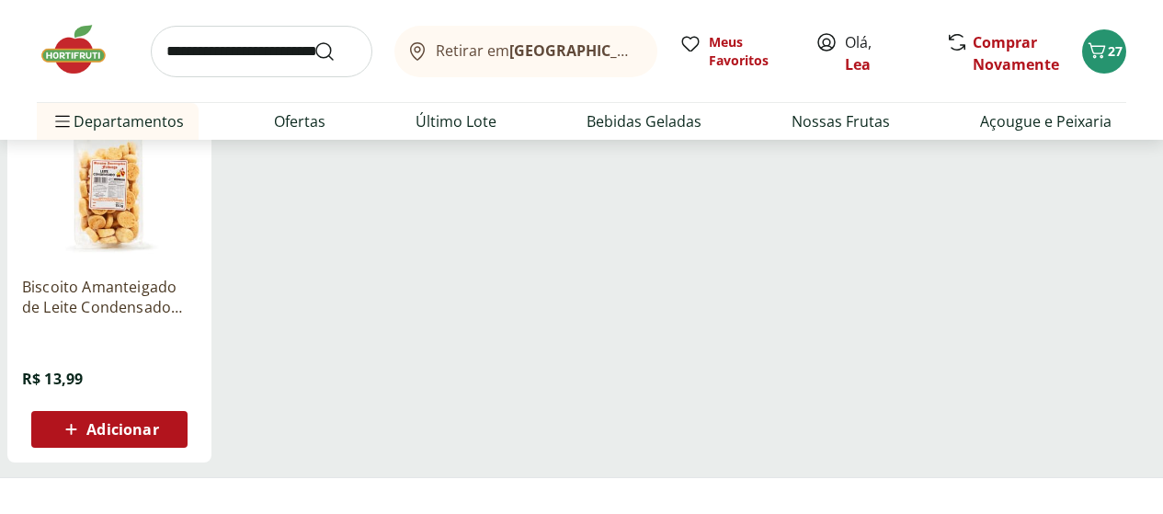
click at [158, 437] on span "Adicionar" at bounding box center [122, 429] width 72 height 15
click at [186, 73] on input "search" at bounding box center [262, 51] width 222 height 51
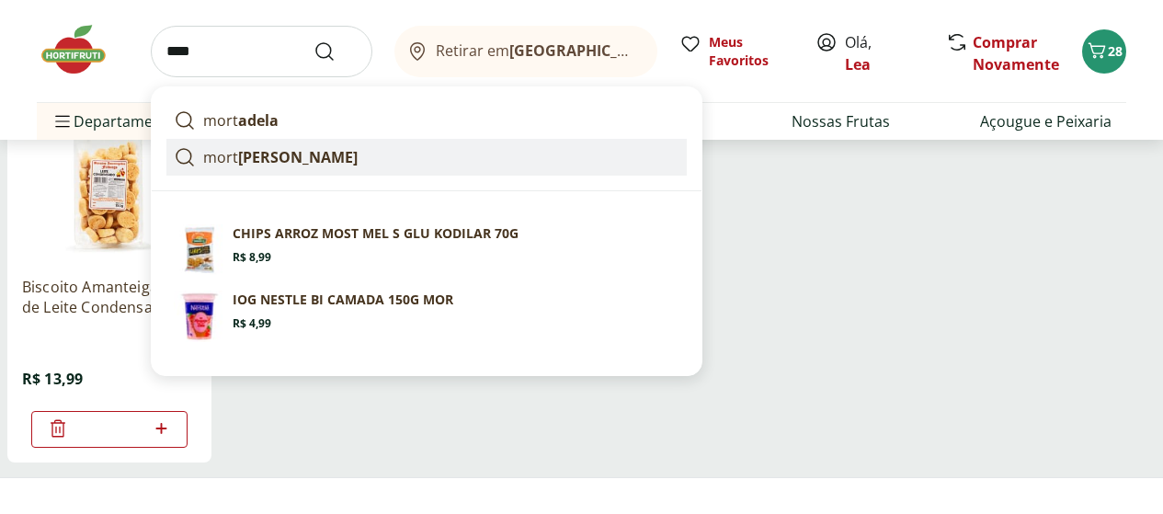
click at [199, 152] on link "mort adela defumada" at bounding box center [426, 157] width 520 height 37
type input "**********"
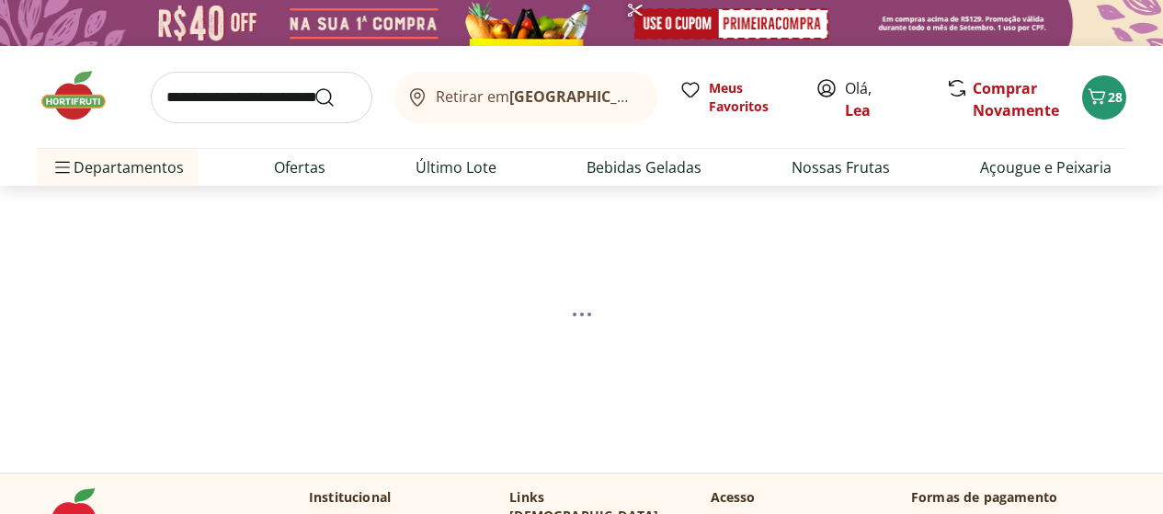
select select "**********"
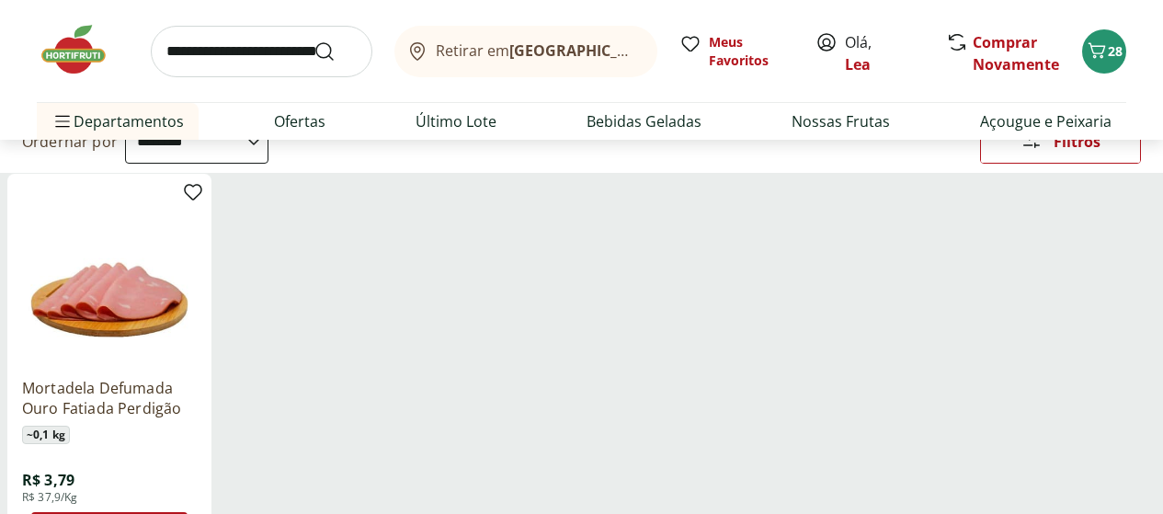
scroll to position [221, 0]
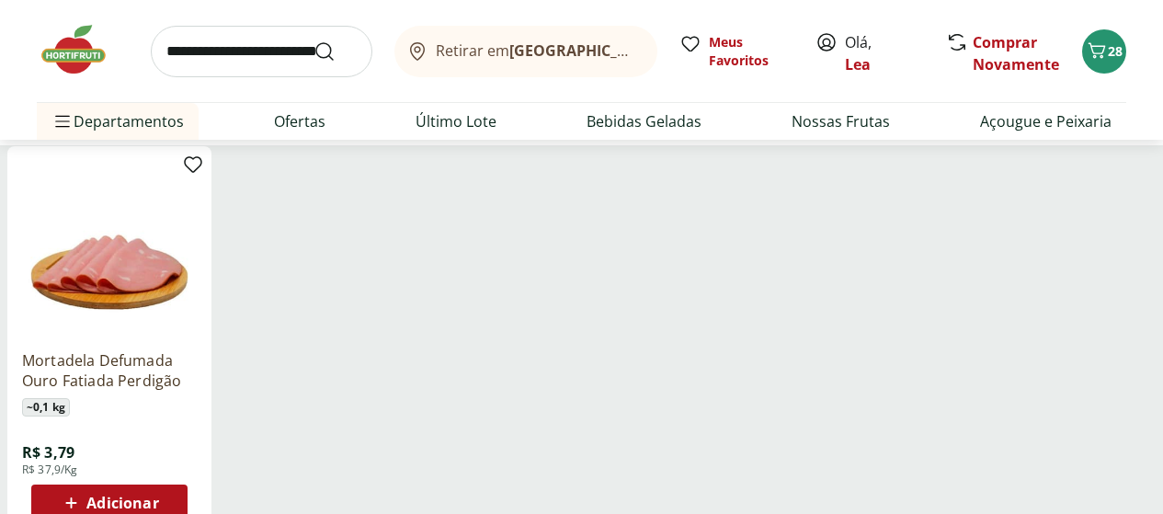
click at [188, 62] on input "search" at bounding box center [262, 51] width 222 height 51
type input "****"
click at [313, 40] on button "Submit Search" at bounding box center [335, 51] width 44 height 22
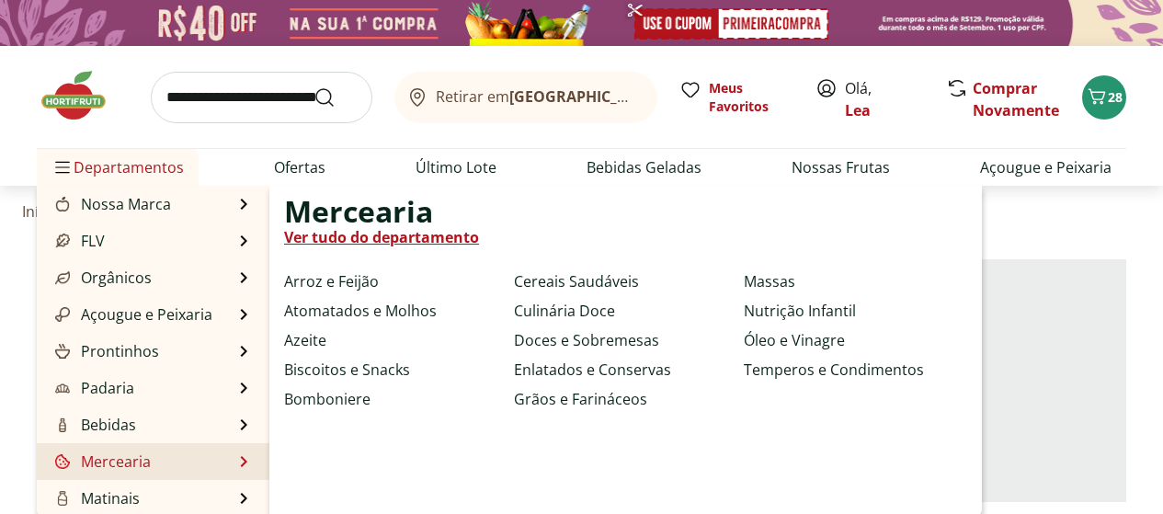
click at [261, 448] on li "Mercearia Mercearia Ver tudo do departamento Arroz e Feijão Atomatados e Molhos…" at bounding box center [153, 461] width 233 height 37
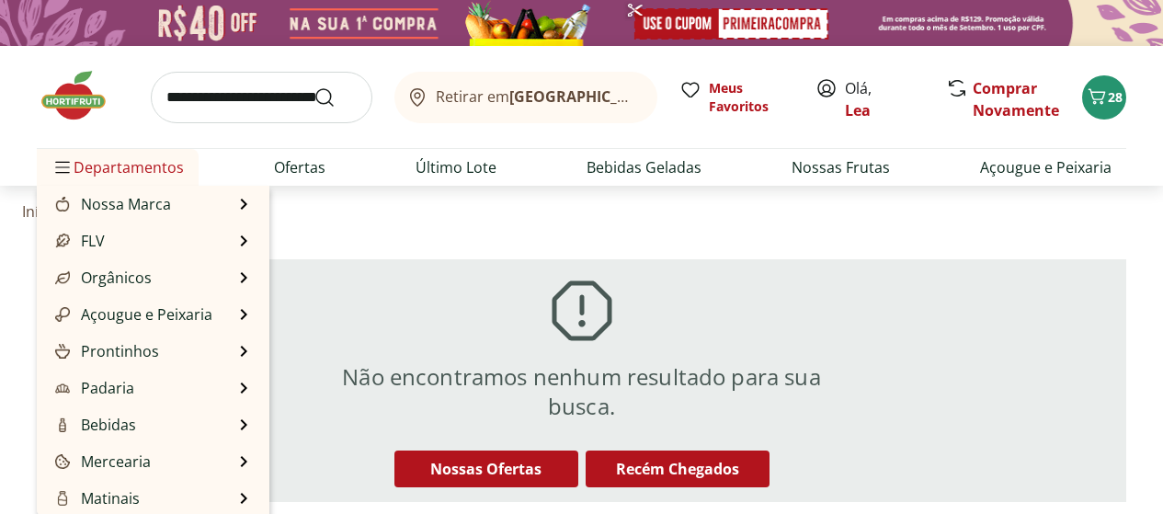
scroll to position [184, 0]
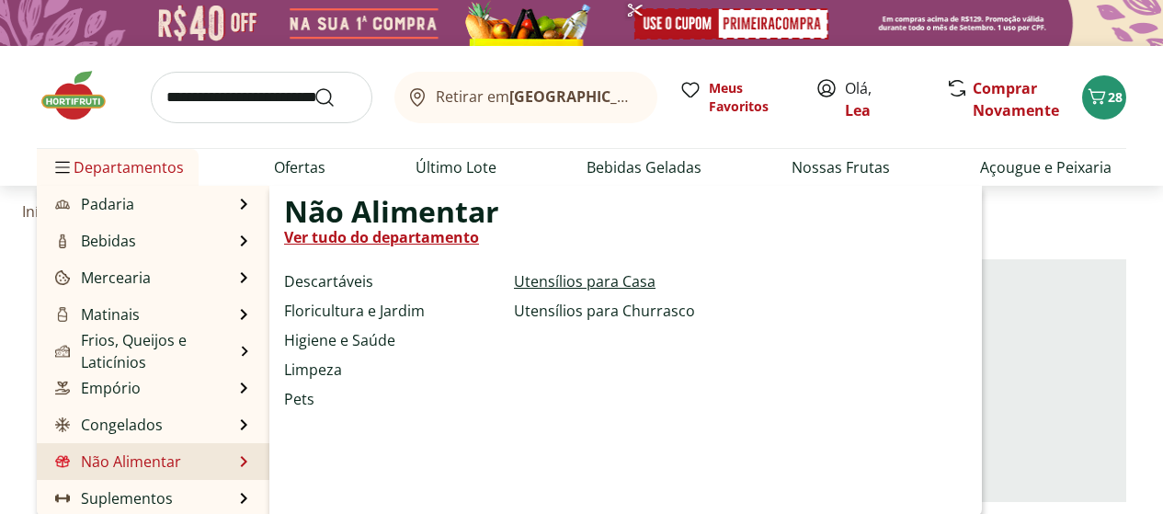
click at [544, 282] on link "Utensílios para Casa" at bounding box center [585, 281] width 142 height 22
select select "**********"
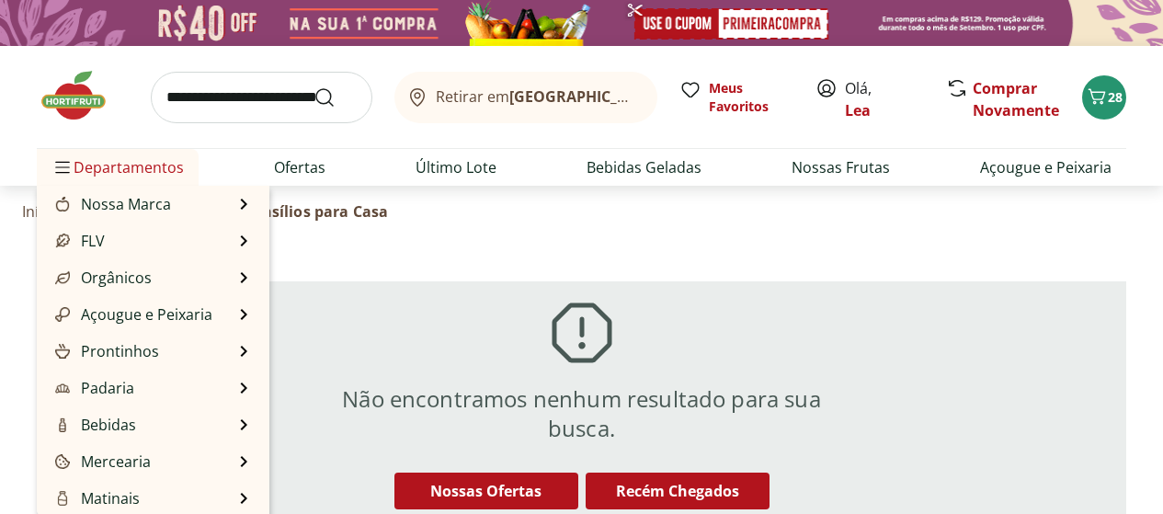
click at [121, 177] on span "Departamentos" at bounding box center [117, 167] width 132 height 44
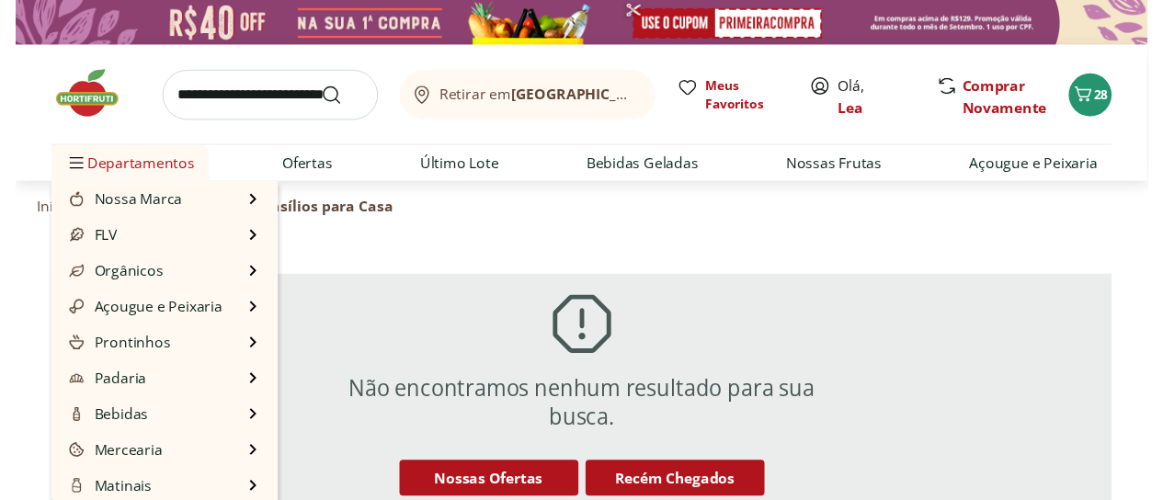
scroll to position [184, 0]
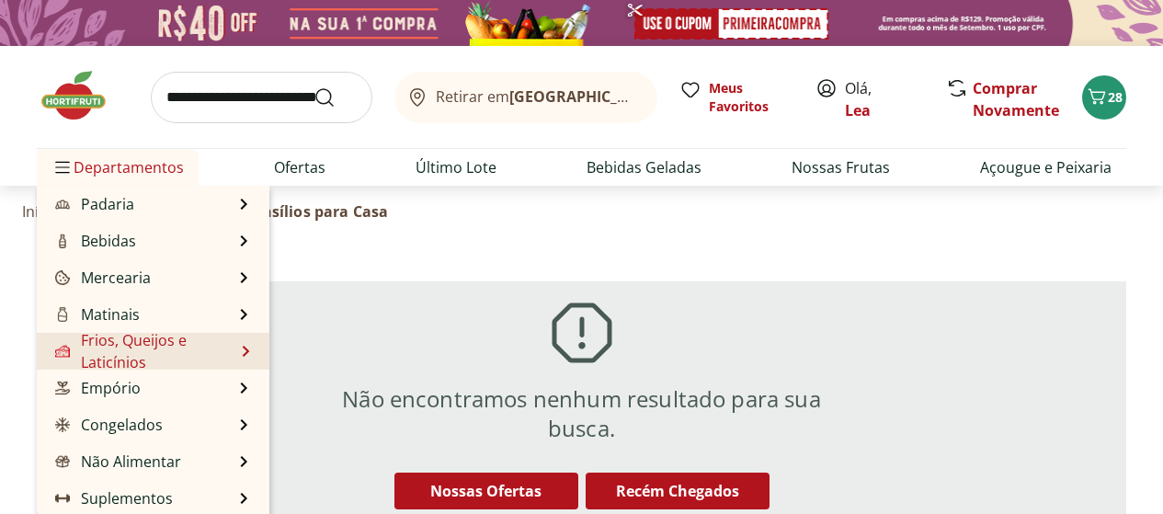
click at [241, 345] on li "Frios, Queijos e Laticínios Frios, Queijos e Laticínios Ver tudo do departament…" at bounding box center [153, 351] width 233 height 37
click at [147, 348] on link "Frios, Queijos e Laticínios" at bounding box center [142, 351] width 183 height 44
select select "**********"
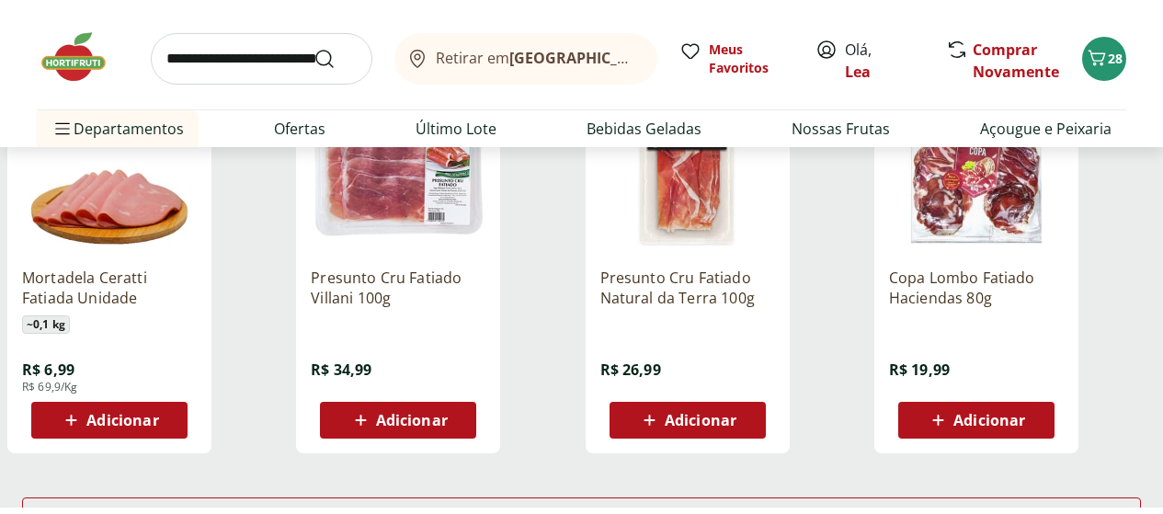
scroll to position [1140, 0]
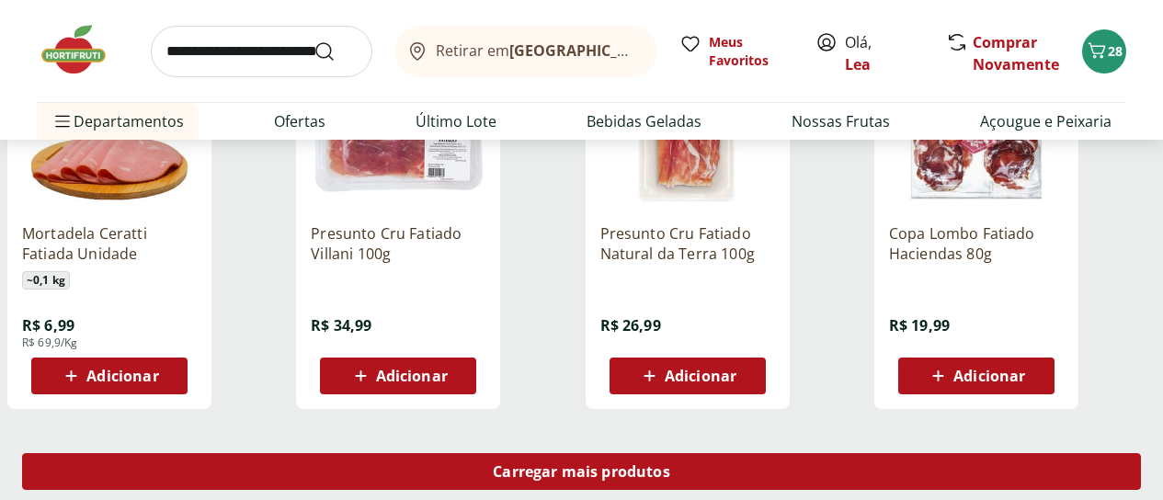
click at [670, 464] on span "Carregar mais produtos" at bounding box center [581, 471] width 177 height 15
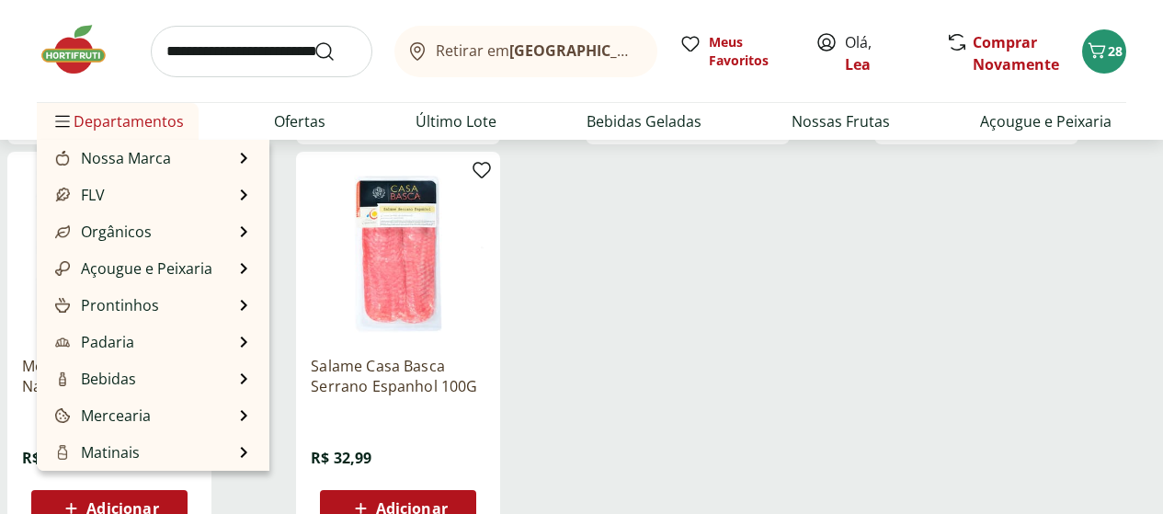
scroll to position [184, 0]
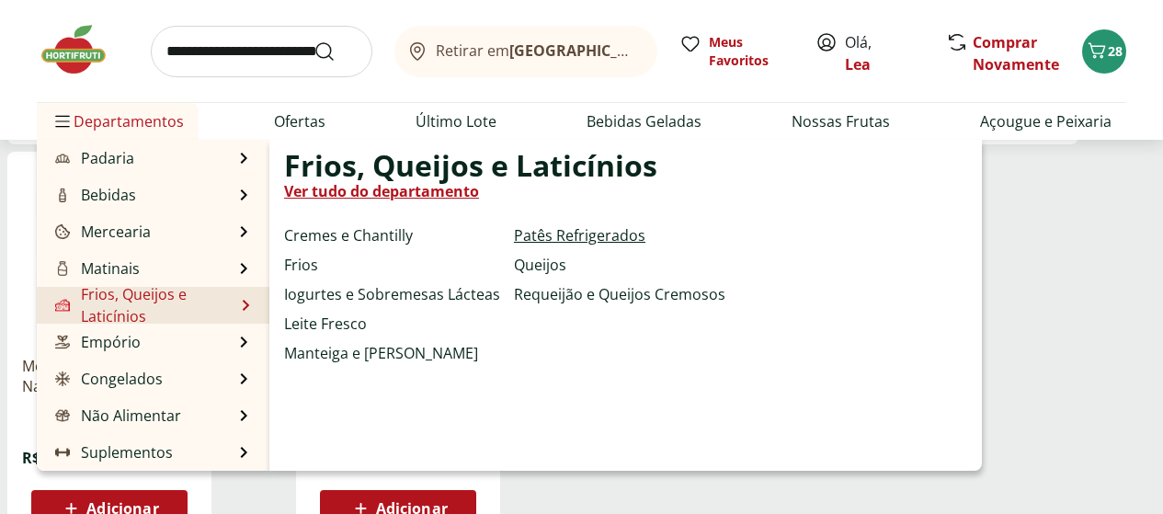
click at [553, 234] on link "Patês Refrigerados" at bounding box center [579, 235] width 131 height 22
select select "**********"
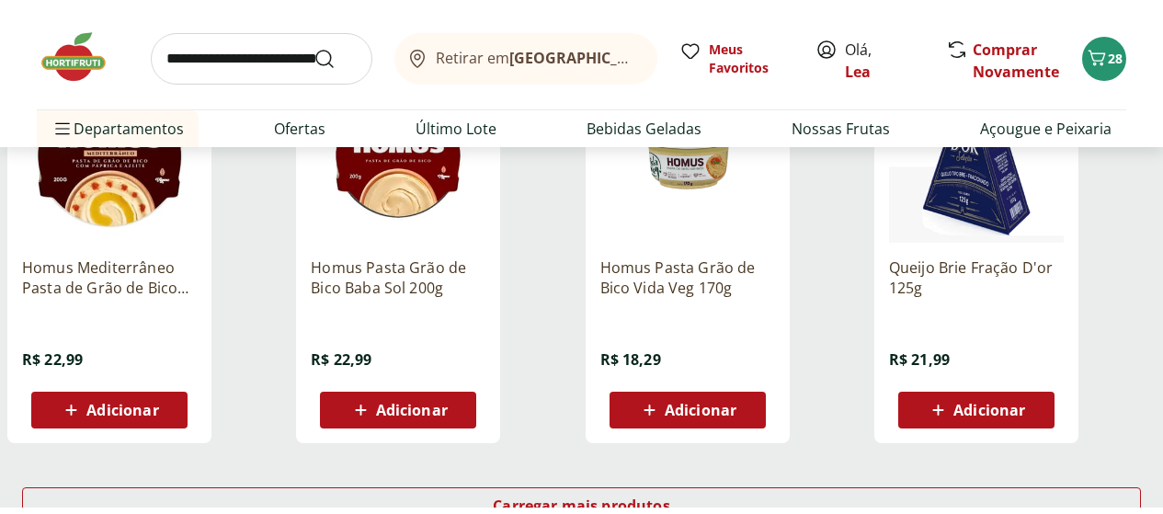
scroll to position [1140, 0]
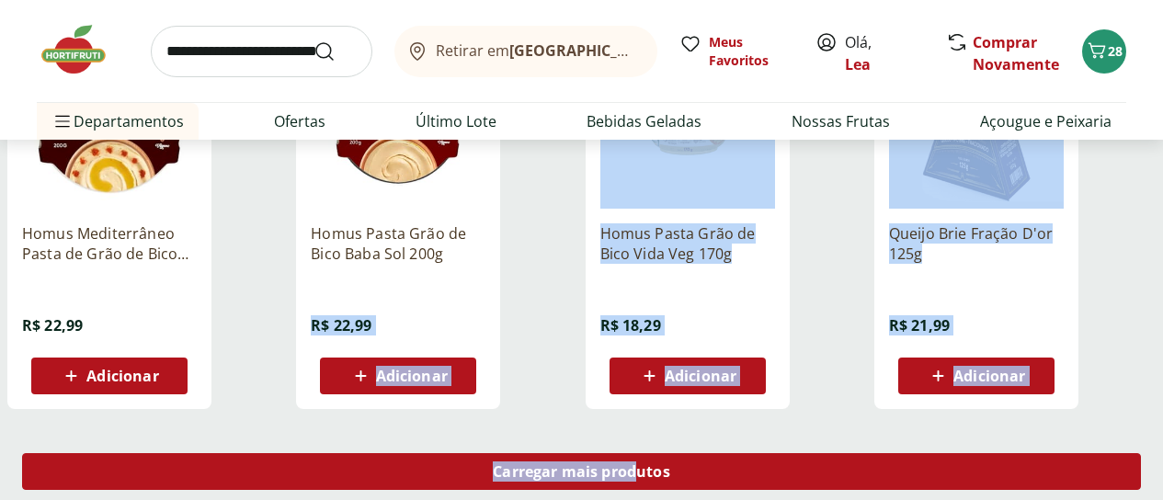
drag, startPoint x: 553, startPoint y: 234, endPoint x: 790, endPoint y: 411, distance: 295.6
click at [670, 464] on span "Carregar mais produtos" at bounding box center [581, 471] width 177 height 15
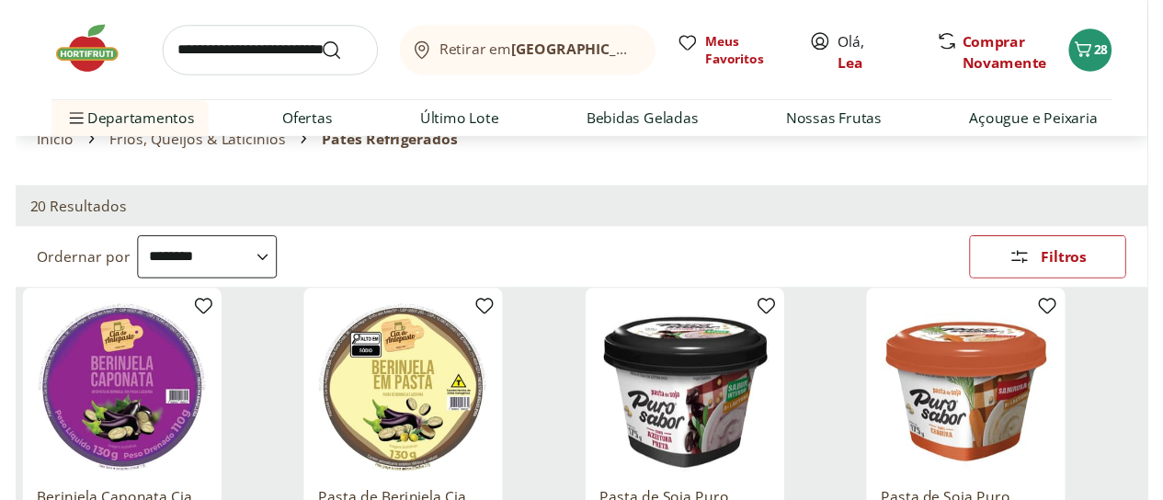
scroll to position [0, 0]
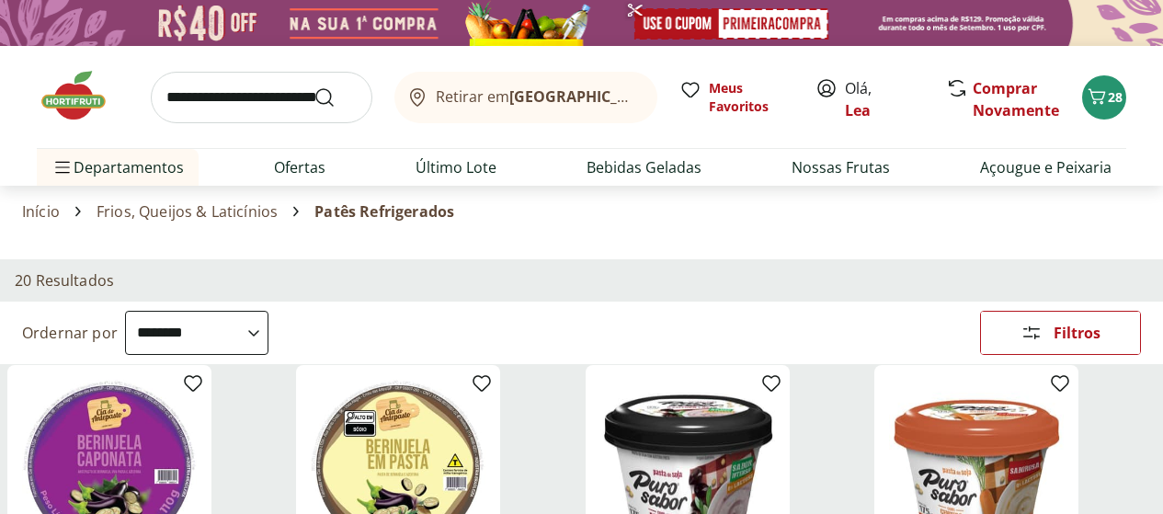
click at [66, 115] on img at bounding box center [83, 95] width 92 height 55
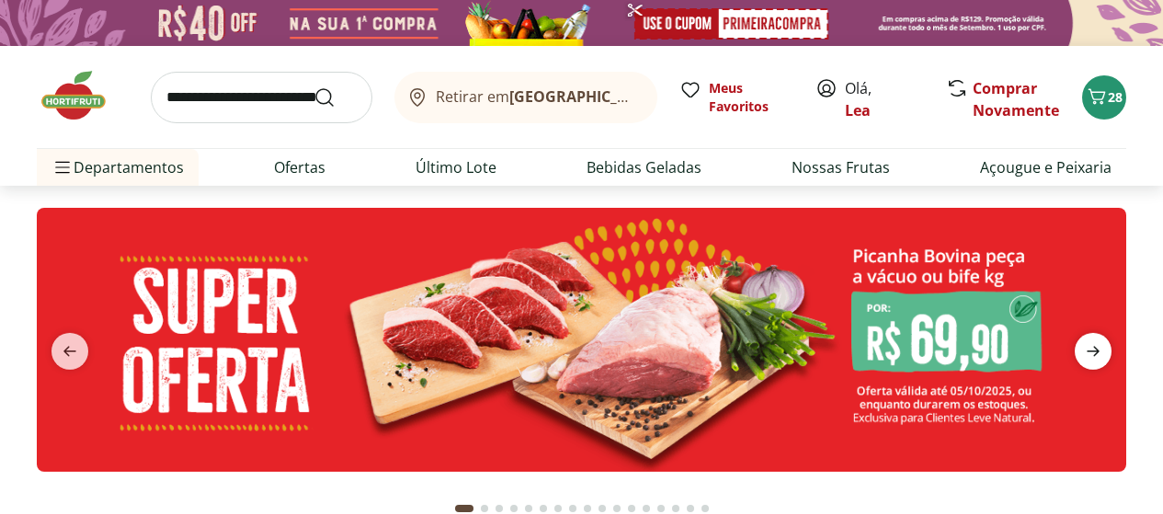
click at [1100, 352] on icon "next" at bounding box center [1093, 351] width 22 height 22
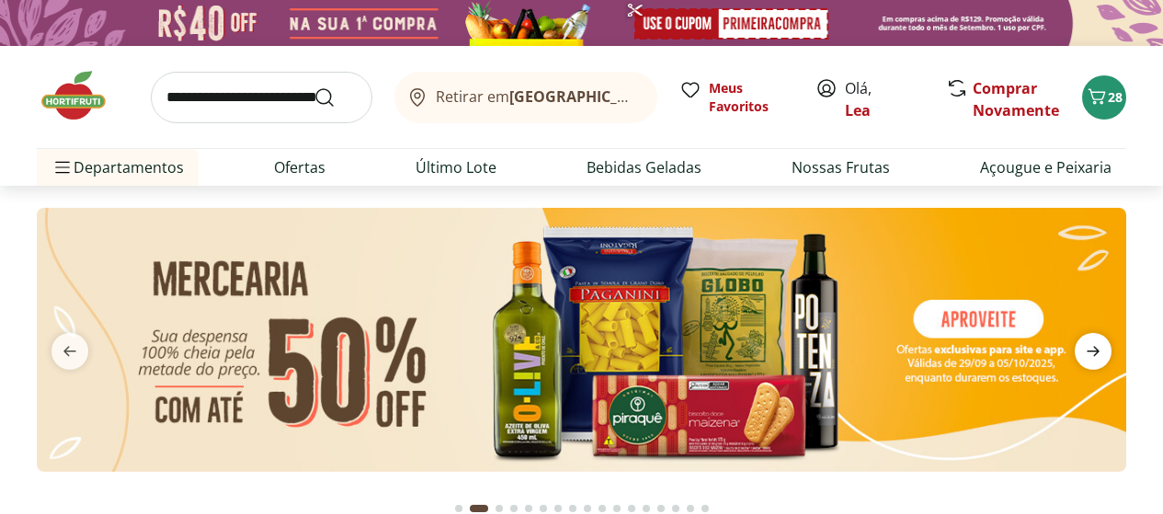
click at [1100, 352] on icon "next" at bounding box center [1093, 351] width 22 height 22
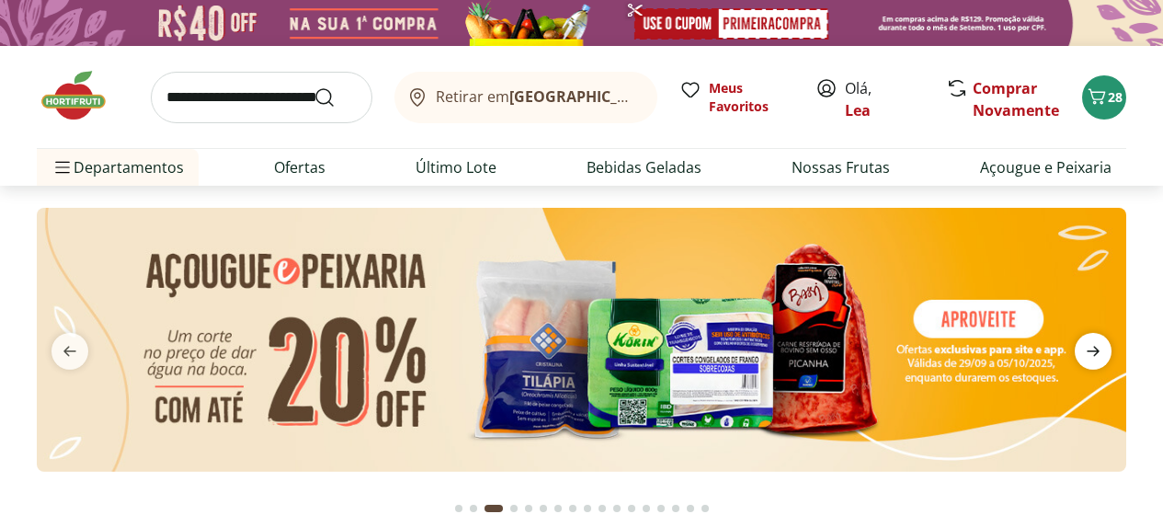
click at [1100, 352] on icon "next" at bounding box center [1093, 351] width 22 height 22
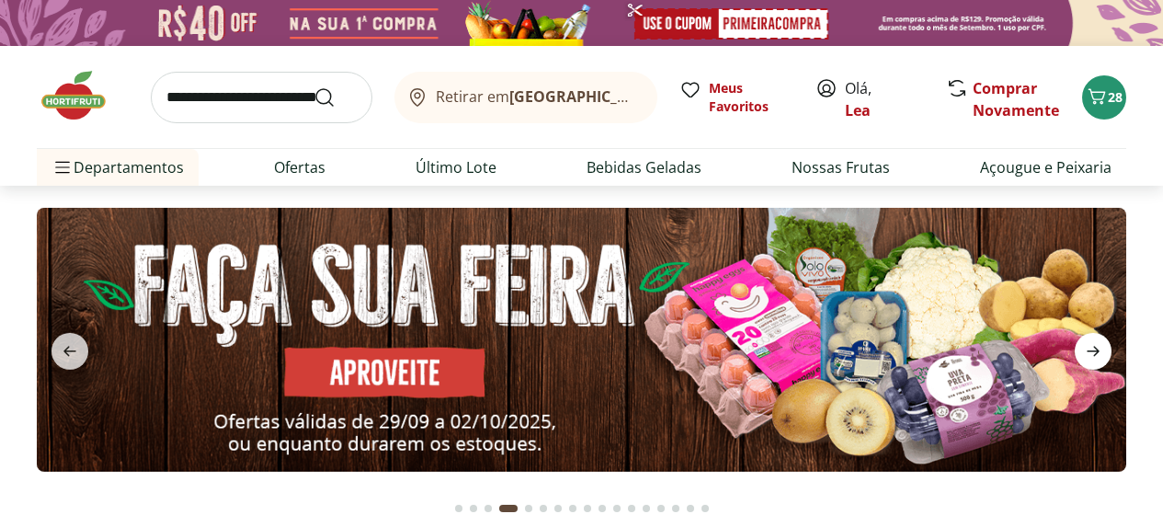
click at [1100, 352] on icon "next" at bounding box center [1093, 351] width 22 height 22
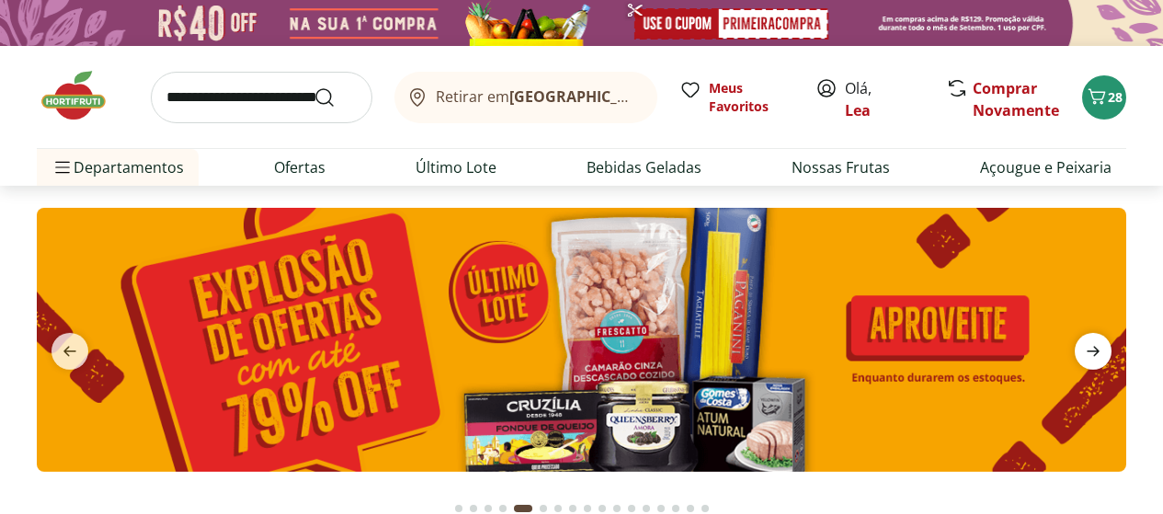
click at [1100, 352] on icon "next" at bounding box center [1093, 351] width 22 height 22
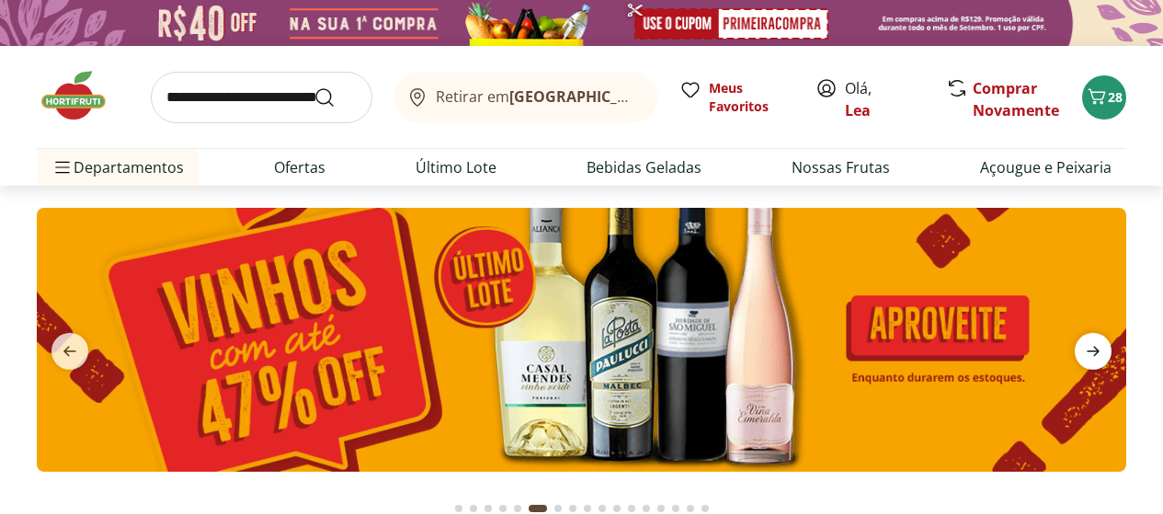
click at [1100, 352] on icon "next" at bounding box center [1093, 351] width 22 height 22
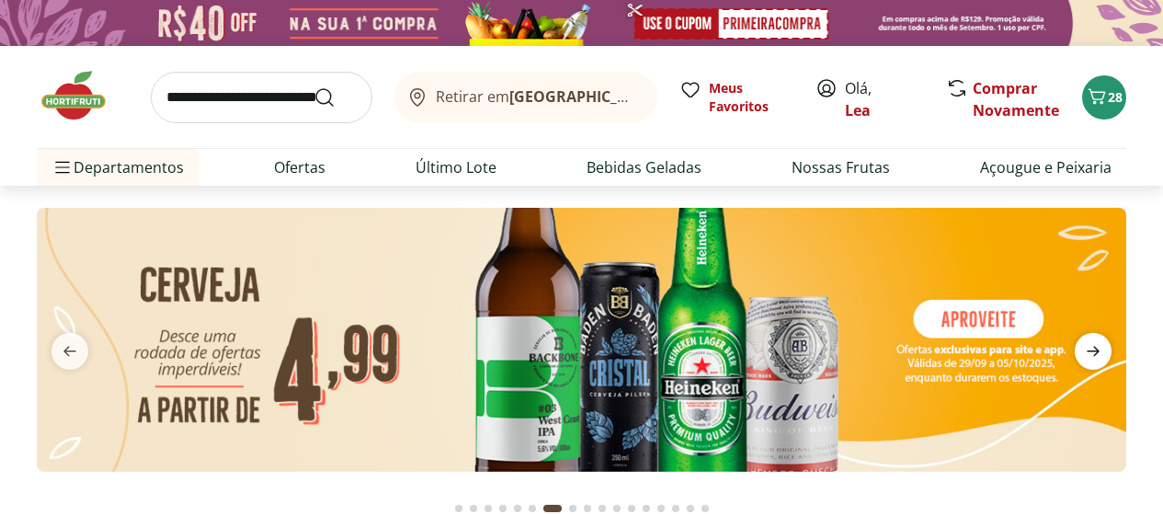
click at [1100, 352] on icon "next" at bounding box center [1093, 351] width 22 height 22
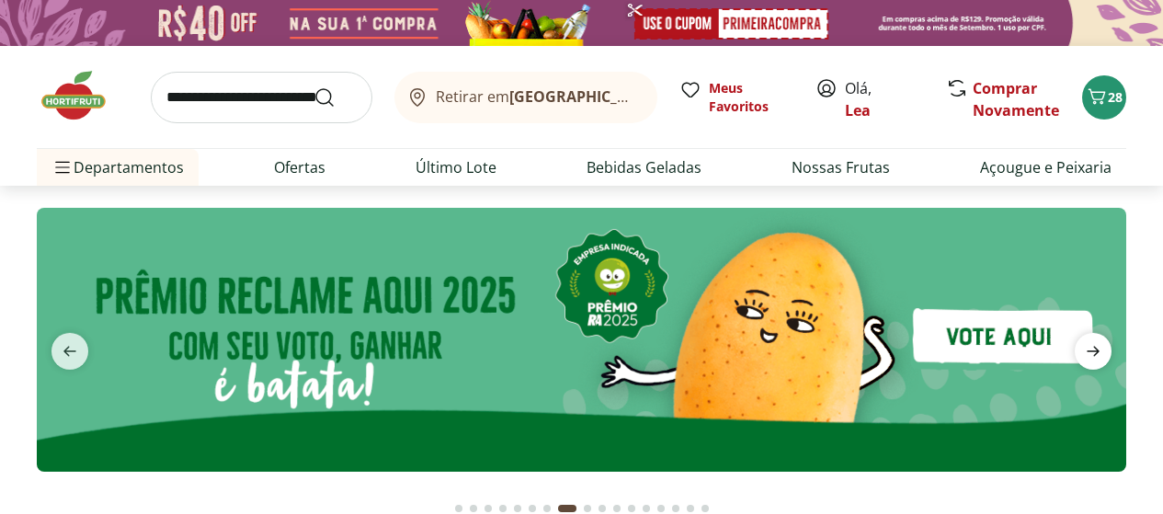
click at [1100, 352] on icon "next" at bounding box center [1093, 351] width 22 height 22
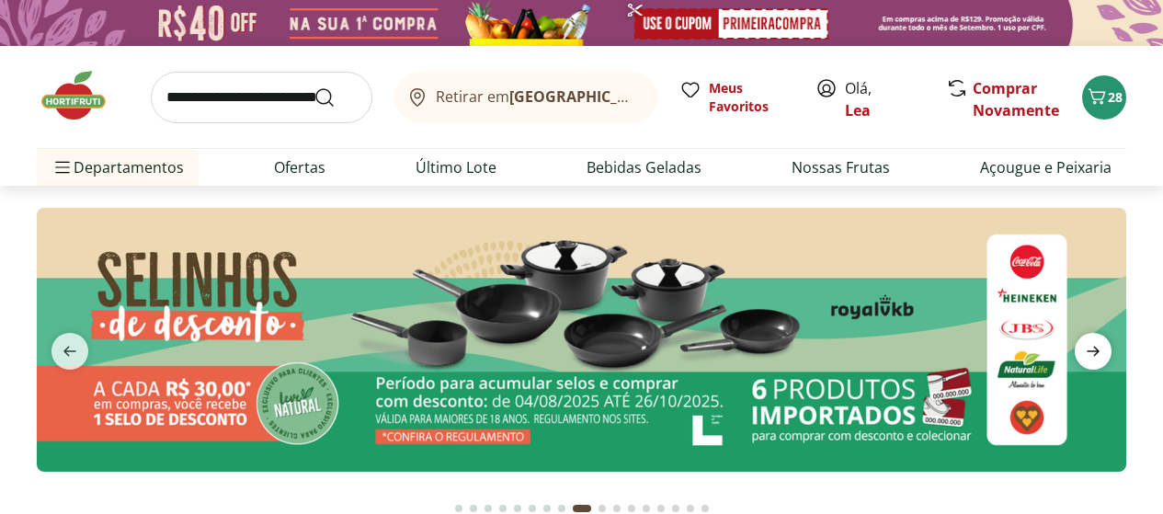
click at [1100, 352] on icon "next" at bounding box center [1093, 351] width 22 height 22
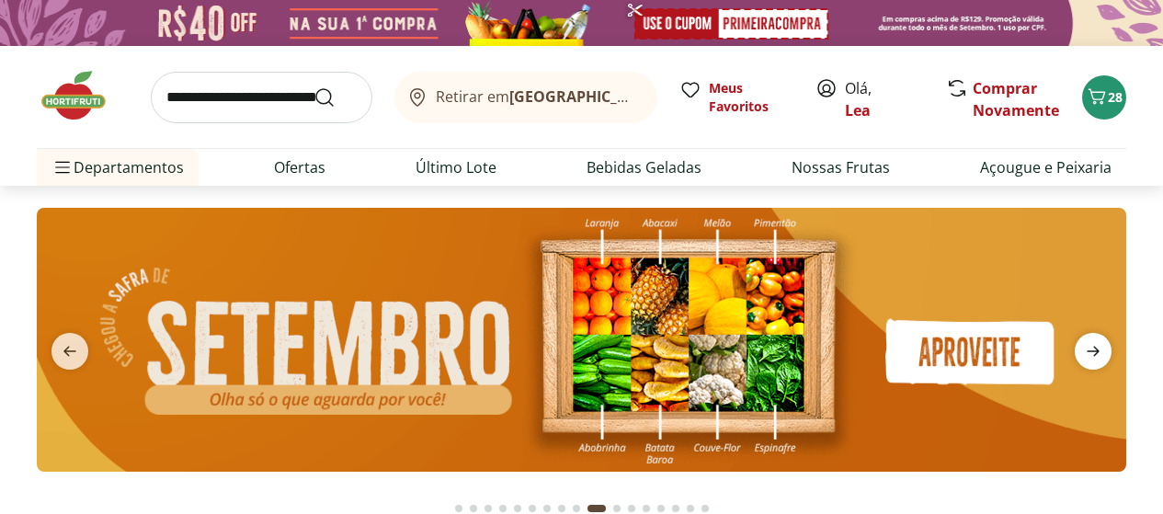
click at [1100, 352] on icon "next" at bounding box center [1093, 351] width 22 height 22
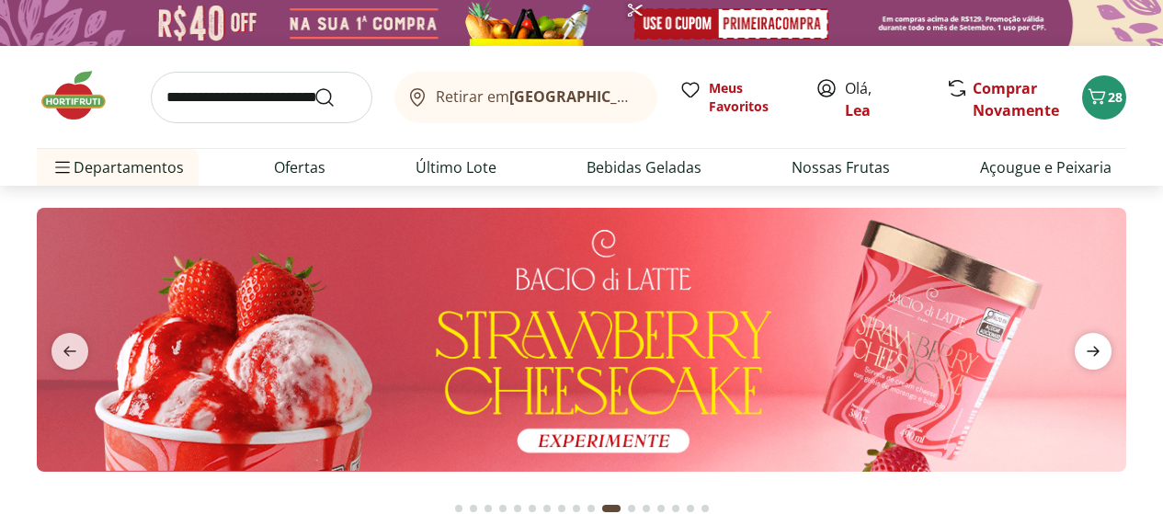
click at [1100, 352] on icon "next" at bounding box center [1093, 351] width 22 height 22
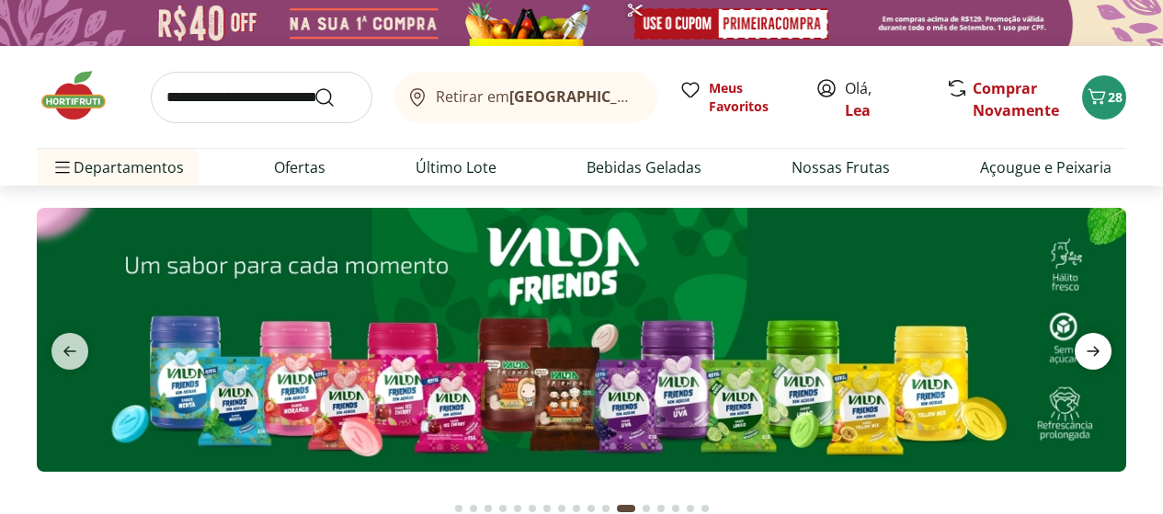
click at [1100, 352] on icon "next" at bounding box center [1093, 351] width 22 height 22
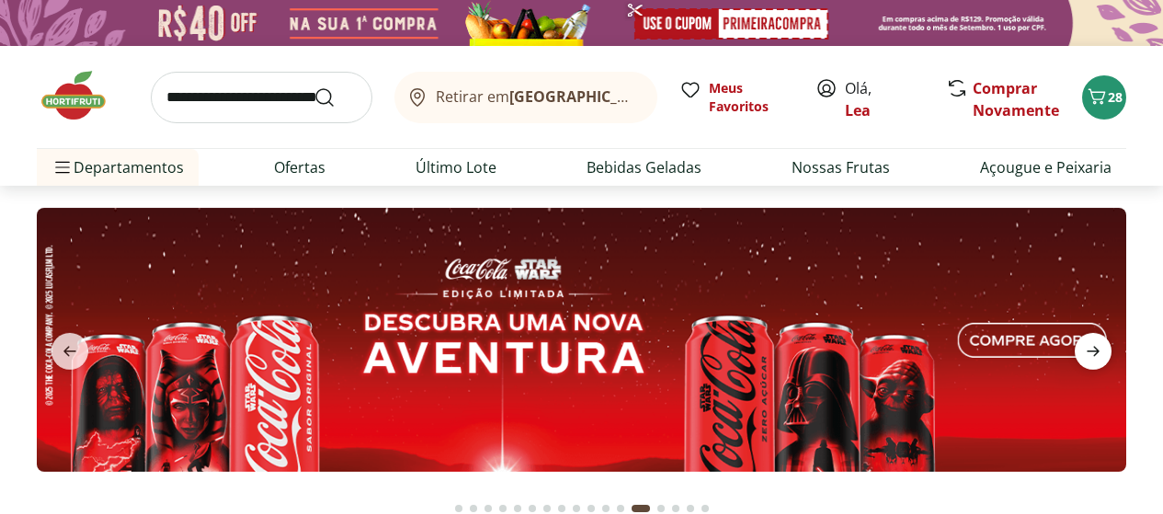
click at [1100, 352] on icon "next" at bounding box center [1093, 351] width 22 height 22
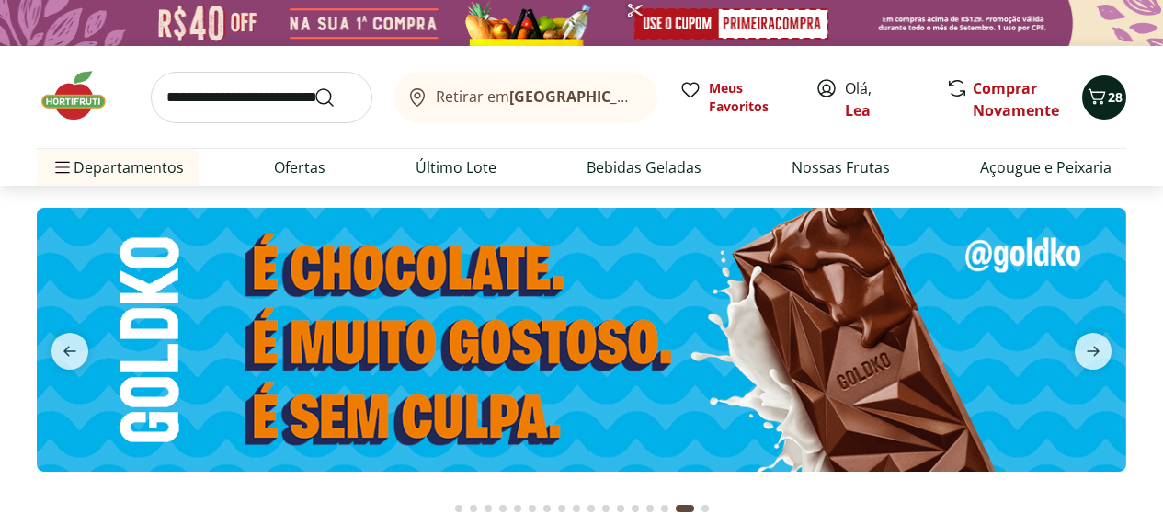
click at [1098, 100] on icon "Carrinho" at bounding box center [1097, 96] width 22 height 22
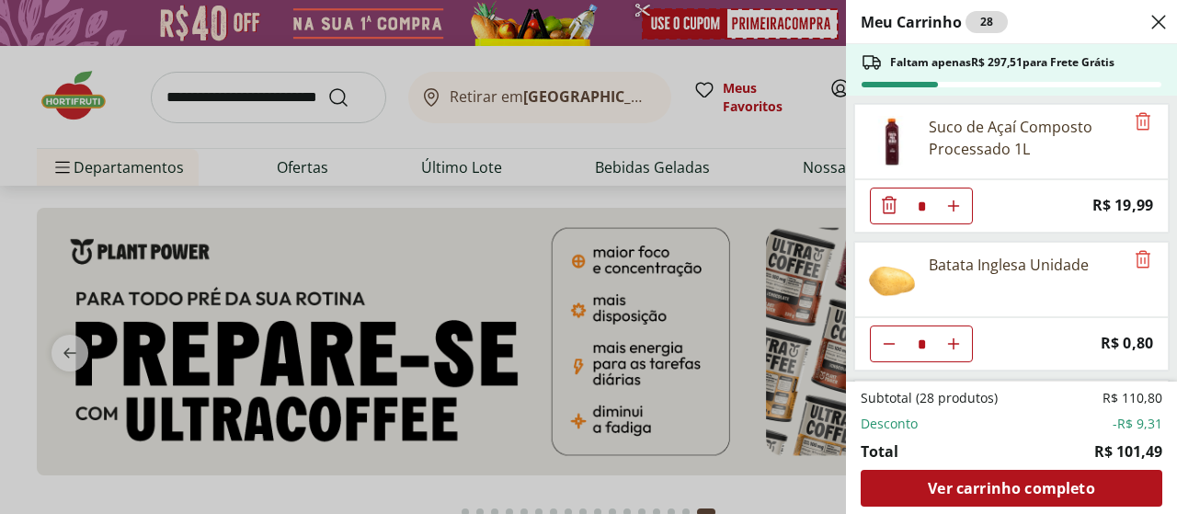
click at [108, 168] on div "Meu Carrinho 28 Faltam apenas R$ 297,51 para Frete Grátis Suco de Açaí Composto…" at bounding box center [588, 257] width 1177 height 514
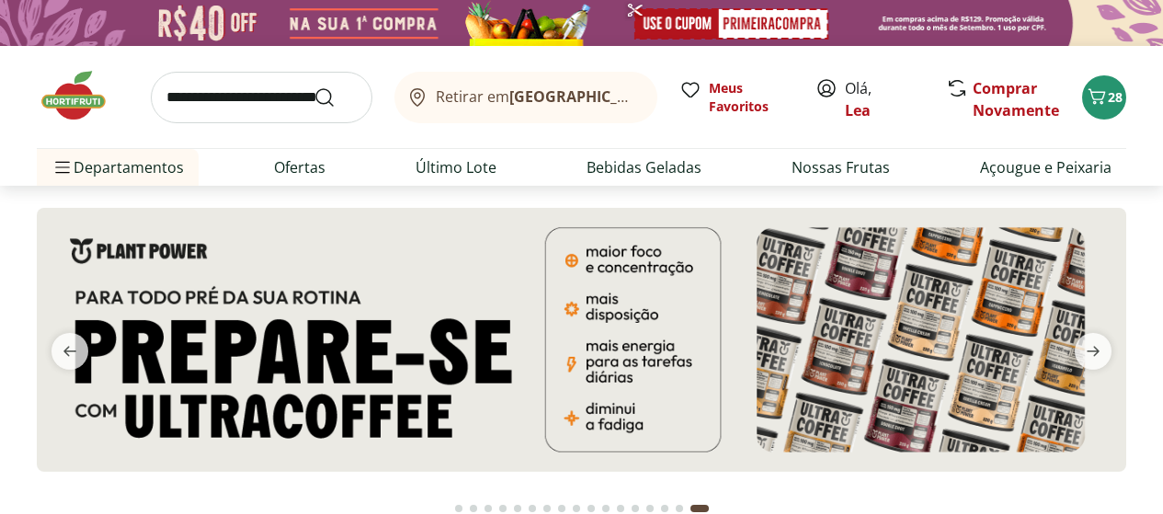
click at [108, 168] on span "Departamentos" at bounding box center [117, 167] width 132 height 44
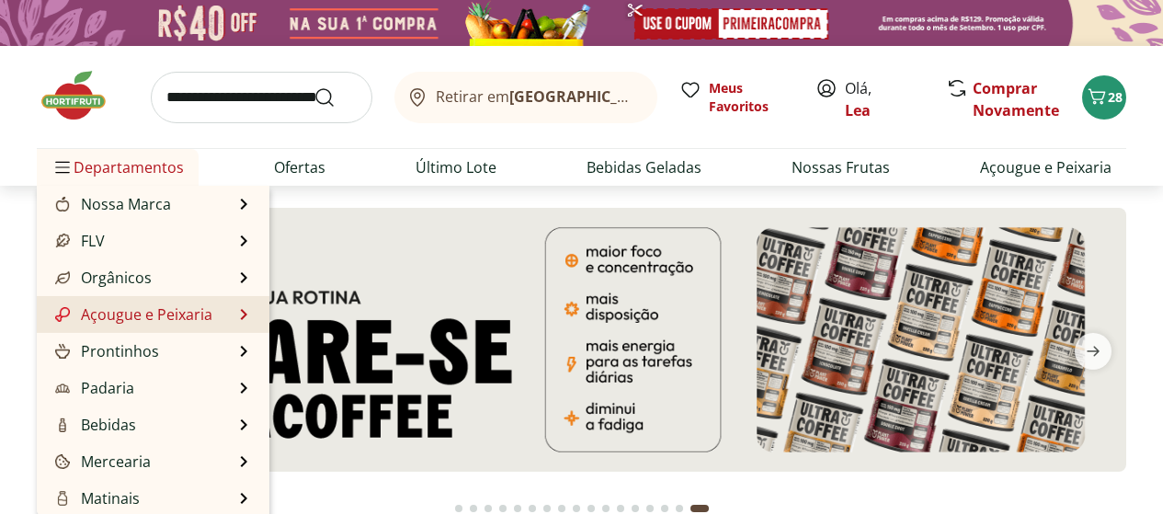
click at [142, 310] on link "Açougue e Peixaria" at bounding box center [131, 314] width 161 height 22
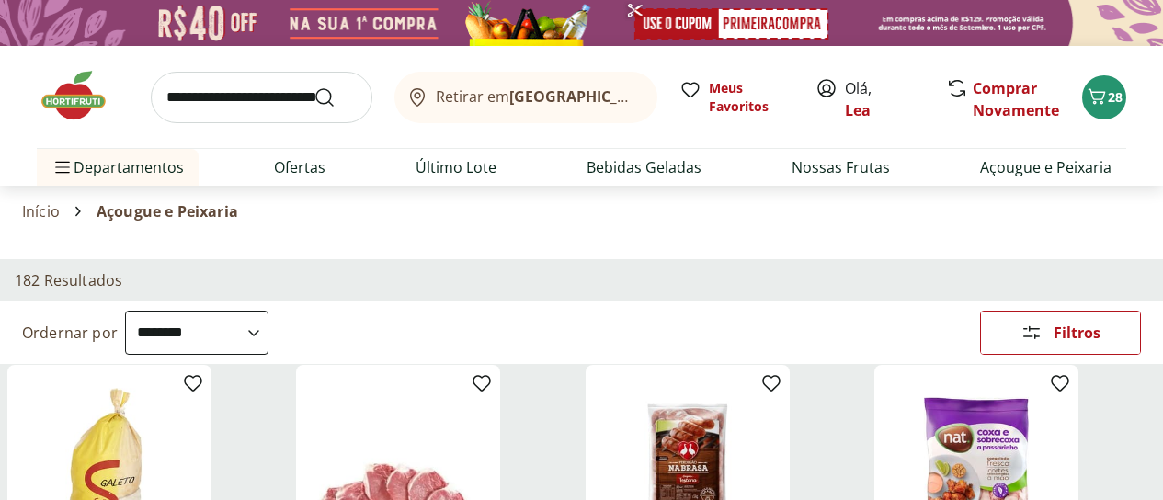
click at [268, 311] on select "**********" at bounding box center [196, 333] width 143 height 44
select select "*********"
click at [268, 311] on select "**********" at bounding box center [196, 333] width 143 height 44
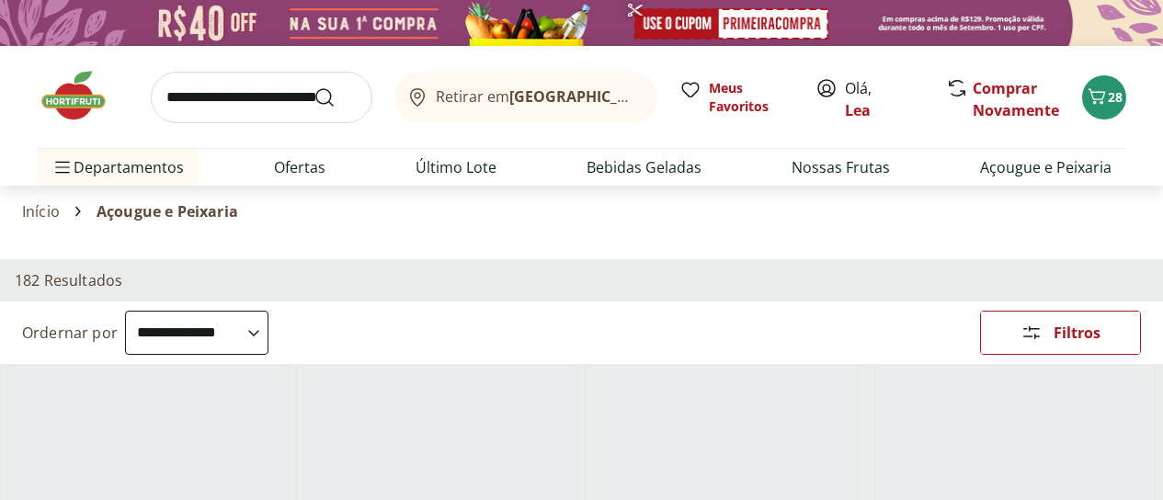
click at [804, 301] on div "**********" at bounding box center [581, 332] width 1163 height 63
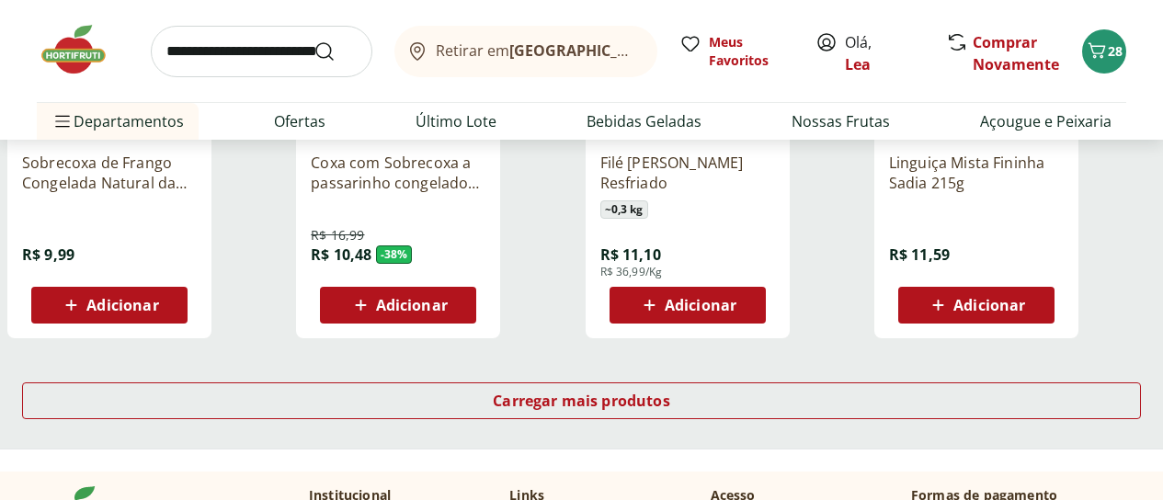
scroll to position [1213, 0]
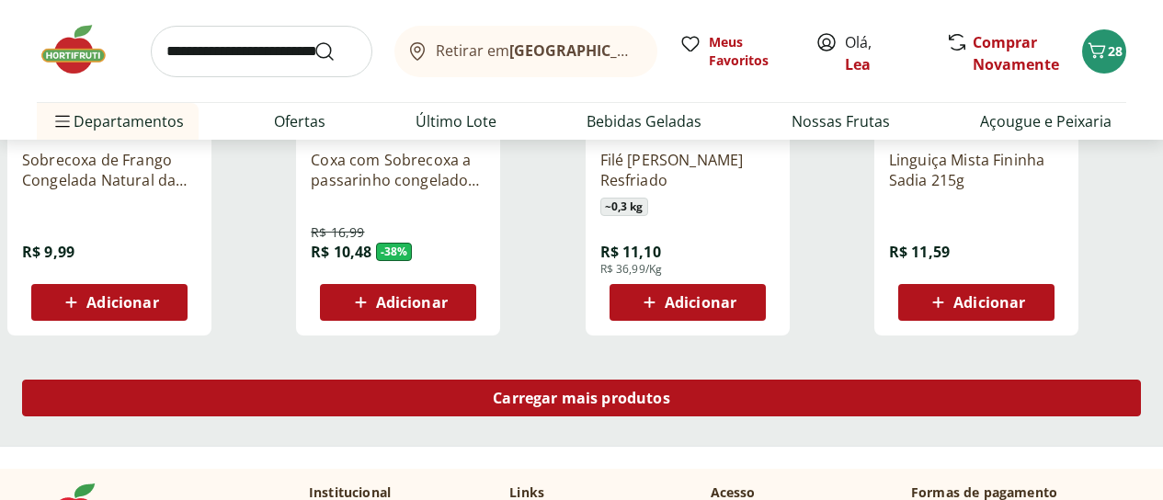
click at [670, 391] on span "Carregar mais produtos" at bounding box center [581, 398] width 177 height 15
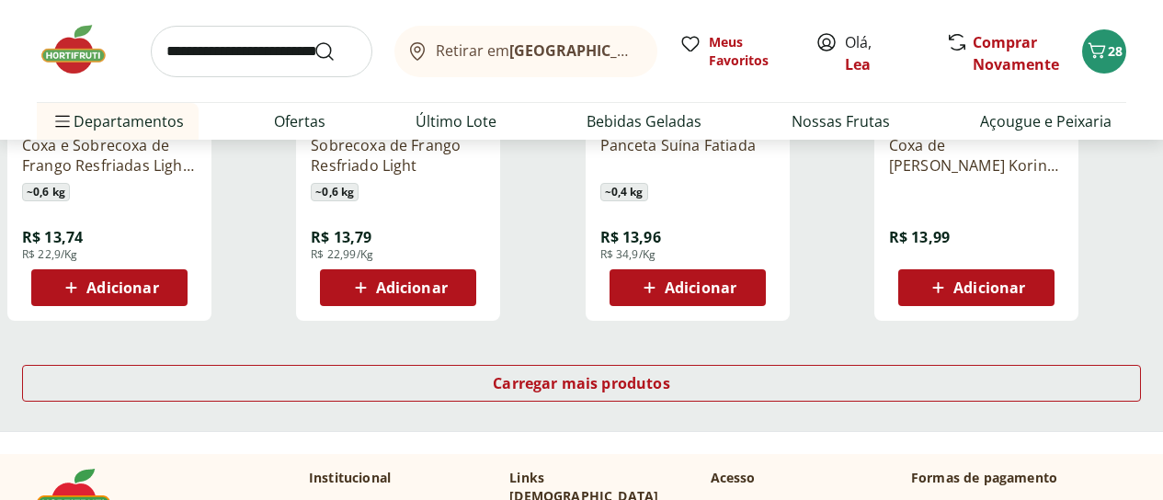
scroll to position [2463, 0]
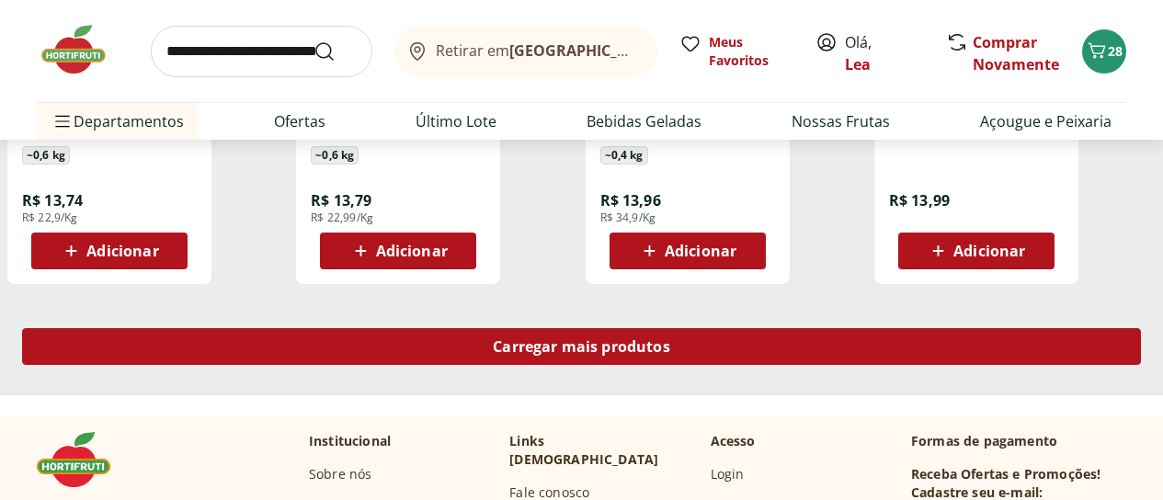
click at [670, 339] on span "Carregar mais produtos" at bounding box center [581, 346] width 177 height 15
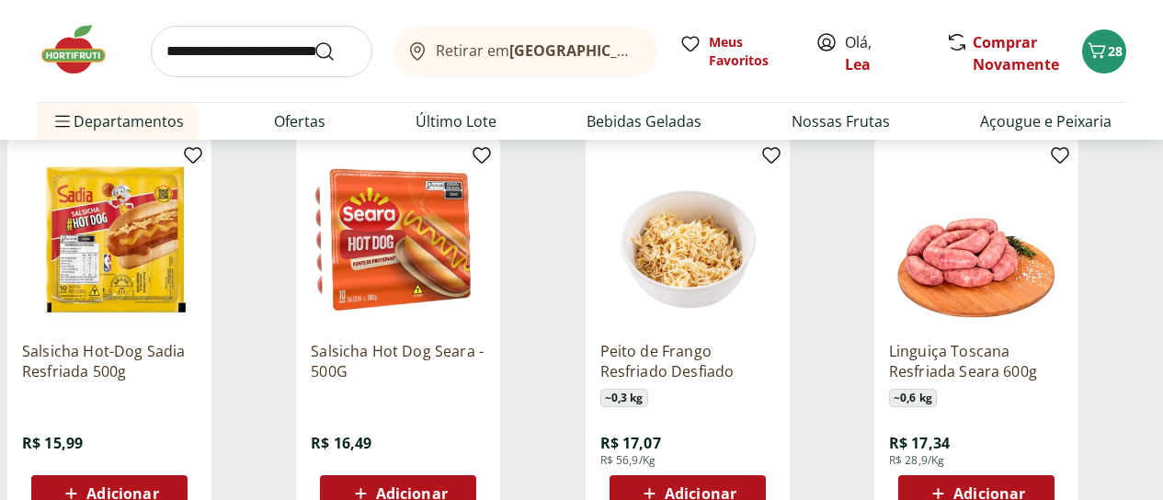
scroll to position [3456, 0]
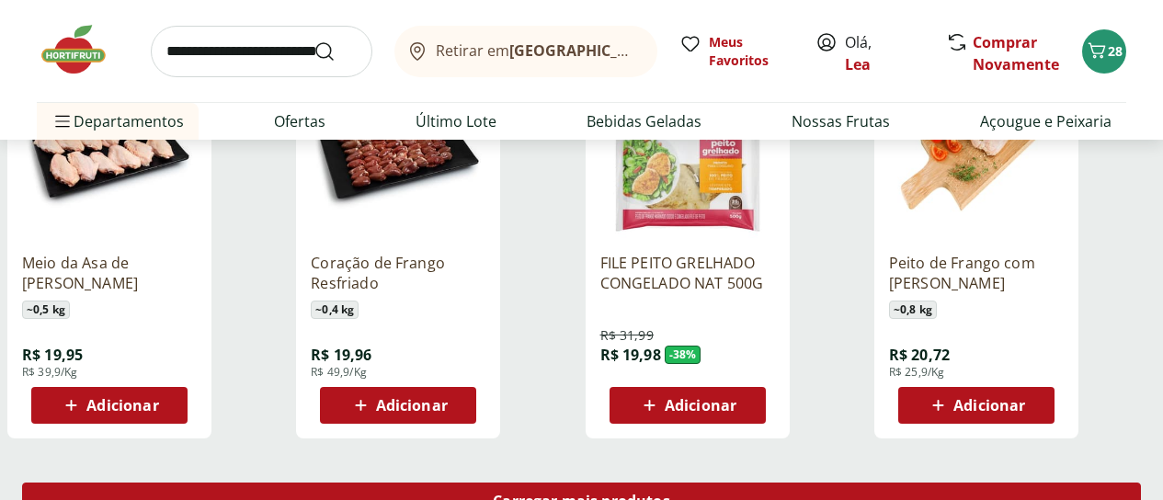
scroll to position [4669, 0]
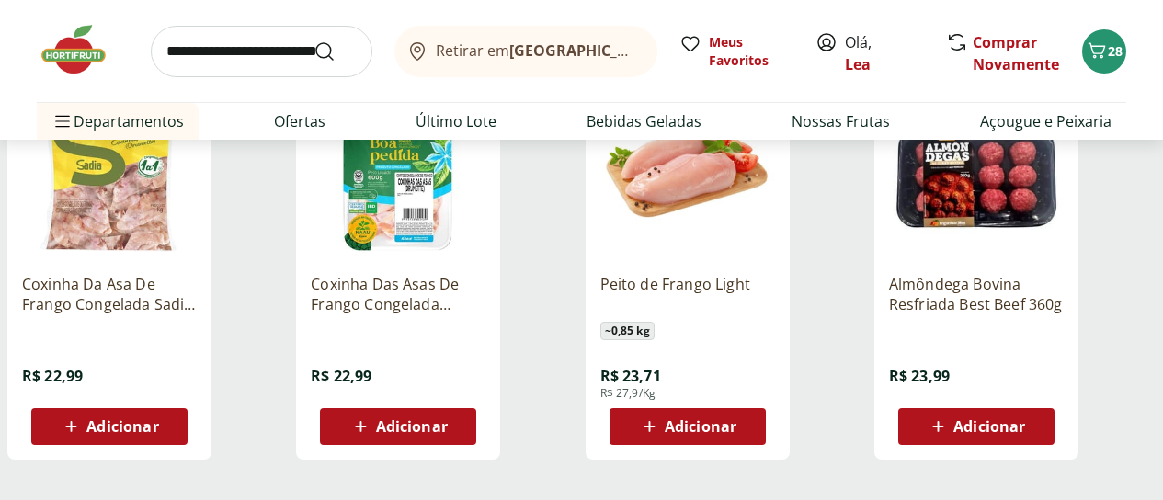
scroll to position [5883, 0]
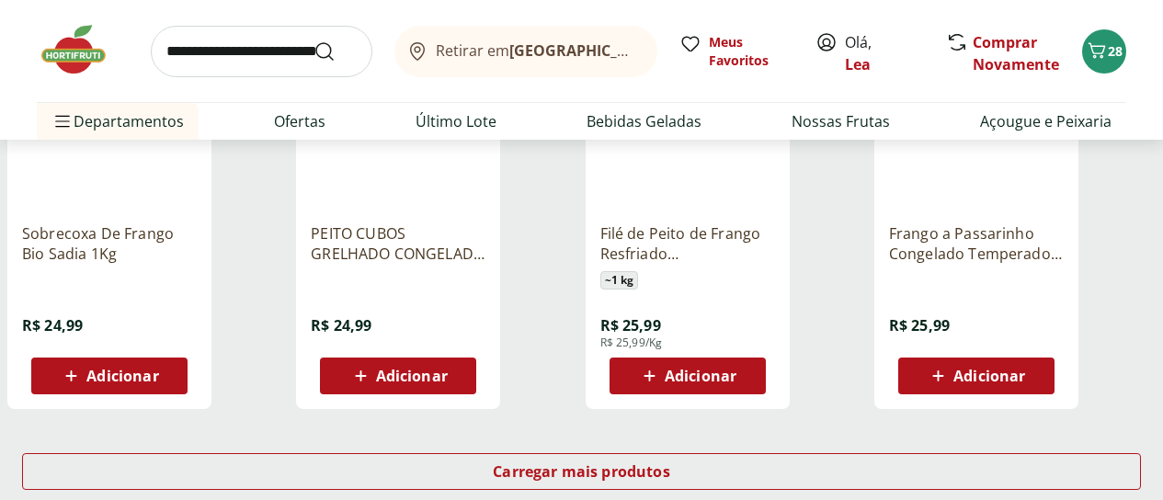
scroll to position [7170, 0]
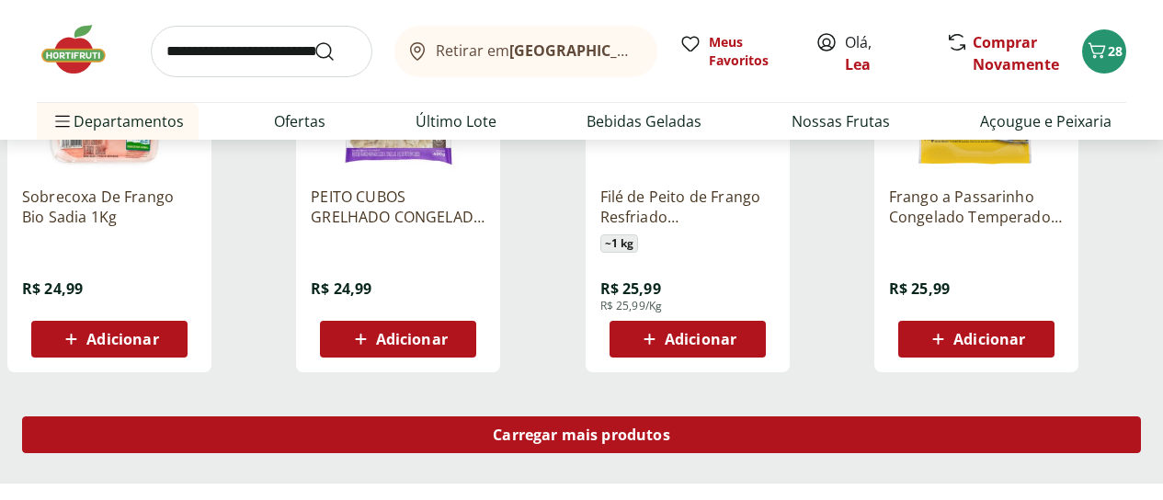
click at [670, 427] on span "Carregar mais produtos" at bounding box center [581, 434] width 177 height 15
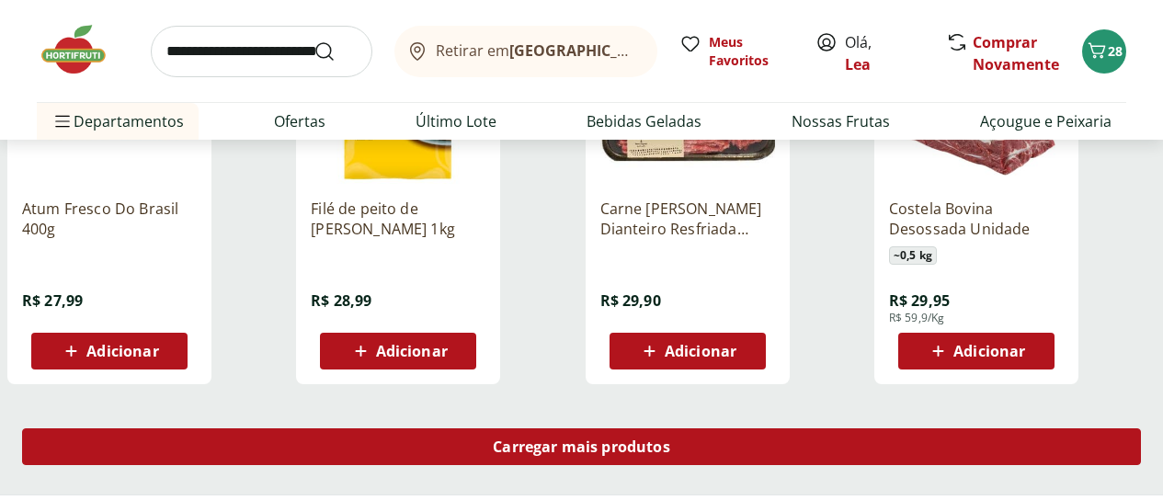
scroll to position [8383, 0]
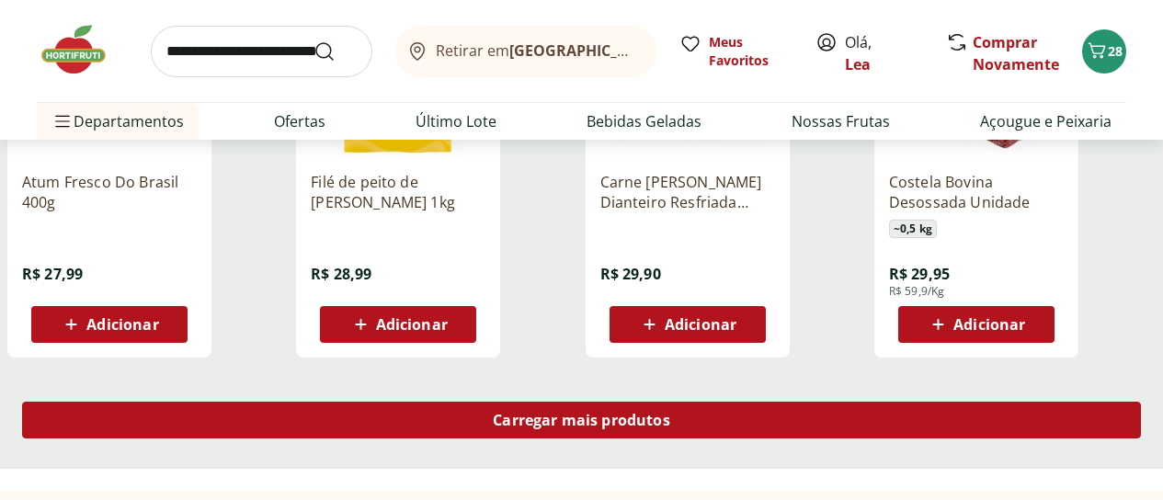
click at [670, 413] on span "Carregar mais produtos" at bounding box center [581, 420] width 177 height 15
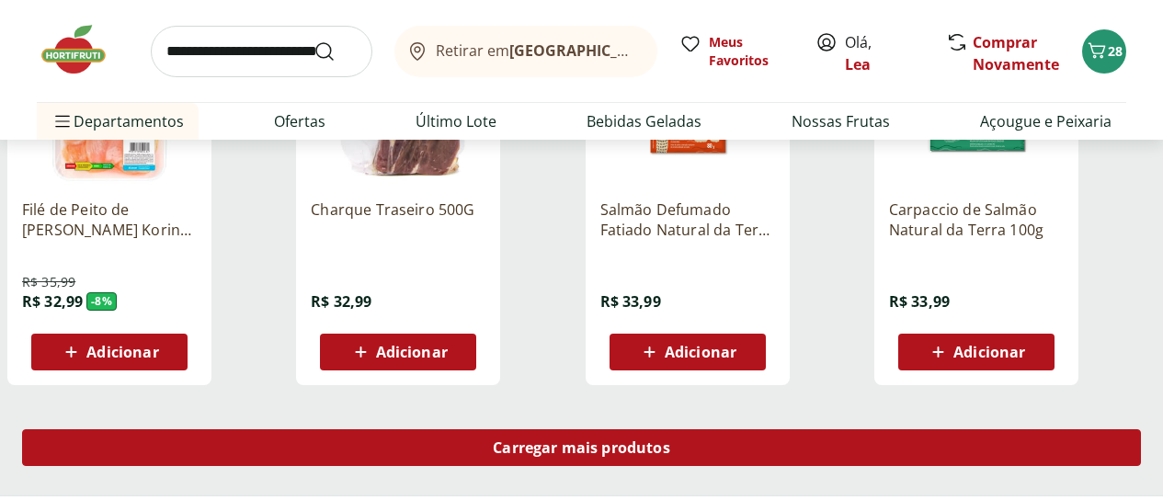
scroll to position [9560, 0]
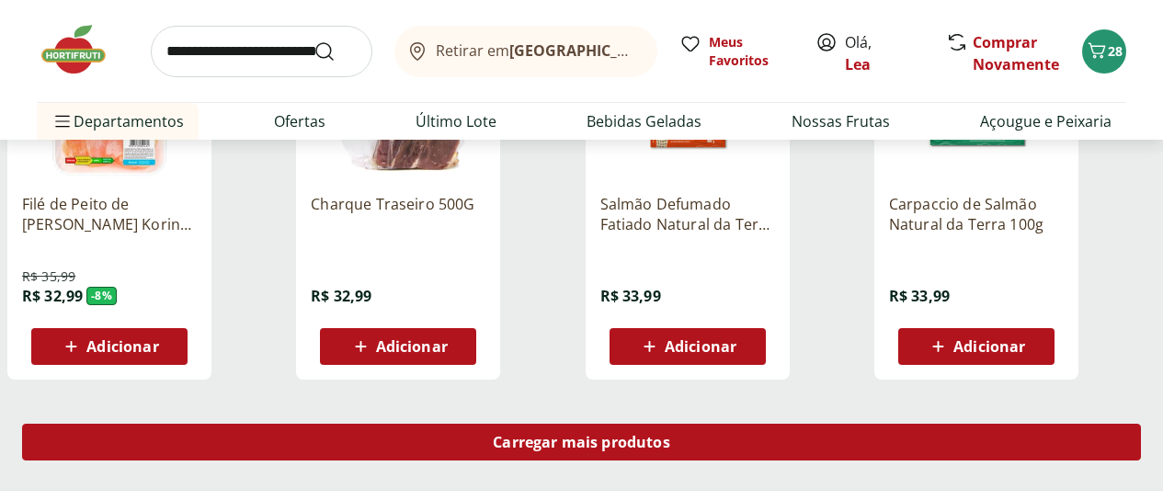
click at [670, 435] on span "Carregar mais produtos" at bounding box center [581, 442] width 177 height 15
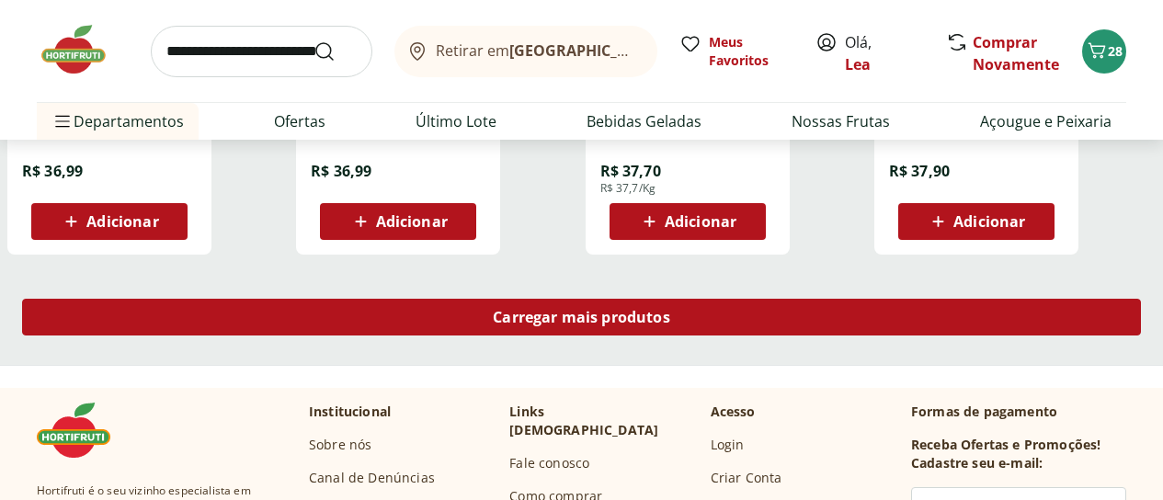
scroll to position [10846, 0]
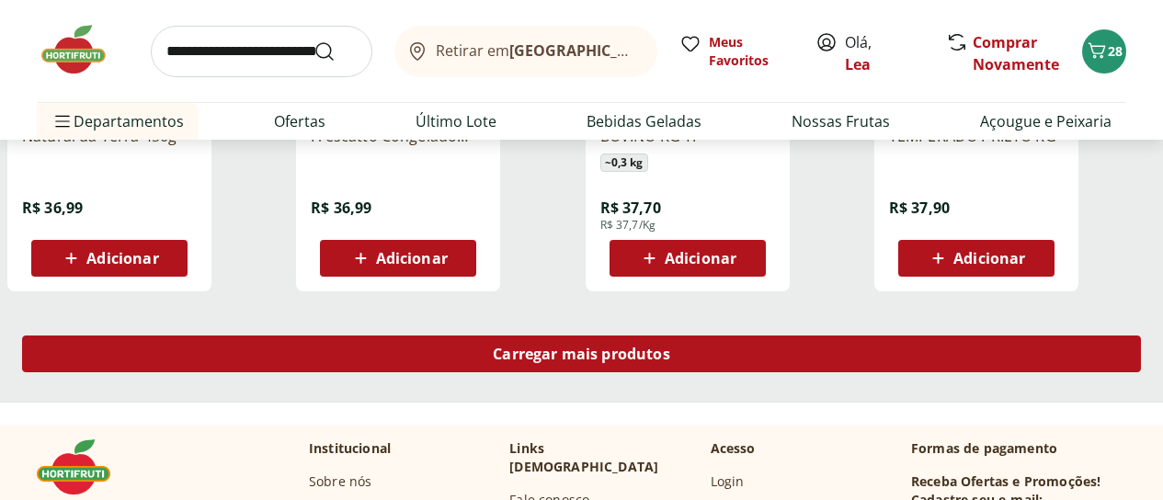
click at [733, 336] on div "Carregar mais produtos" at bounding box center [581, 354] width 1119 height 37
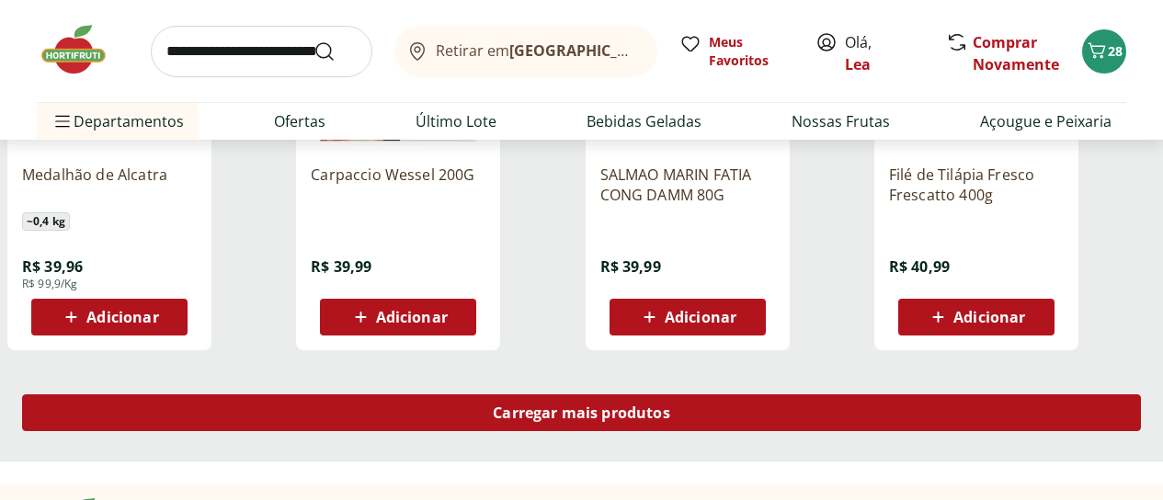
scroll to position [12023, 0]
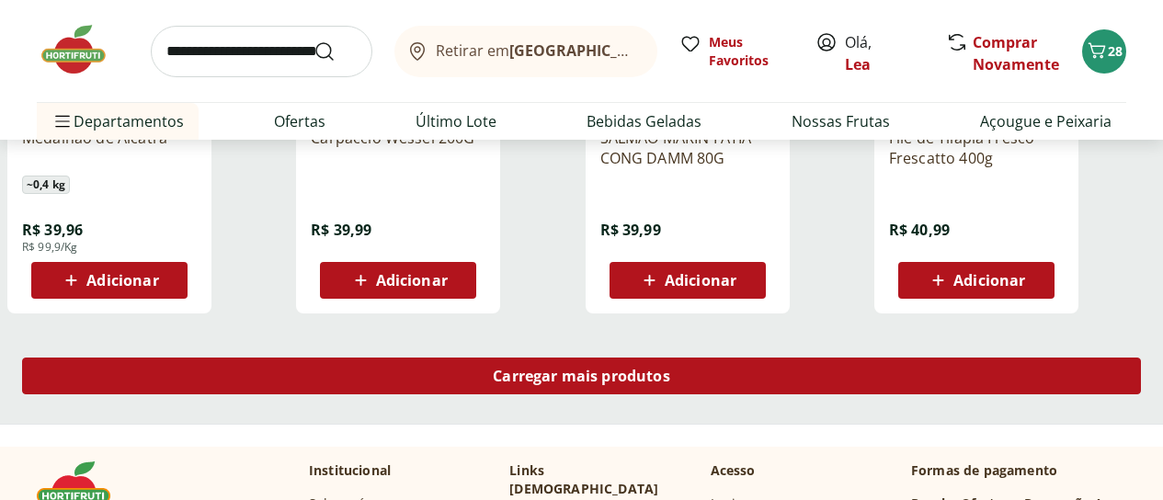
click at [670, 369] on span "Carregar mais produtos" at bounding box center [581, 376] width 177 height 15
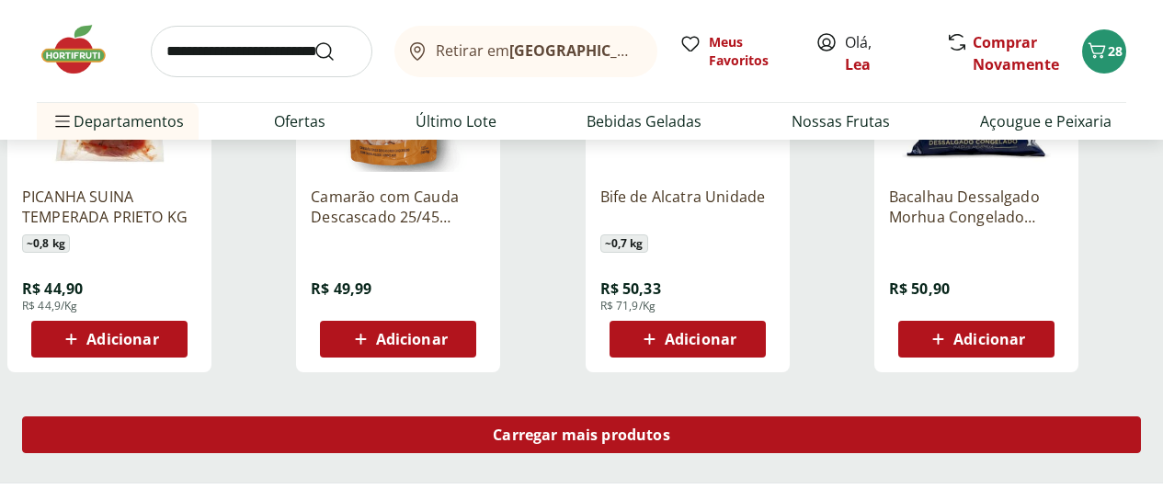
scroll to position [13199, 0]
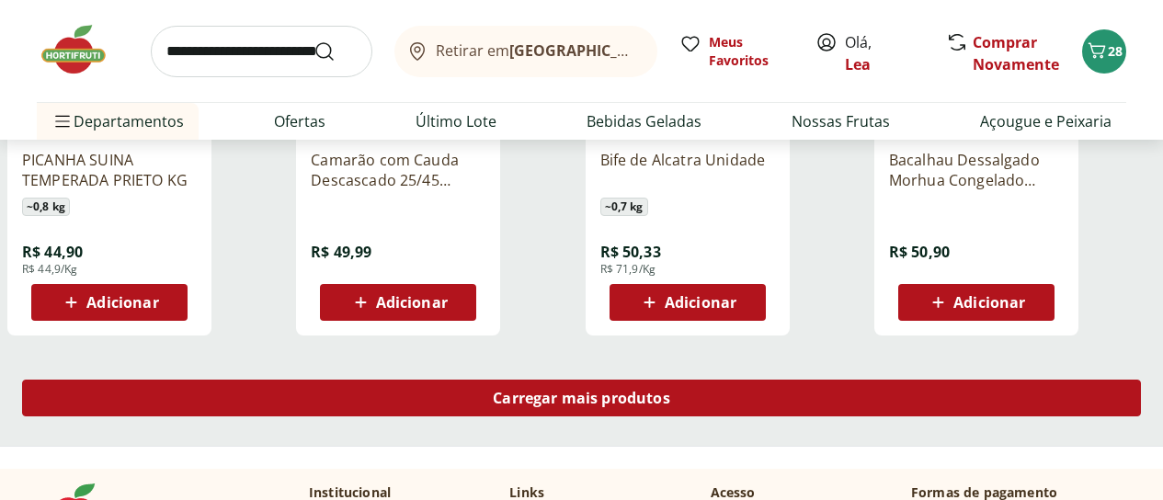
click at [670, 391] on span "Carregar mais produtos" at bounding box center [581, 398] width 177 height 15
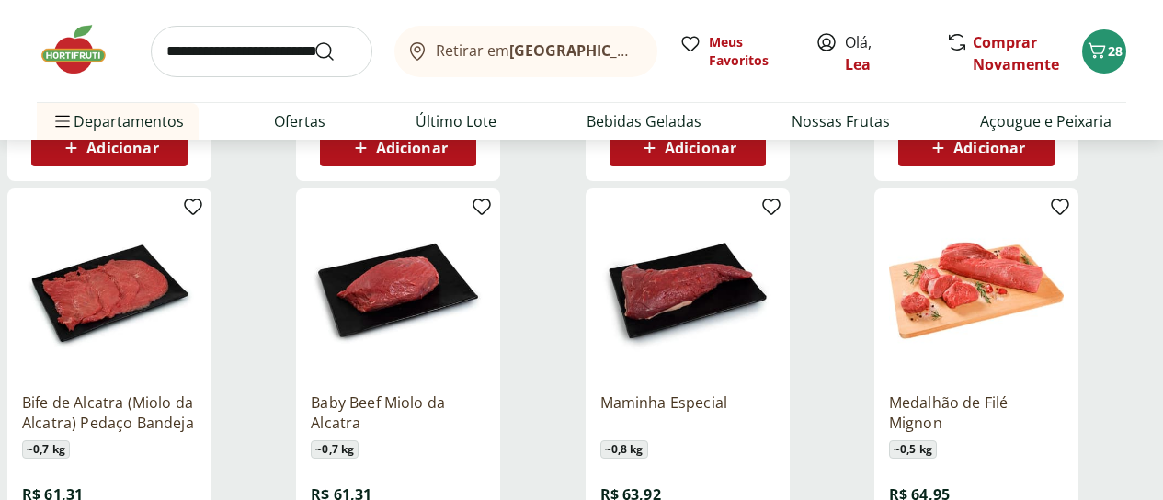
scroll to position [14192, 0]
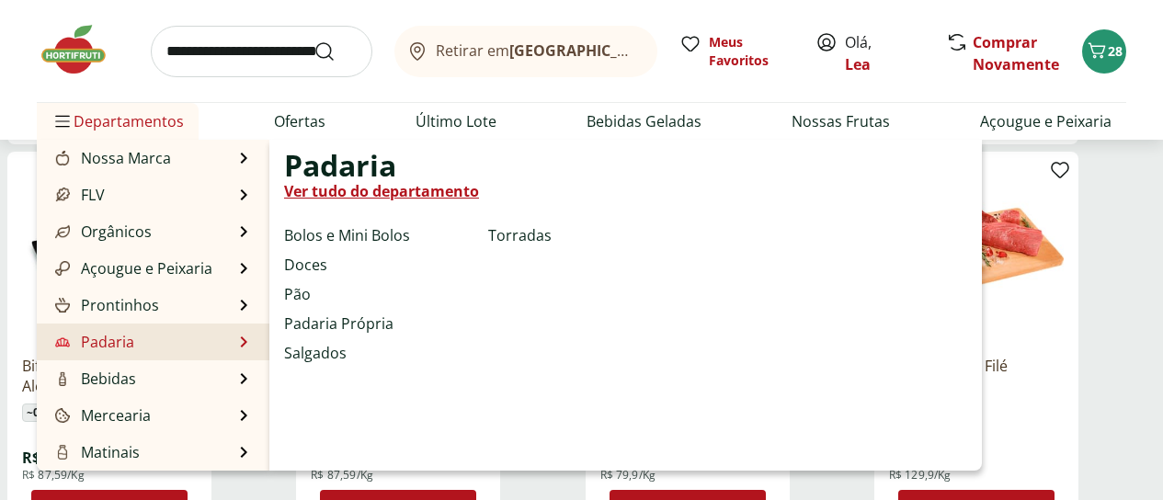
click at [216, 337] on li "Padaria Padaria Ver tudo do departamento Bolos e Mini Bolos Doces Pão Padaria P…" at bounding box center [153, 342] width 233 height 37
click at [291, 301] on link "Pão" at bounding box center [297, 294] width 27 height 22
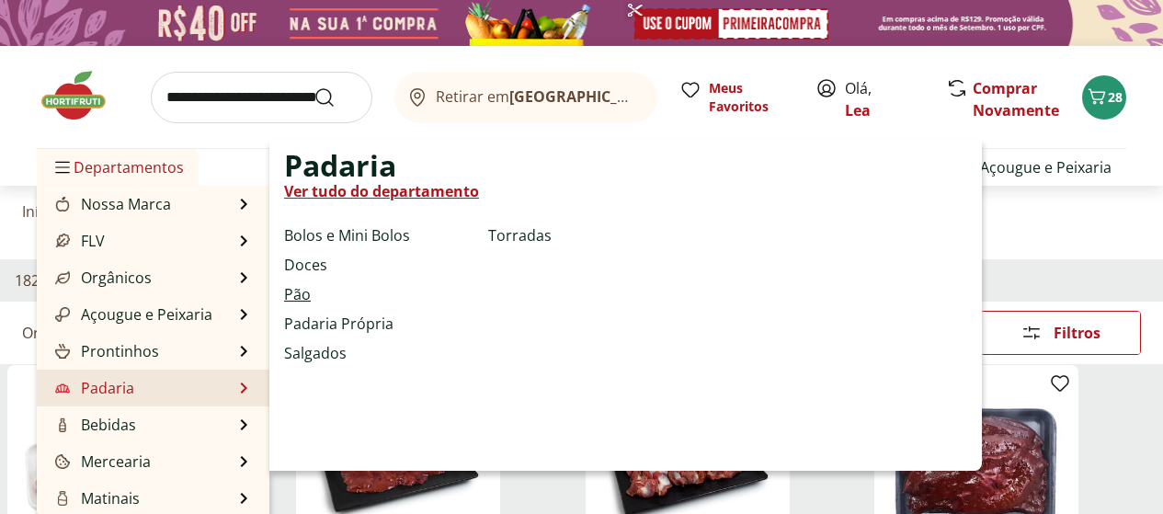
select select "**********"
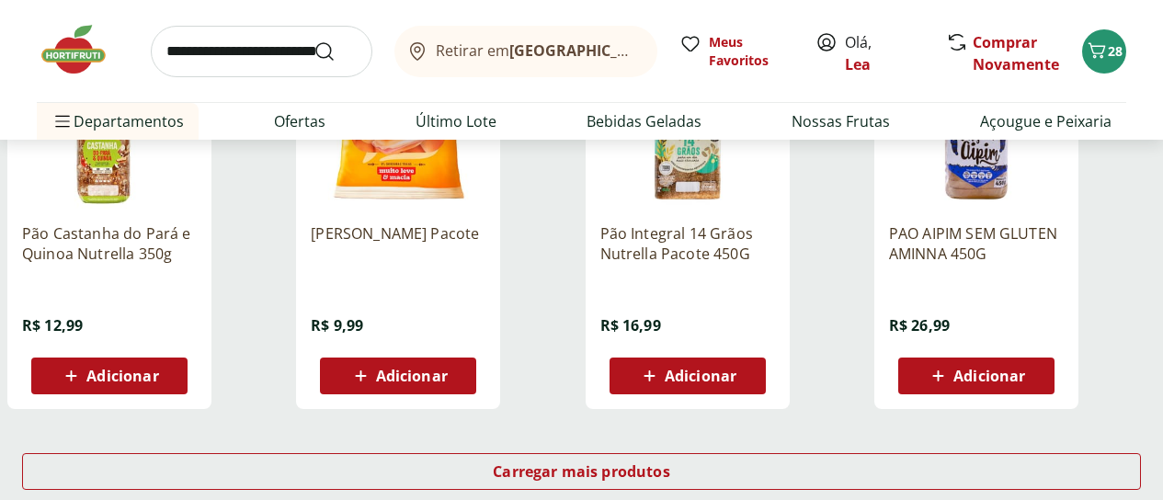
scroll to position [1177, 0]
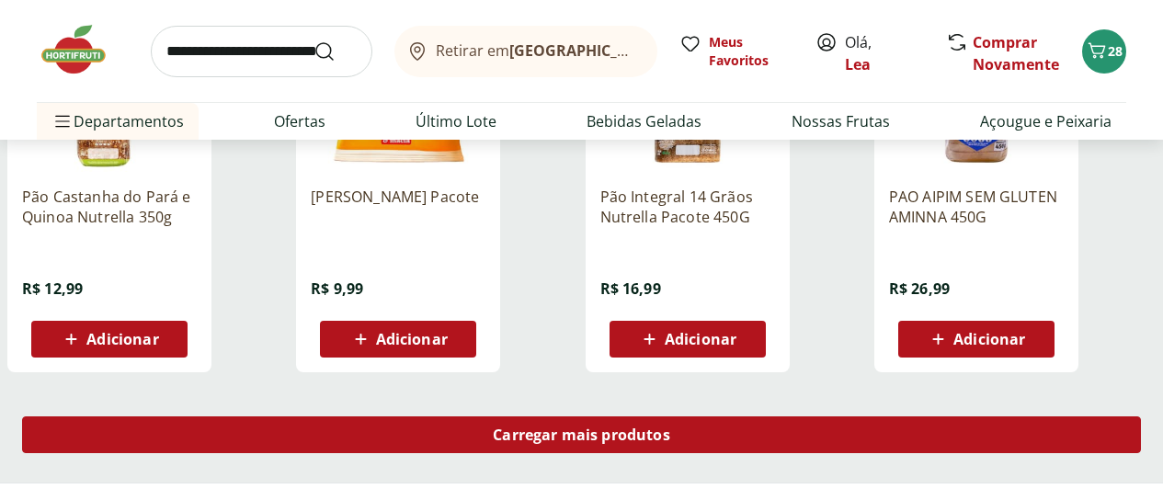
click at [766, 416] on div "Carregar mais produtos" at bounding box center [581, 434] width 1119 height 37
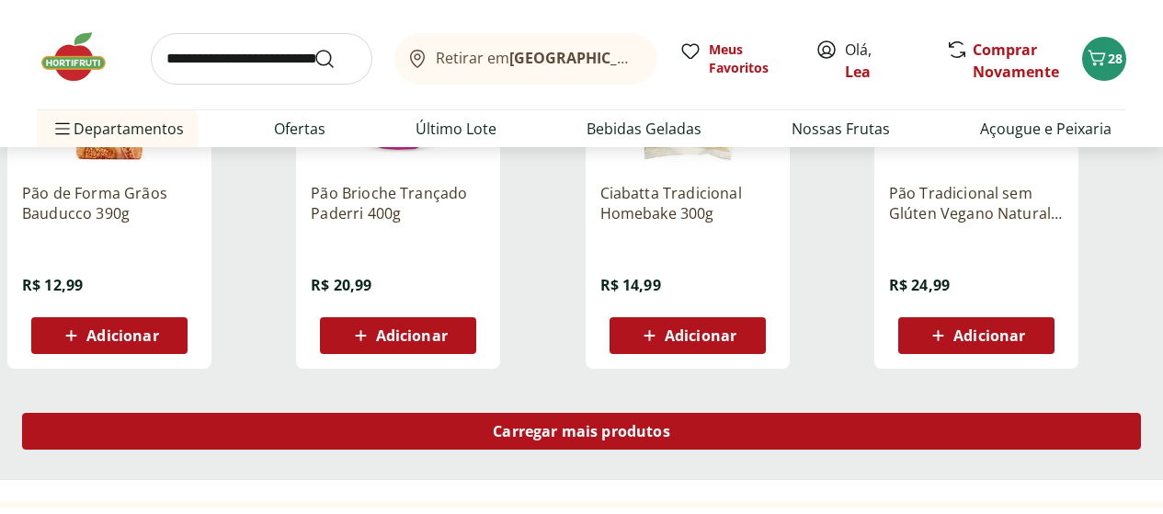
scroll to position [2390, 0]
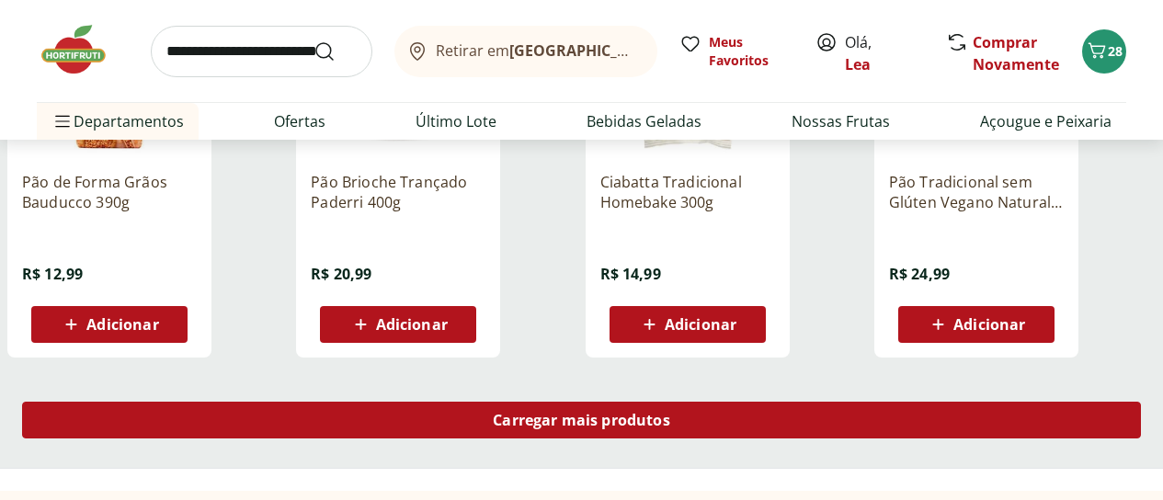
click at [670, 413] on span "Carregar mais produtos" at bounding box center [581, 420] width 177 height 15
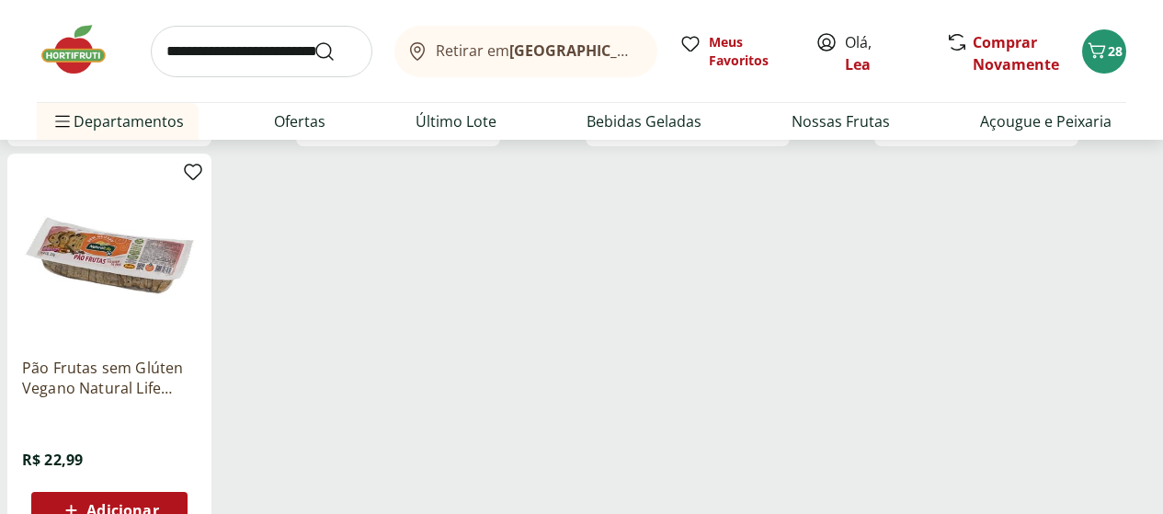
scroll to position [3015, 0]
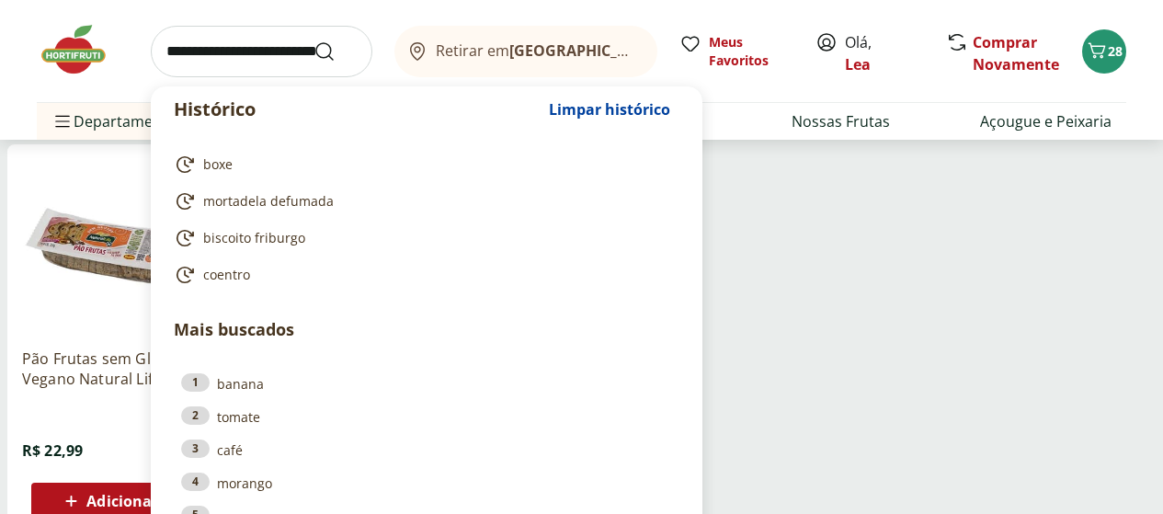
click at [225, 47] on input "search" at bounding box center [262, 51] width 222 height 51
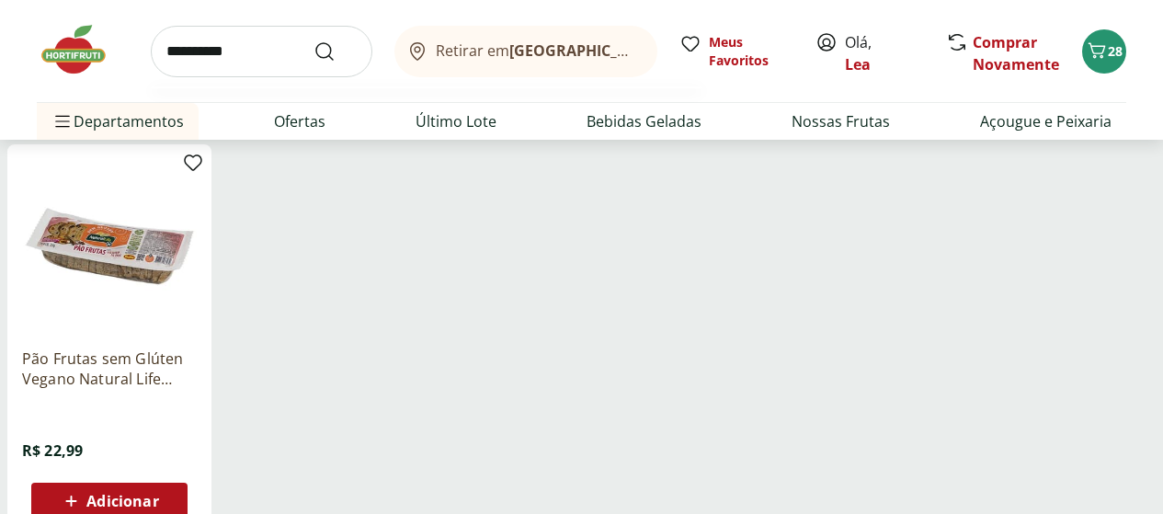
type input "**********"
click button "Submit Search" at bounding box center [335, 51] width 44 height 22
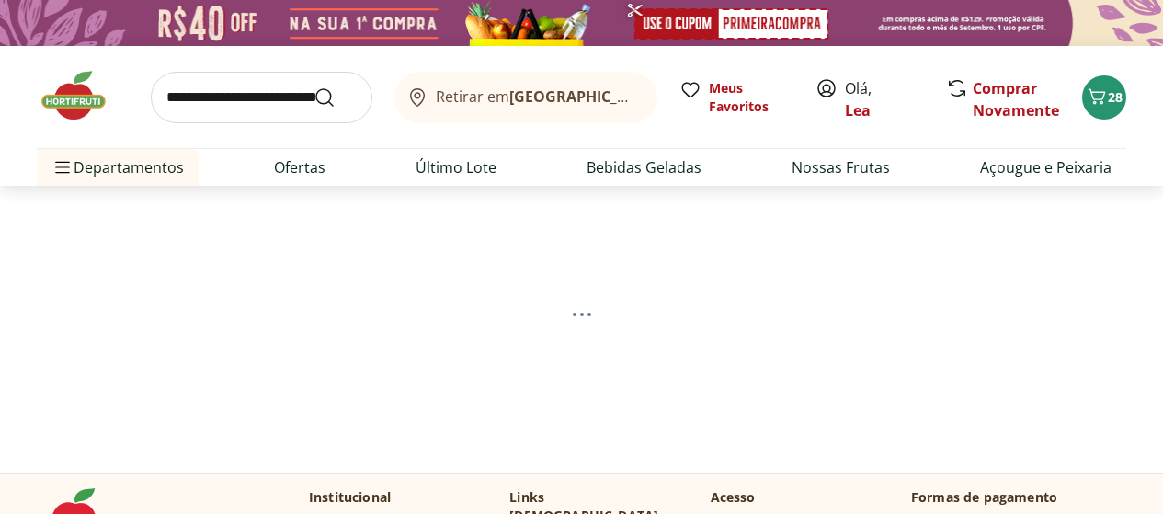
select select "**********"
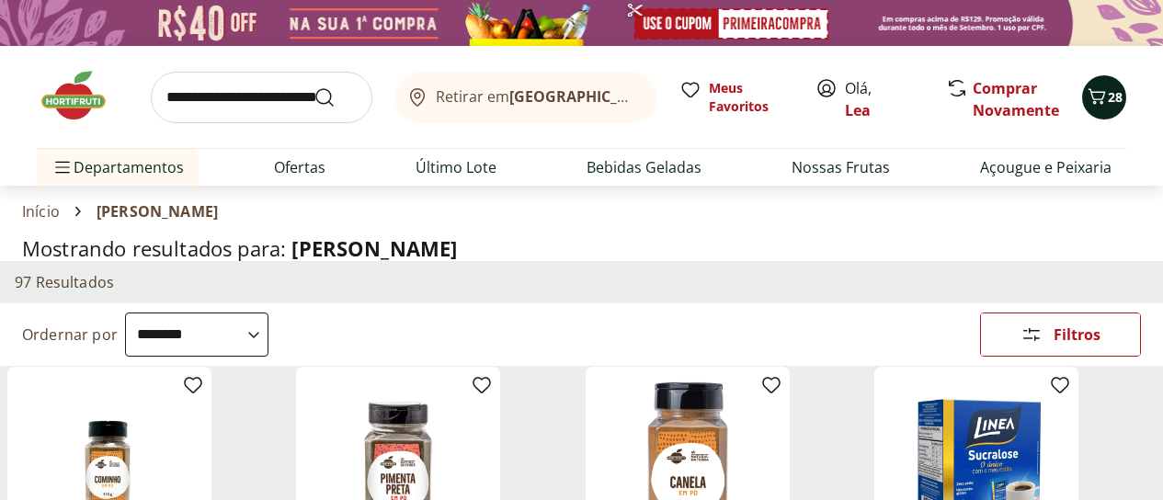
click at [1108, 104] on span "28" at bounding box center [1115, 96] width 15 height 17
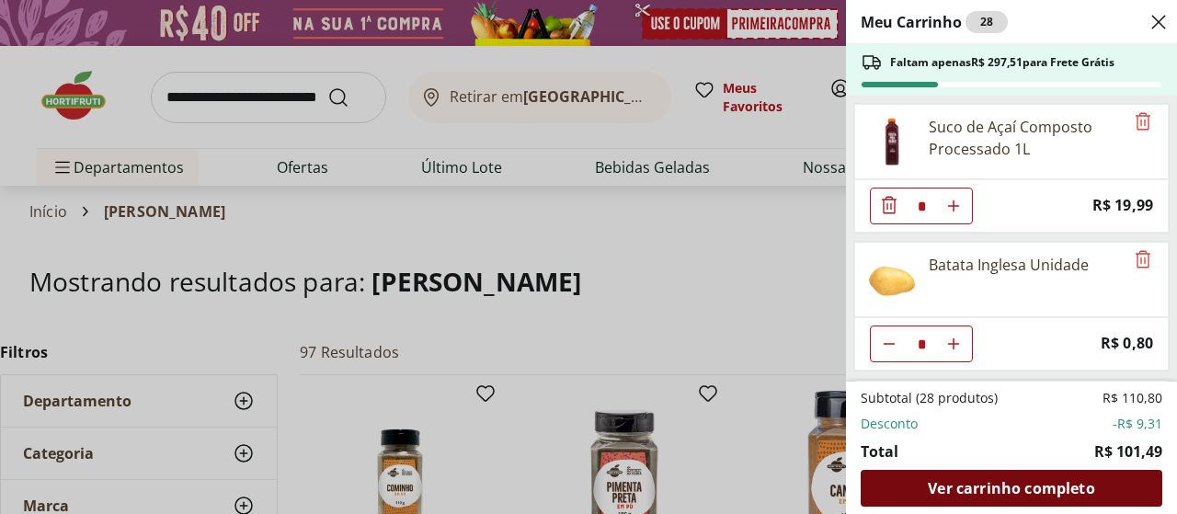
click at [1030, 490] on span "Ver carrinho completo" at bounding box center [1010, 488] width 166 height 15
